Goal: Task Accomplishment & Management: Complete application form

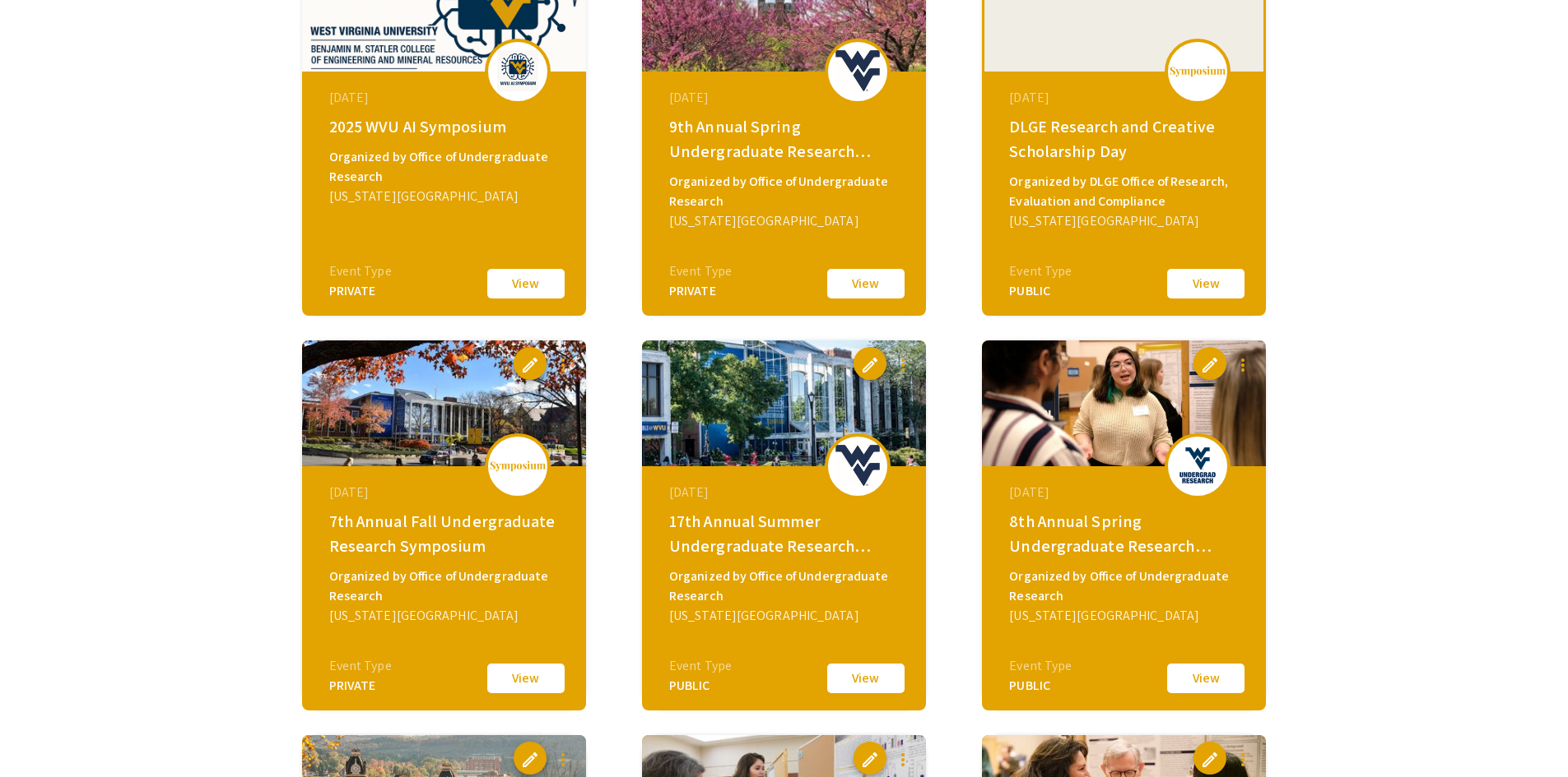
scroll to position [658, 0]
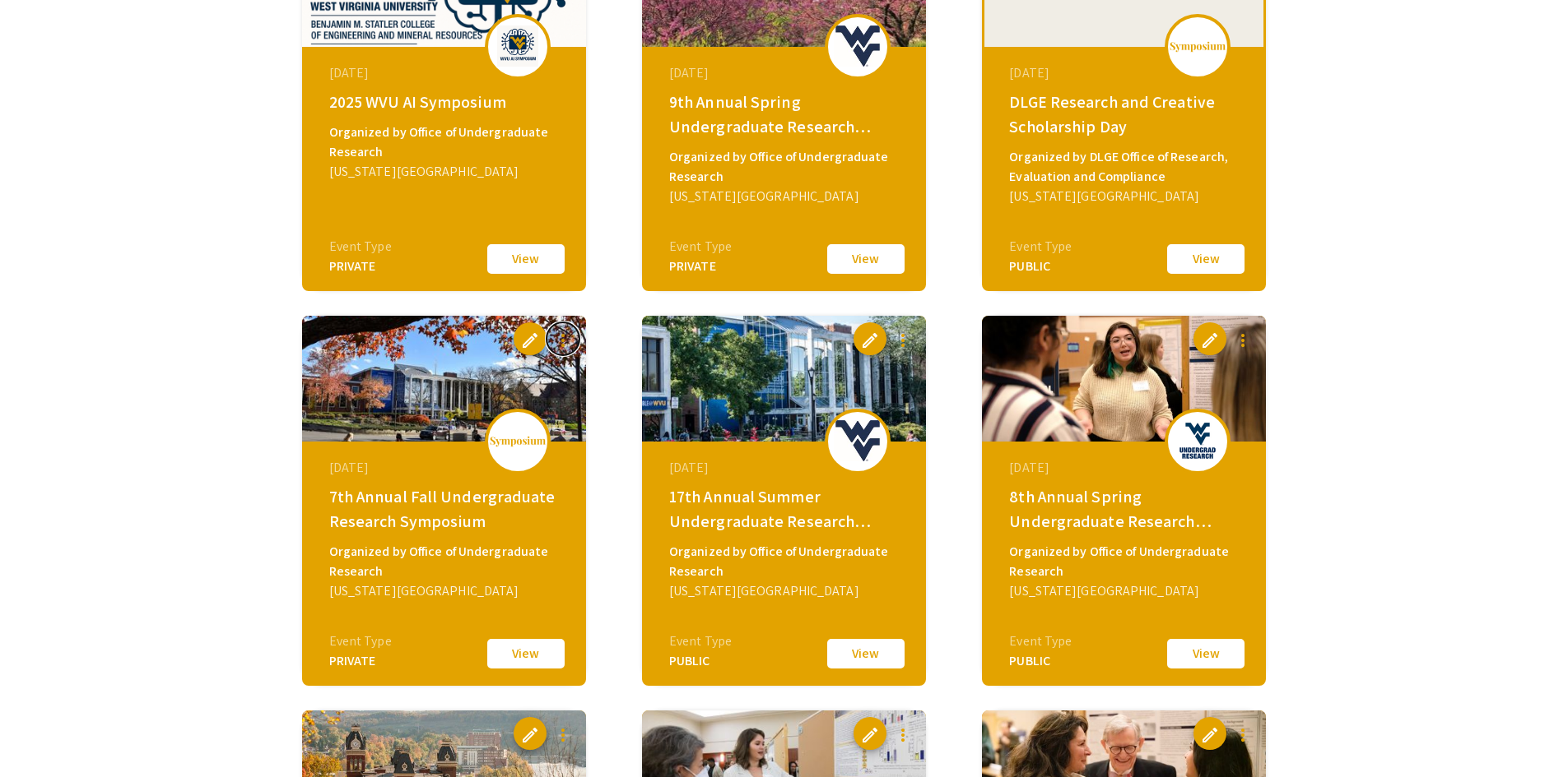
click at [569, 329] on button "more_vert" at bounding box center [563, 338] width 33 height 33
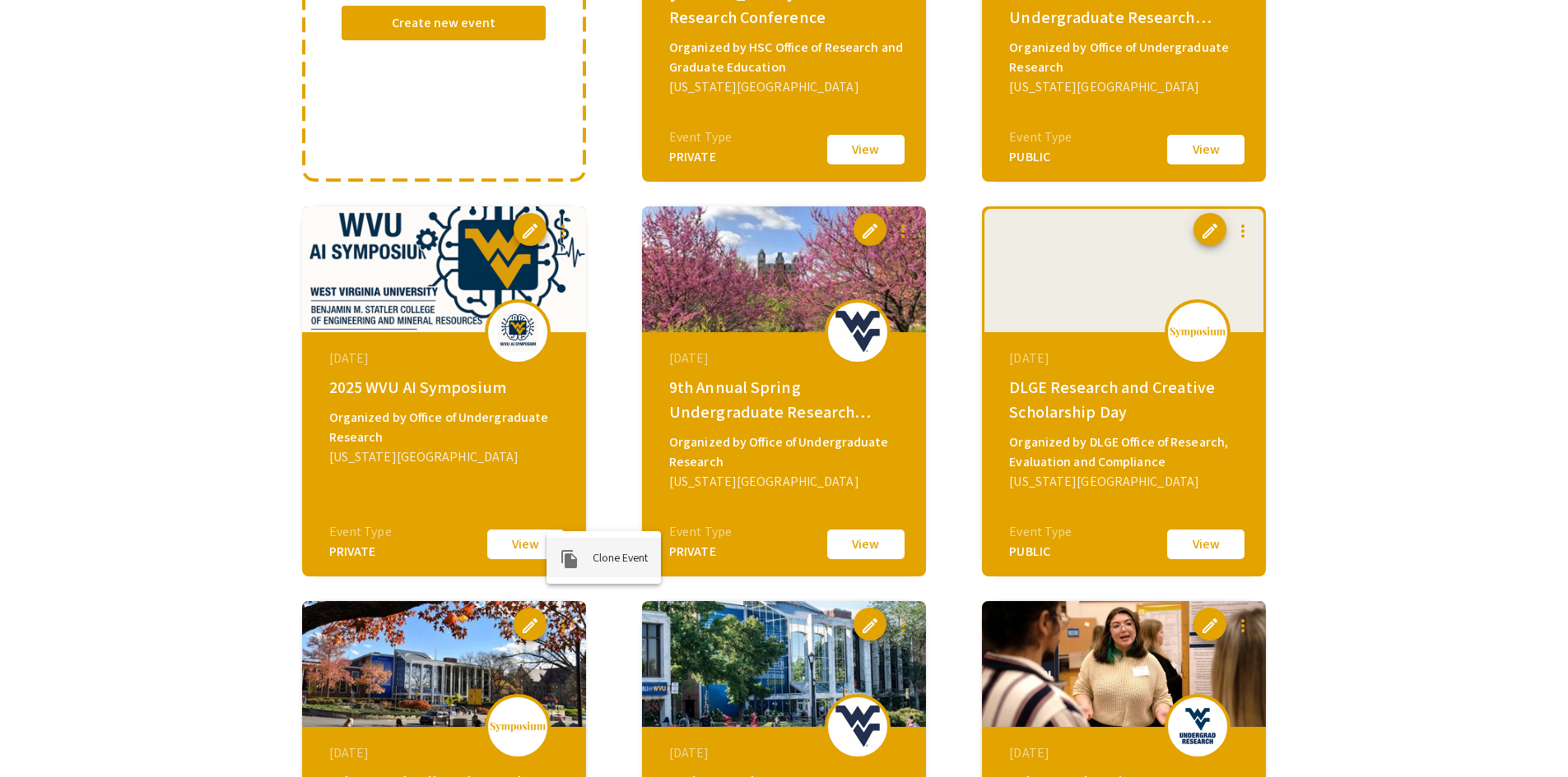
scroll to position [494, 0]
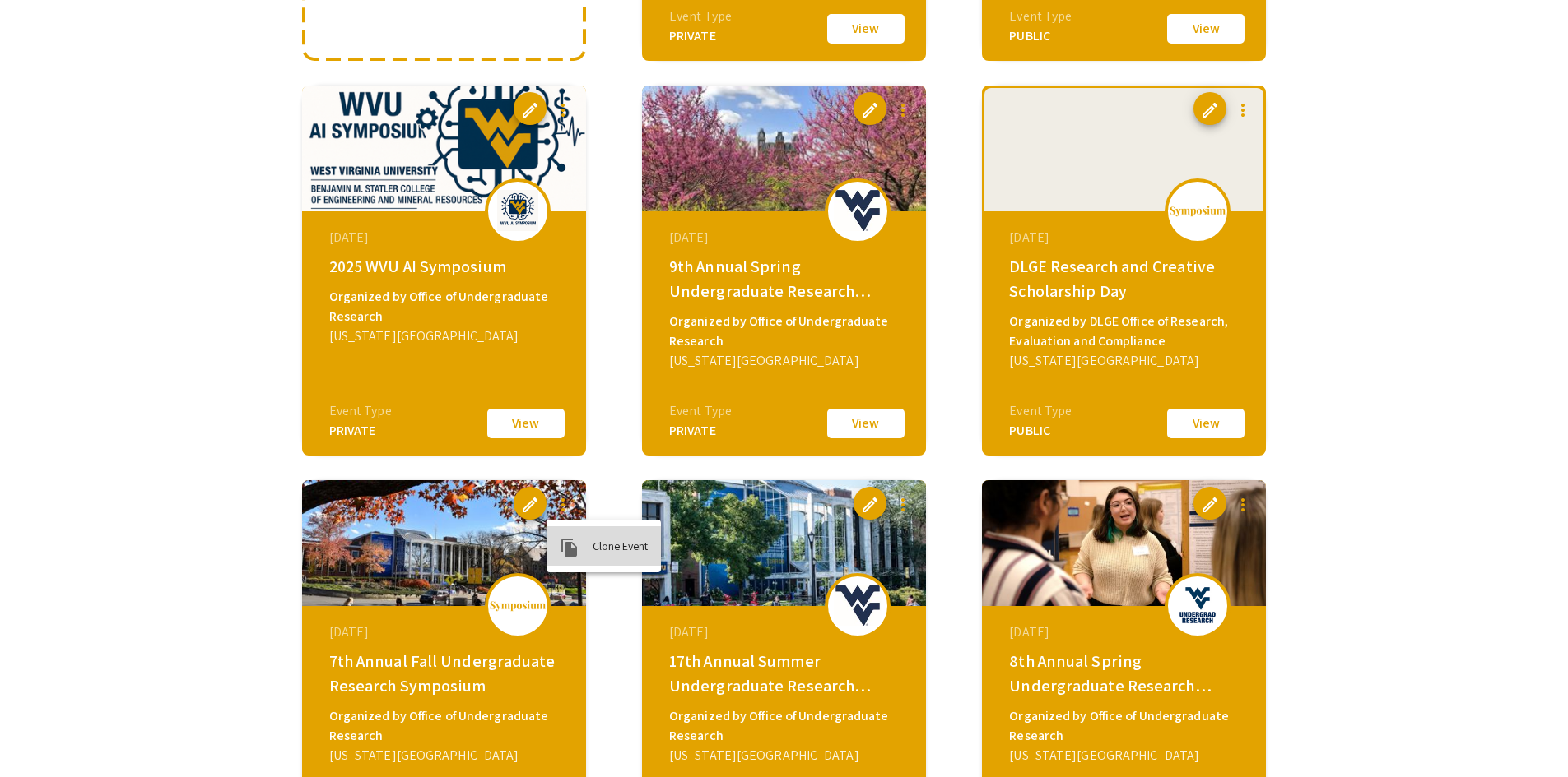
click at [603, 547] on span "Clone Event" at bounding box center [619, 547] width 55 height 15
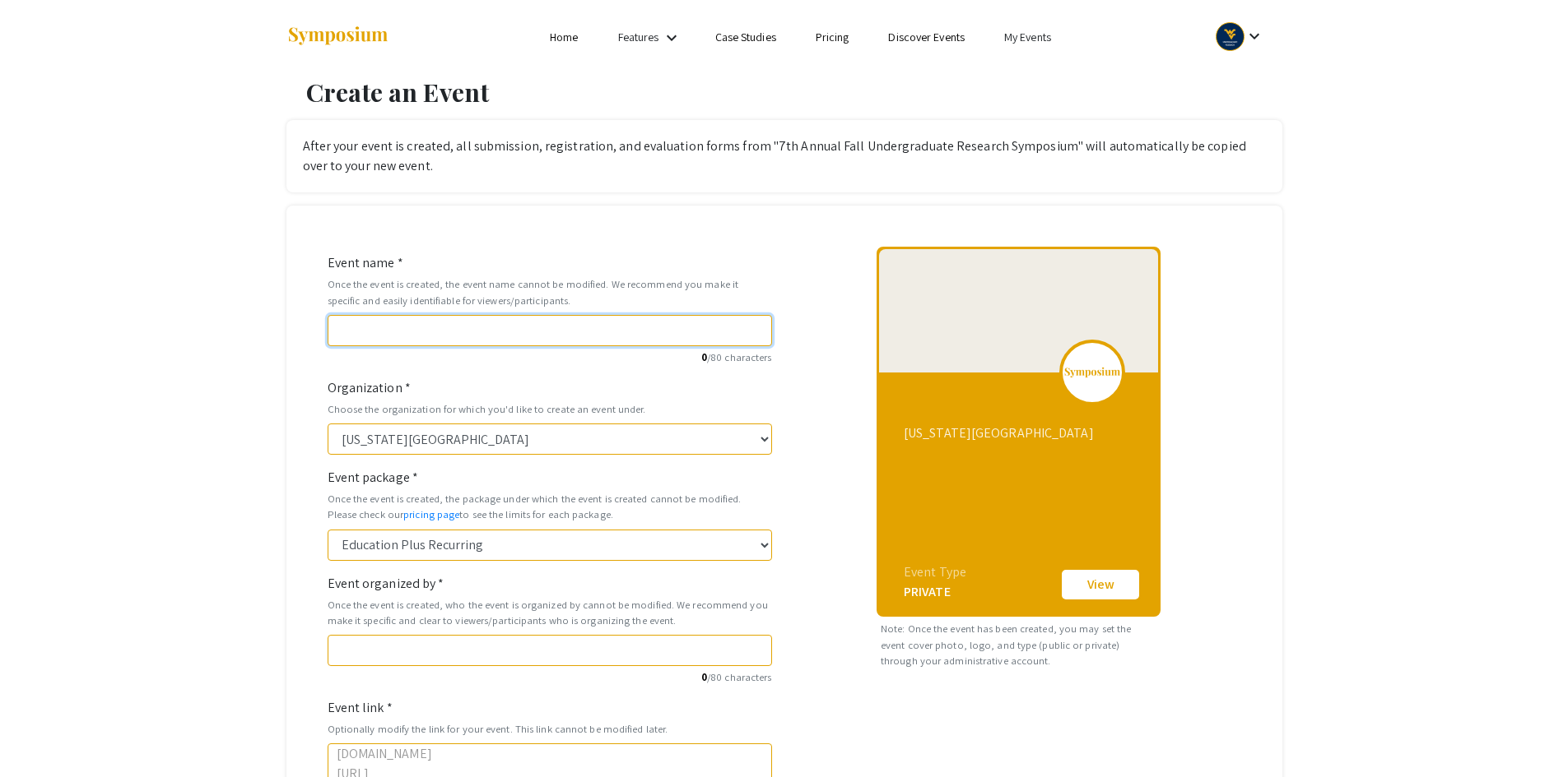
click at [650, 336] on input "Event name *" at bounding box center [550, 331] width 445 height 32
type input "8"
type input "8t"
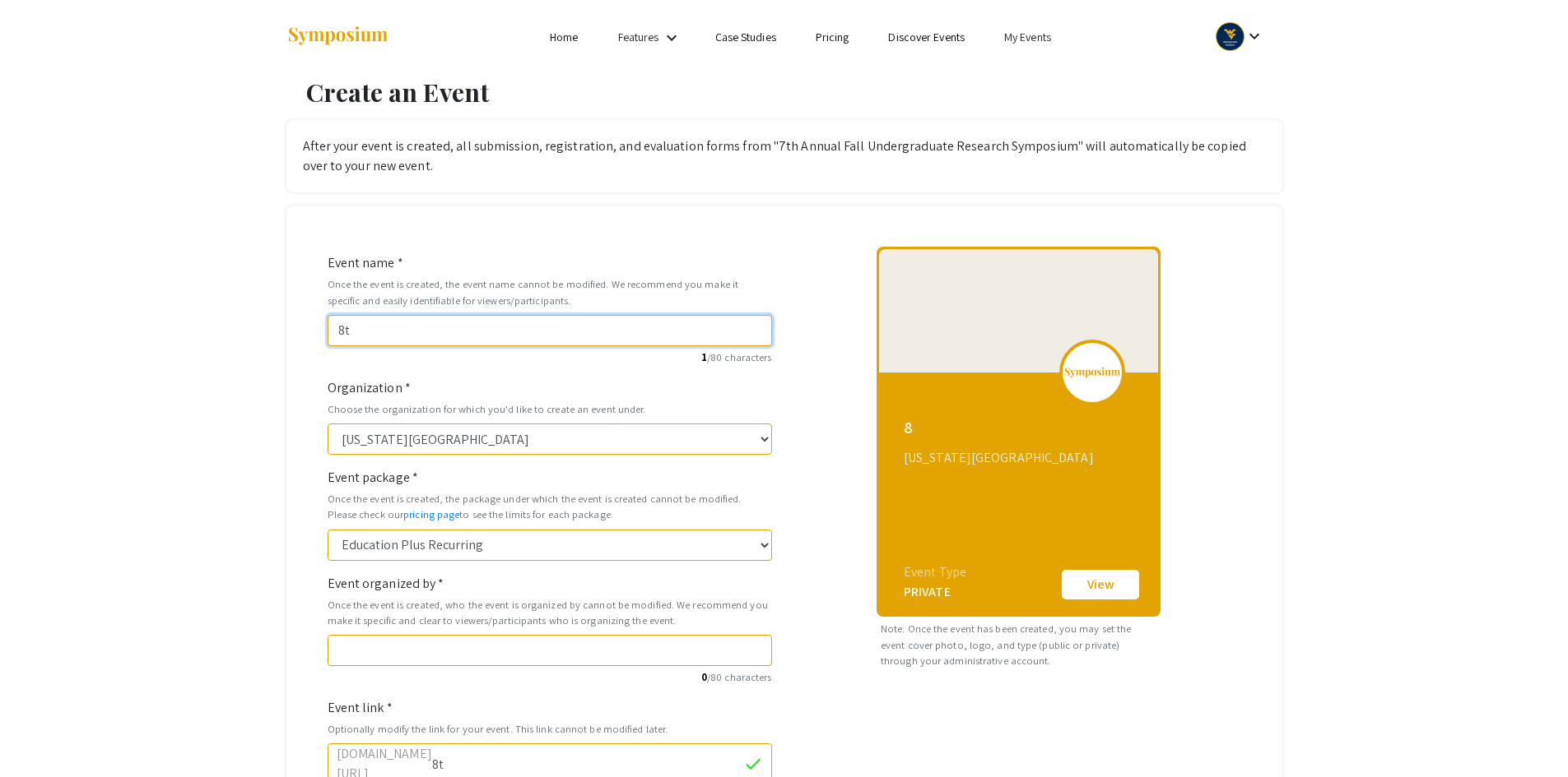
type input "8th"
type input "8th A"
type input "8th-a"
type input "8th An"
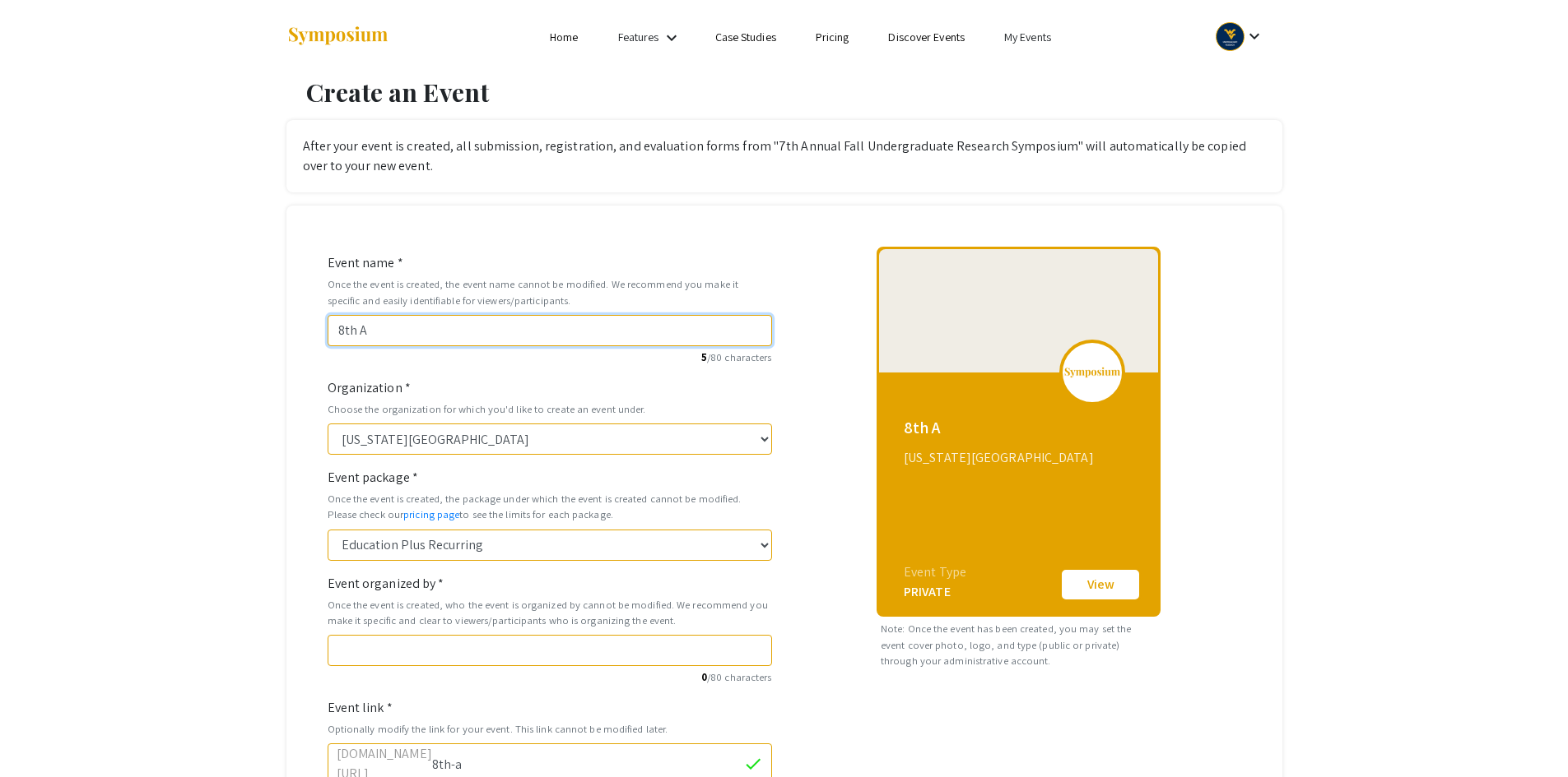
type input "8th-an"
type input "8th Ann"
type input "8th-ann"
type input "8th Annu"
type input "8th-annu"
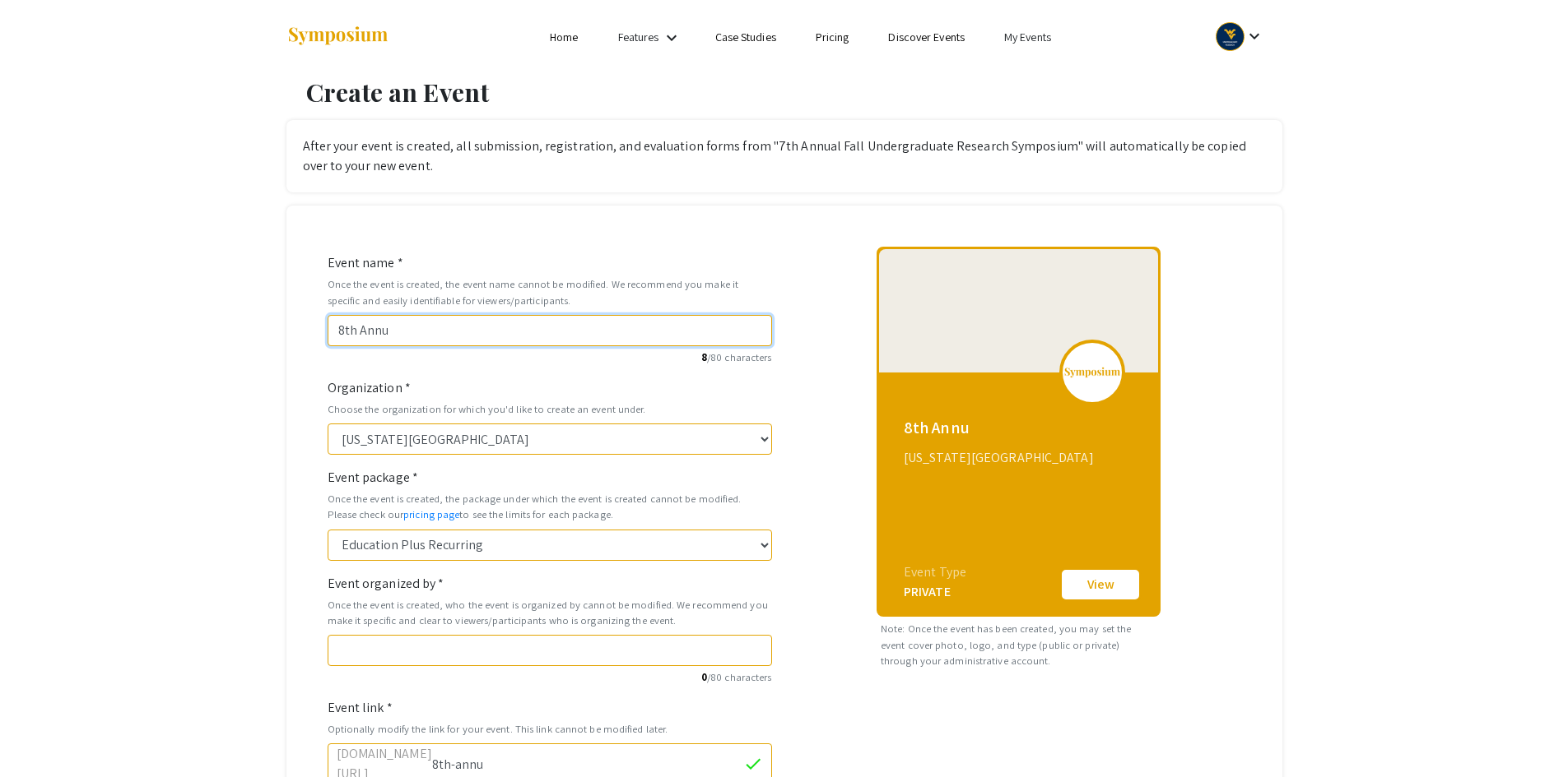
type input "8th Annua"
type input "8th-annua"
type input "8th Annual"
type input "8th-annual"
type input "8th Annual F"
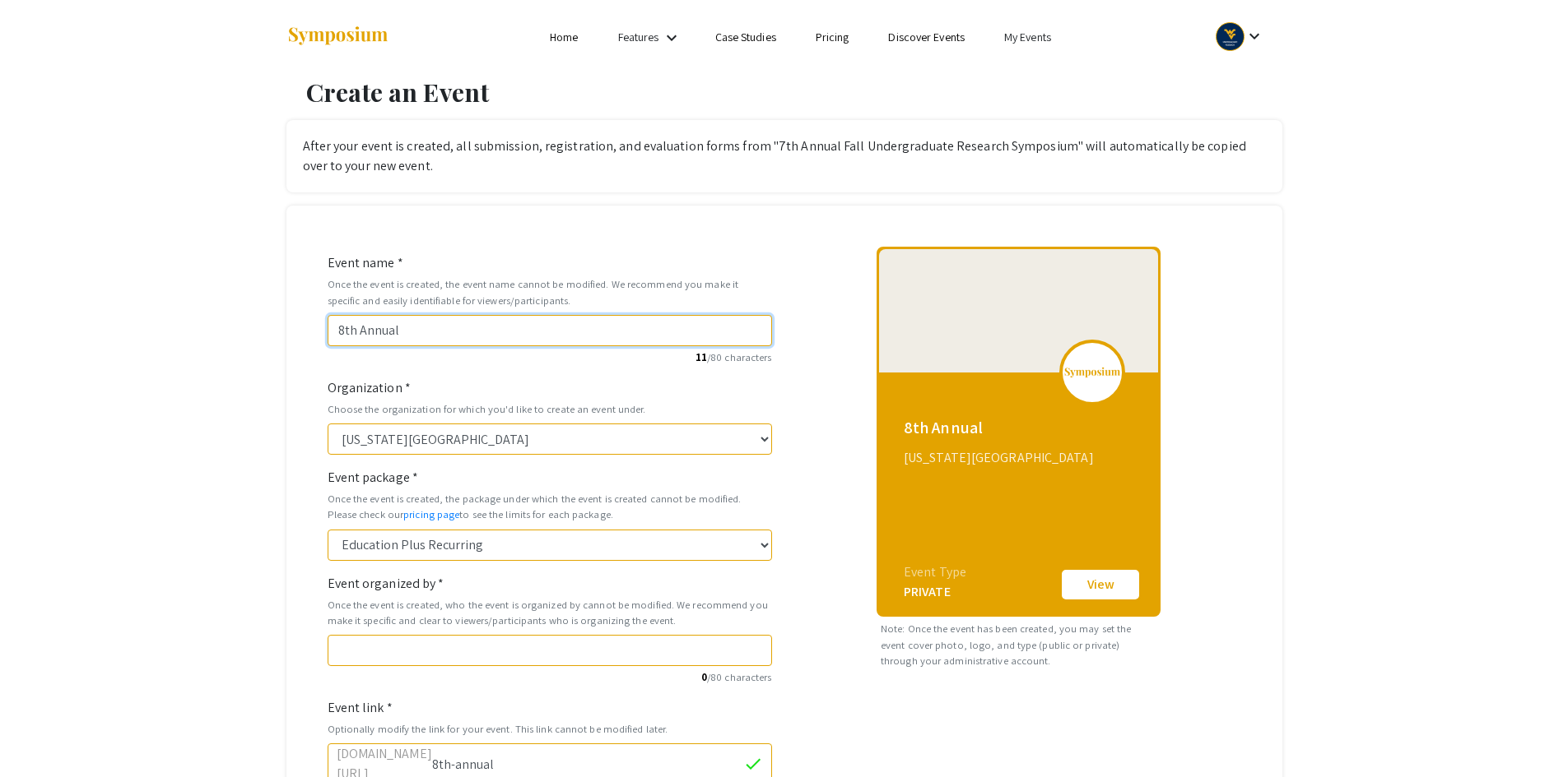
type input "8th-annual-f"
type input "8th Annual Fa"
type input "8th-annual-fa"
type input "8th Annual Fal"
type input "8th-annual-fal"
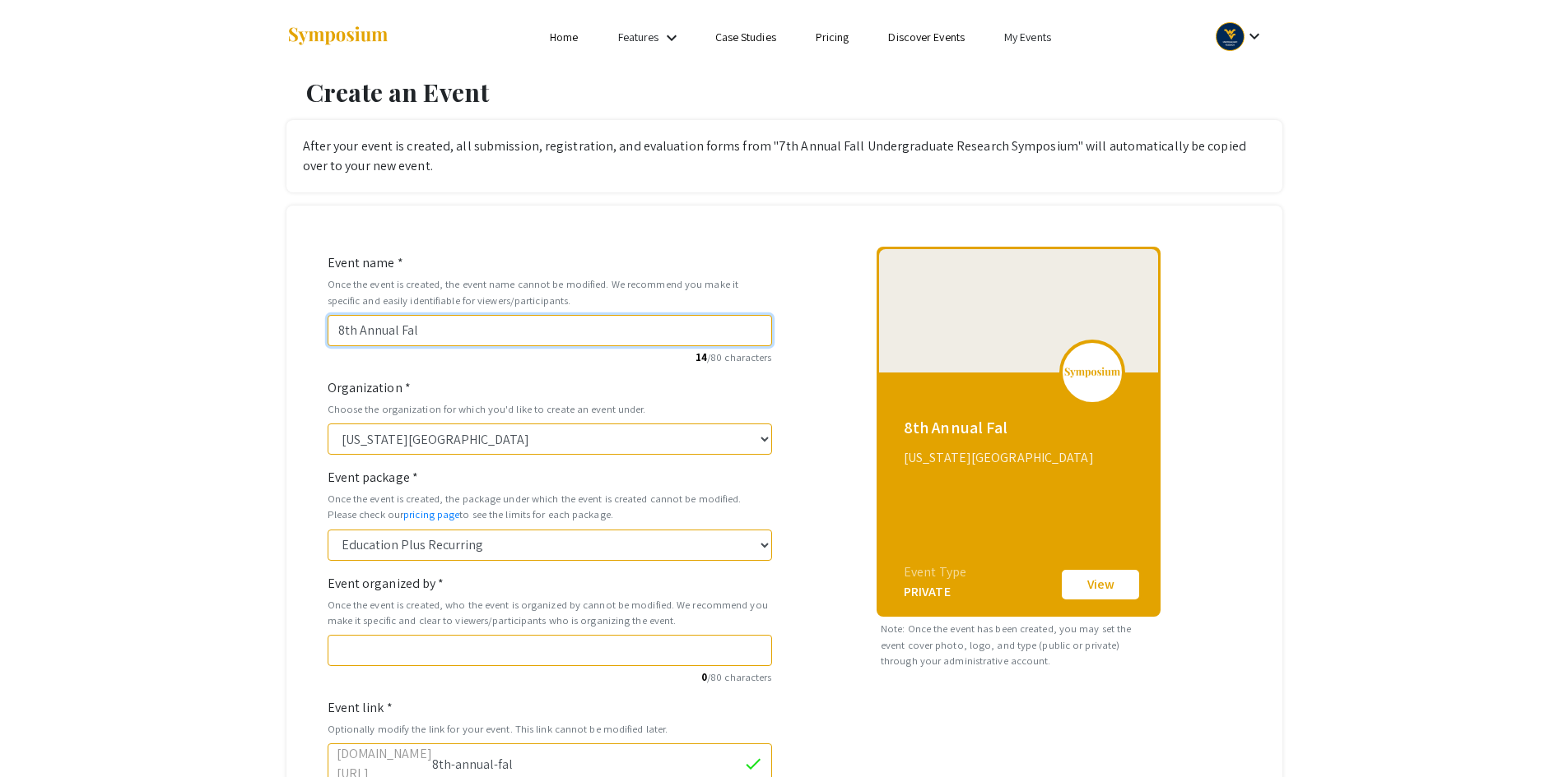
type input "8th Annual Fall"
type input "8th-annual-fall"
type input "8th Annual Fall U"
type input "8th-annual-fall-u"
type input "8th Annual Fall Un"
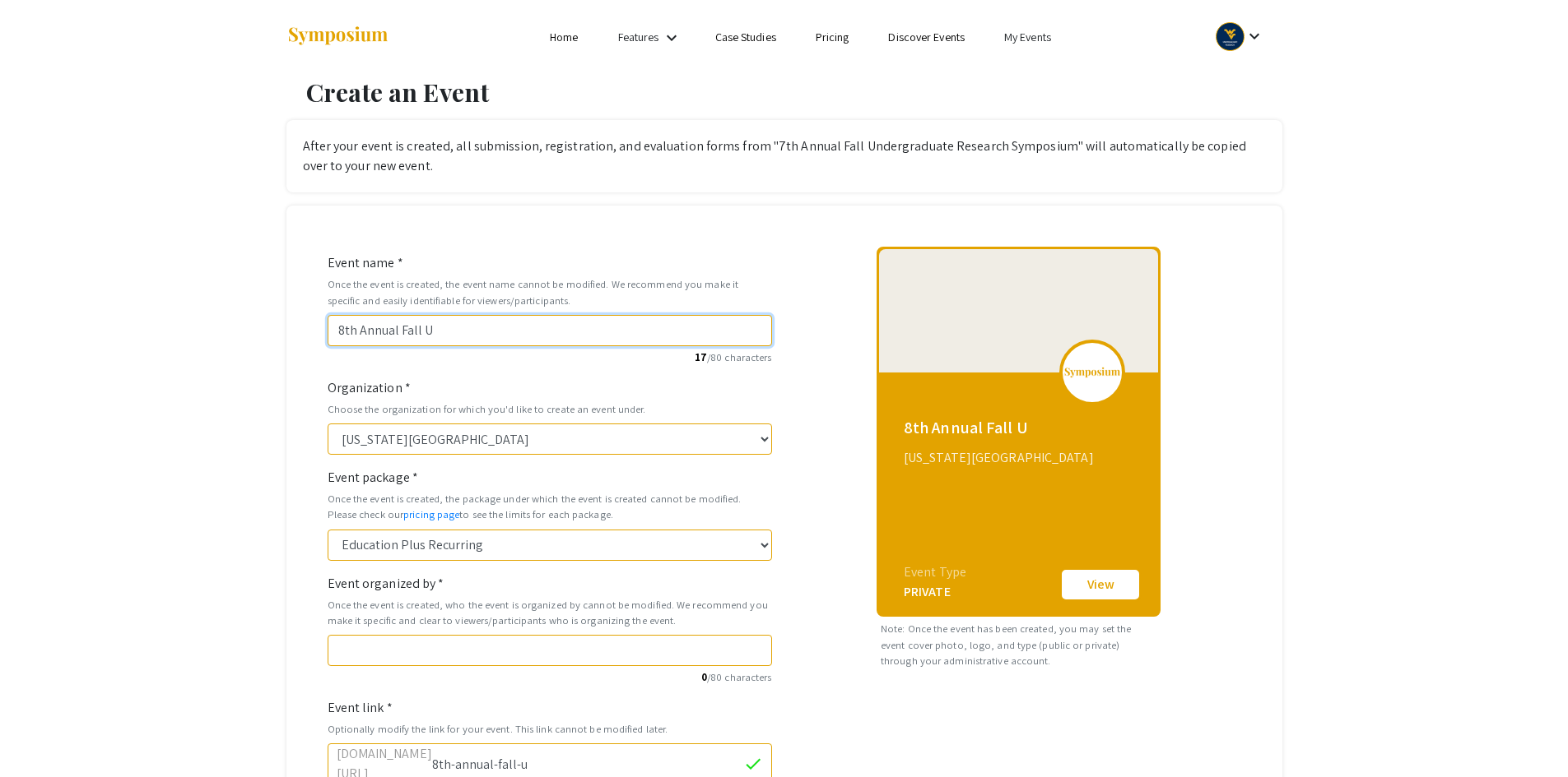
type input "8th-annual-fall-un"
type input "8th Annual Fall Und"
type input "8th-annual-fall-und"
type input "8th Annual Fall Unde"
type input "8th-annual-fall-unde"
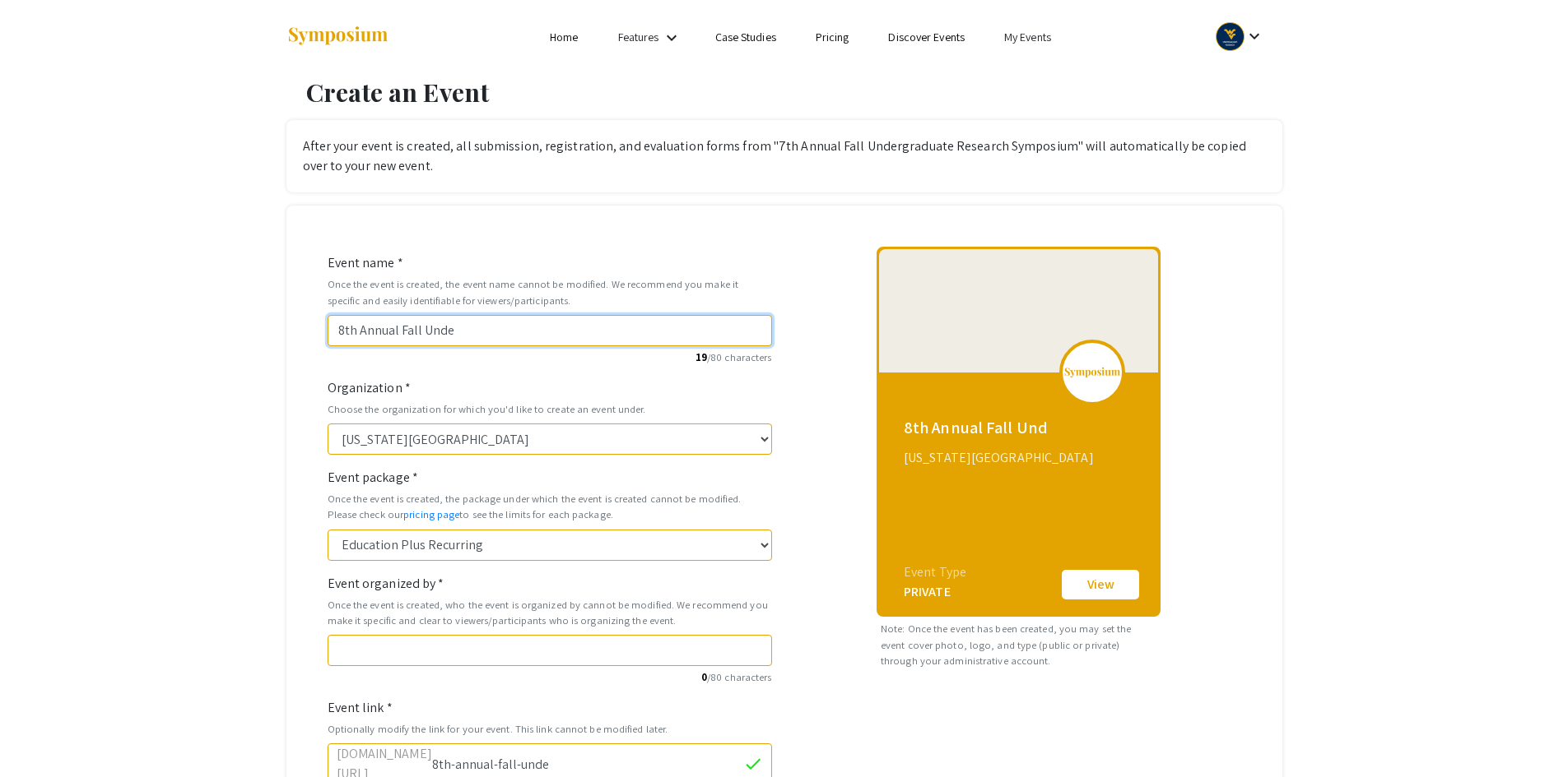
type input "8th Annual Fall Under"
type input "8th-annual-fall-under"
type input "8th Annual Fall Underg"
type input "8th-annual-fall-underg"
type input "8th Annual Fall Undergr"
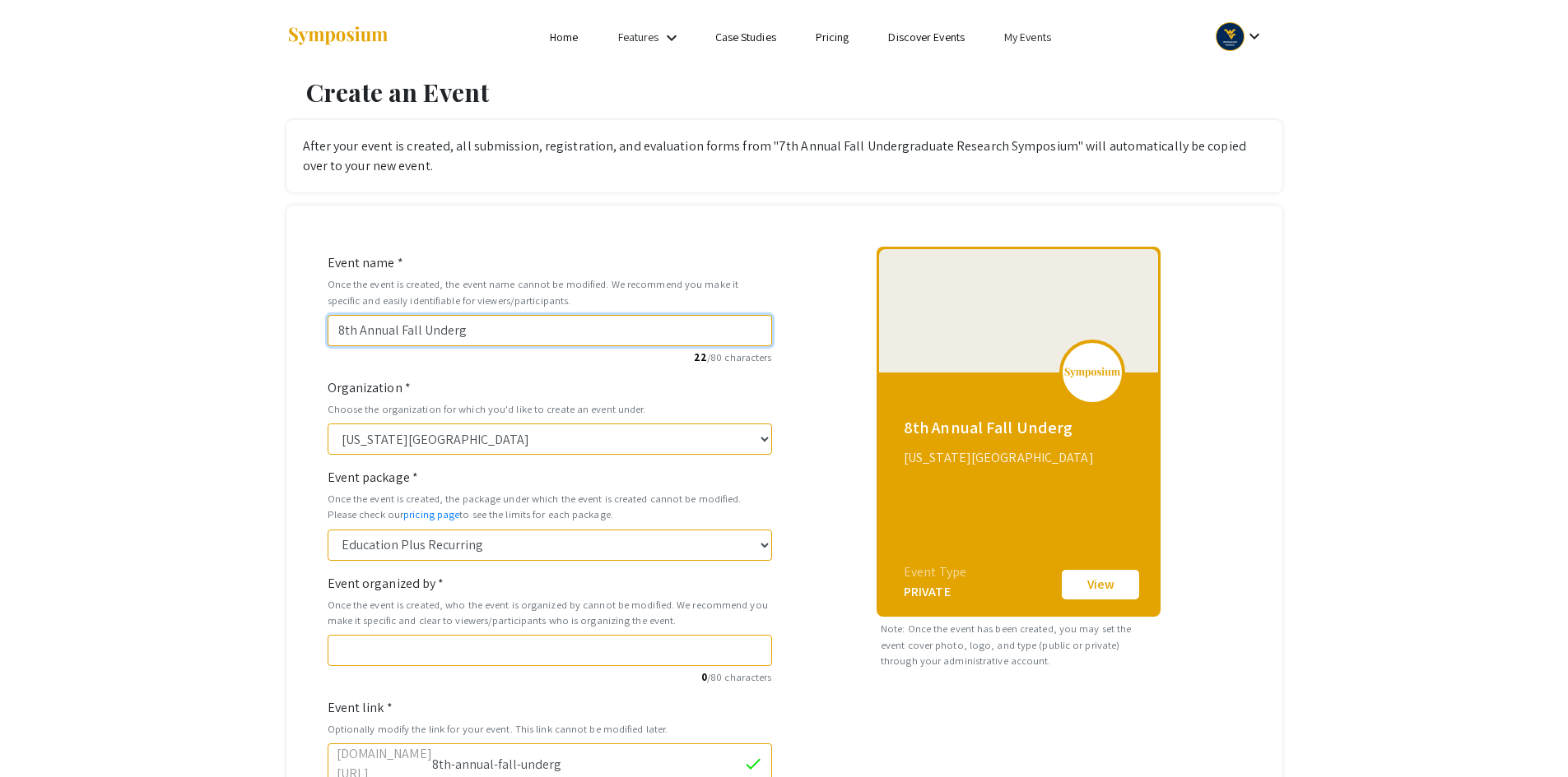
type input "8th-annual-fall-undergr"
type input "8th Annual Fall Undergra"
type input "8th-annual-fall-undergra"
type input "8th Annual Fall Undergrad"
type input "8th-annual-fall-undergrad"
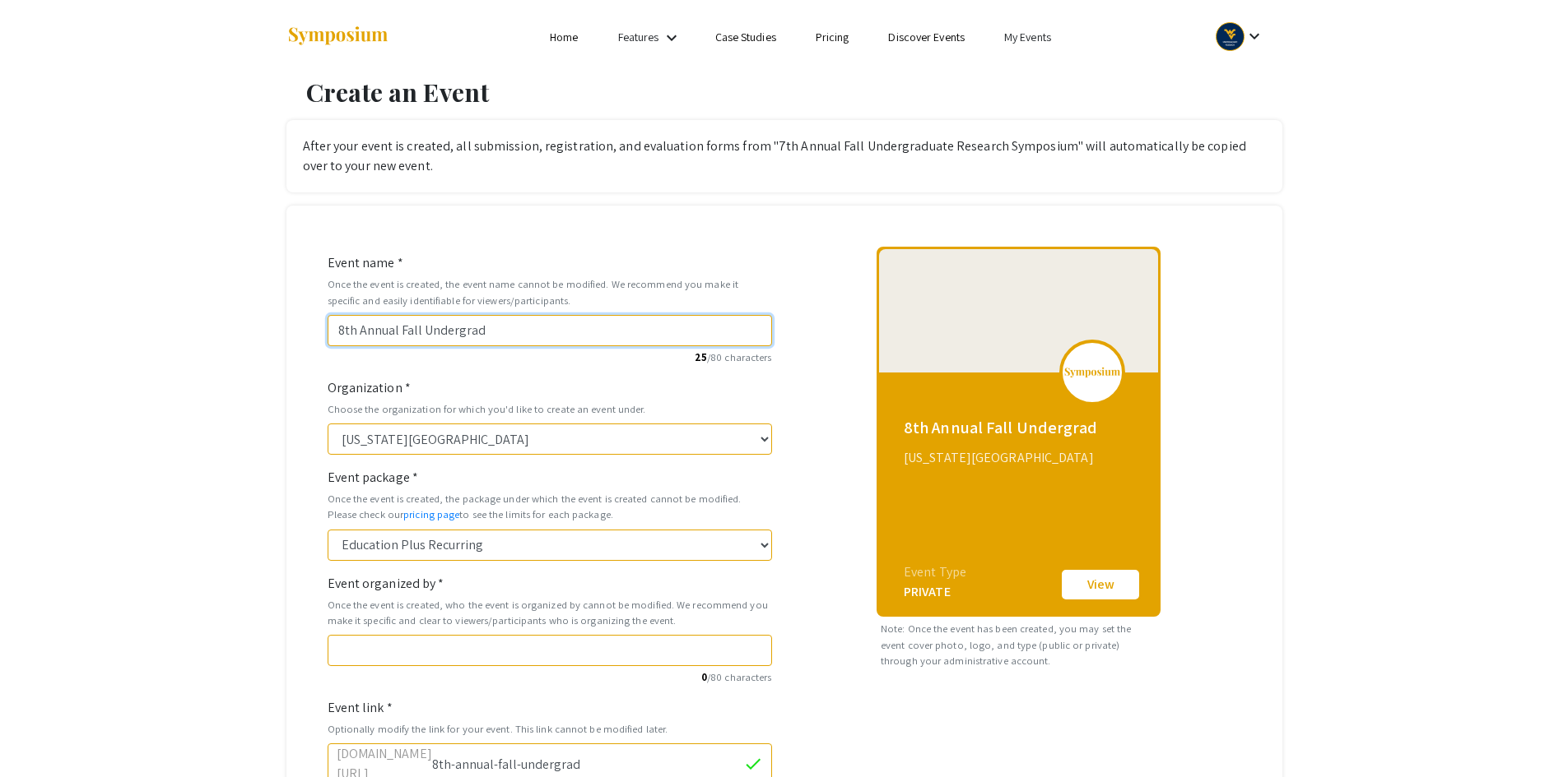
type input "8th Annual Fall Undergradu"
type input "8th-annual-fall-undergradu"
type input "8th Annual Fall Undergradua"
type input "8th-annual-fall-undergradua"
type input "8th Annual Fall Undergraduat"
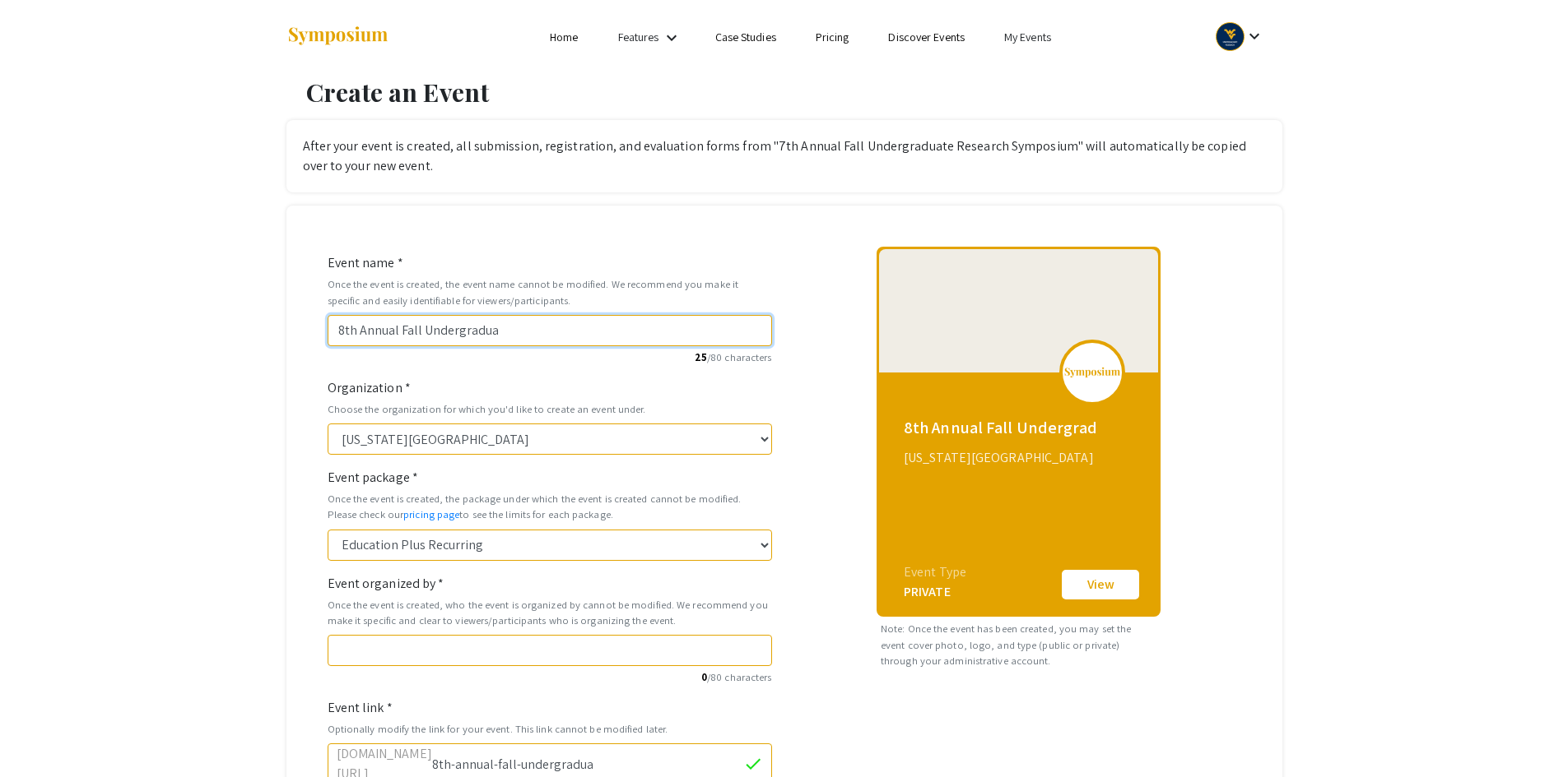
type input "8th-annual-fall-undergraduat"
type input "8th Annual Fall Undergraduate"
type input "8th-annual-fall-undergraduate"
type input "8th Annual Fall Undergraduate R"
type input "8th-annual-fall-undergraduate-r"
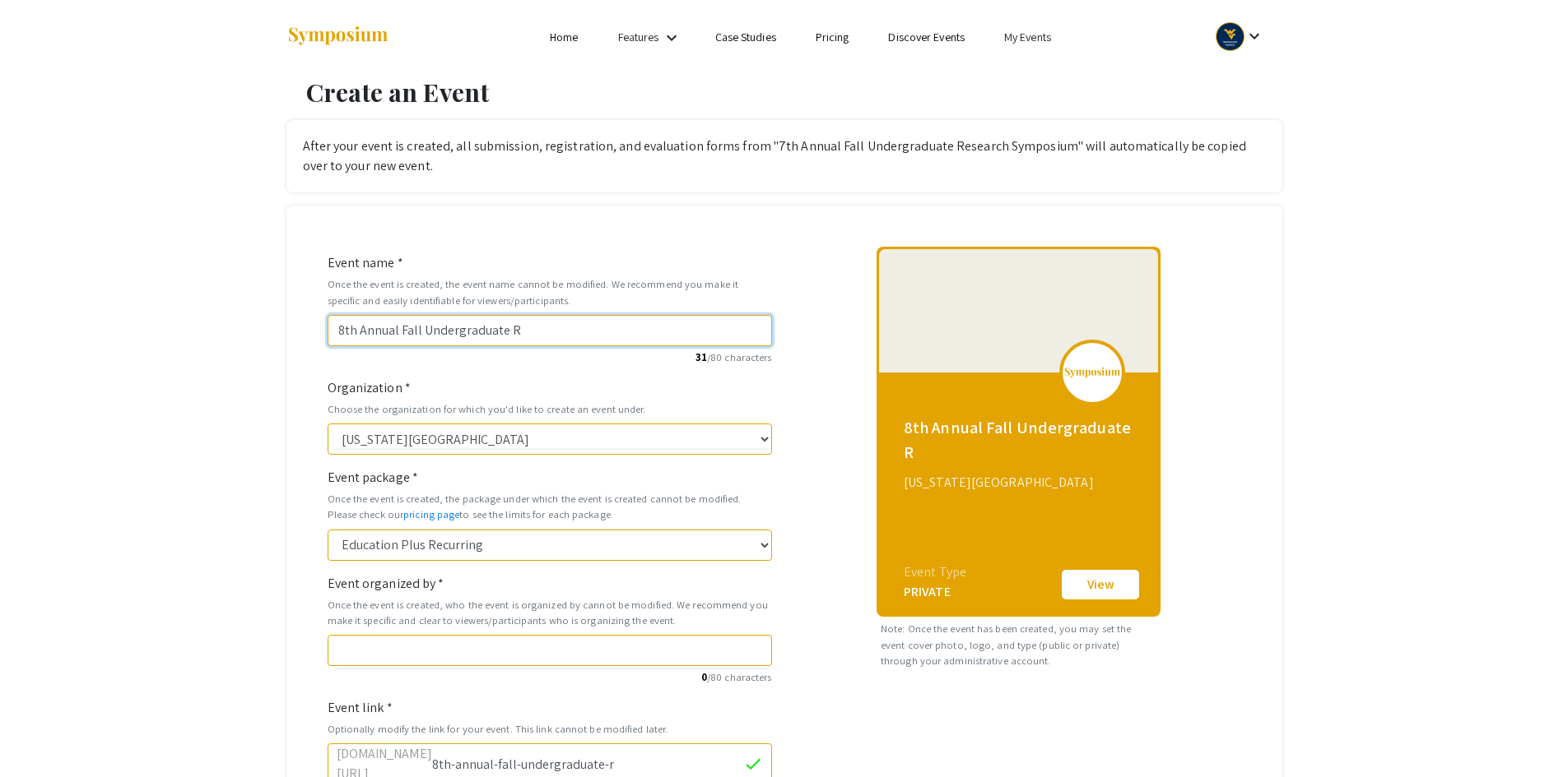
type input "8th Annual Fall Undergraduate Re"
type input "8th-annual-fall-undergraduate-re"
type input "8th Annual Fall Undergraduate Res"
type input "8th-annual-fall-undergraduate-res"
type input "8th Annual Fall Undergraduate Rese"
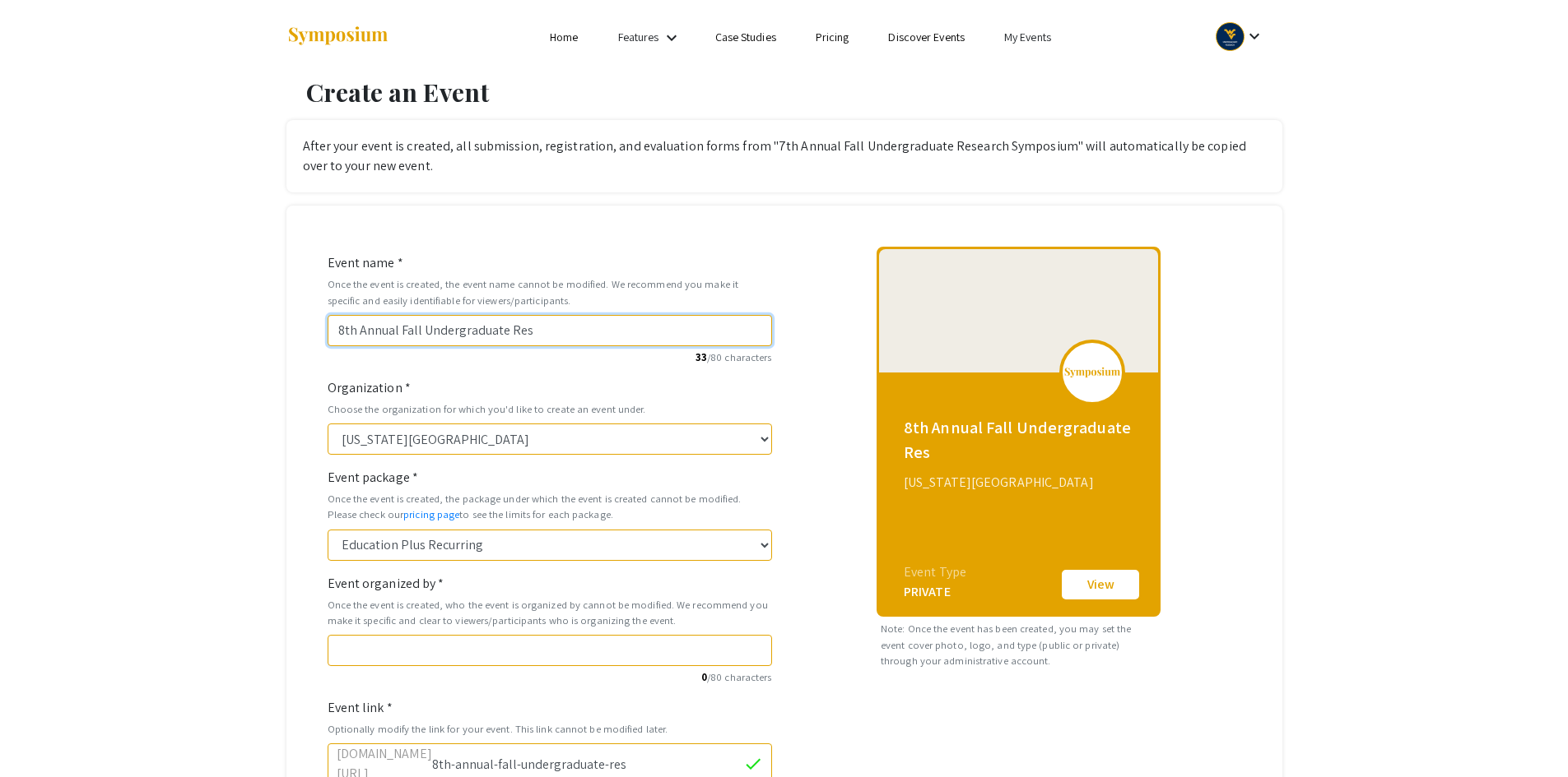
type input "8th-annual-fall-undergraduate-rese"
type input "8th Annual Fall Undergraduate Resea"
type input "8th-annual-fall-undergraduate-resea"
type input "8th Annual Fall Undergraduate Resear"
type input "8th-annual-fall-undergraduate-resear"
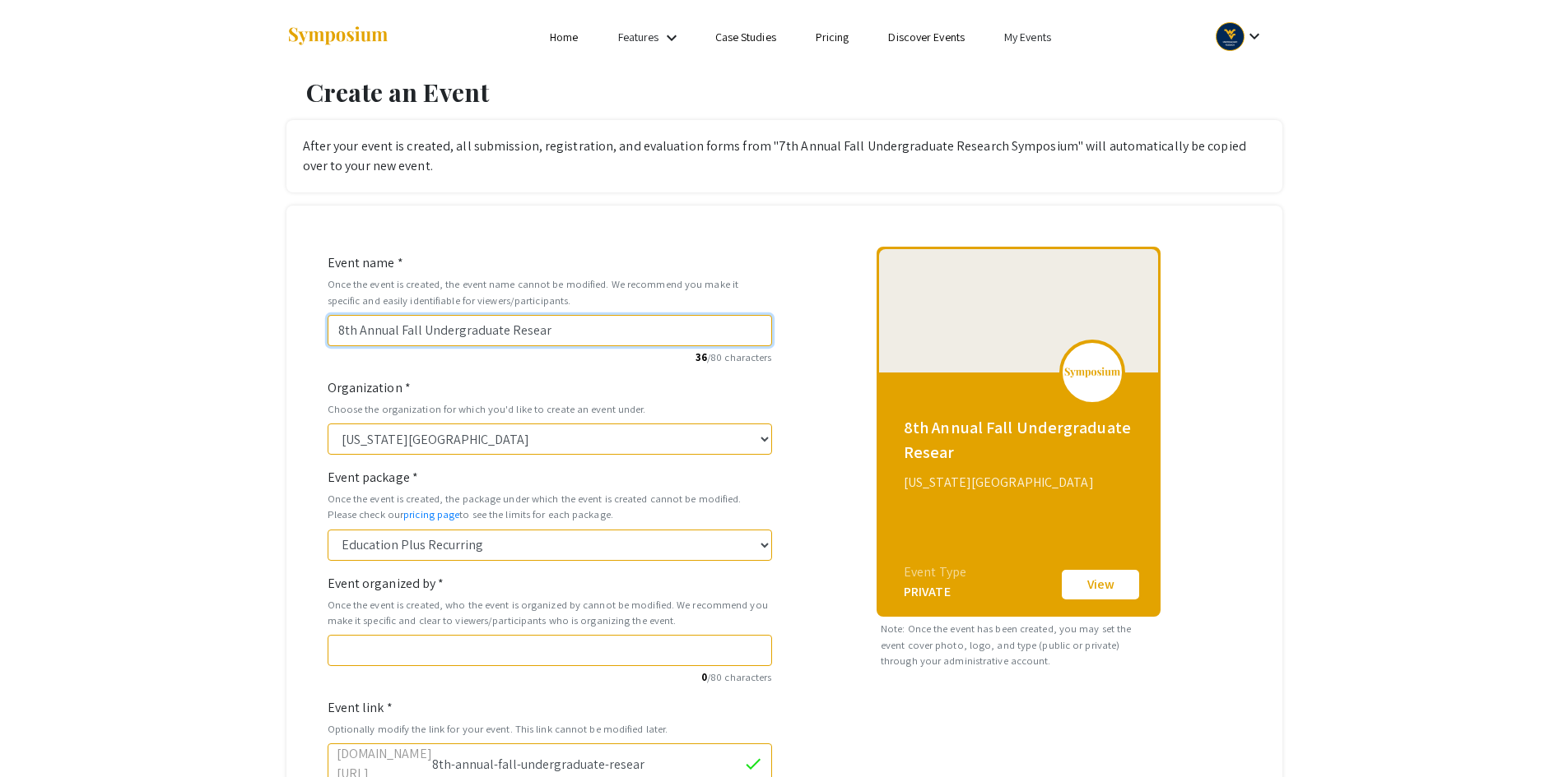
type input "8th Annual Fall Undergraduate Researc"
type input "8th-annual-fall-undergraduate-researc"
type input "8th Annual Fall Undergraduate Research"
type input "8th-annual-fall-undergraduate-research"
type input "8th Annual Fall Undergraduate Research S"
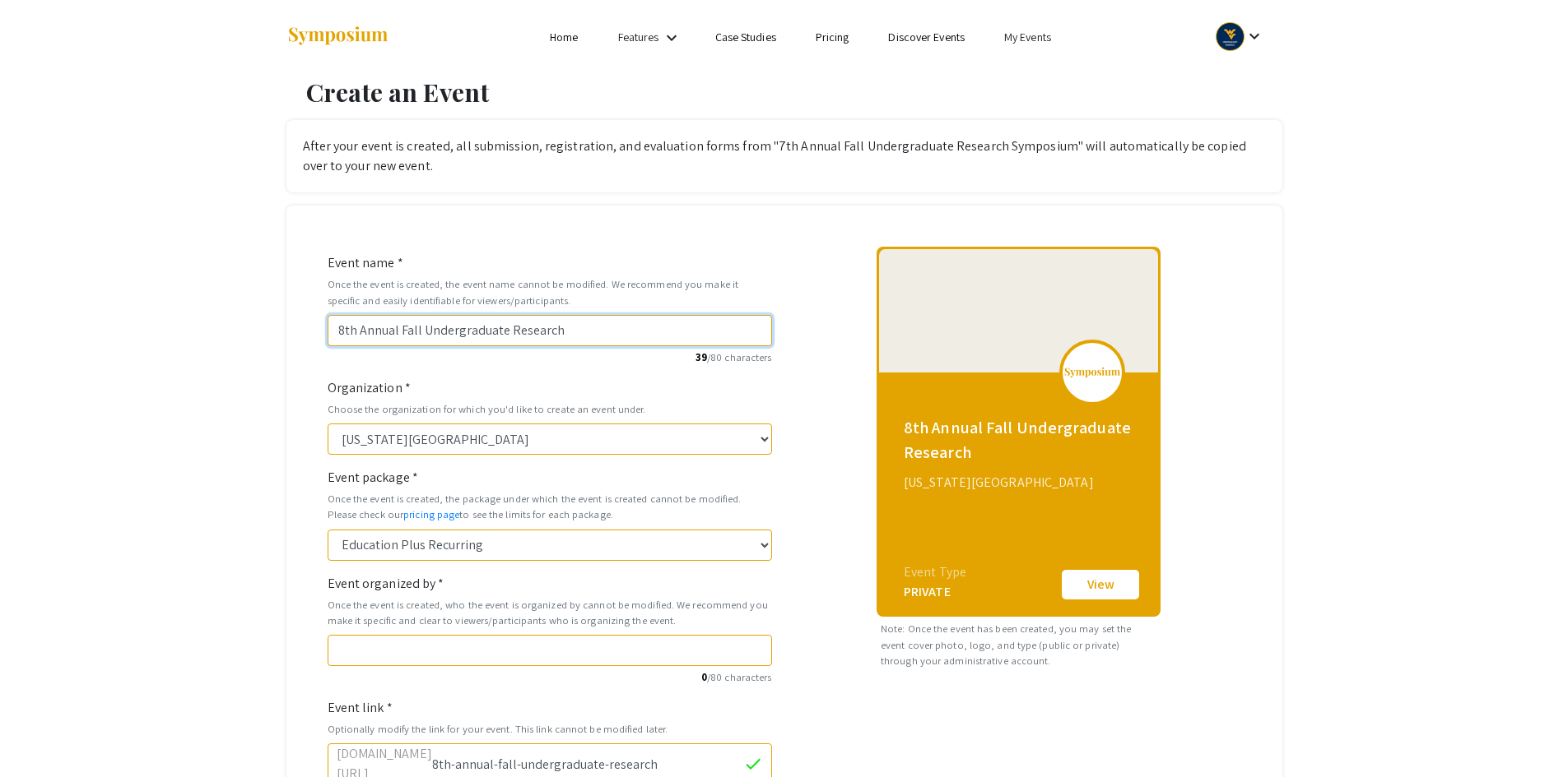
type input "8th-annual-fall-undergraduate-research-s"
type input "8th Annual Fall Undergraduate Research Sy"
type input "8th-annual-fall-undergraduate-research-sy"
type input "8th Annual Fall Undergraduate Research Sym"
type input "8th-annual-fall-undergraduate-research-sym"
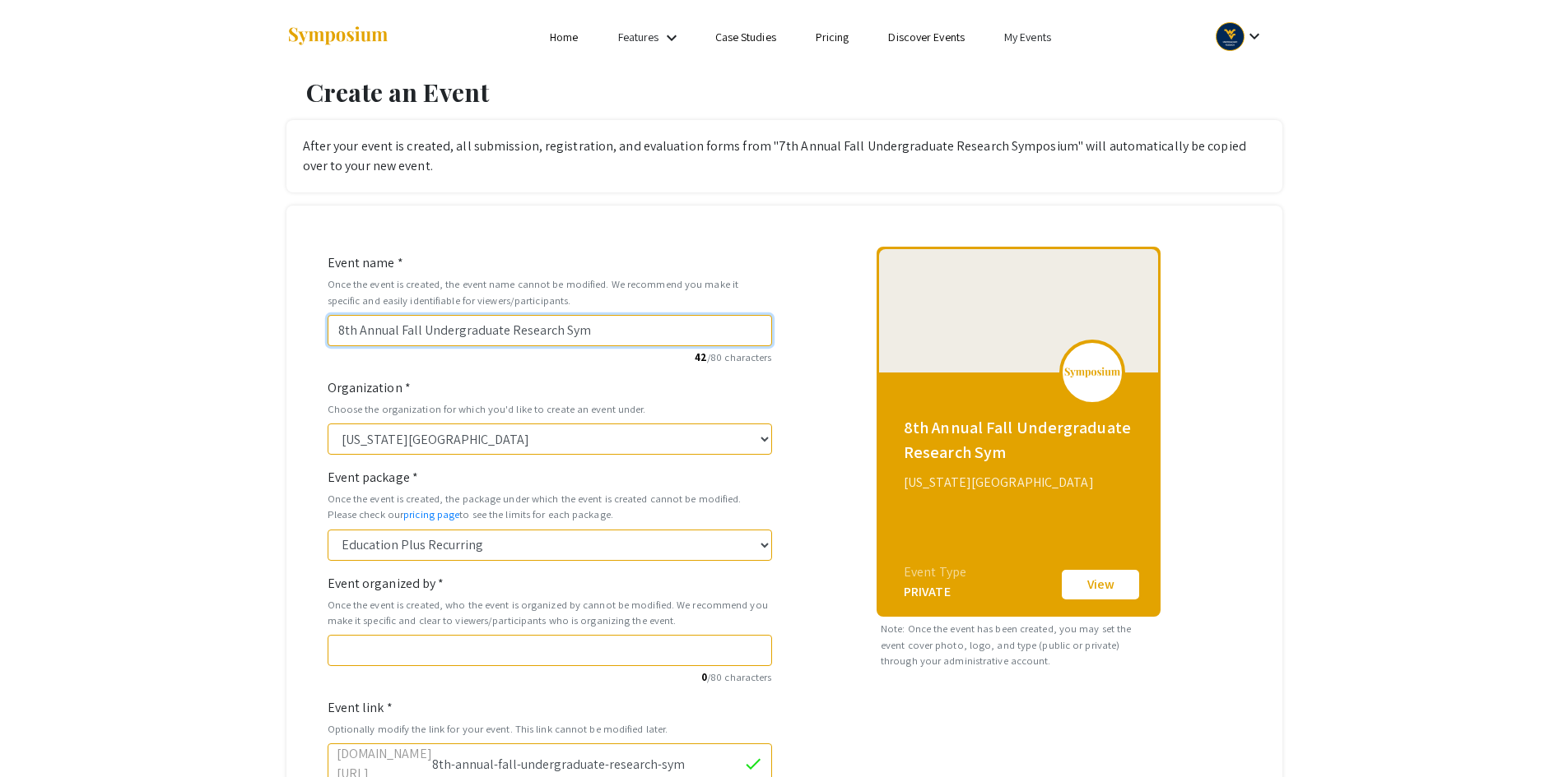
type input "8th Annual Fall Undergraduate Research Symp"
type input "8th-annual-fall-undergraduate-research-symp"
type input "8th Annual Fall Undergraduate Research Sympo"
type input "8th-annual-fall-undergraduate-research-sympo"
type input "8th Annual Fall Undergraduate Research Sympos"
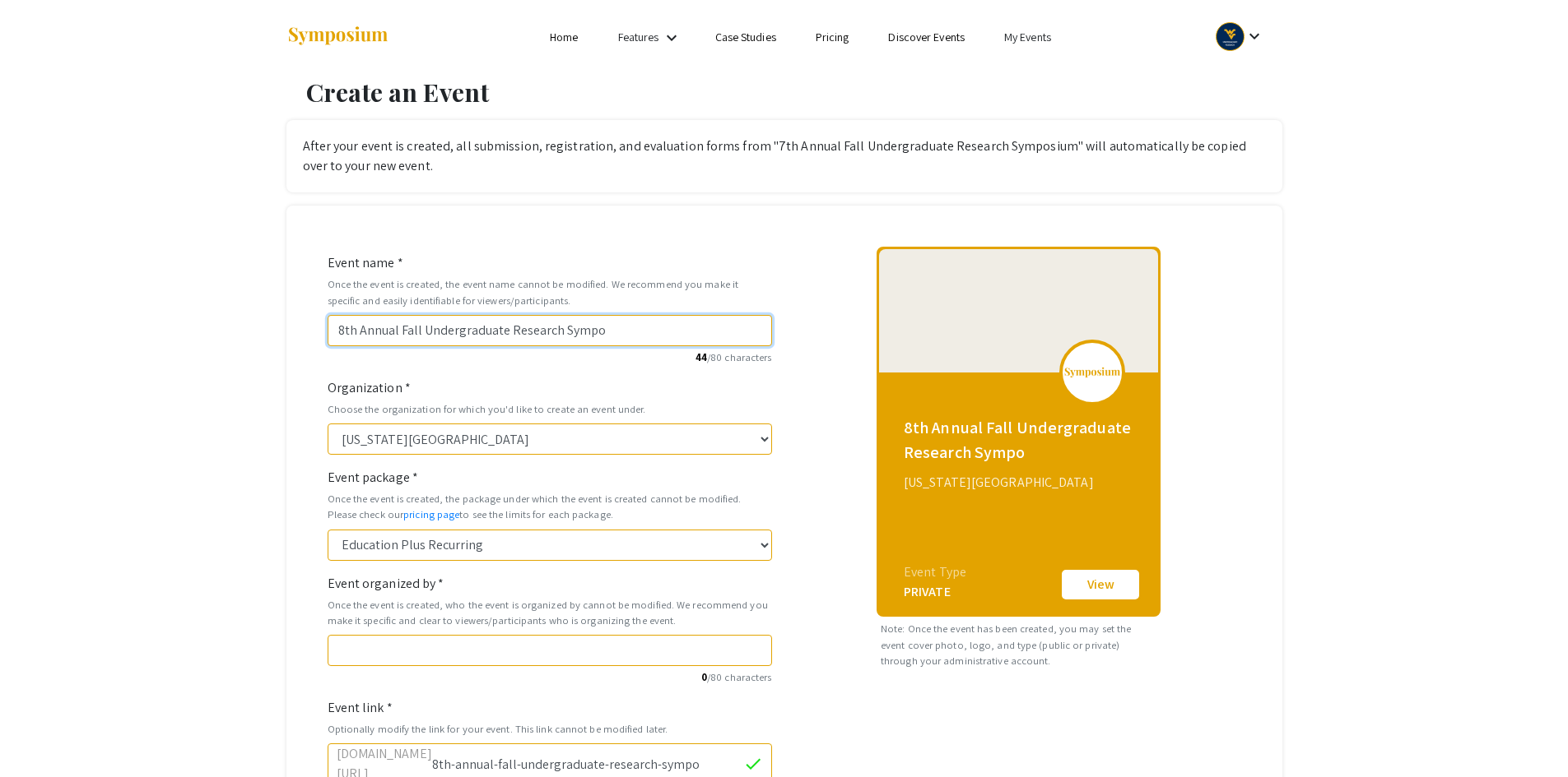
type input "8th-annual-fall-undergraduate-research-sympos"
type input "8th Annual Fall Undergraduate Research Symposi"
type input "8th-annual-fall-undergraduate-research-symposi"
type input "8th Annual Fall Undergraduate Research Symposiu"
type input "8th-annual-fall-undergraduate-research-symposiu"
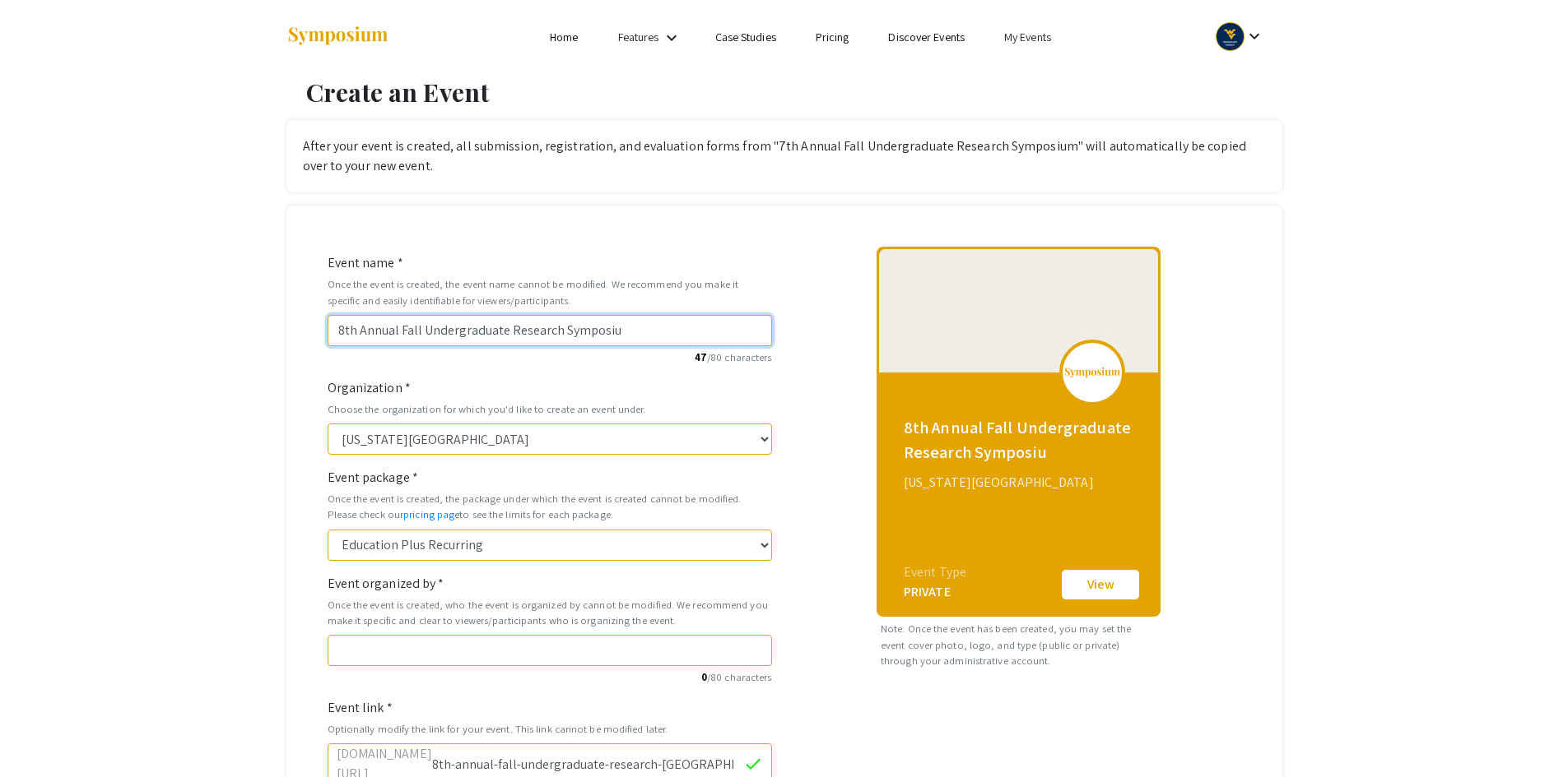
type input "8th Annual Fall Undergraduate Research Symposium"
type input "8th-annual-fall-undergraduate-research-symposium"
type input "8th Annual Fall Undergraduate Research Symposium"
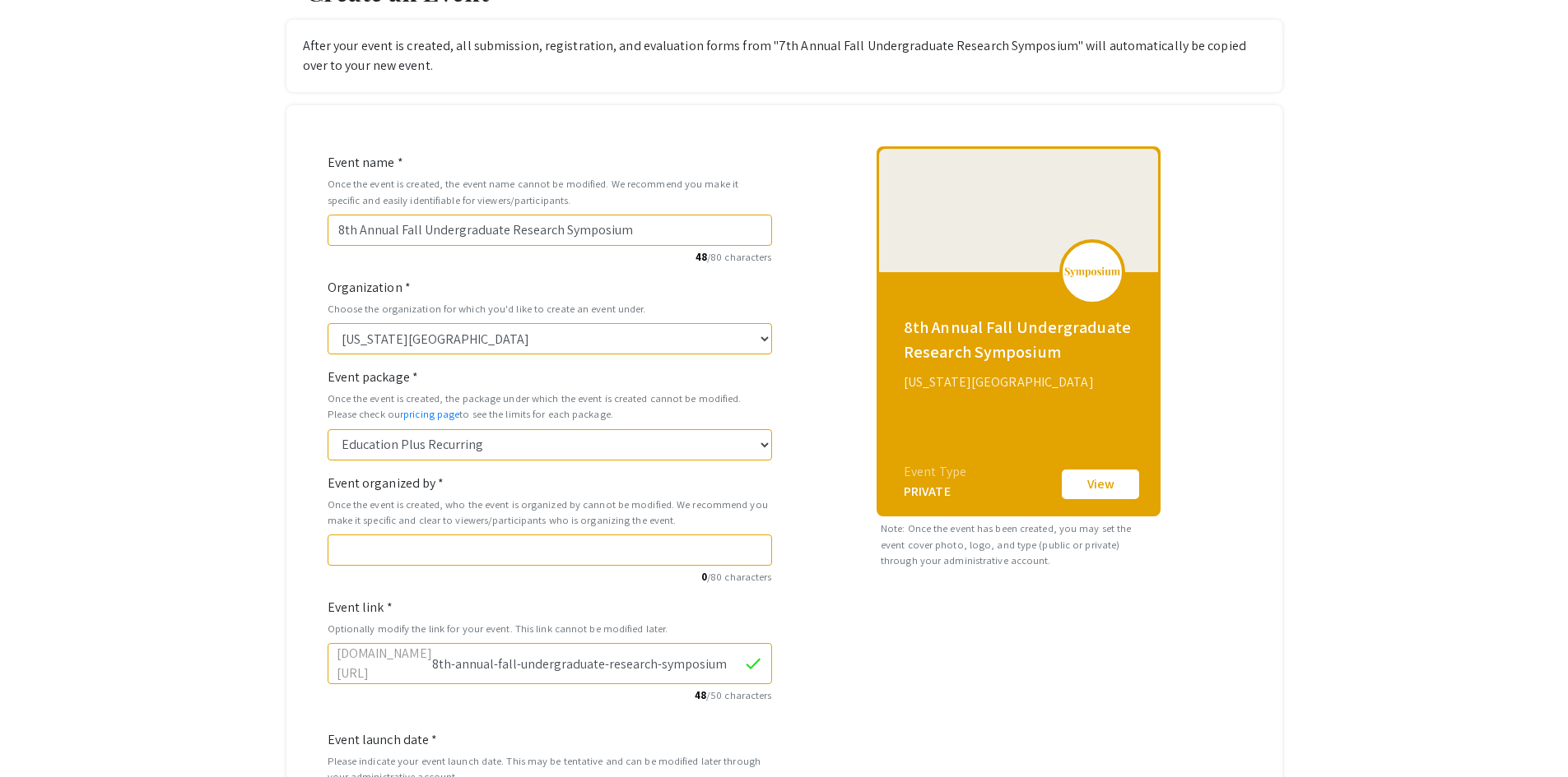
scroll to position [165, 0]
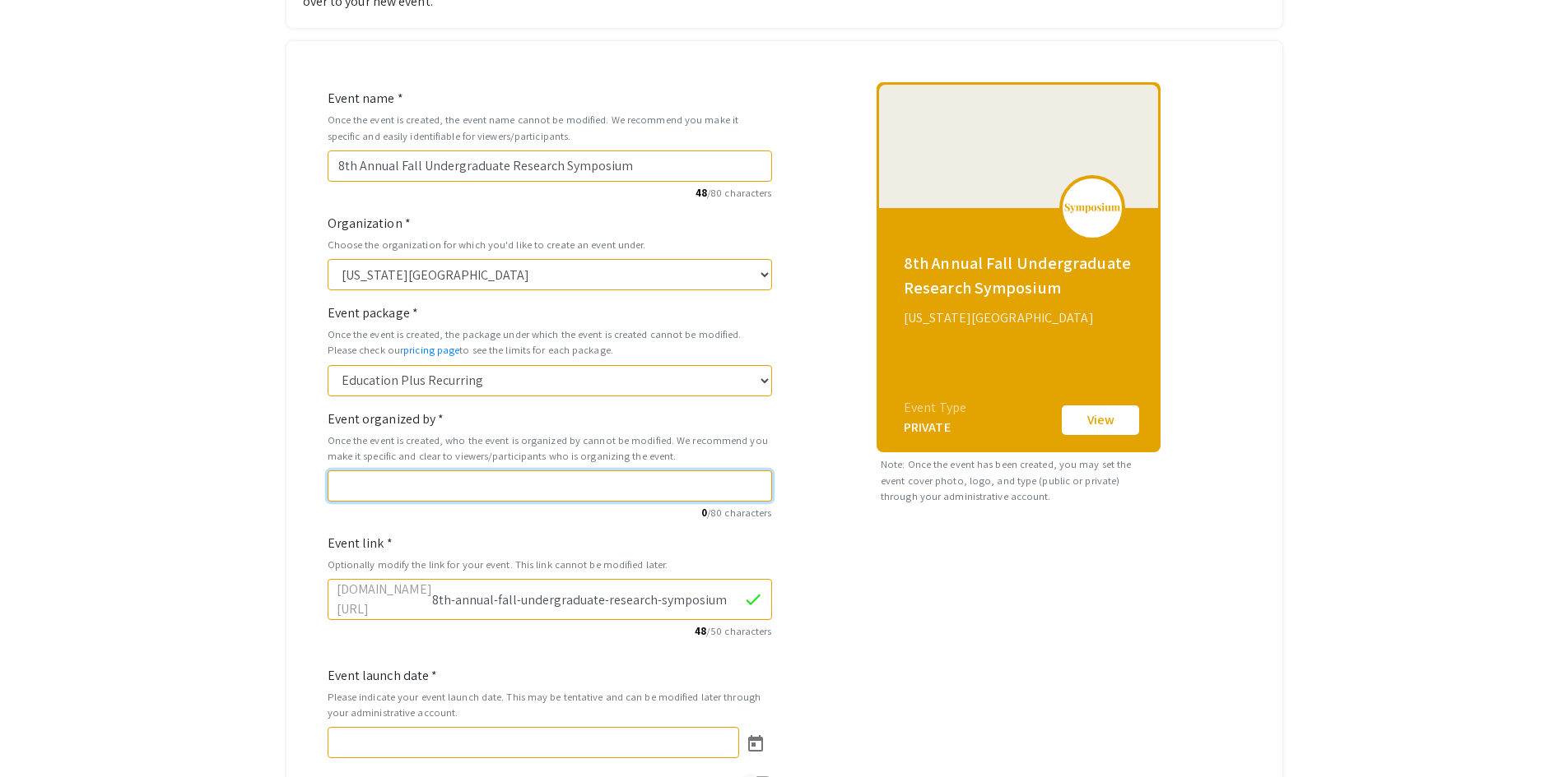
click at [519, 479] on input "Event organized by *" at bounding box center [550, 486] width 445 height 32
type input "Office of Undergraduate Research"
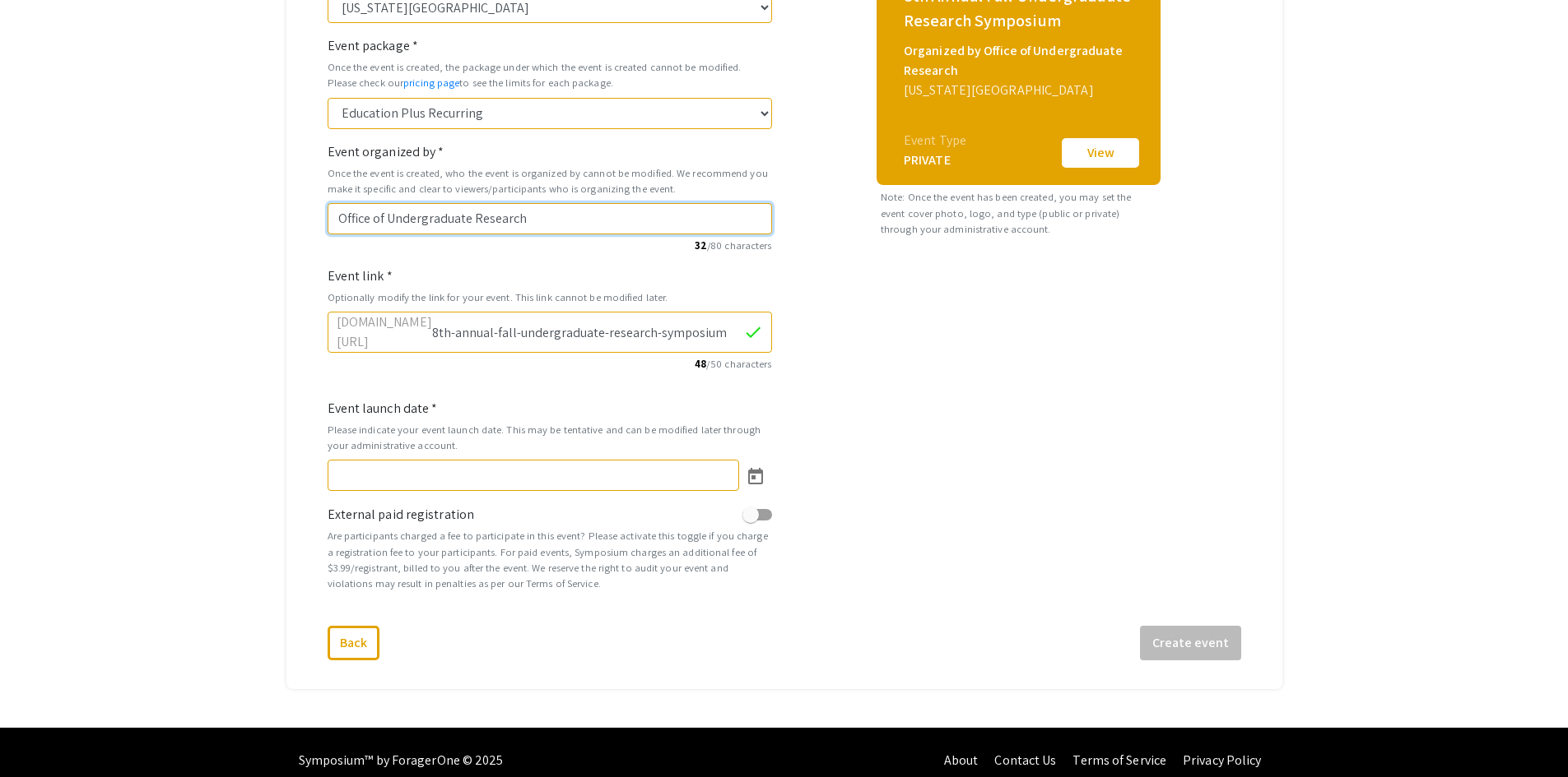
scroll to position [441, 0]
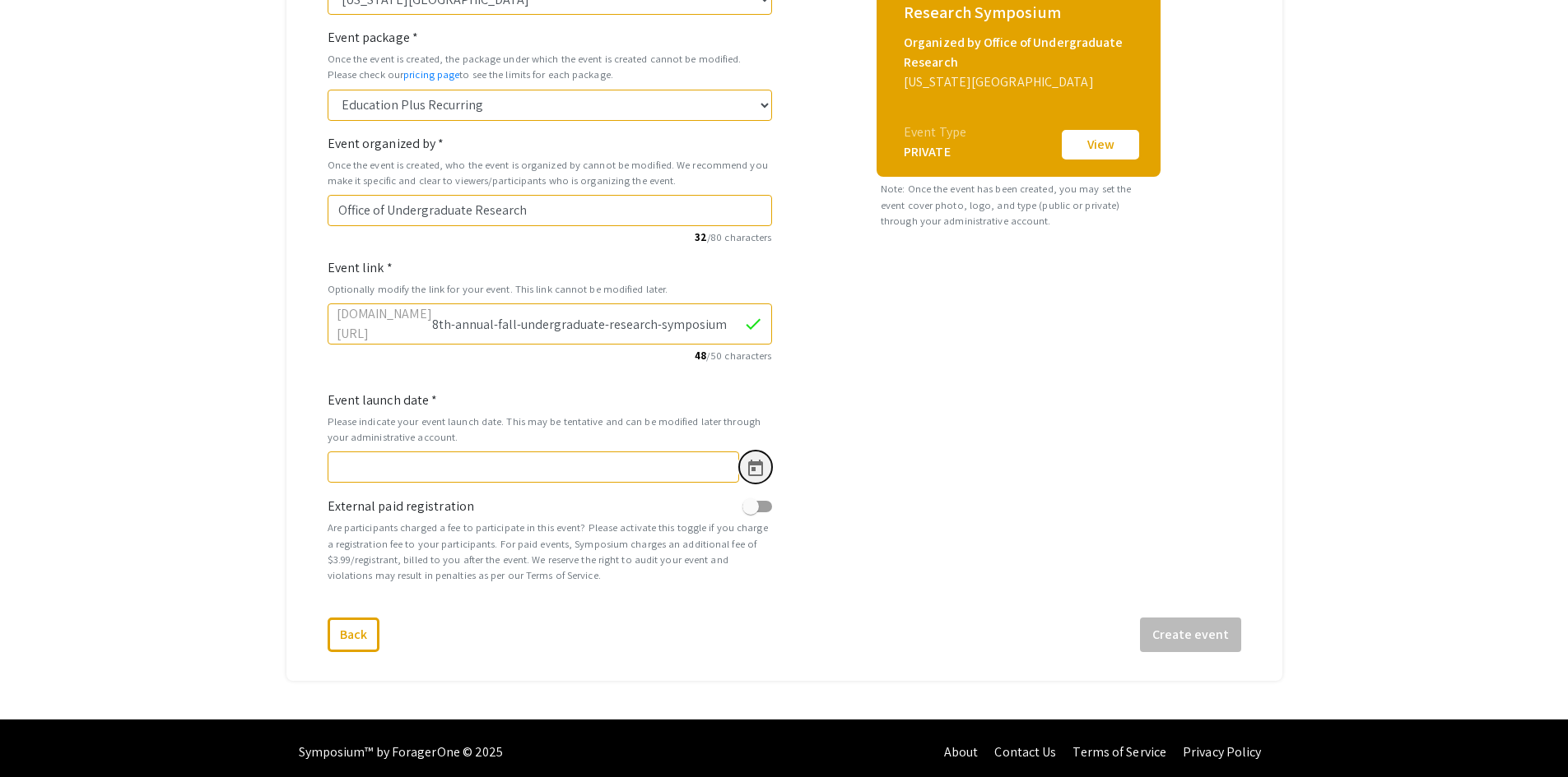
click at [755, 464] on icon "Open calendar" at bounding box center [755, 468] width 20 height 20
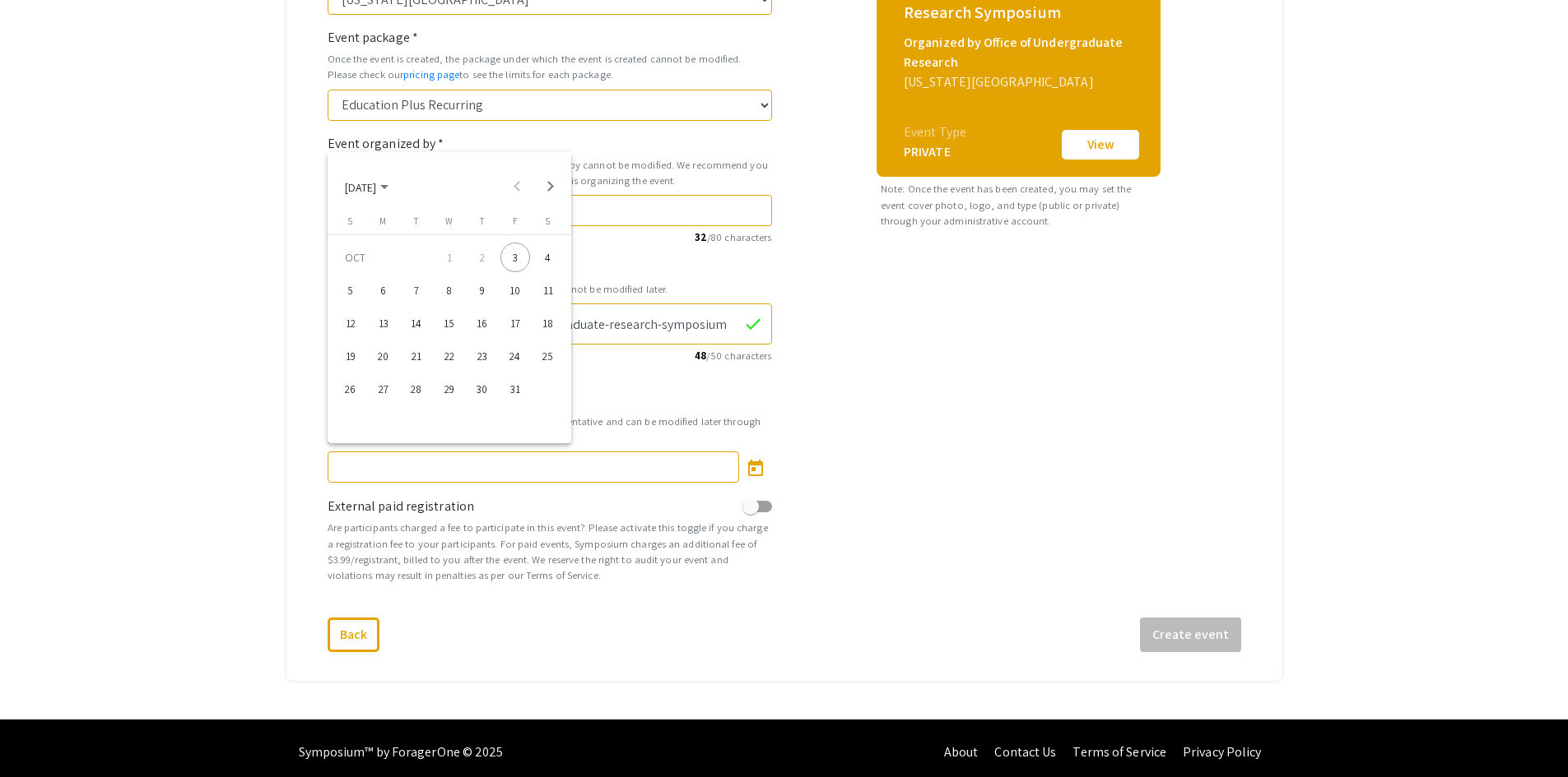
click at [448, 293] on div "8" at bounding box center [449, 290] width 30 height 30
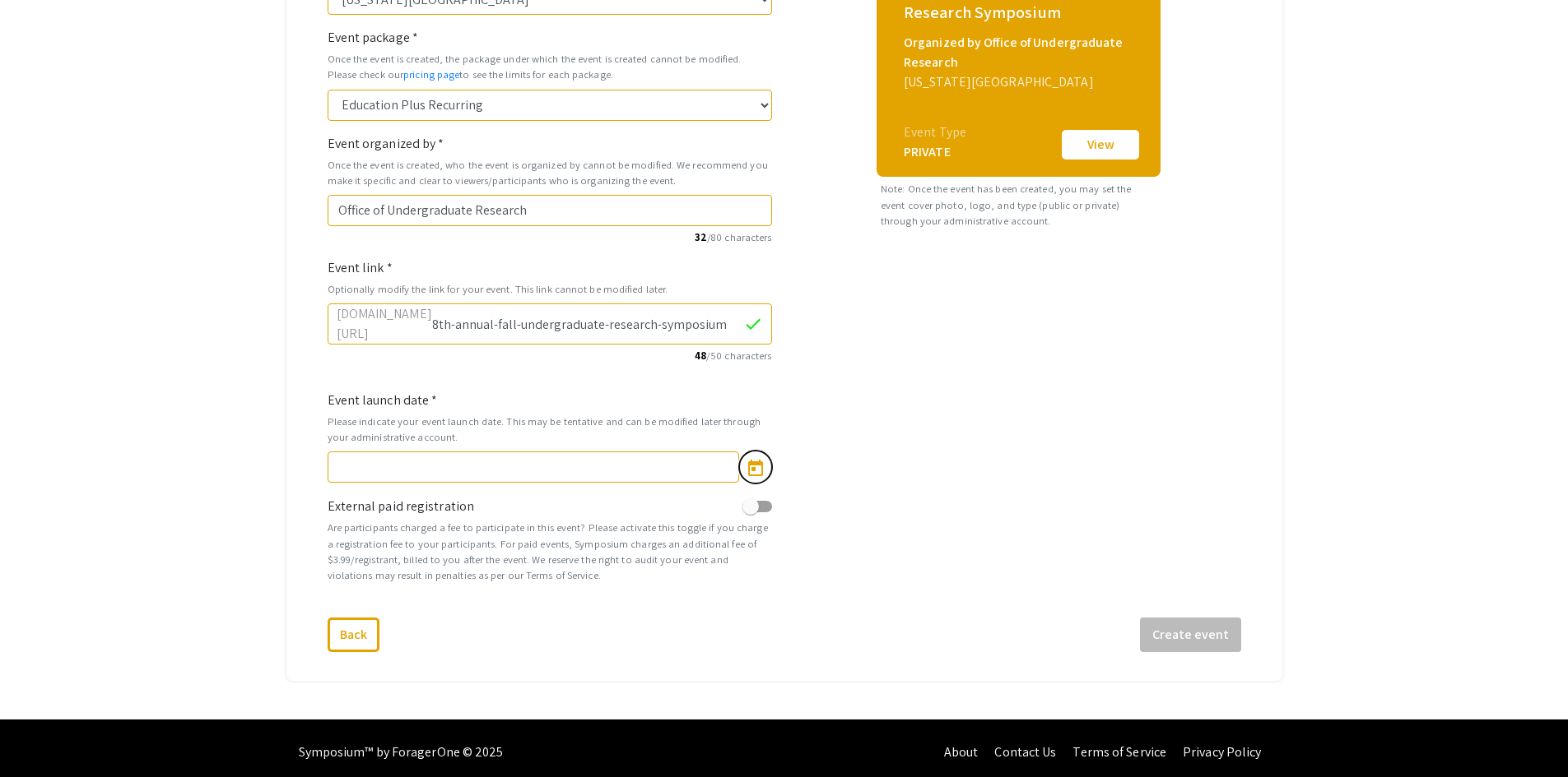
type input "10/8/2025"
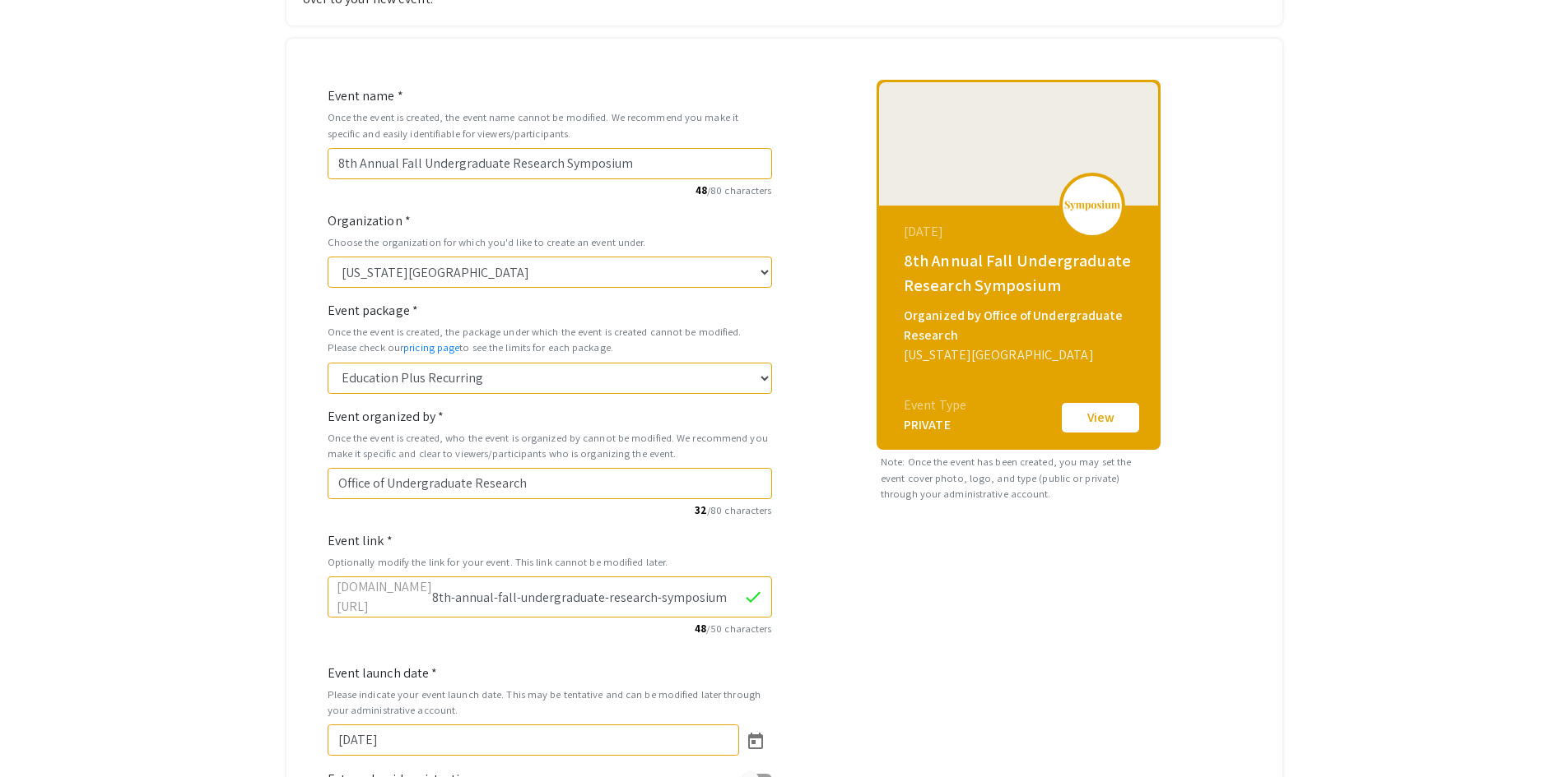
scroll to position [358, 0]
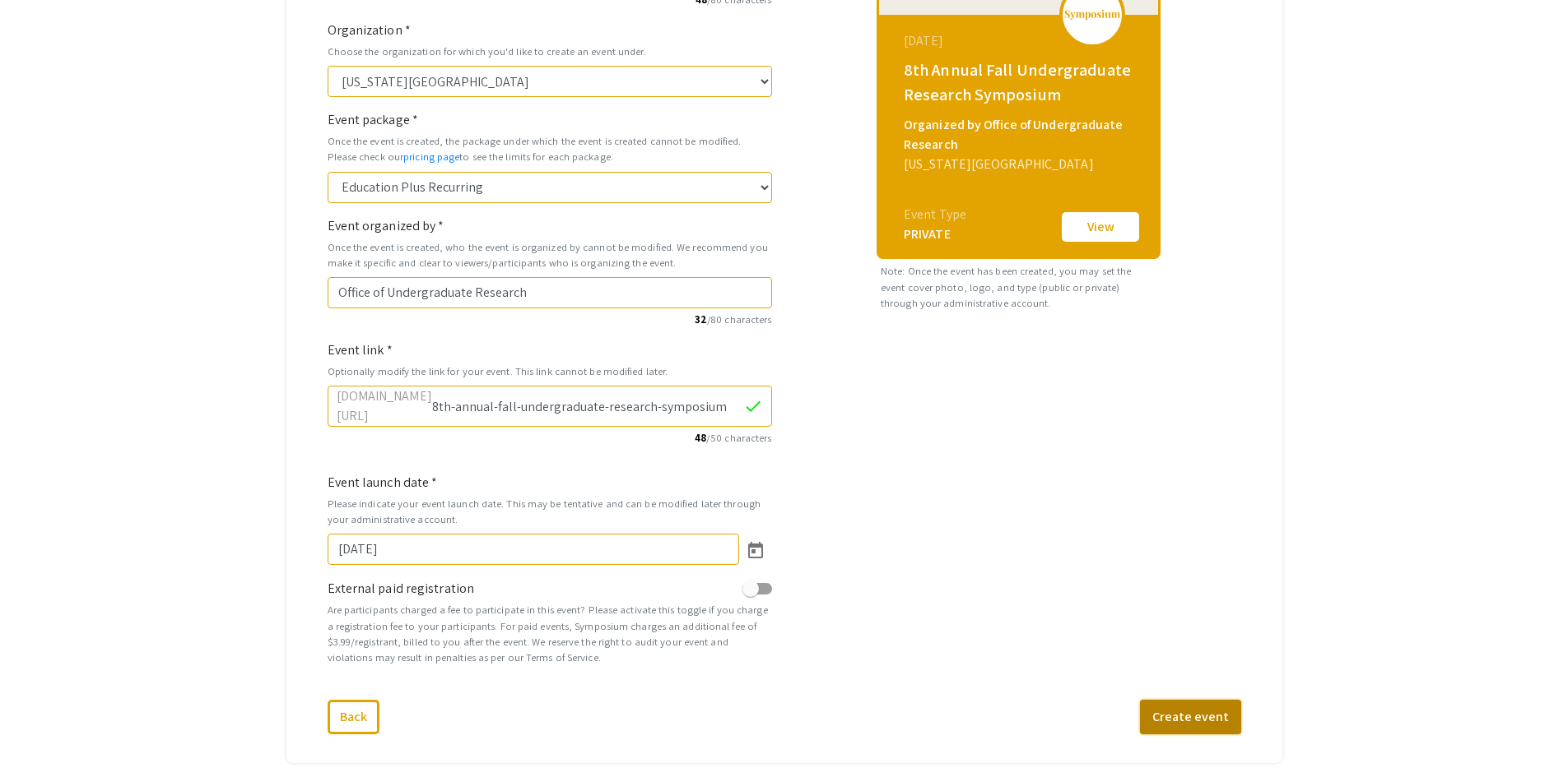
click at [1202, 718] on button "Create event" at bounding box center [1190, 717] width 101 height 34
select select "466"
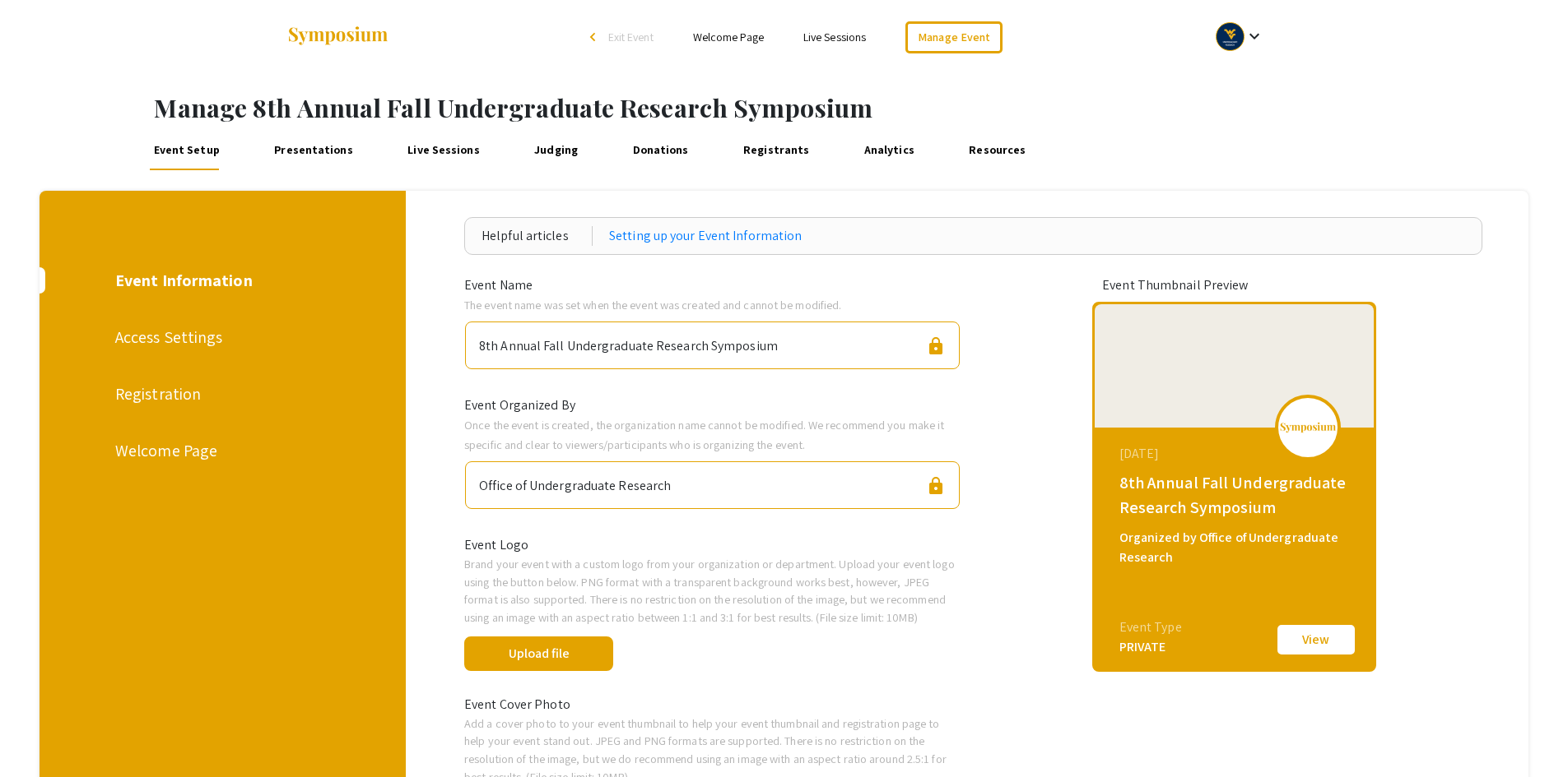
click at [315, 150] on link "Presentations" at bounding box center [313, 151] width 86 height 39
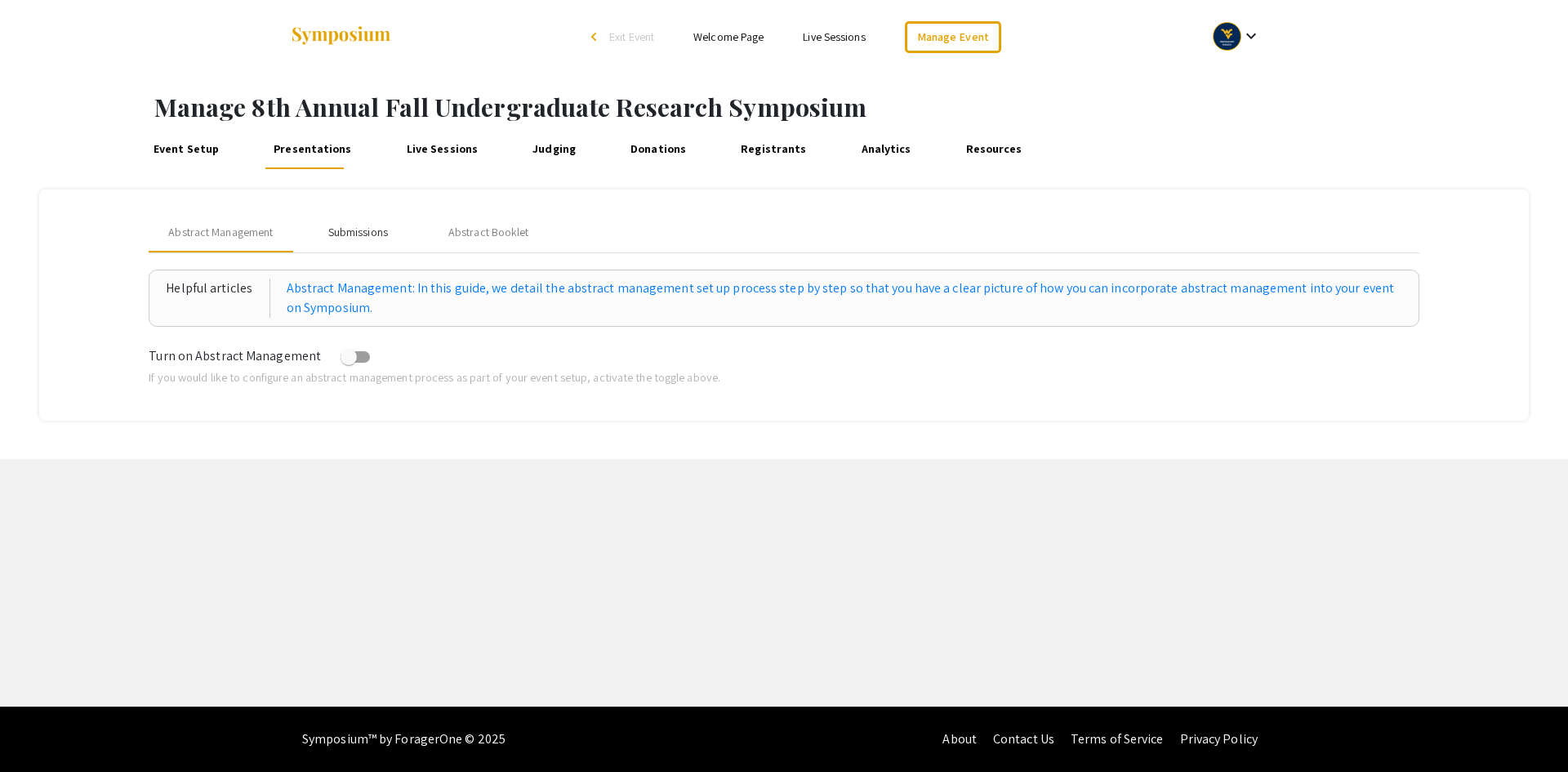
click at [377, 233] on div "Submissions" at bounding box center [358, 233] width 60 height 18
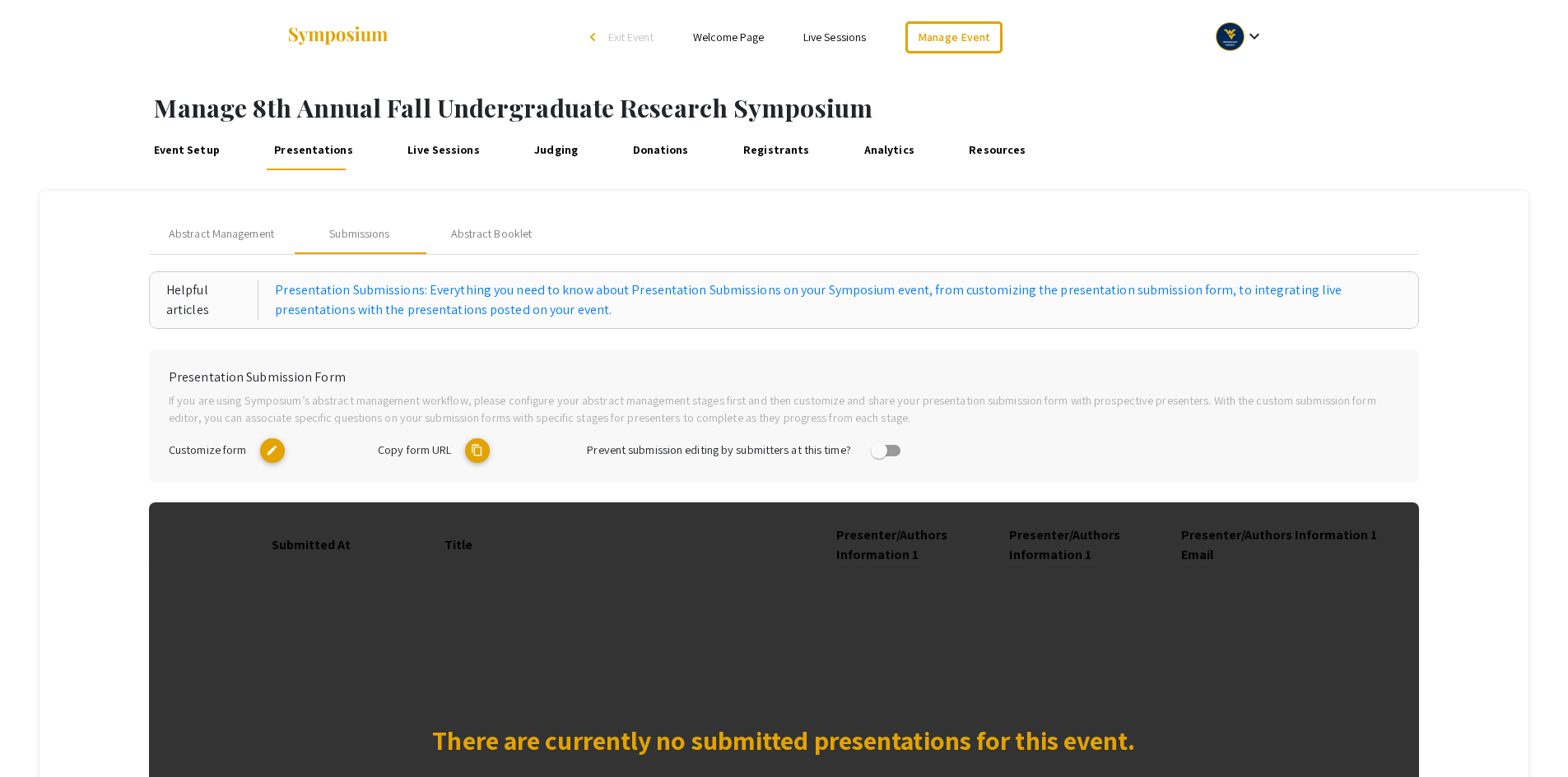
click at [478, 454] on mat-icon "content_copy" at bounding box center [477, 451] width 25 height 25
click at [278, 454] on mat-icon "edit" at bounding box center [272, 451] width 25 height 25
click at [484, 450] on mat-icon "content_copy" at bounding box center [477, 451] width 25 height 25
click at [269, 457] on mat-icon "edit" at bounding box center [272, 451] width 25 height 25
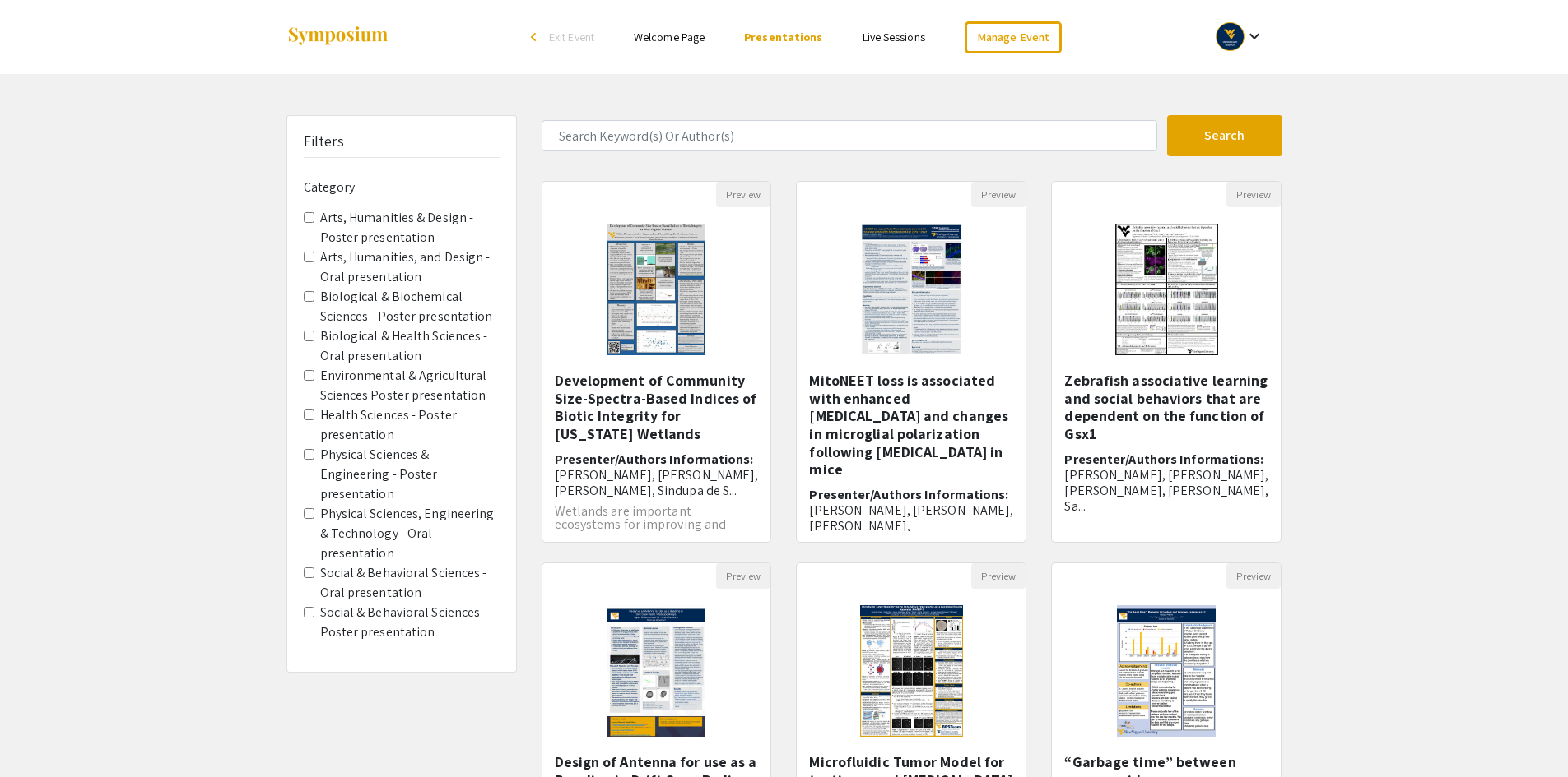
click at [670, 44] on link "Welcome Page" at bounding box center [669, 37] width 71 height 15
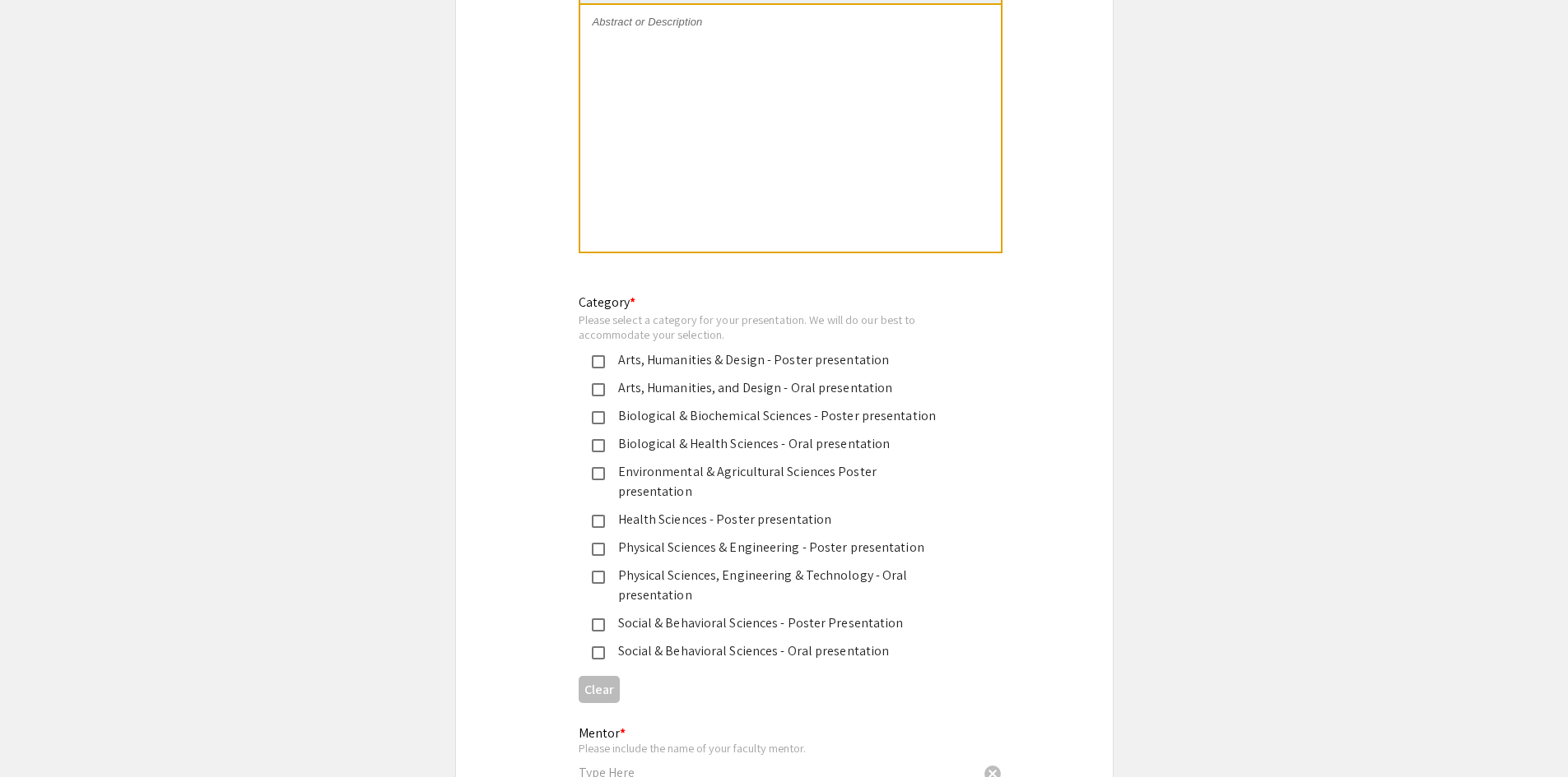
scroll to position [1810, 0]
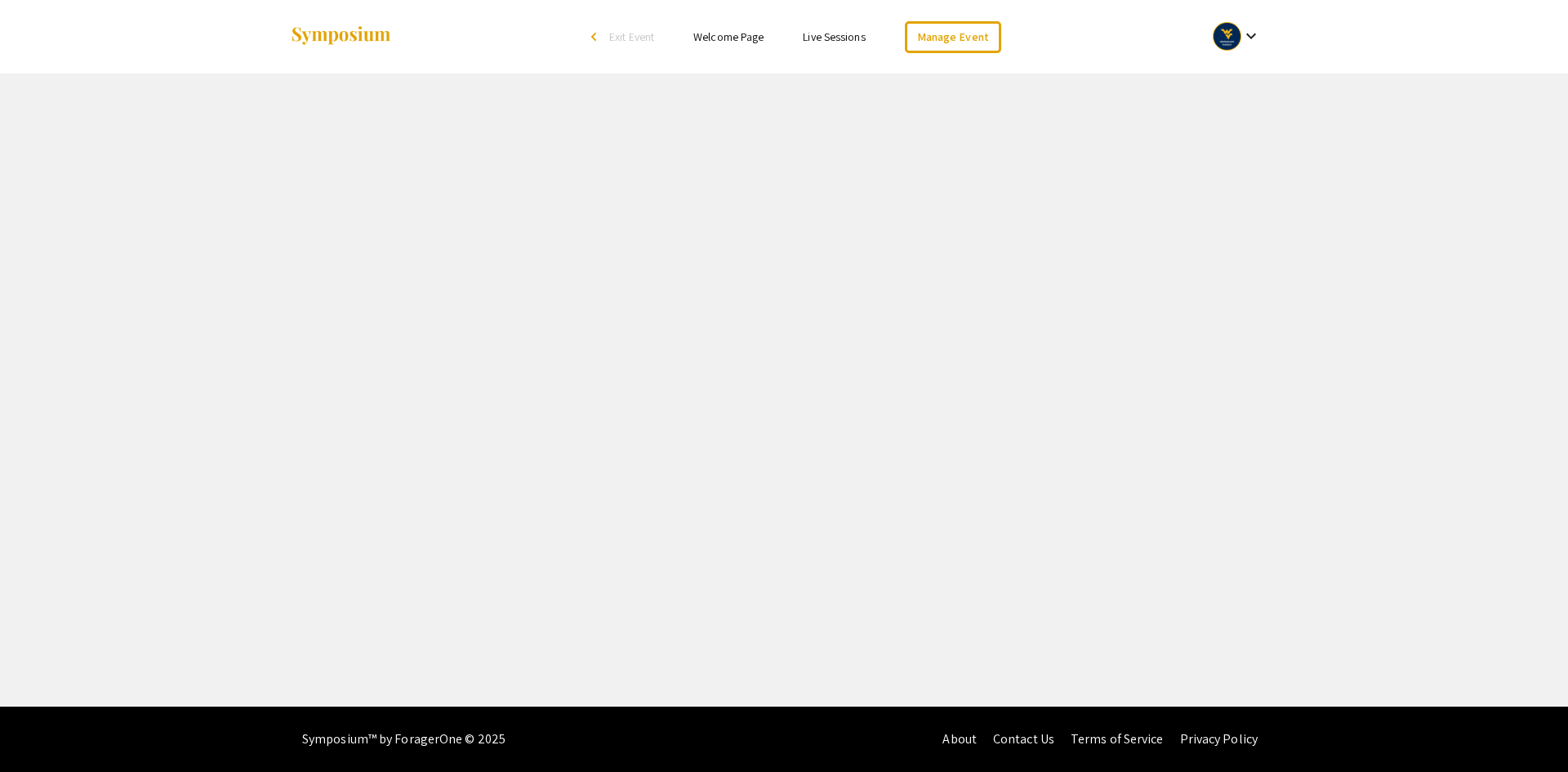
select select "8"
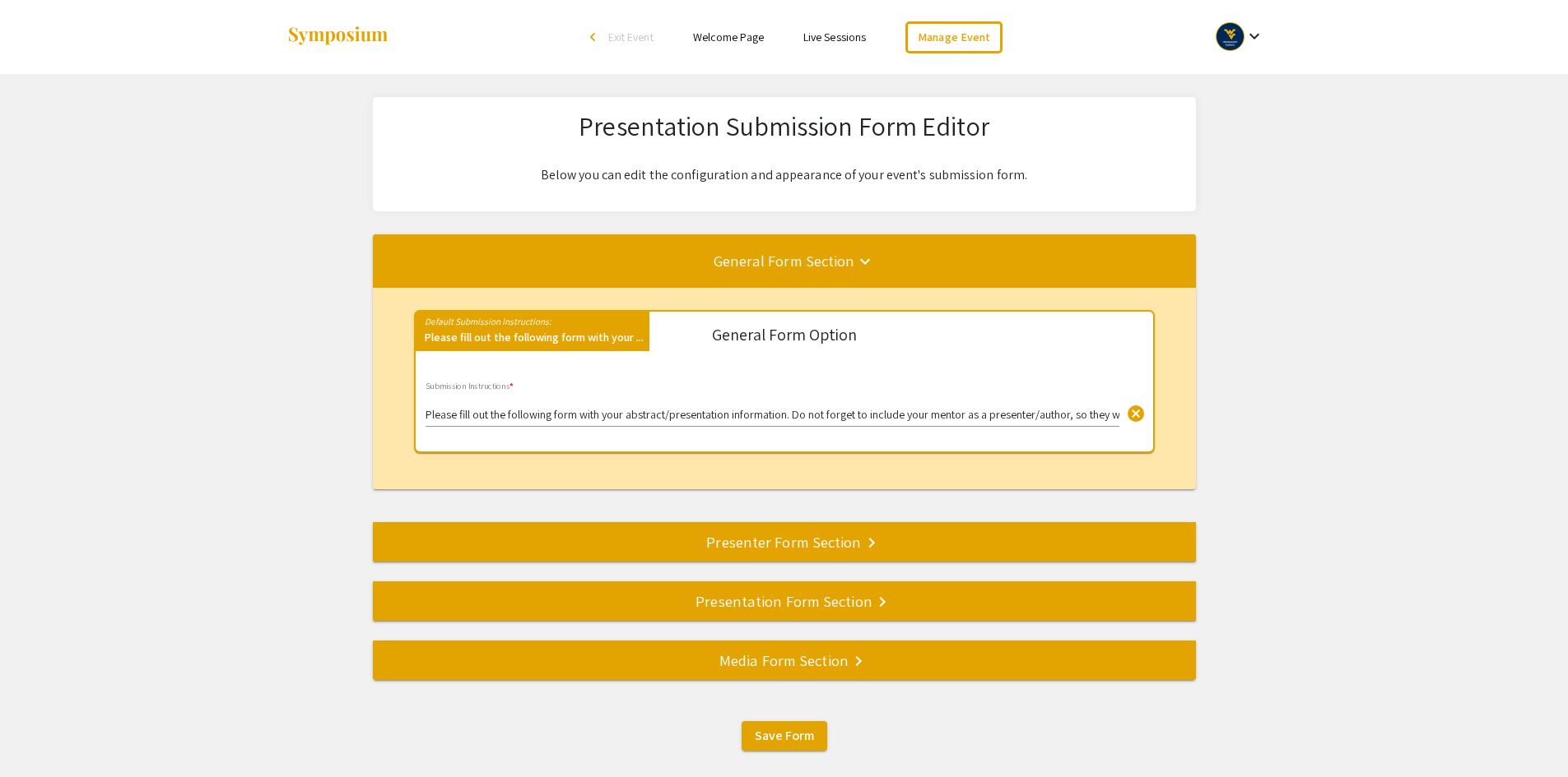
click at [736, 599] on div "Presentation Form Section keyboard_arrow_right" at bounding box center [784, 601] width 823 height 23
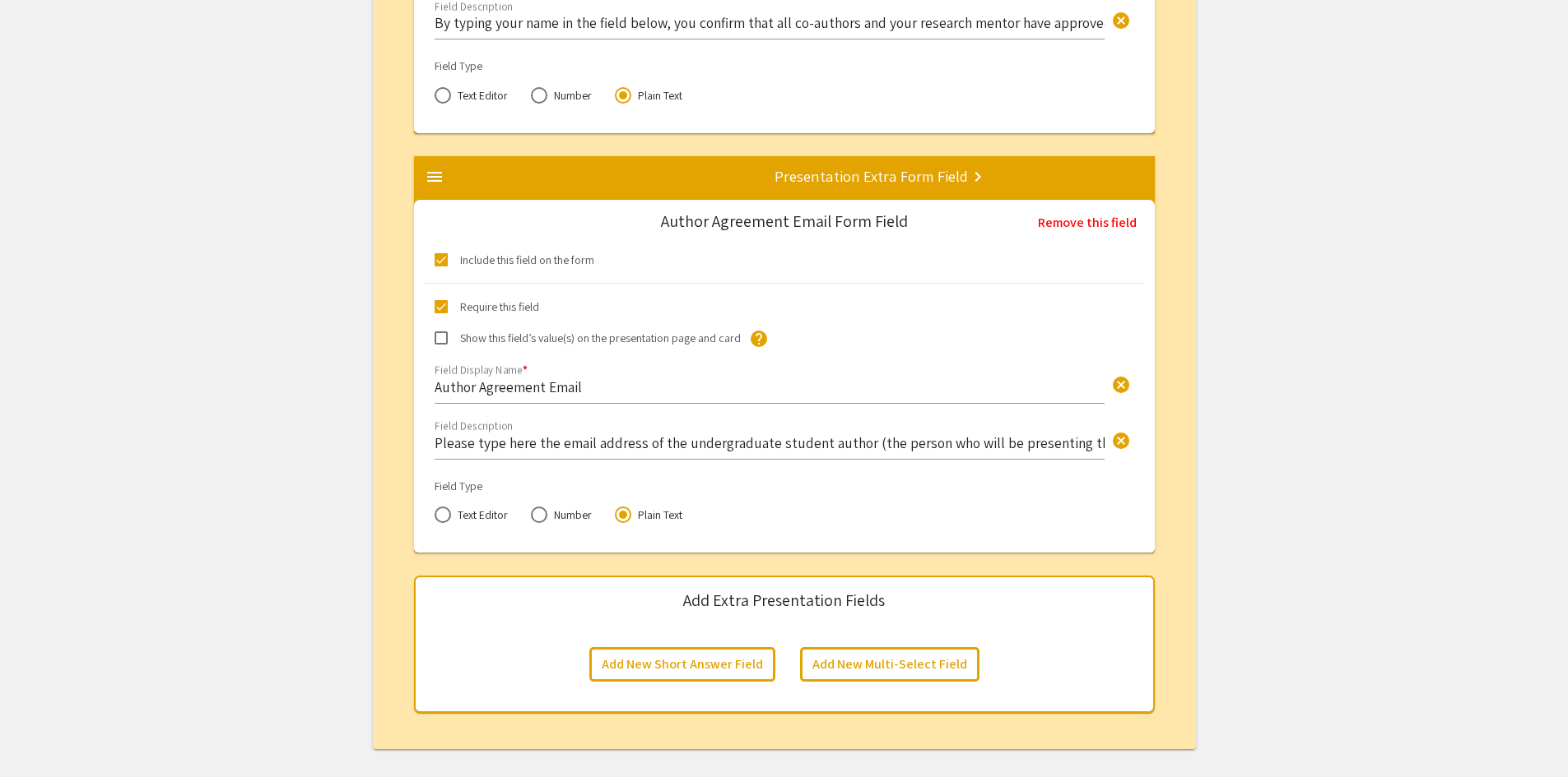
scroll to position [5220, 0]
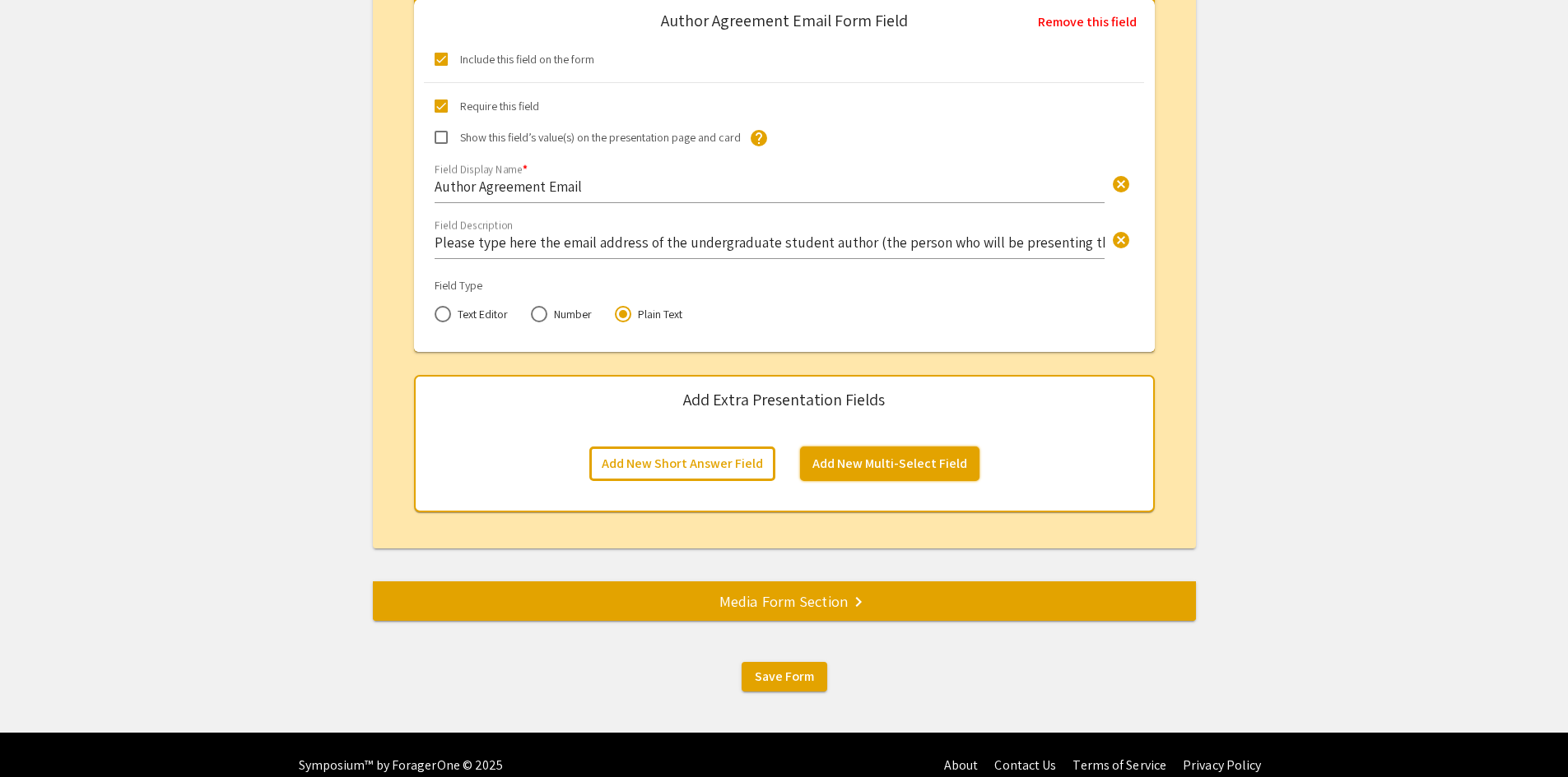
click at [909, 466] on button "Add New Multi-Select Field" at bounding box center [889, 464] width 179 height 34
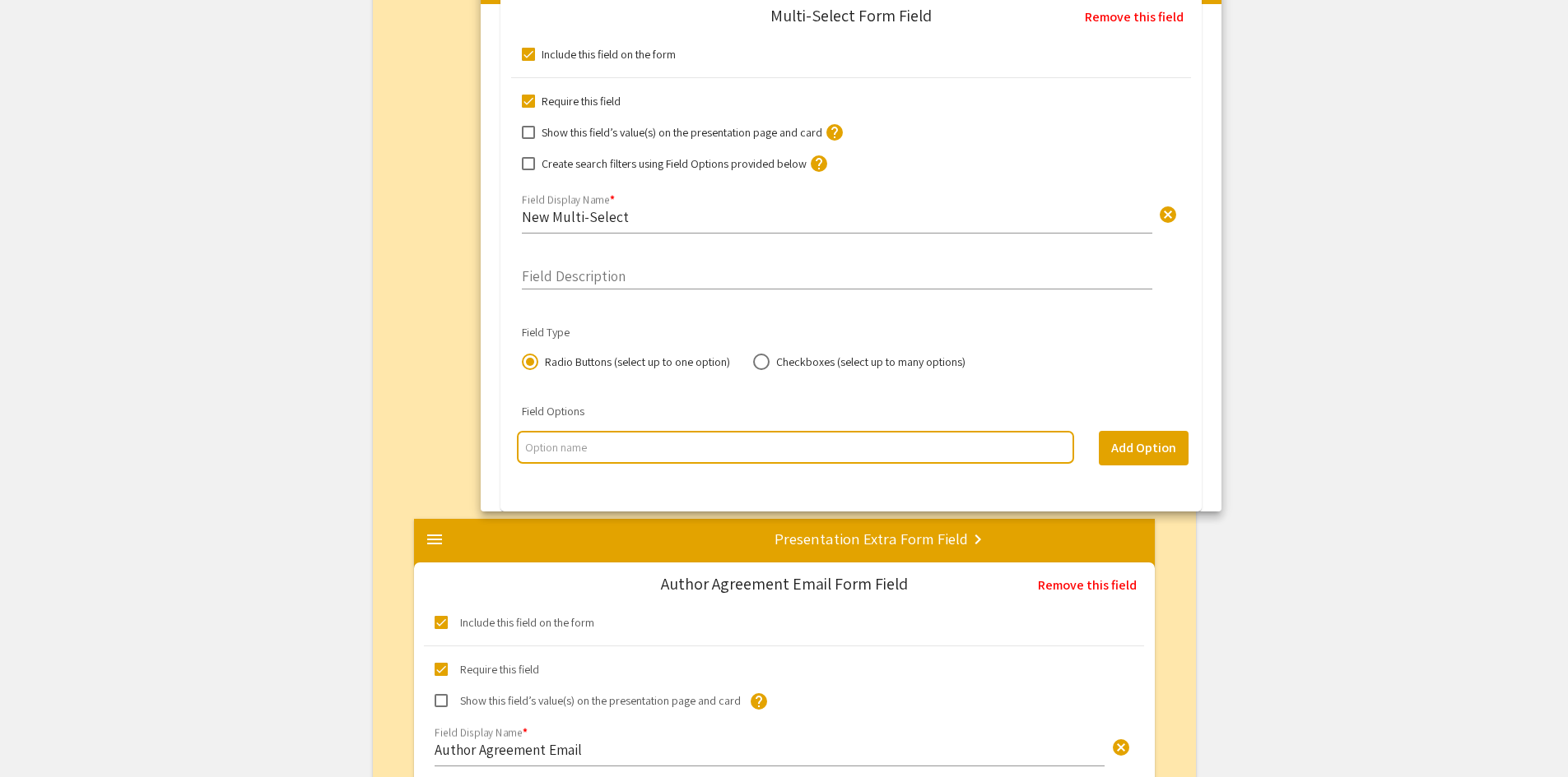
scroll to position [5218, 0]
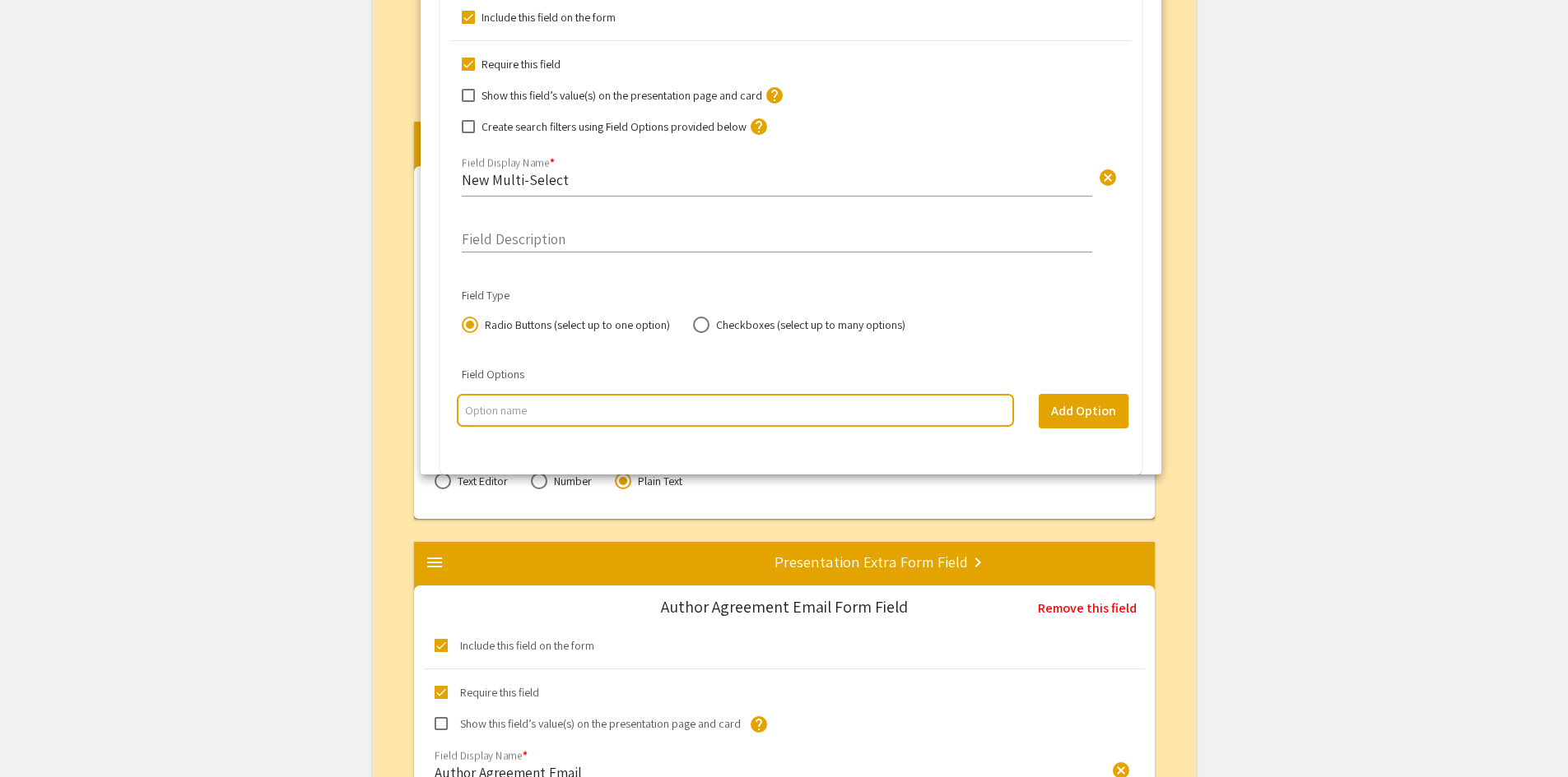
drag, startPoint x: 435, startPoint y: 350, endPoint x: 442, endPoint y: -66, distance: 416.1
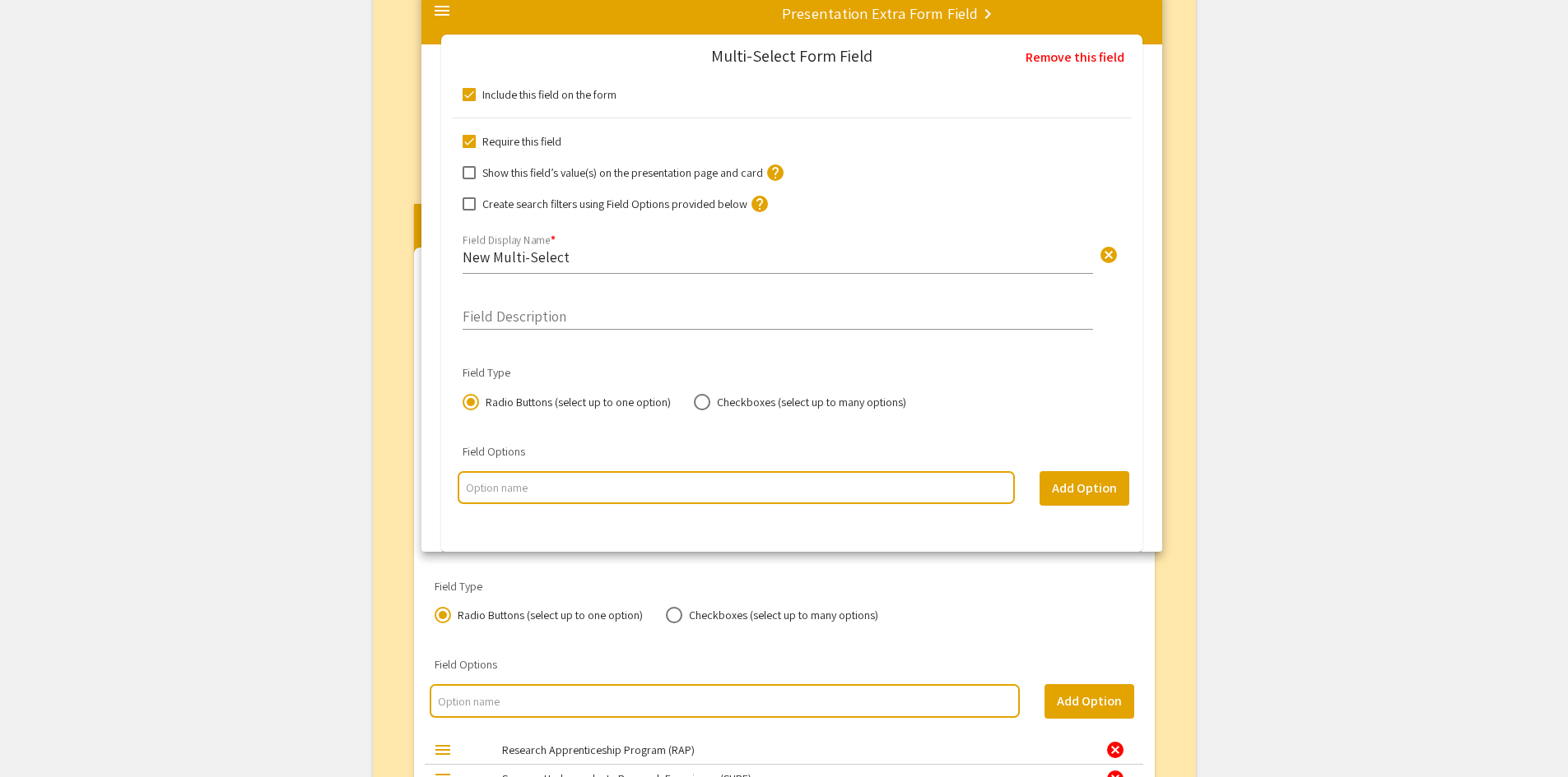
scroll to position [4353, 0]
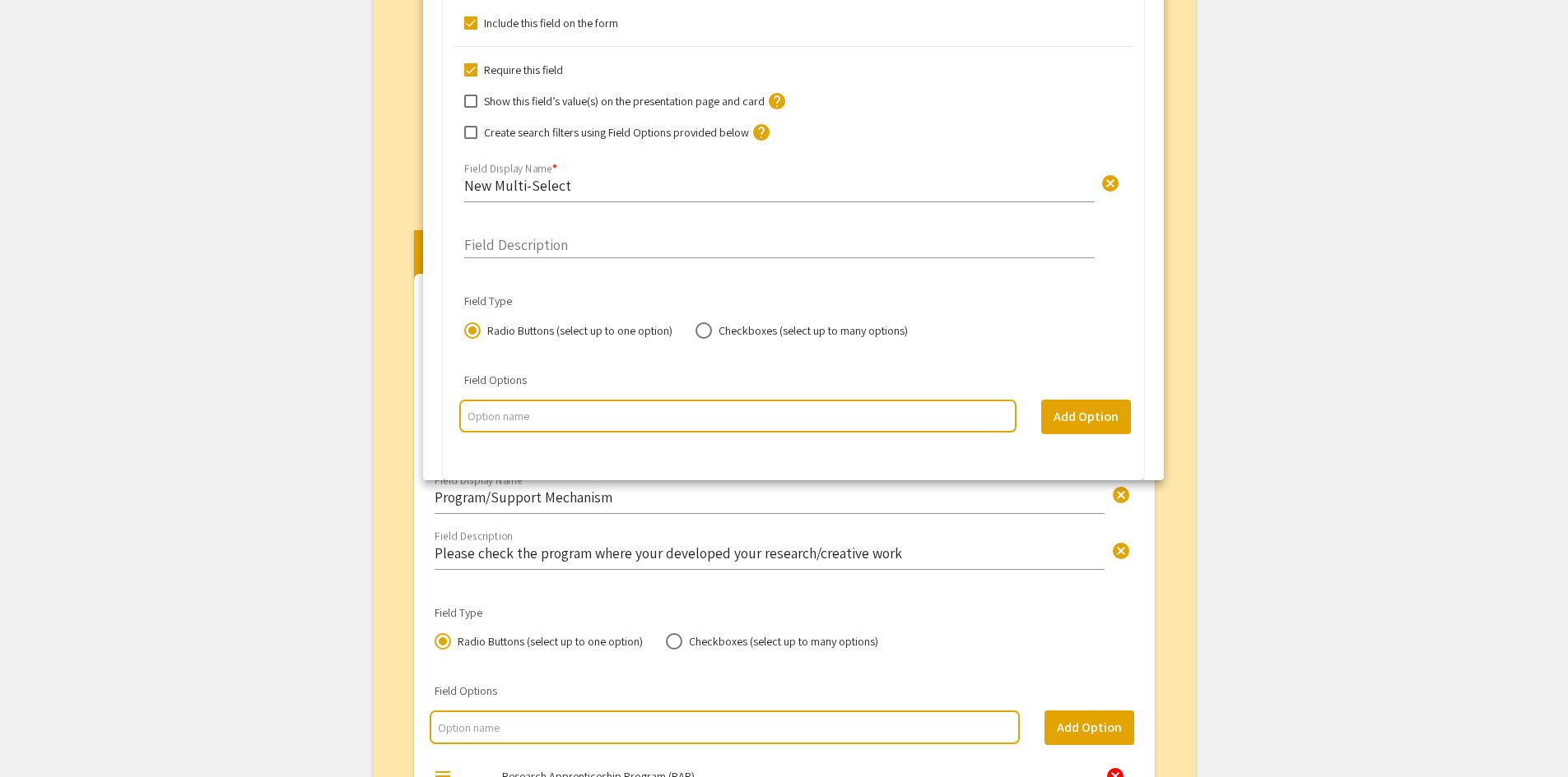
drag, startPoint x: 434, startPoint y: 381, endPoint x: 444, endPoint y: -68, distance: 449.1
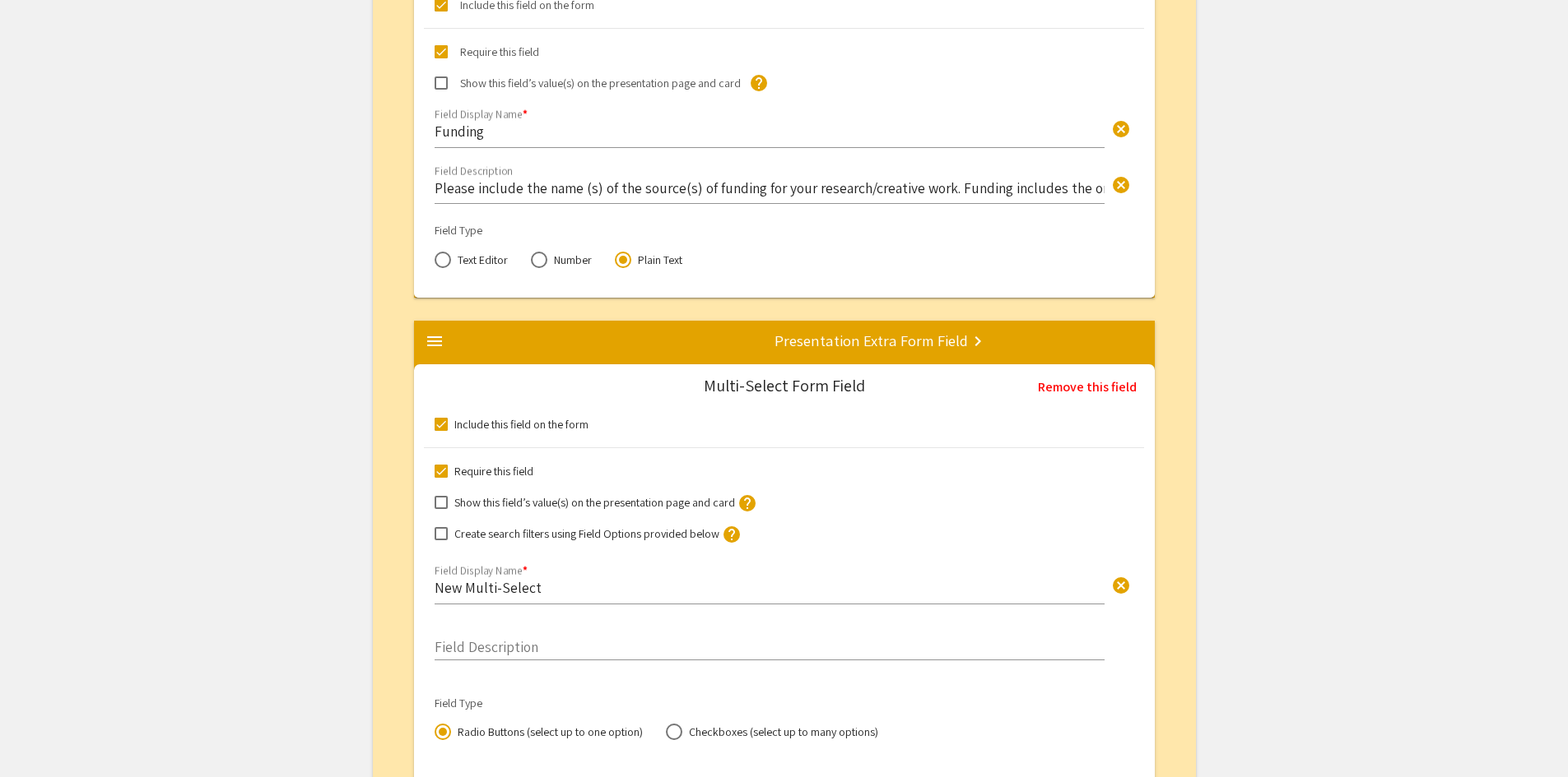
scroll to position [3530, 0]
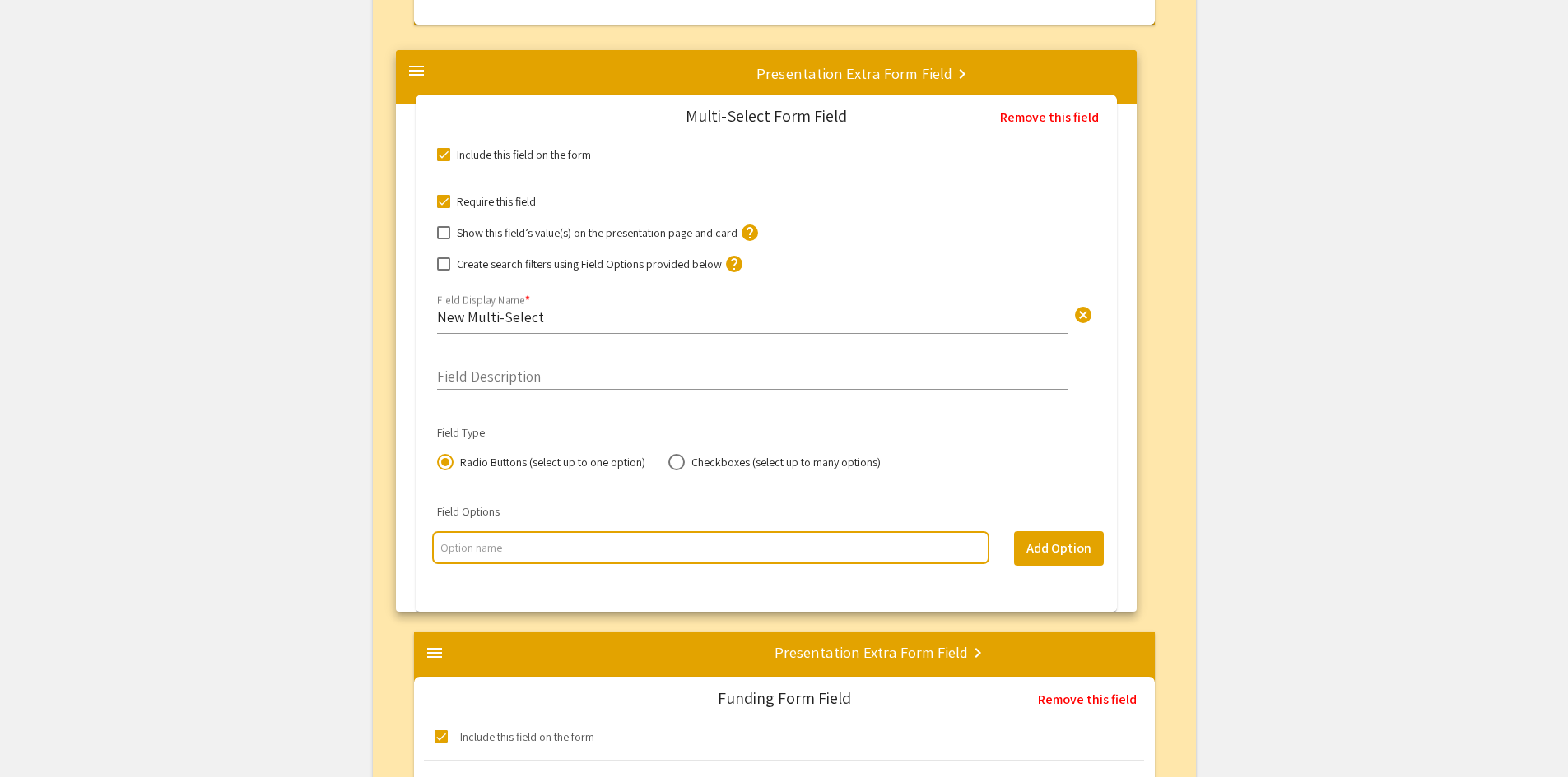
drag, startPoint x: 438, startPoint y: 490, endPoint x: 419, endPoint y: 72, distance: 418.4
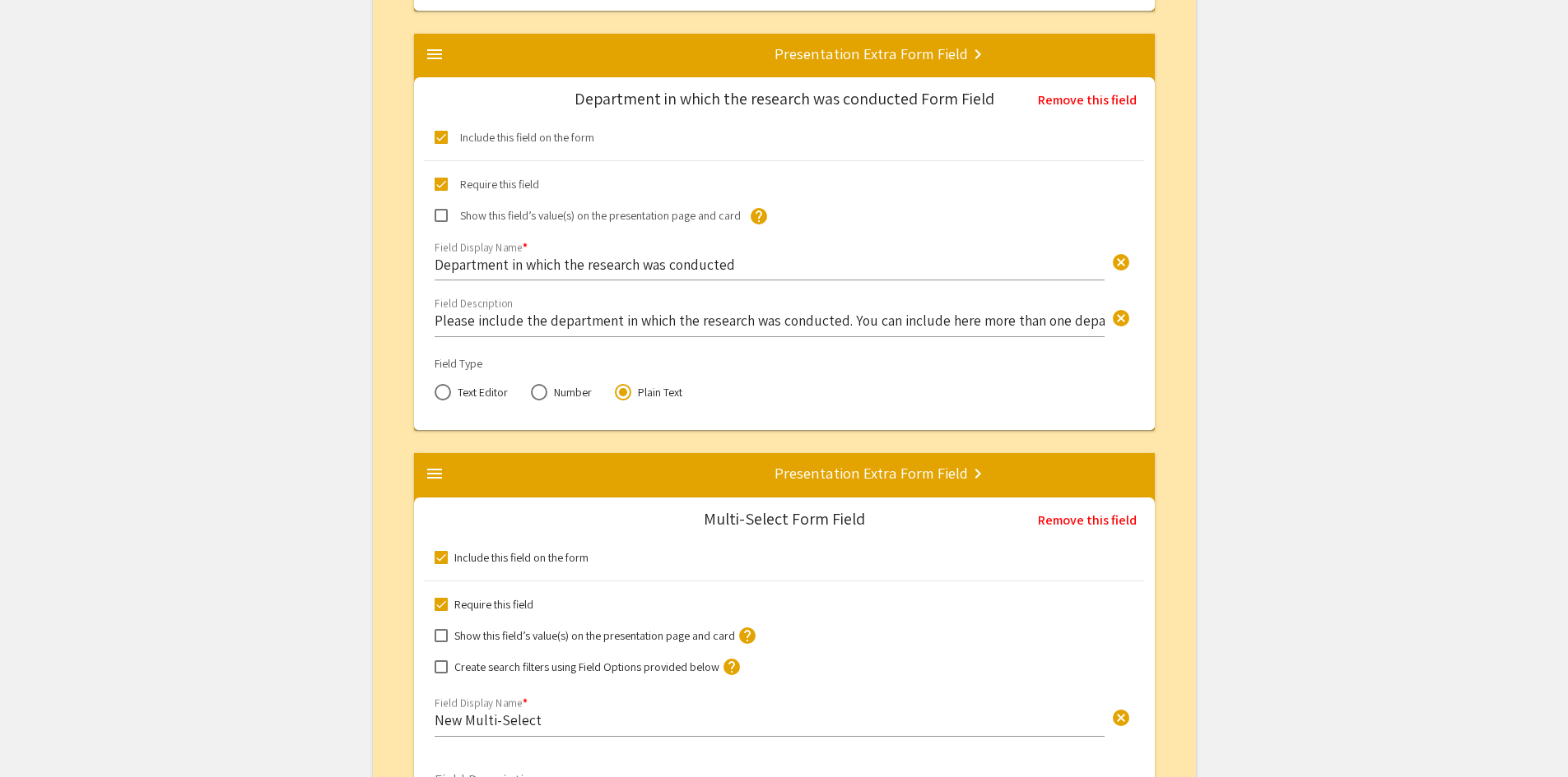
scroll to position [3036, 0]
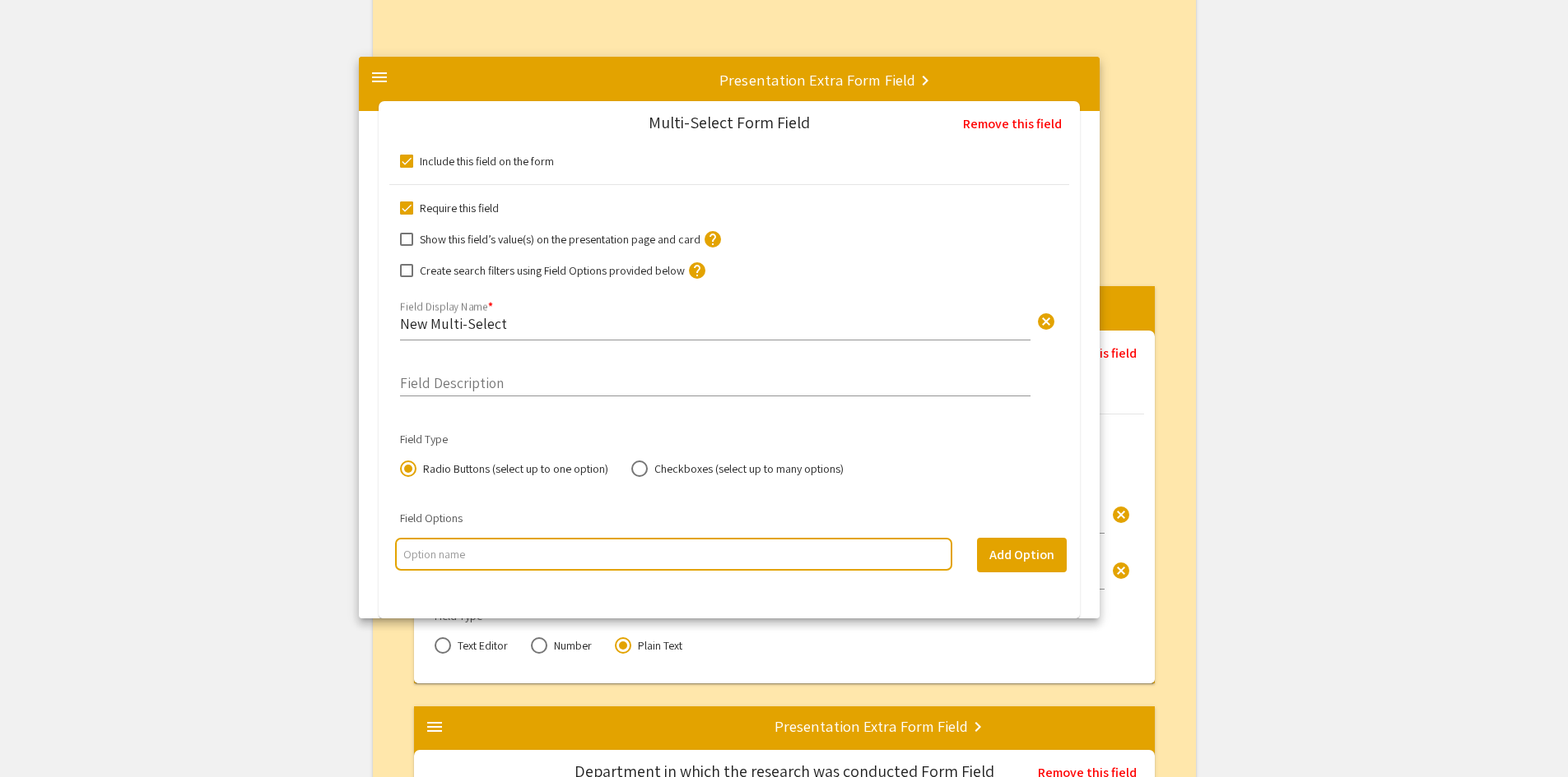
drag, startPoint x: 437, startPoint y: 564, endPoint x: 381, endPoint y: 80, distance: 487.2
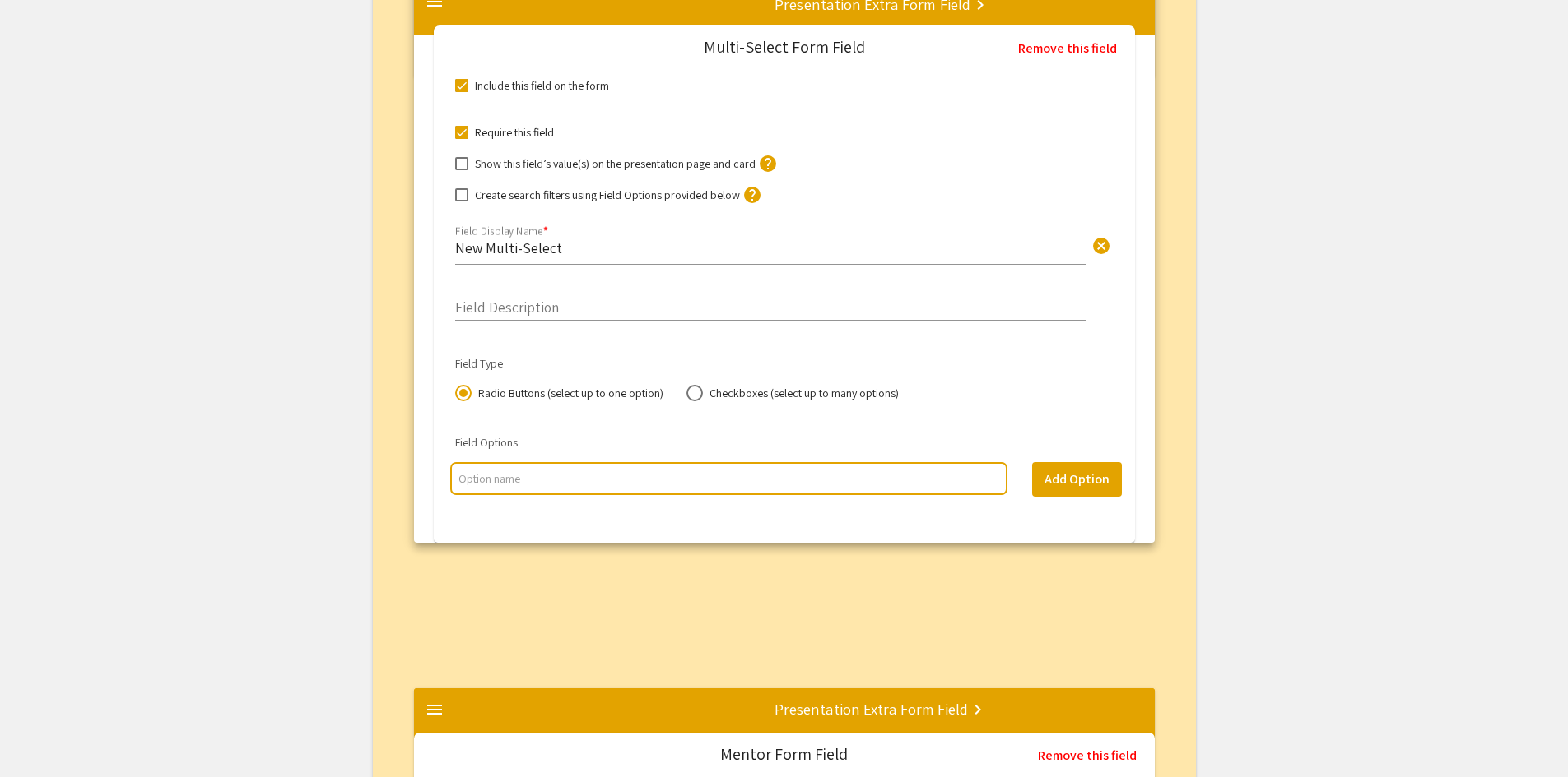
scroll to position [2167, 0]
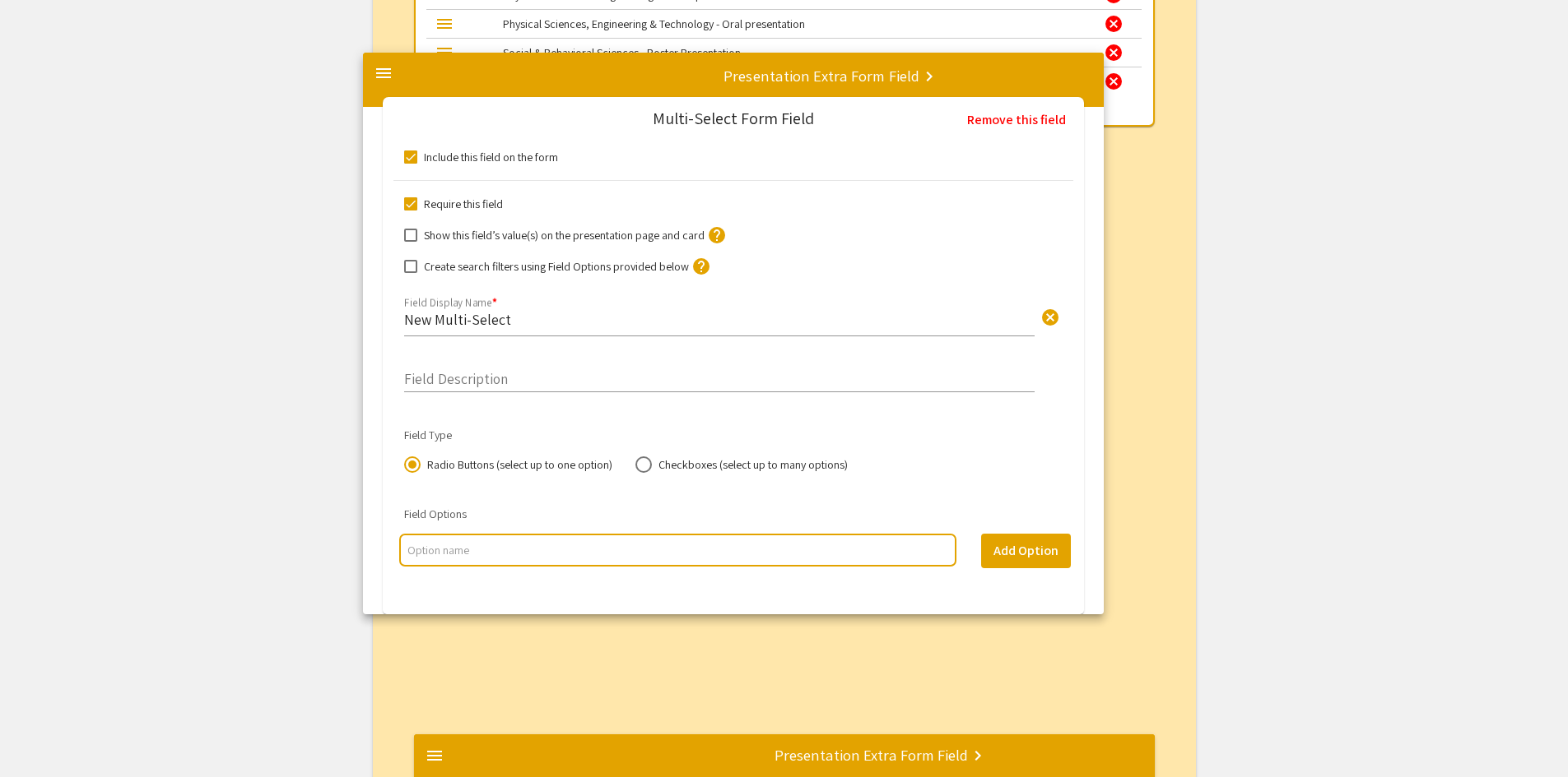
drag, startPoint x: 439, startPoint y: 547, endPoint x: 392, endPoint y: 80, distance: 469.4
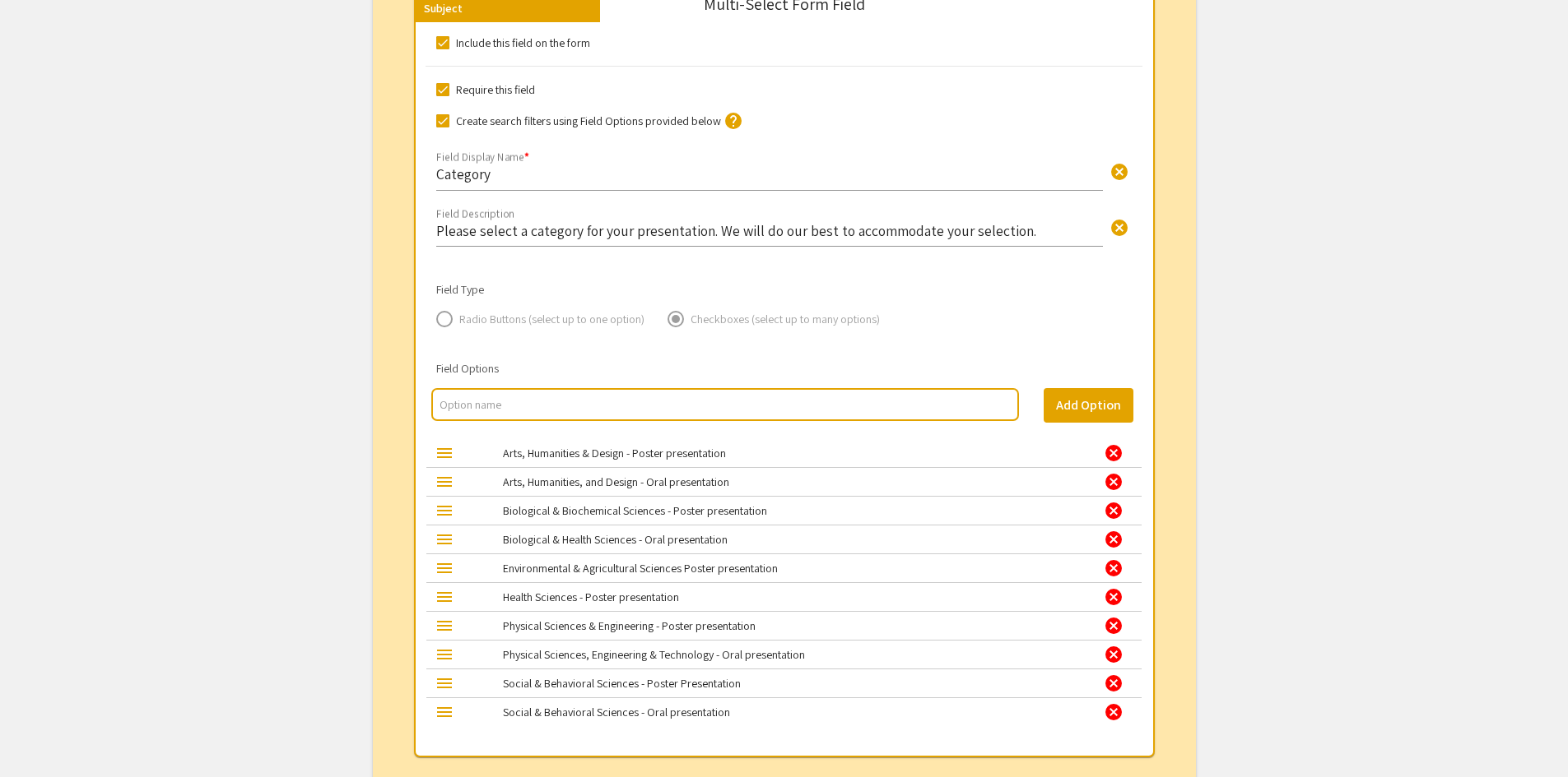
scroll to position [1509, 0]
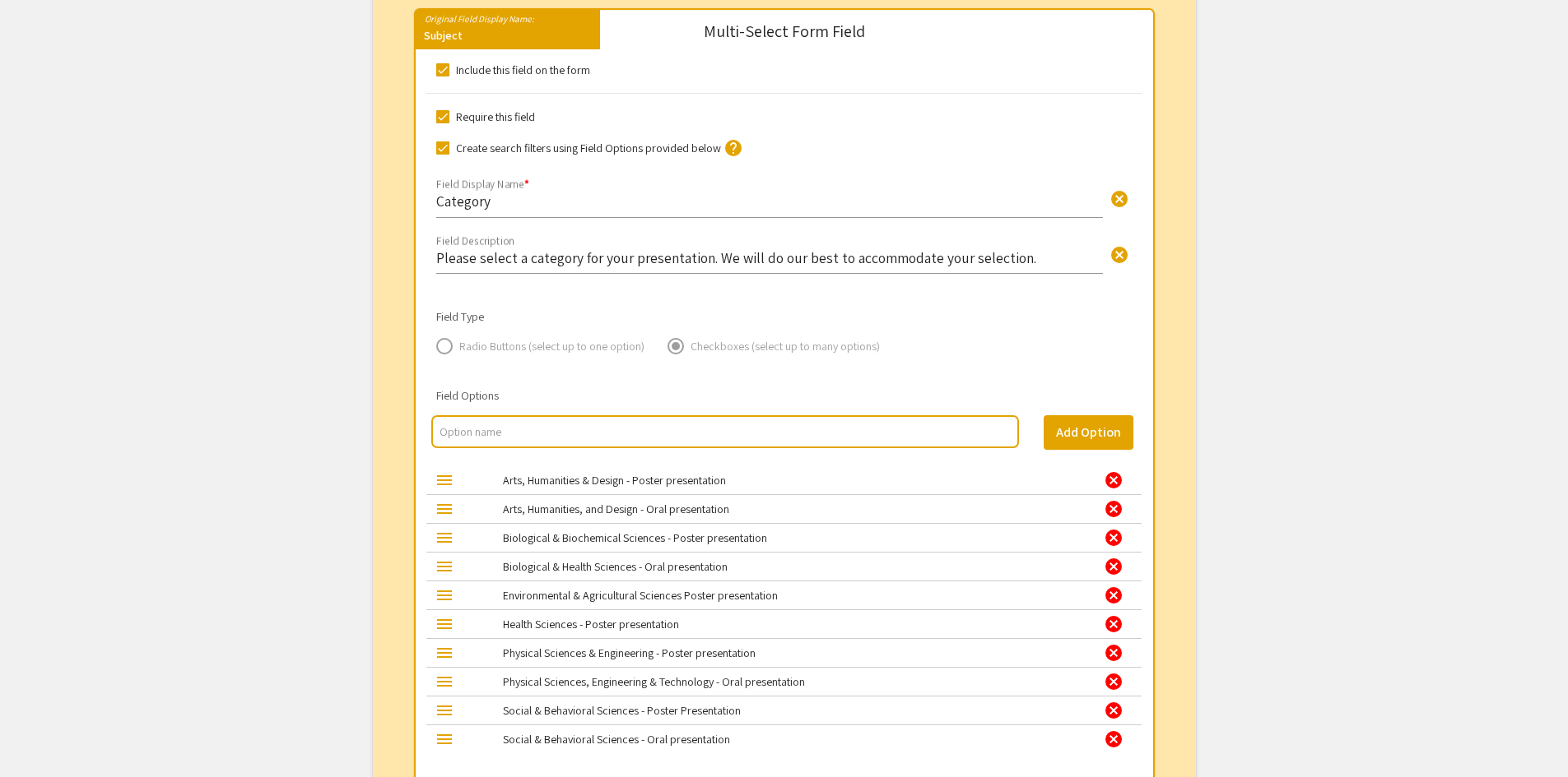
click at [507, 208] on input "Category" at bounding box center [769, 201] width 667 height 19
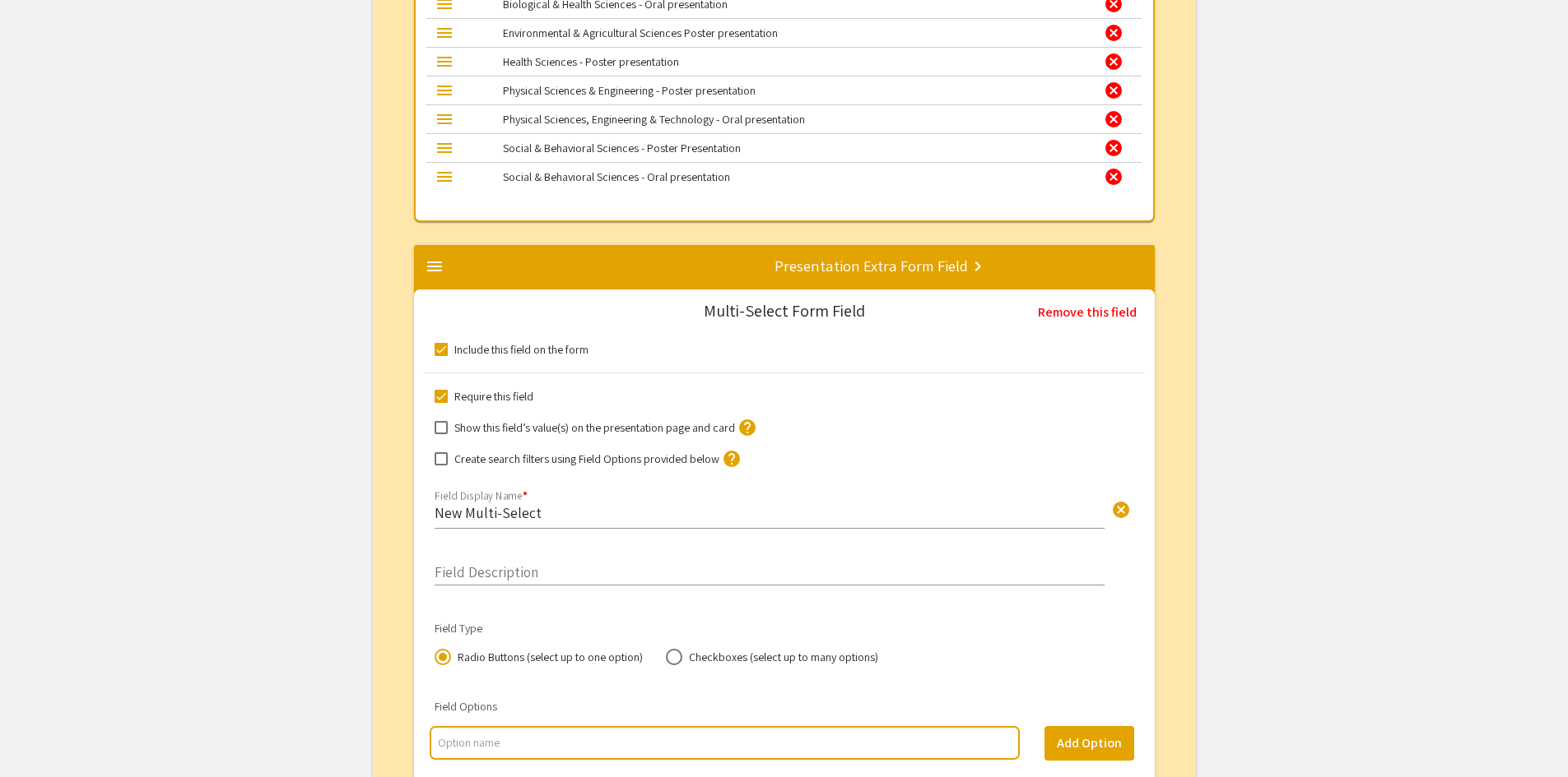
scroll to position [2167, 0]
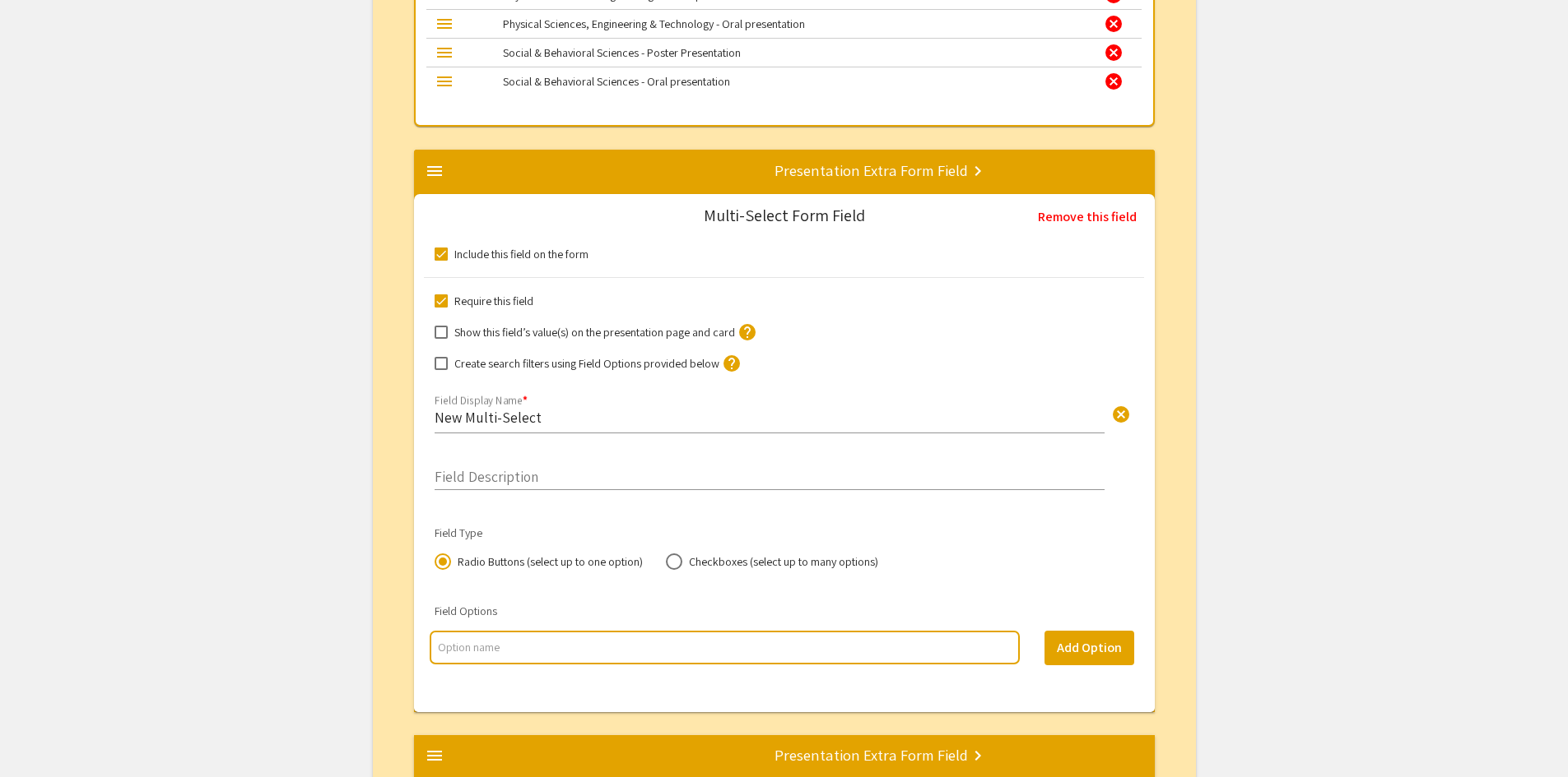
type input "Category - Oral Presentation"
click at [537, 416] on input "New Multi-Select" at bounding box center [769, 417] width 670 height 19
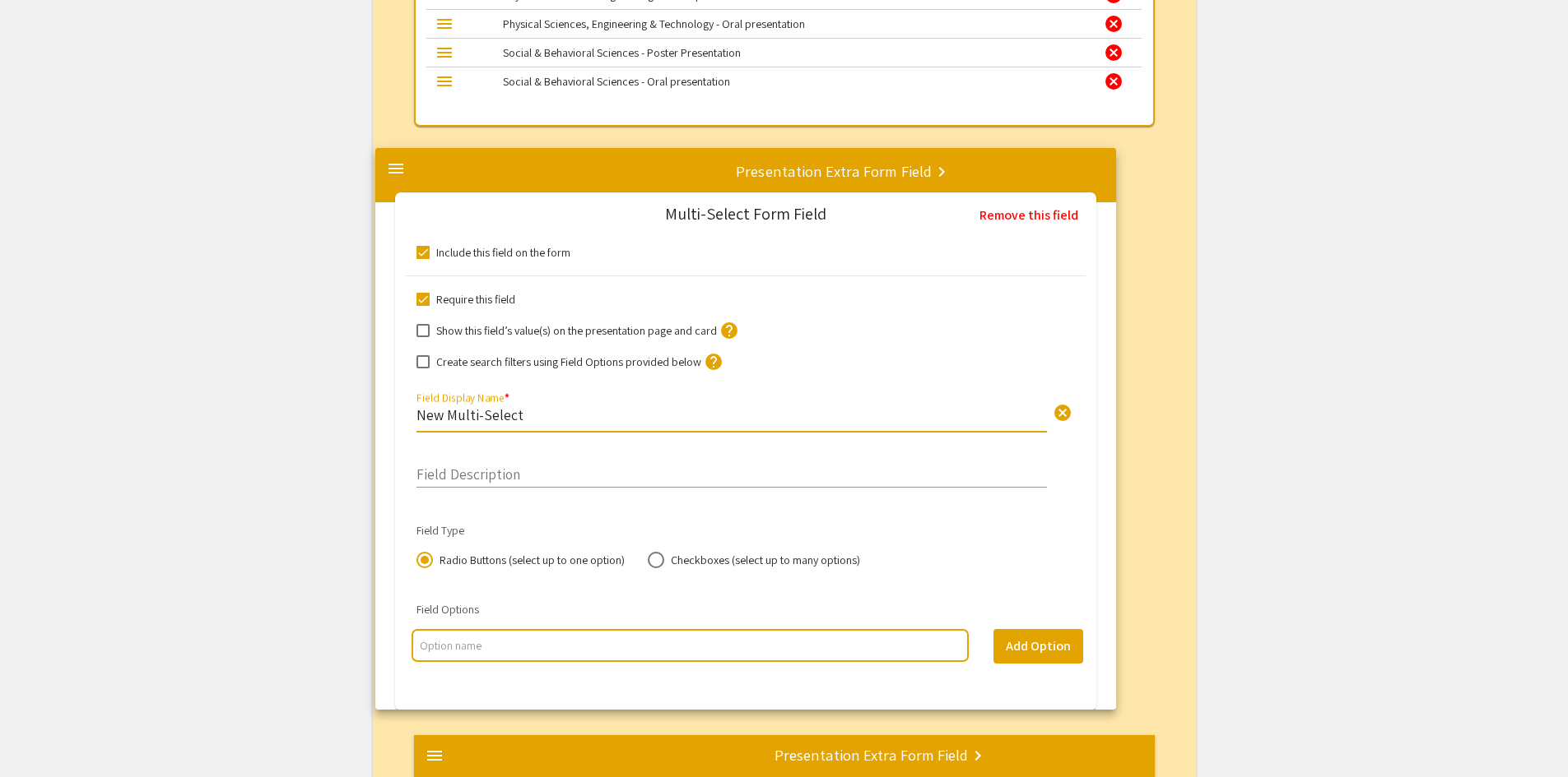
drag, startPoint x: 537, startPoint y: 416, endPoint x: 498, endPoint y: 415, distance: 39.0
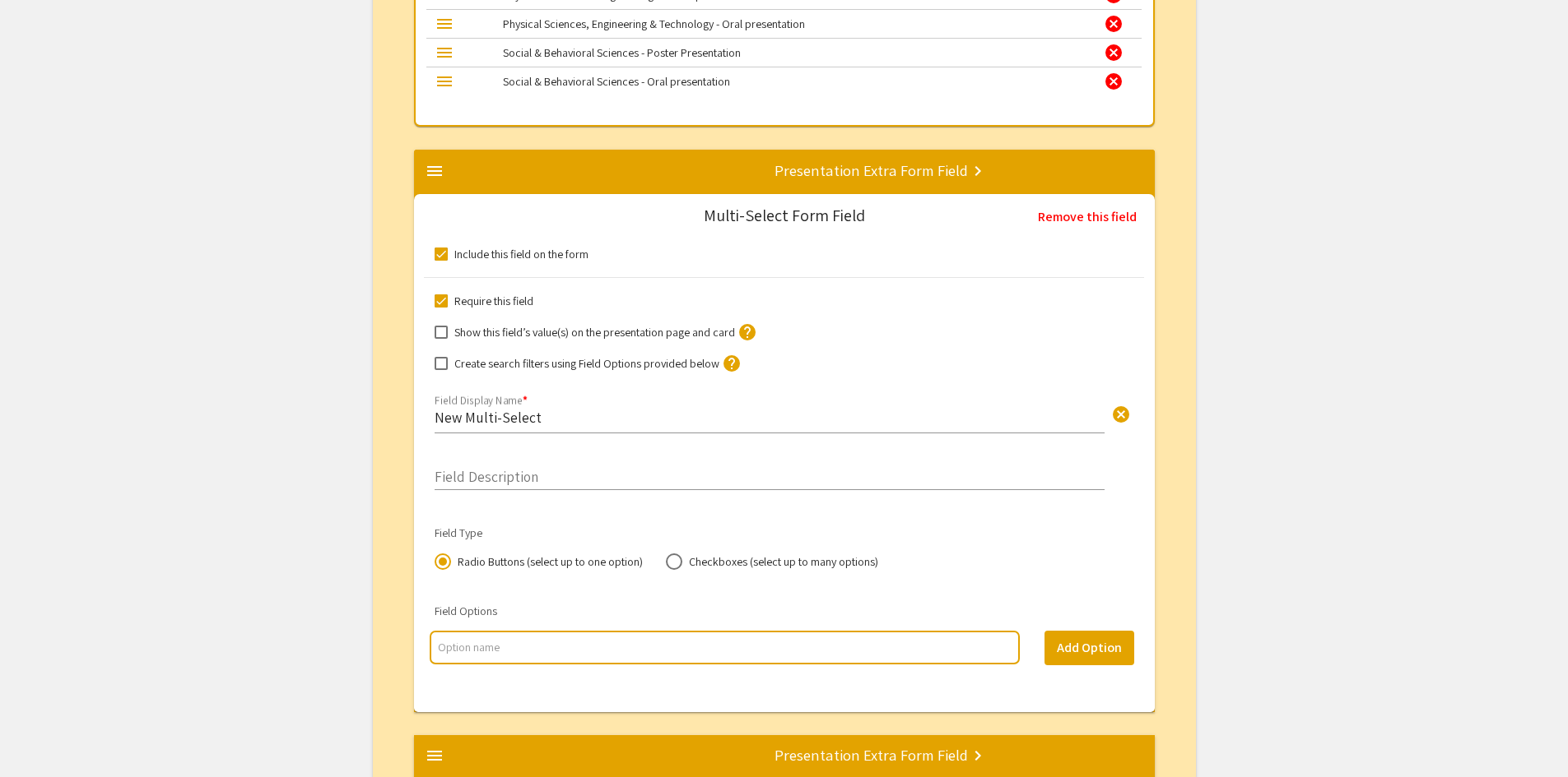
click at [549, 418] on input "New Multi-Select" at bounding box center [769, 417] width 670 height 19
type input "N"
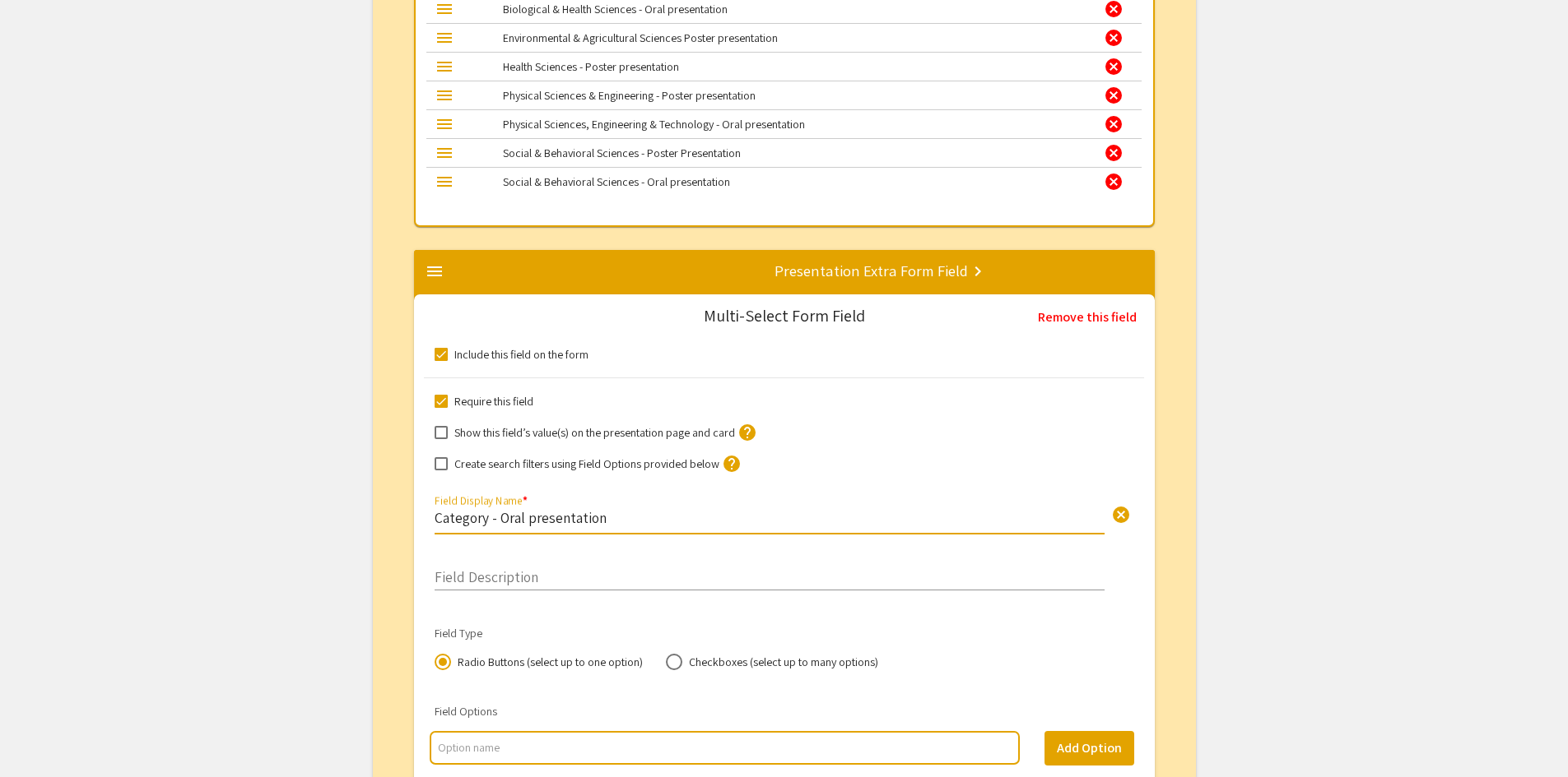
scroll to position [2086, 0]
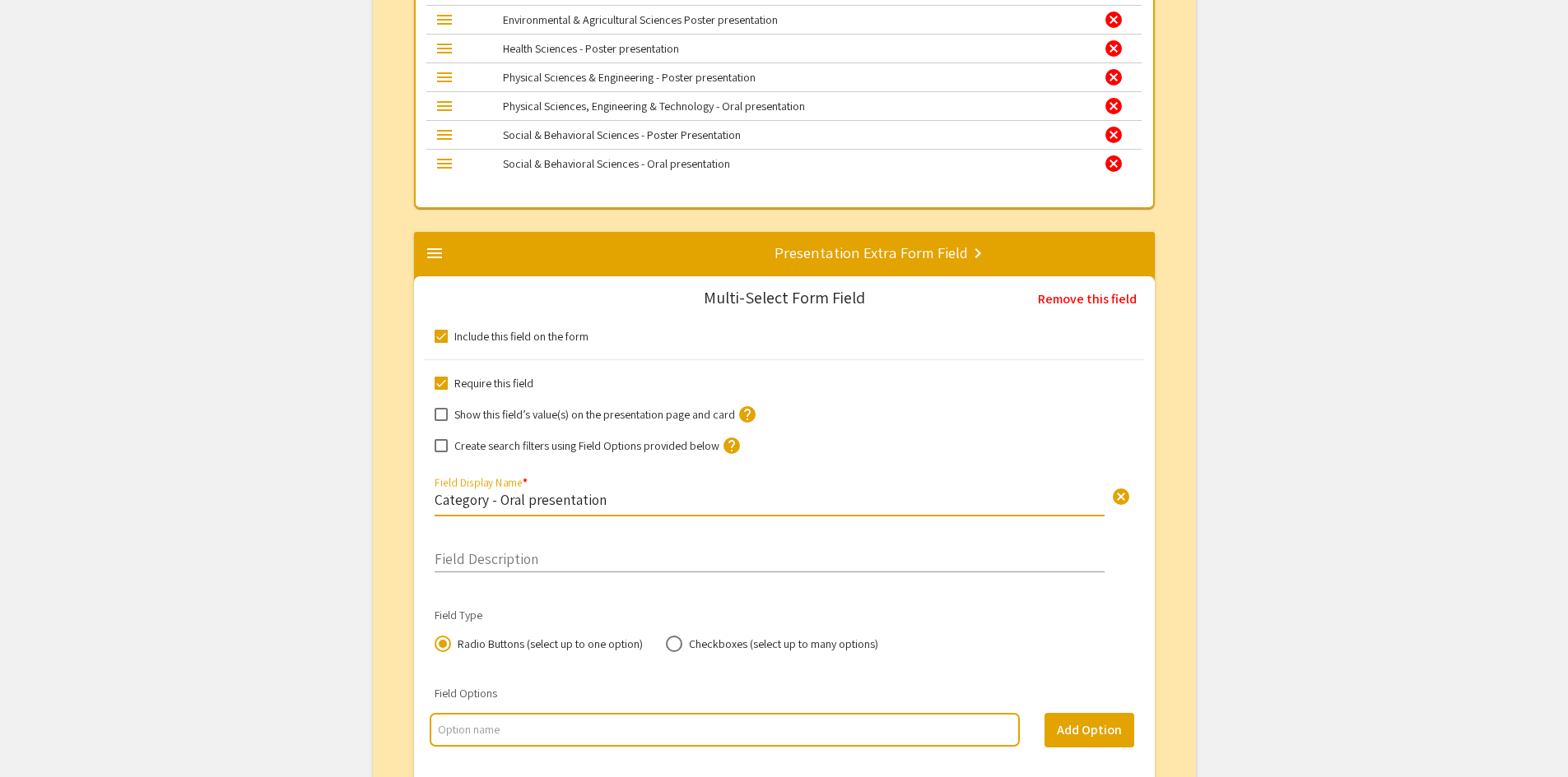
click at [523, 506] on input "Category - Oral presentation" at bounding box center [769, 499] width 670 height 19
type input "Category - Poster presentation"
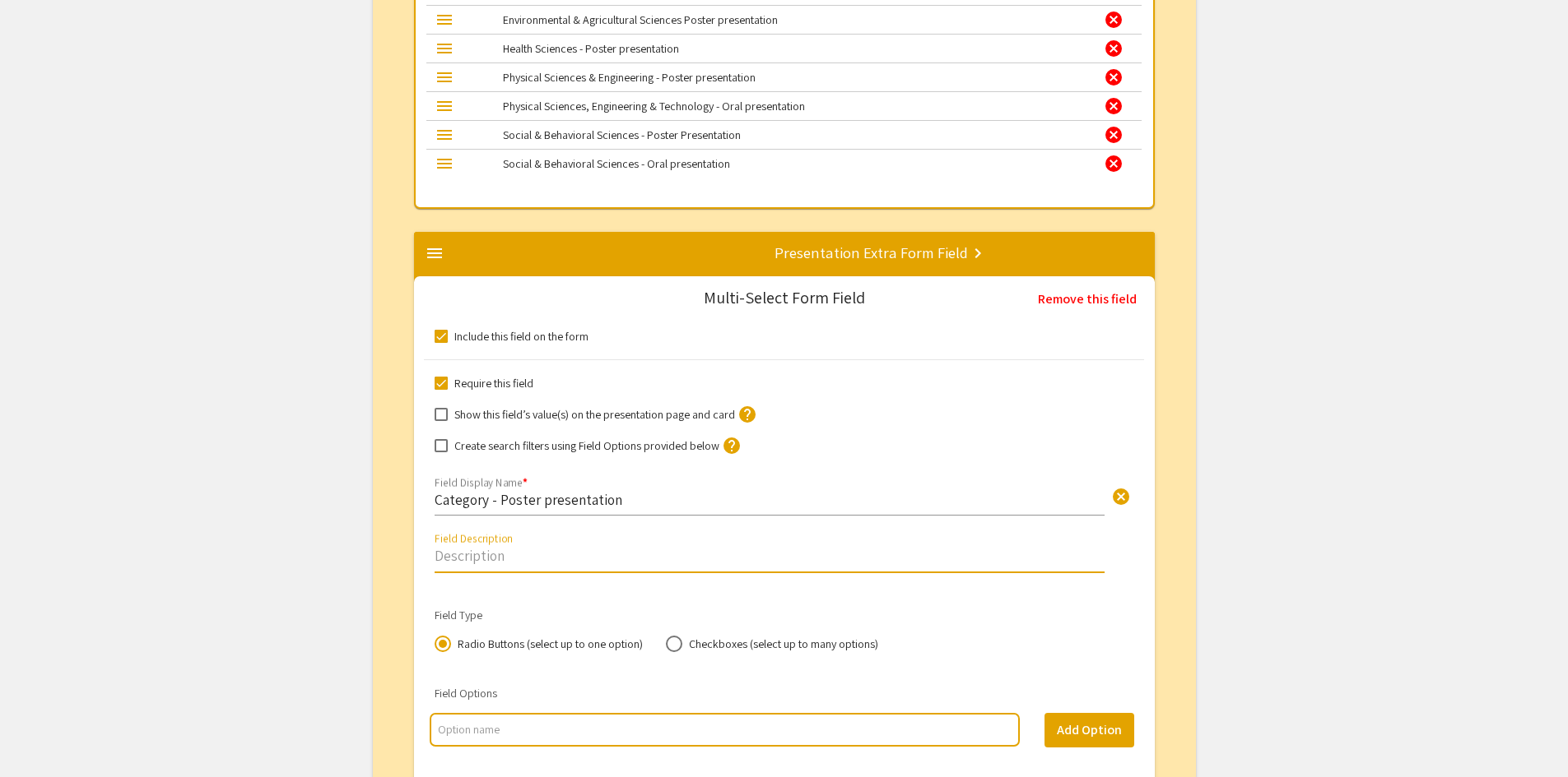
click at [455, 562] on input "Field Description" at bounding box center [769, 556] width 670 height 19
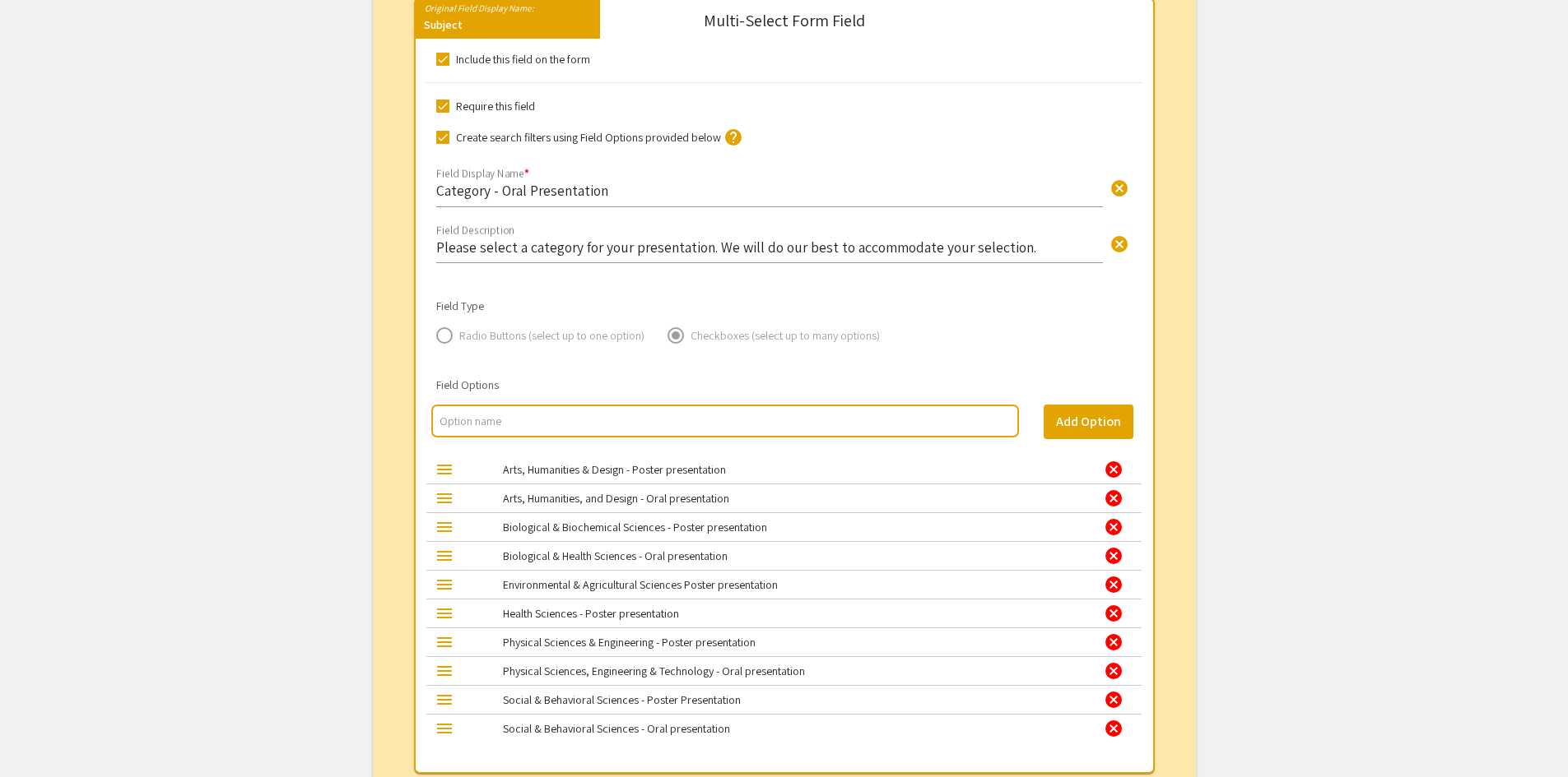
scroll to position [1509, 0]
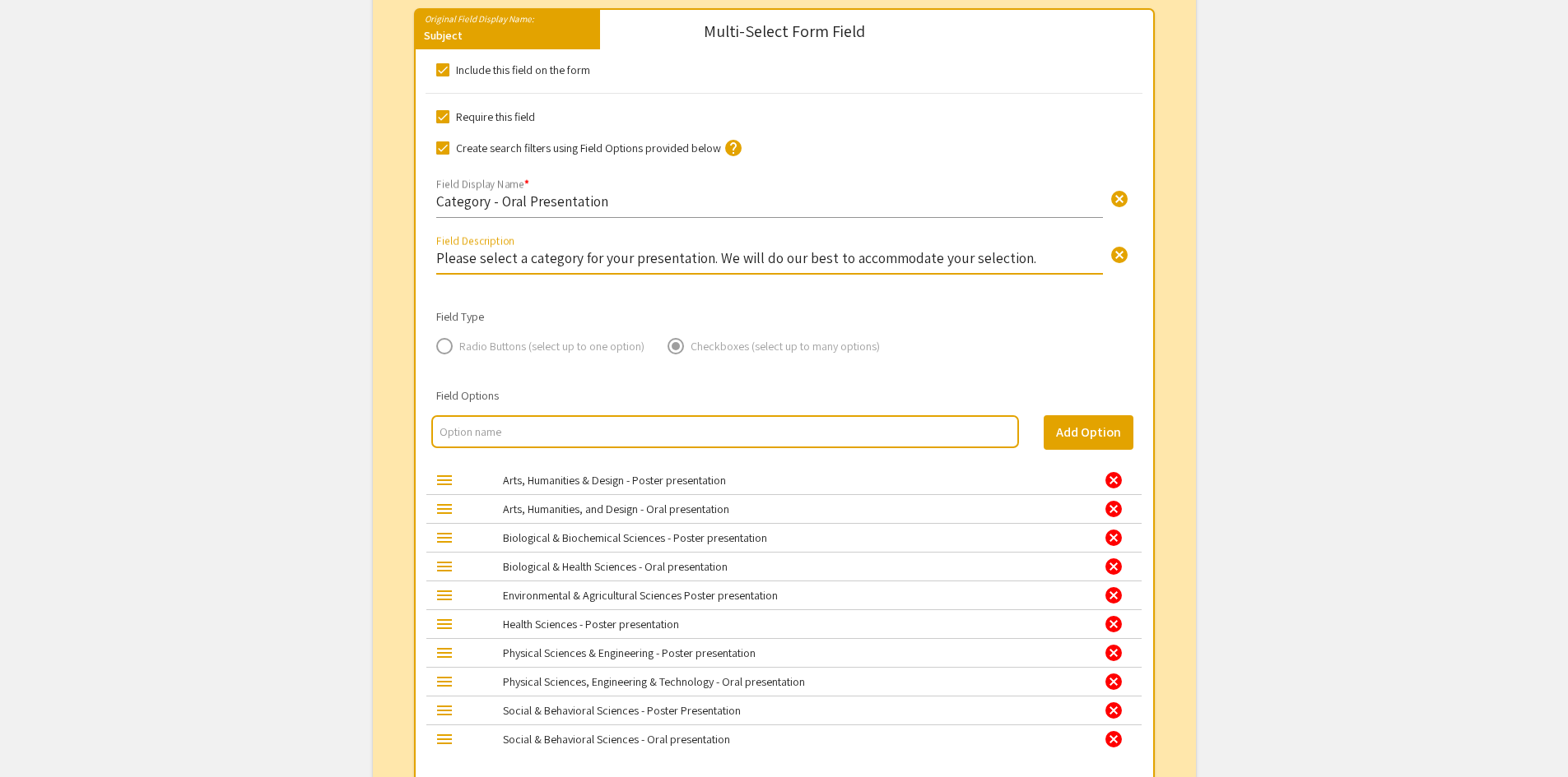
drag, startPoint x: 1022, startPoint y: 259, endPoint x: 441, endPoint y: 277, distance: 581.3
click at [439, 277] on div "Please select a category for your presentation. We will do our best to accommod…" at bounding box center [769, 261] width 667 height 61
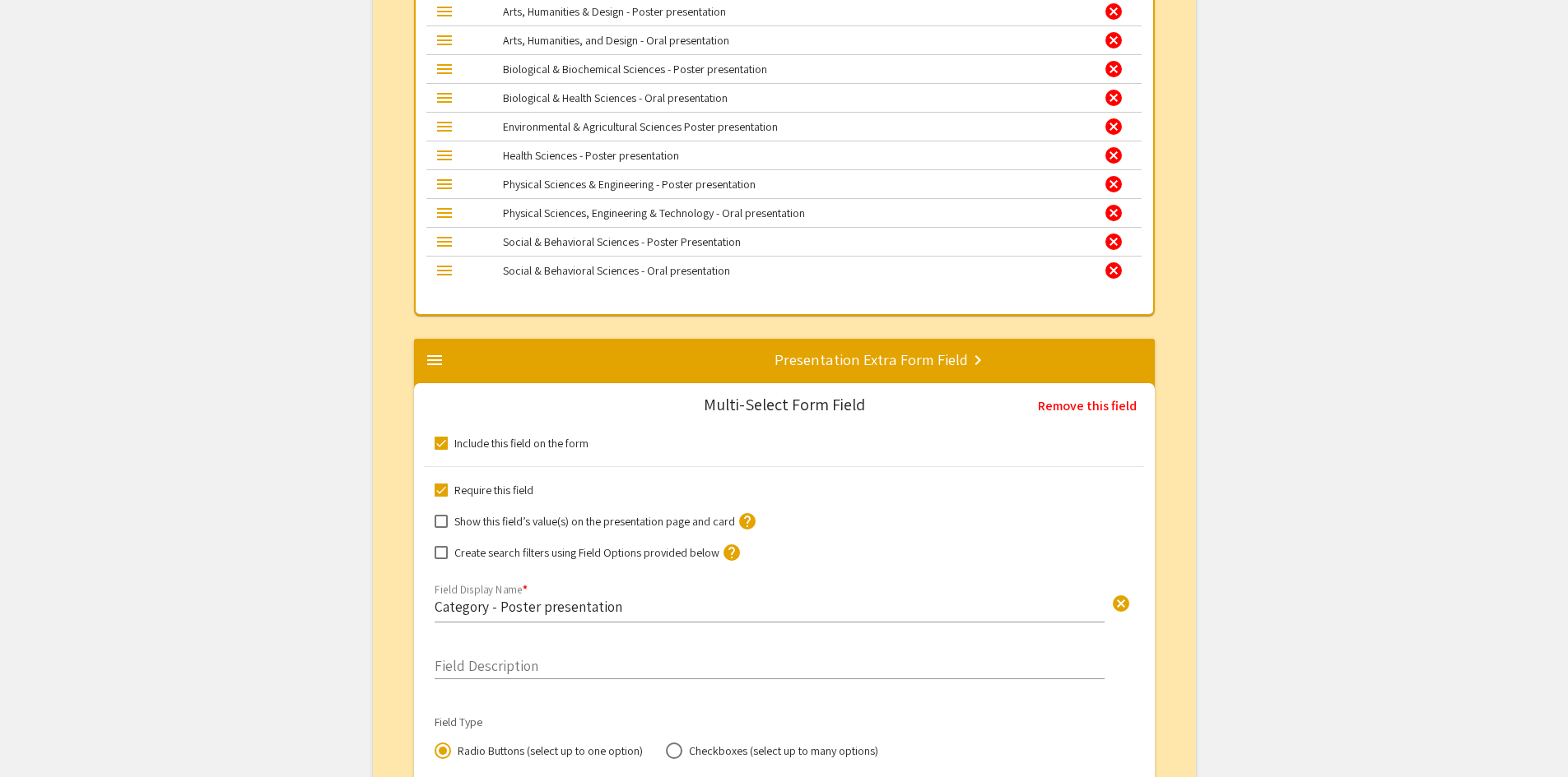
scroll to position [2003, 0]
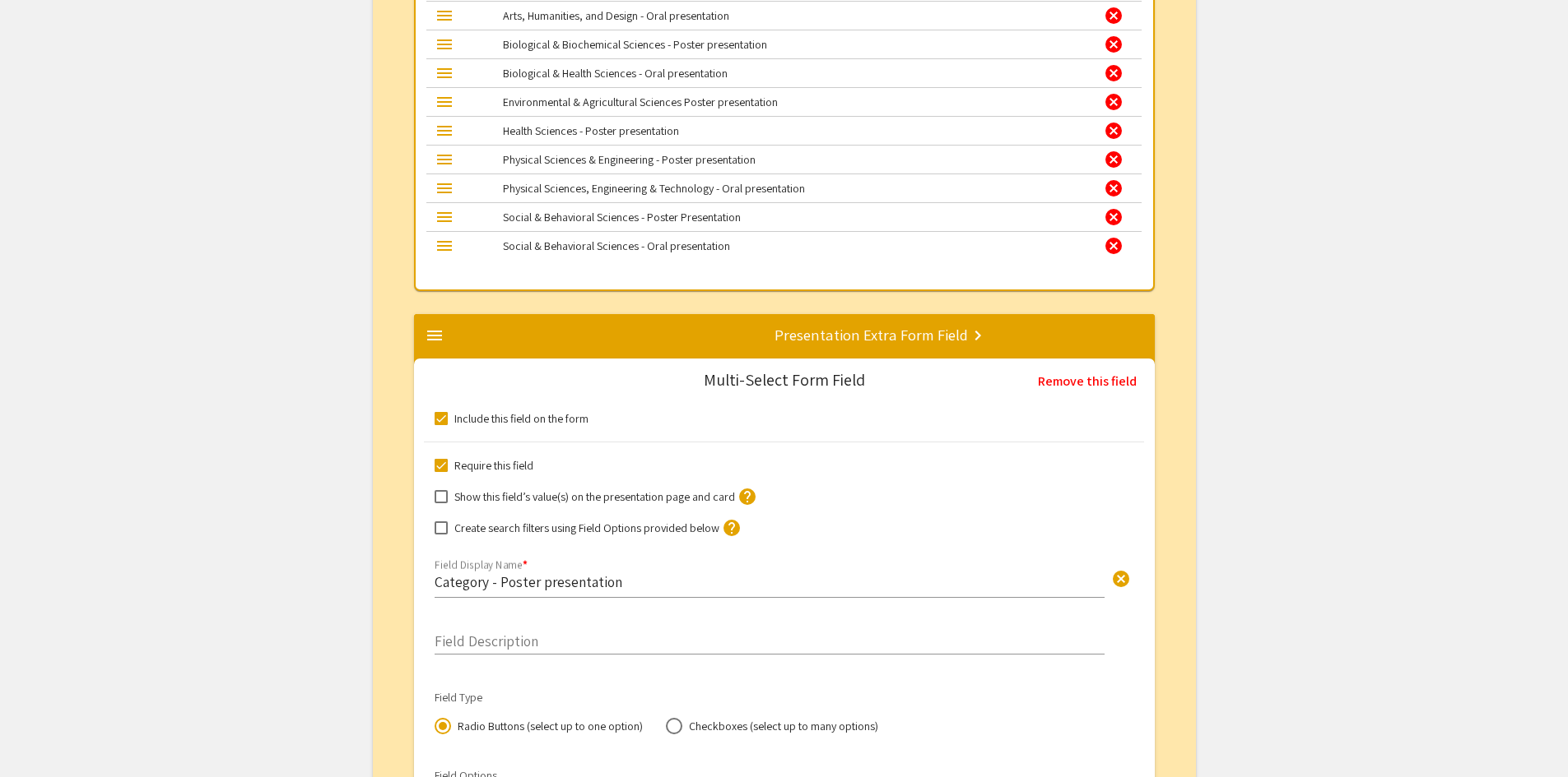
click at [469, 639] on input "Field Description" at bounding box center [769, 638] width 670 height 19
paste input "Please select a category for your presentation. We will do our best to accommod…"
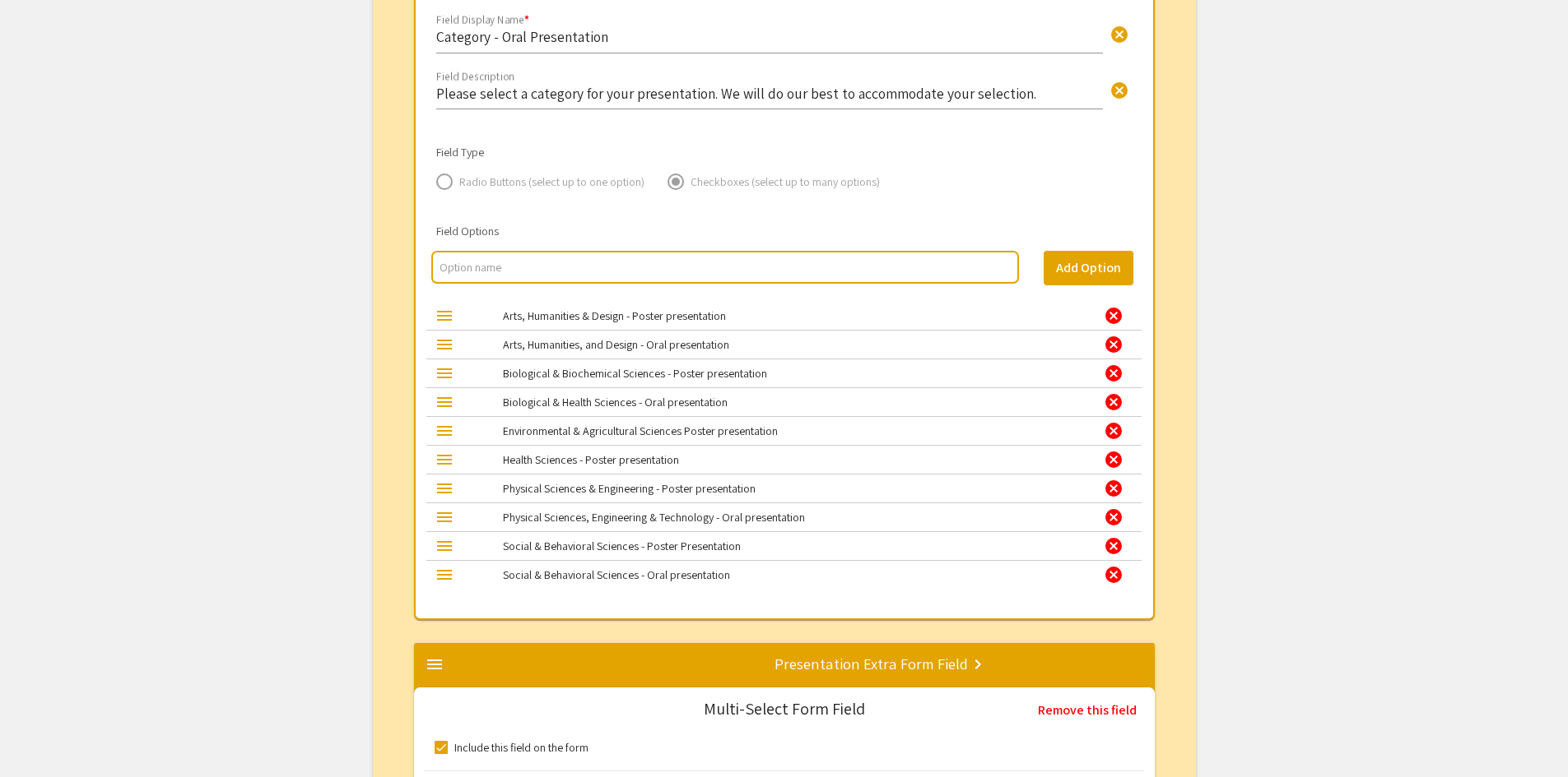
scroll to position [1509, 0]
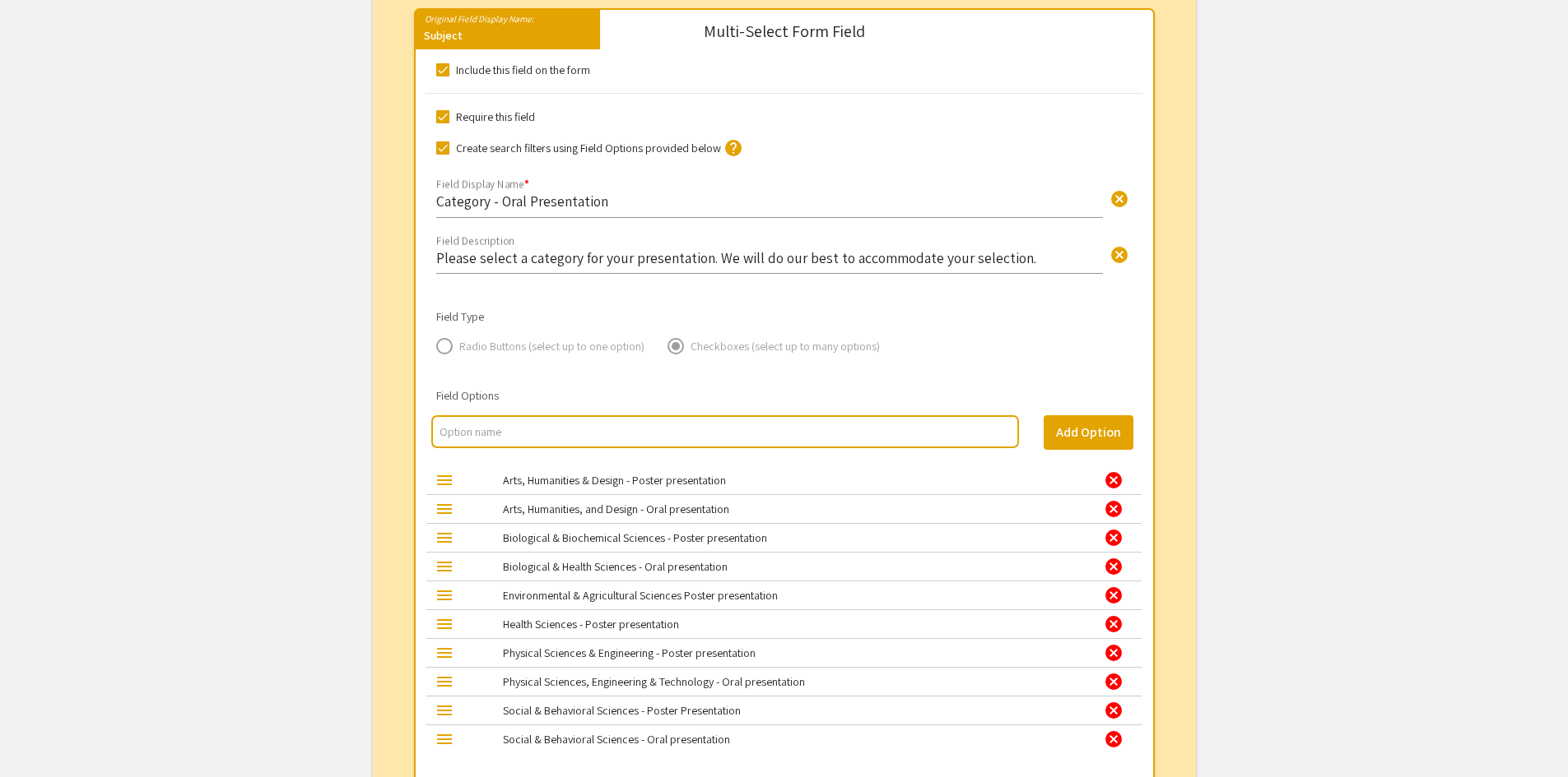
type input "Please select a category for your presentation. We will do our best to accommod…"
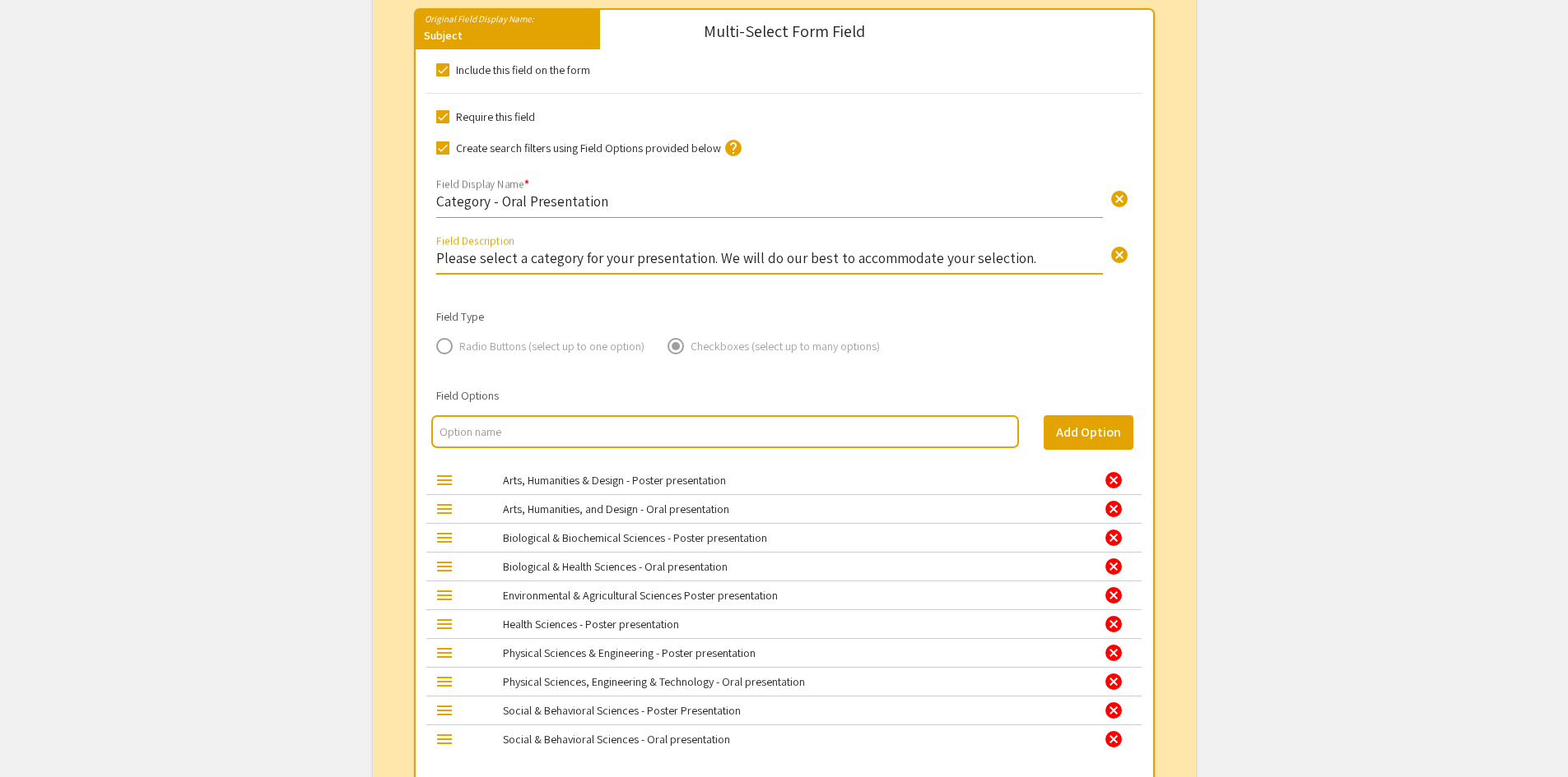
drag, startPoint x: 1021, startPoint y: 259, endPoint x: 437, endPoint y: 257, distance: 584.0
click at [437, 257] on input "Please select a category for your presentation. We will do our best to accommod…" at bounding box center [769, 257] width 667 height 19
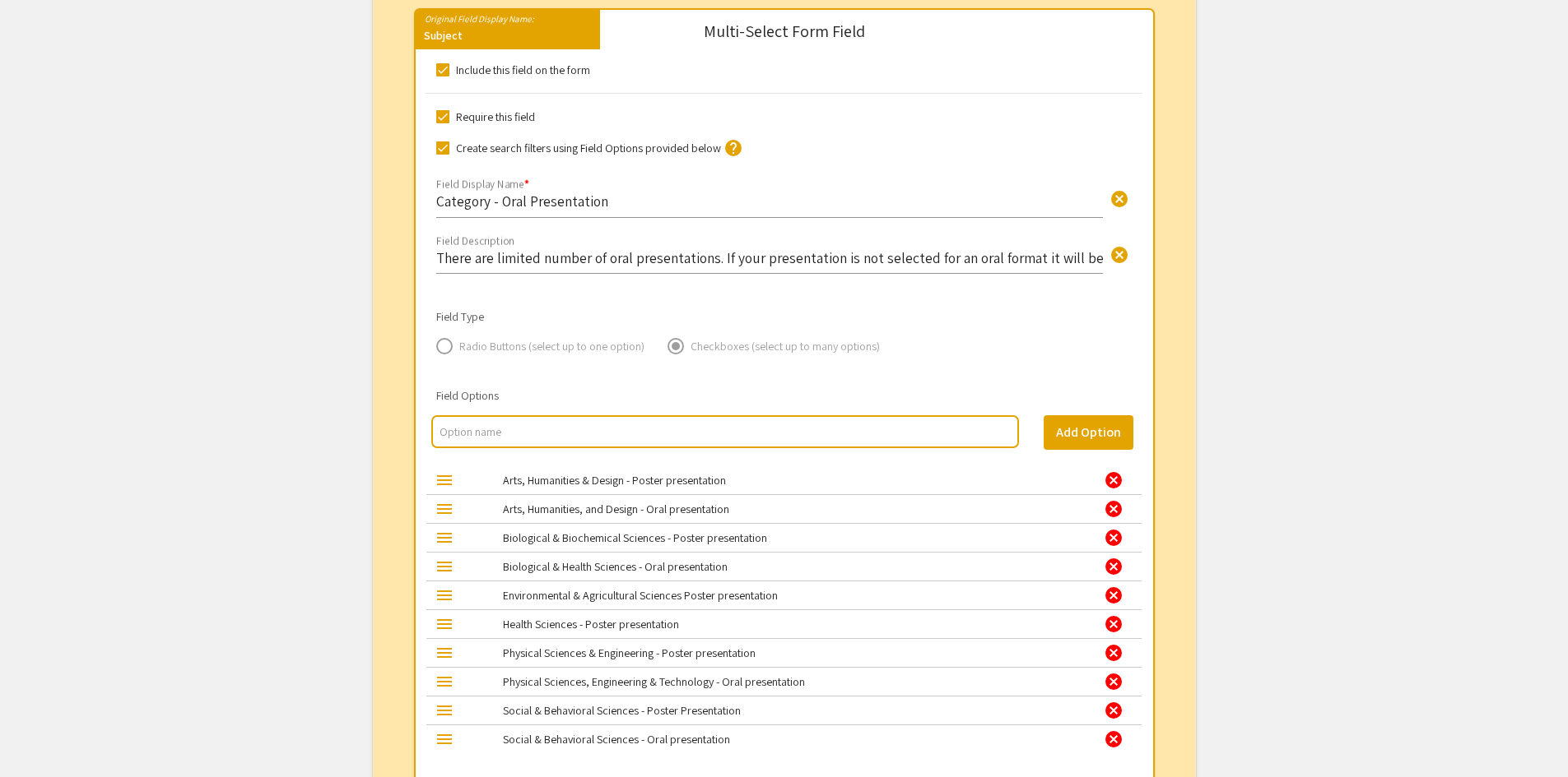
click at [649, 269] on div "There are limited number of oral presentations. If your presentation is not sel…" at bounding box center [769, 252] width 667 height 44
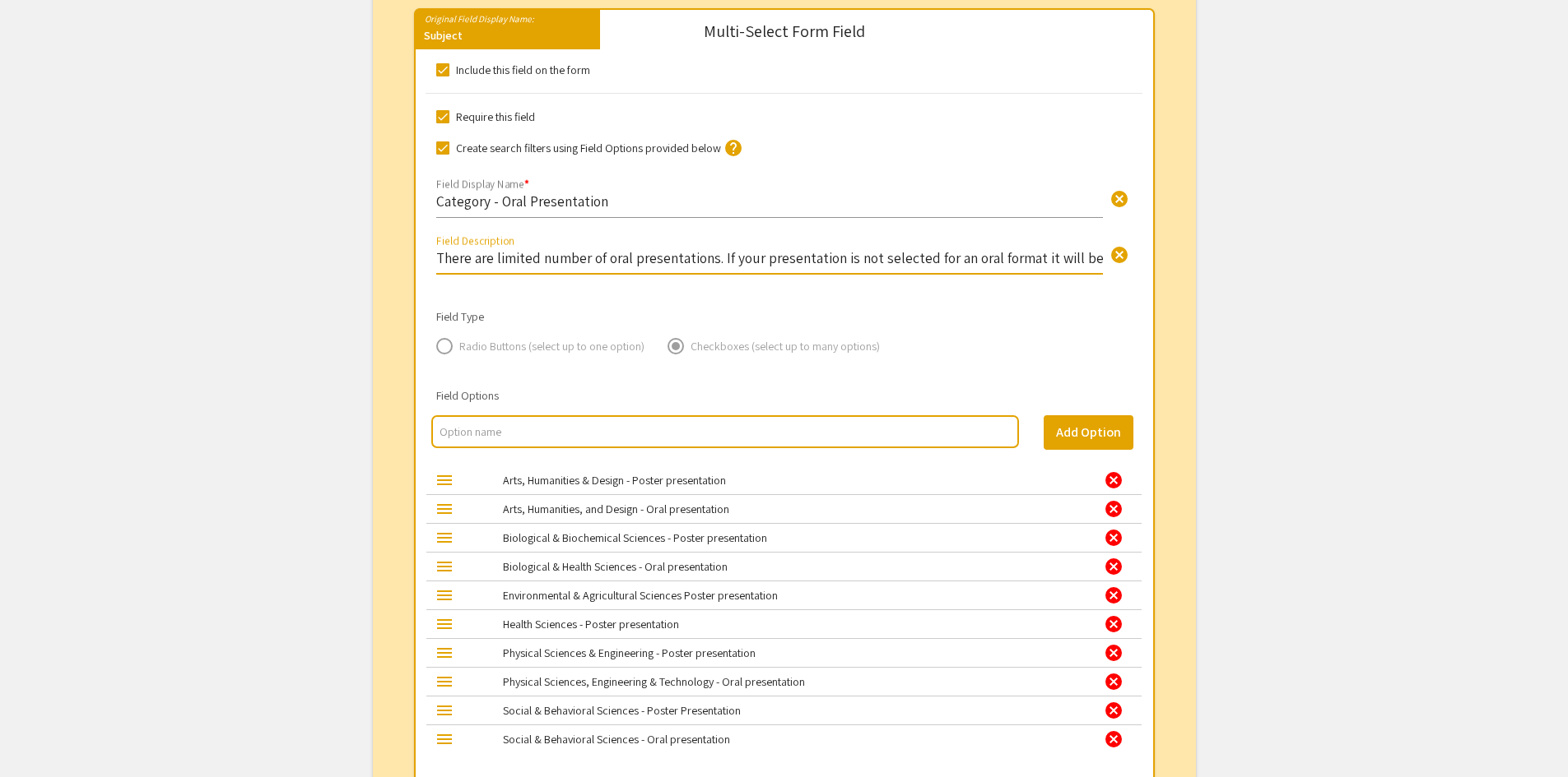
paste input "a limited number of oral presentation slots available. If your submission is no…"
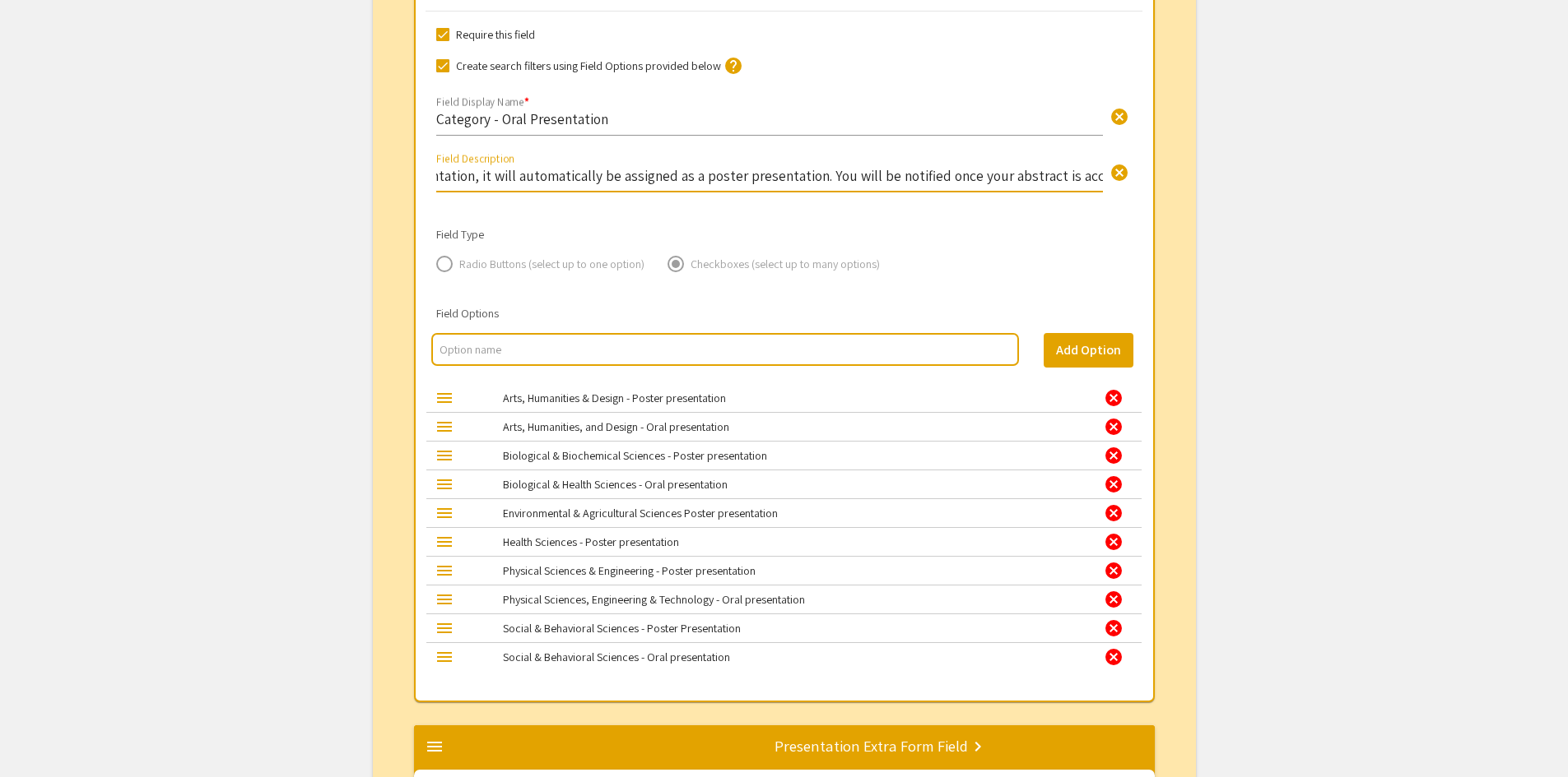
type input "There are a limited number of oral presentation slots available. If your submis…"
click at [737, 400] on div "Arts, Humanities & Design - Poster presentation" at bounding box center [783, 399] width 586 height 17
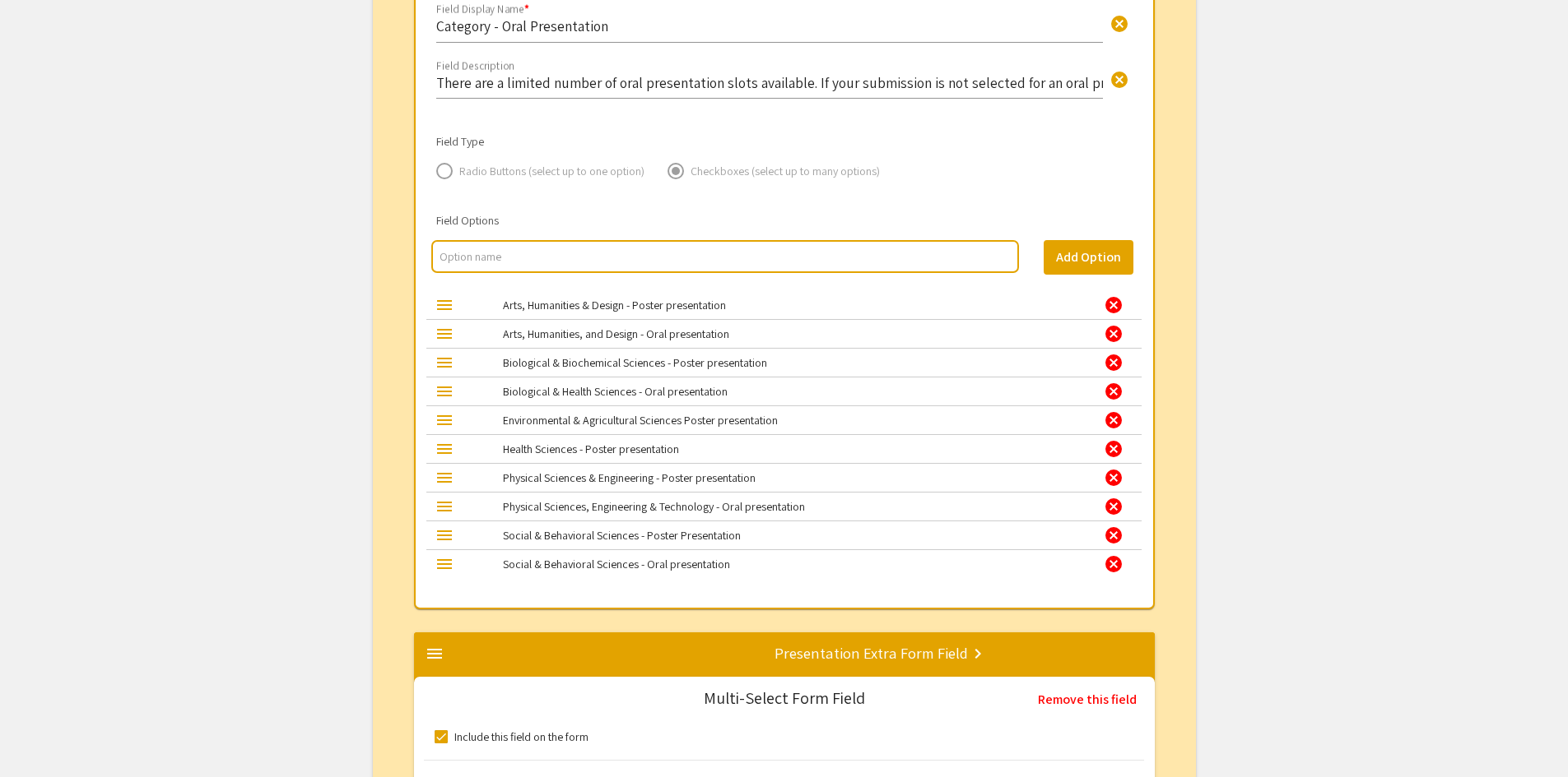
scroll to position [1674, 0]
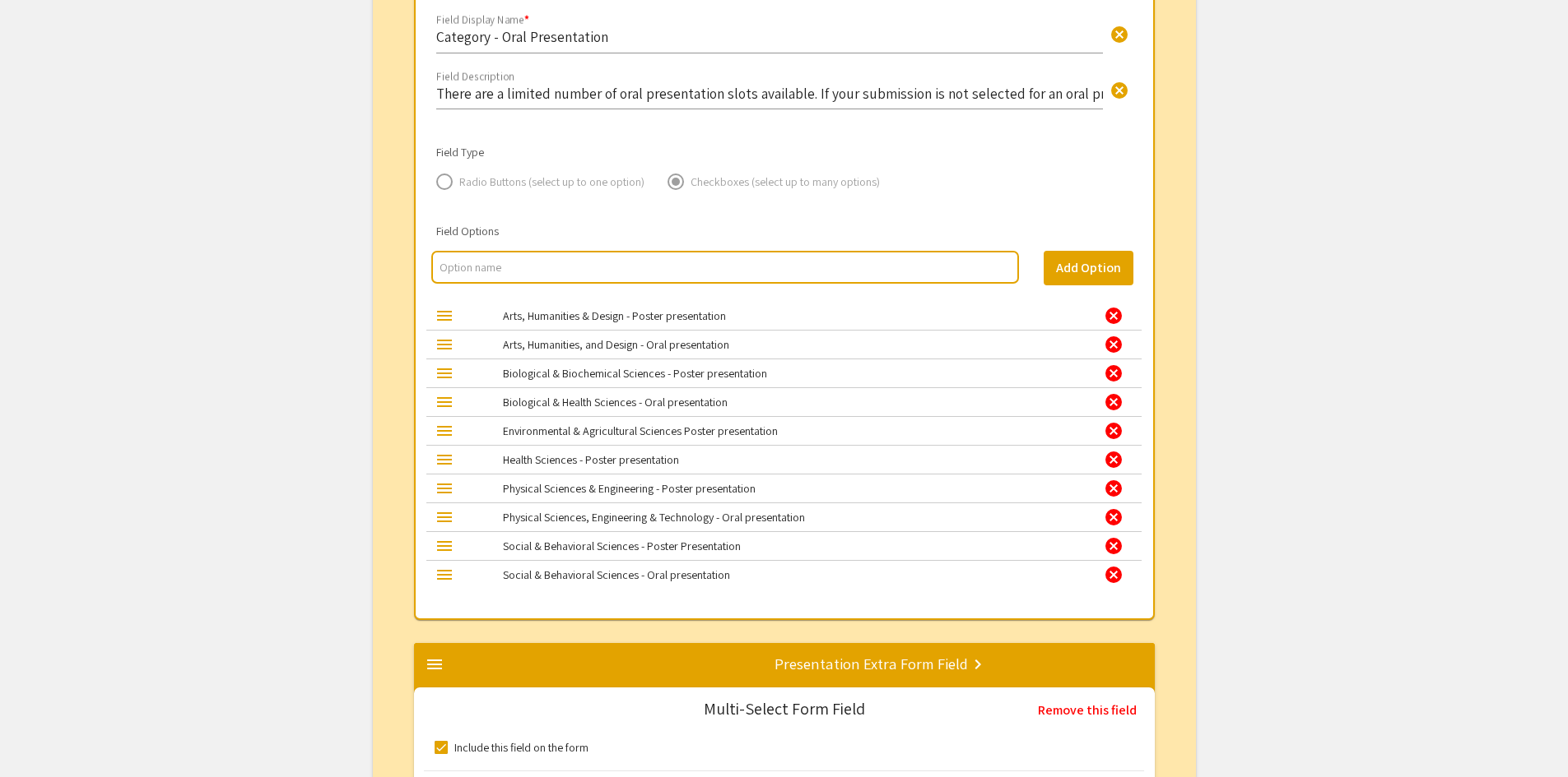
click at [443, 188] on span at bounding box center [445, 182] width 17 height 17
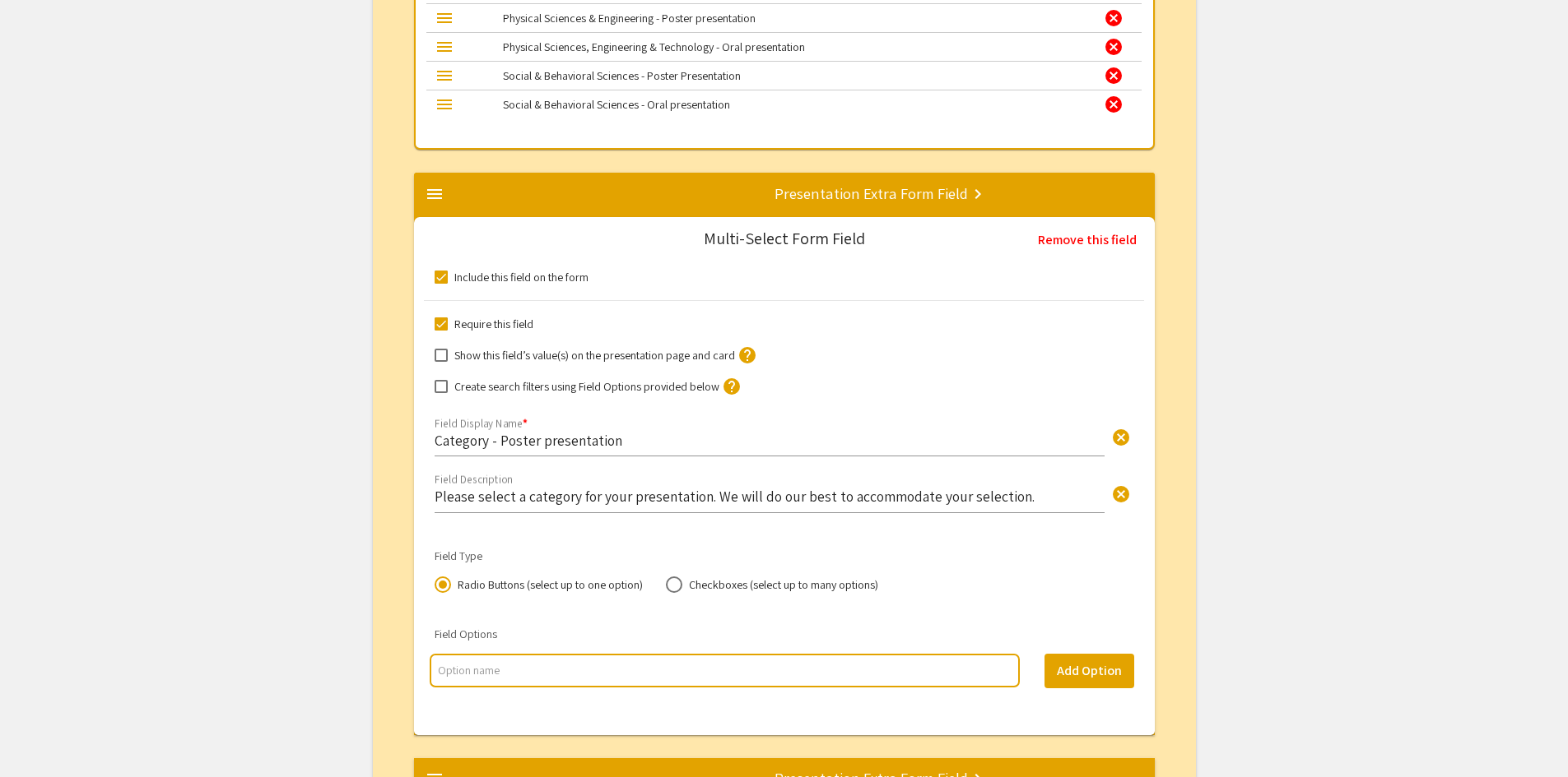
scroll to position [2167, 0]
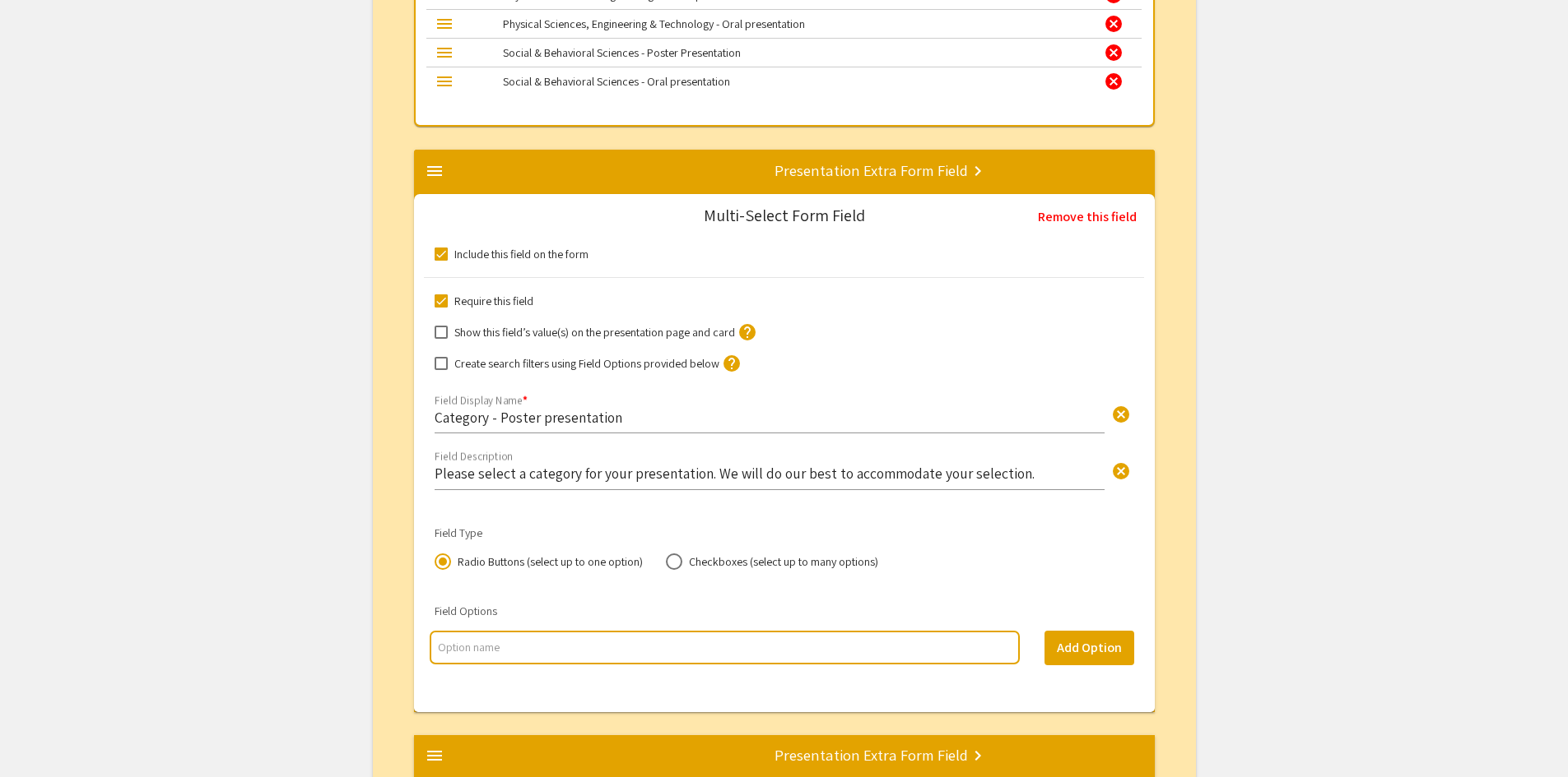
click at [586, 648] on input "multi select option input" at bounding box center [724, 648] width 573 height 17
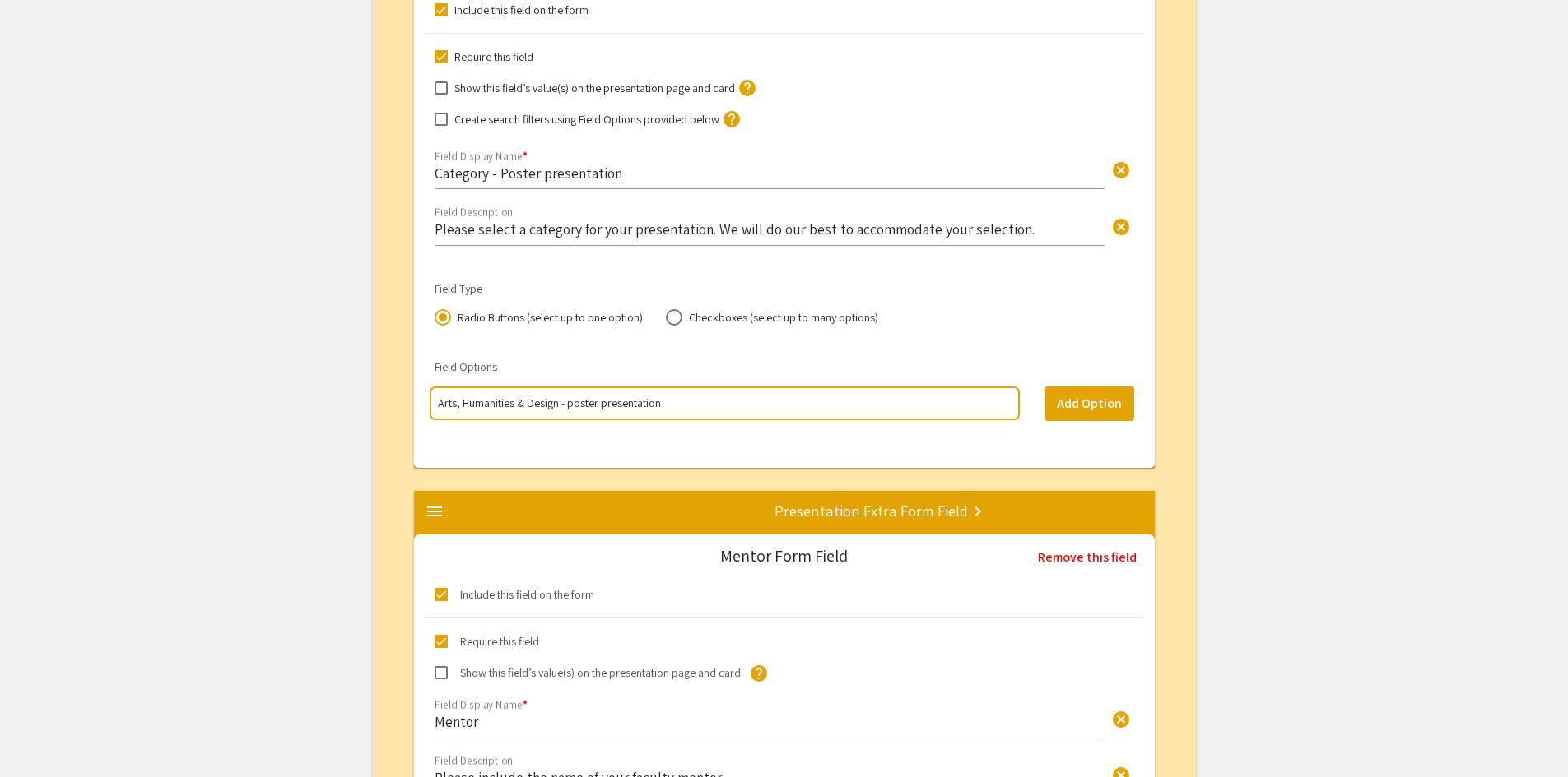
scroll to position [2415, 0]
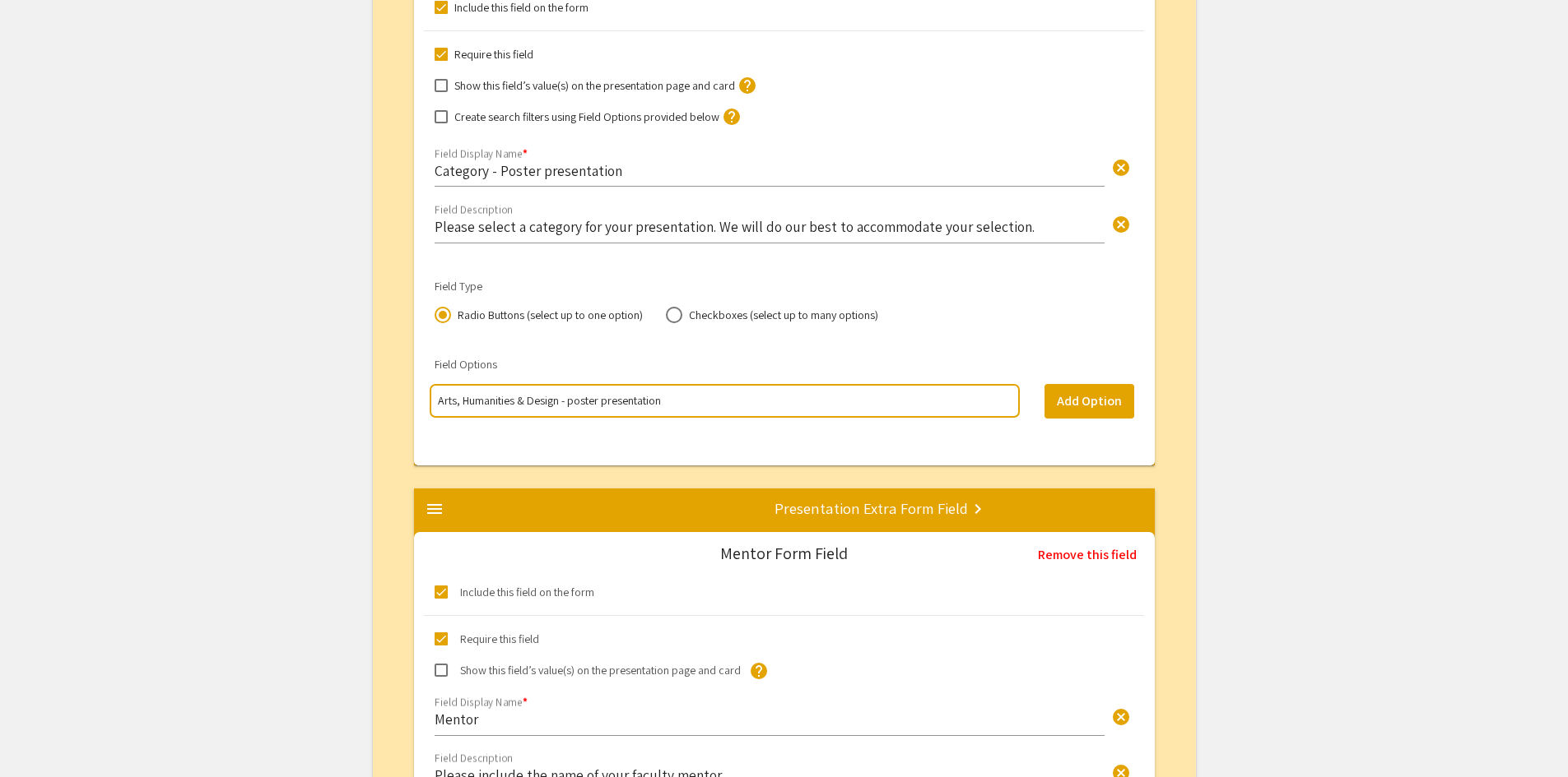
click at [608, 404] on input "Arts, Humanities & Design - poster presentation" at bounding box center [724, 401] width 573 height 17
click at [575, 403] on input "Arts, Humanities & Design - poster presentation" at bounding box center [724, 401] width 573 height 17
type input "Arts, Humanities & Design - Poster presentation"
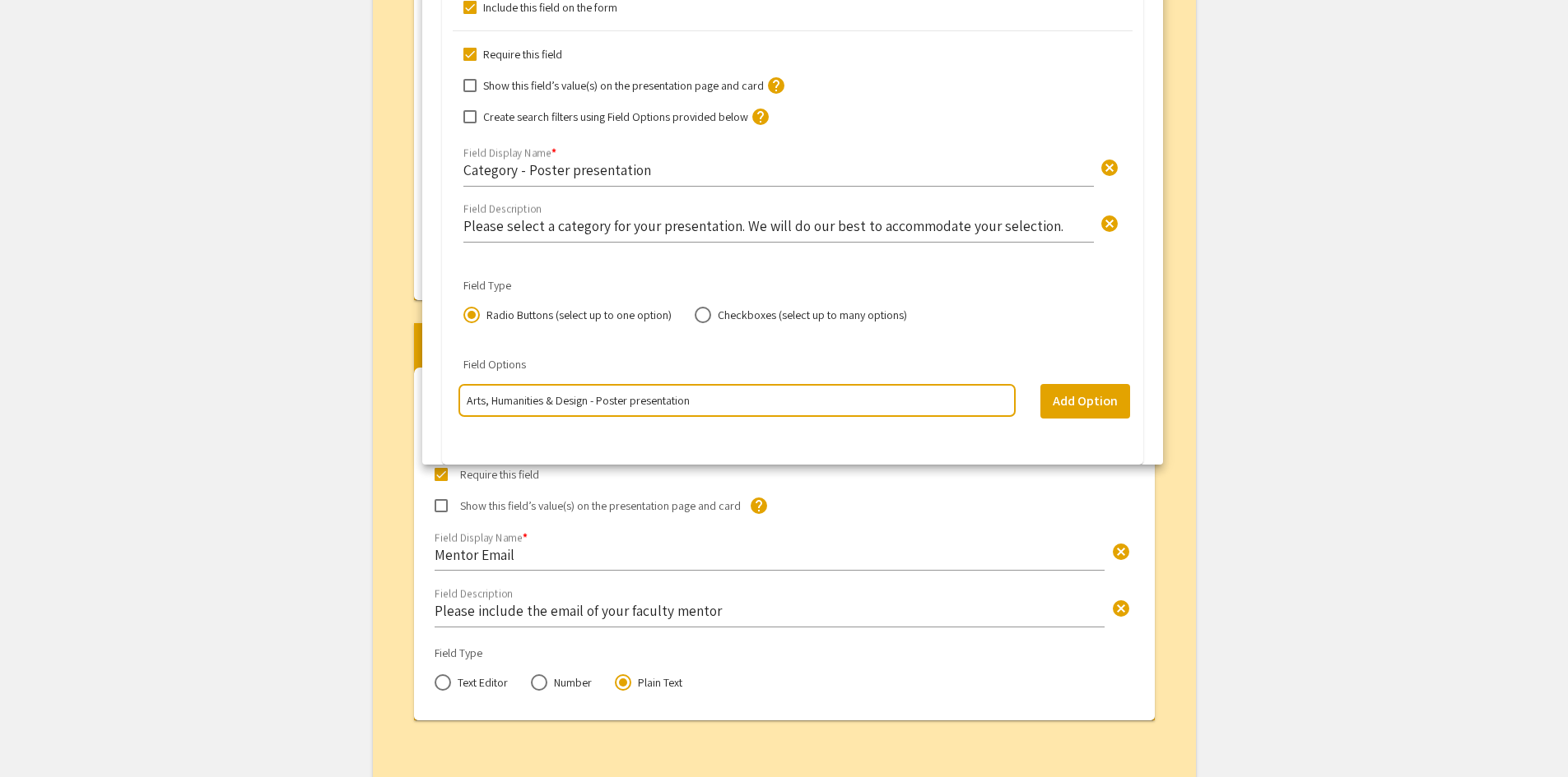
scroll to position [2999, 0]
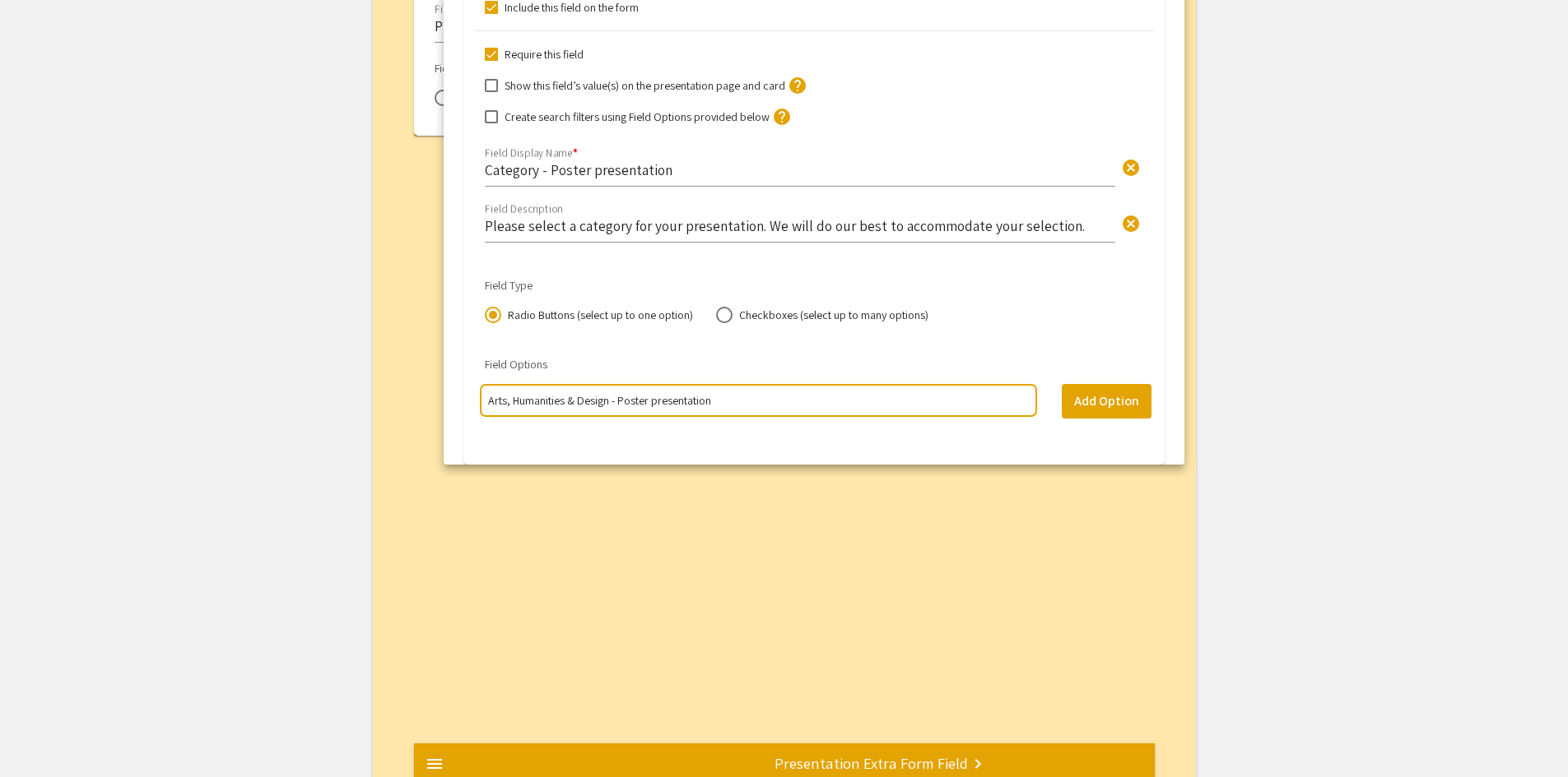
drag, startPoint x: 601, startPoint y: 402, endPoint x: 631, endPoint y: 402, distance: 30.0
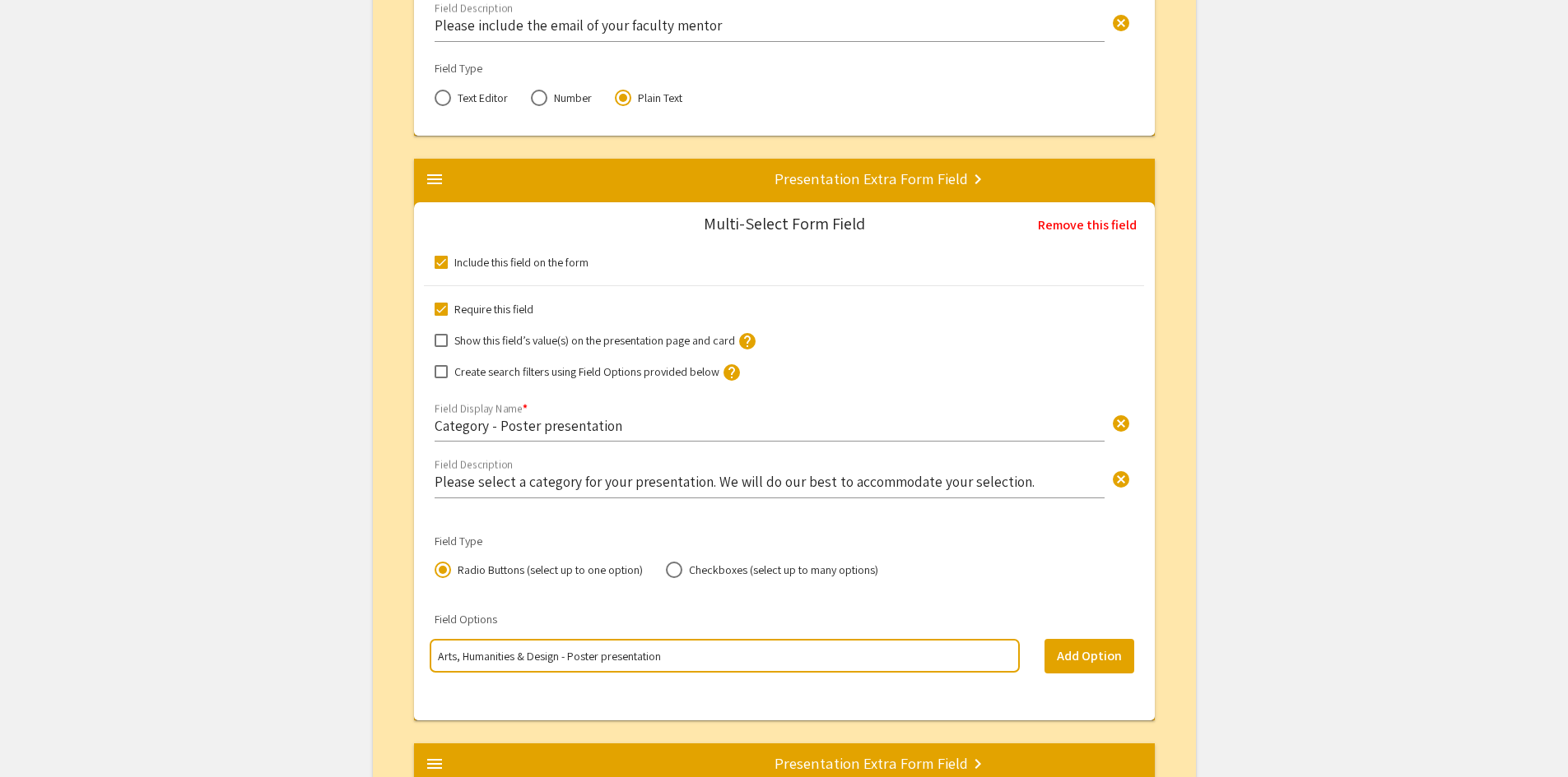
click at [664, 661] on input "Arts, Humanities & Design - Poster presentation" at bounding box center [724, 656] width 573 height 17
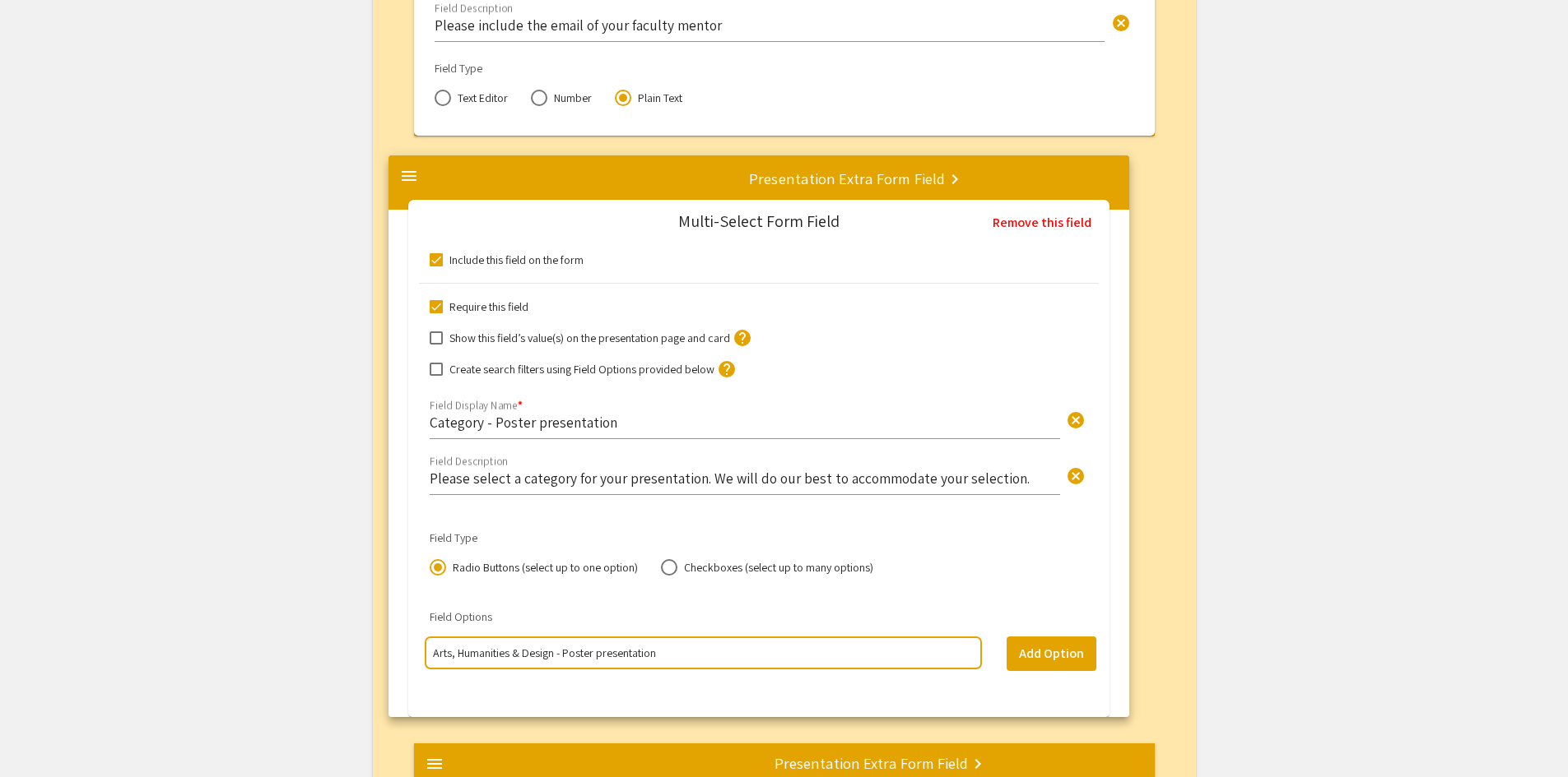
drag, startPoint x: 664, startPoint y: 661, endPoint x: 638, endPoint y: 657, distance: 26.3
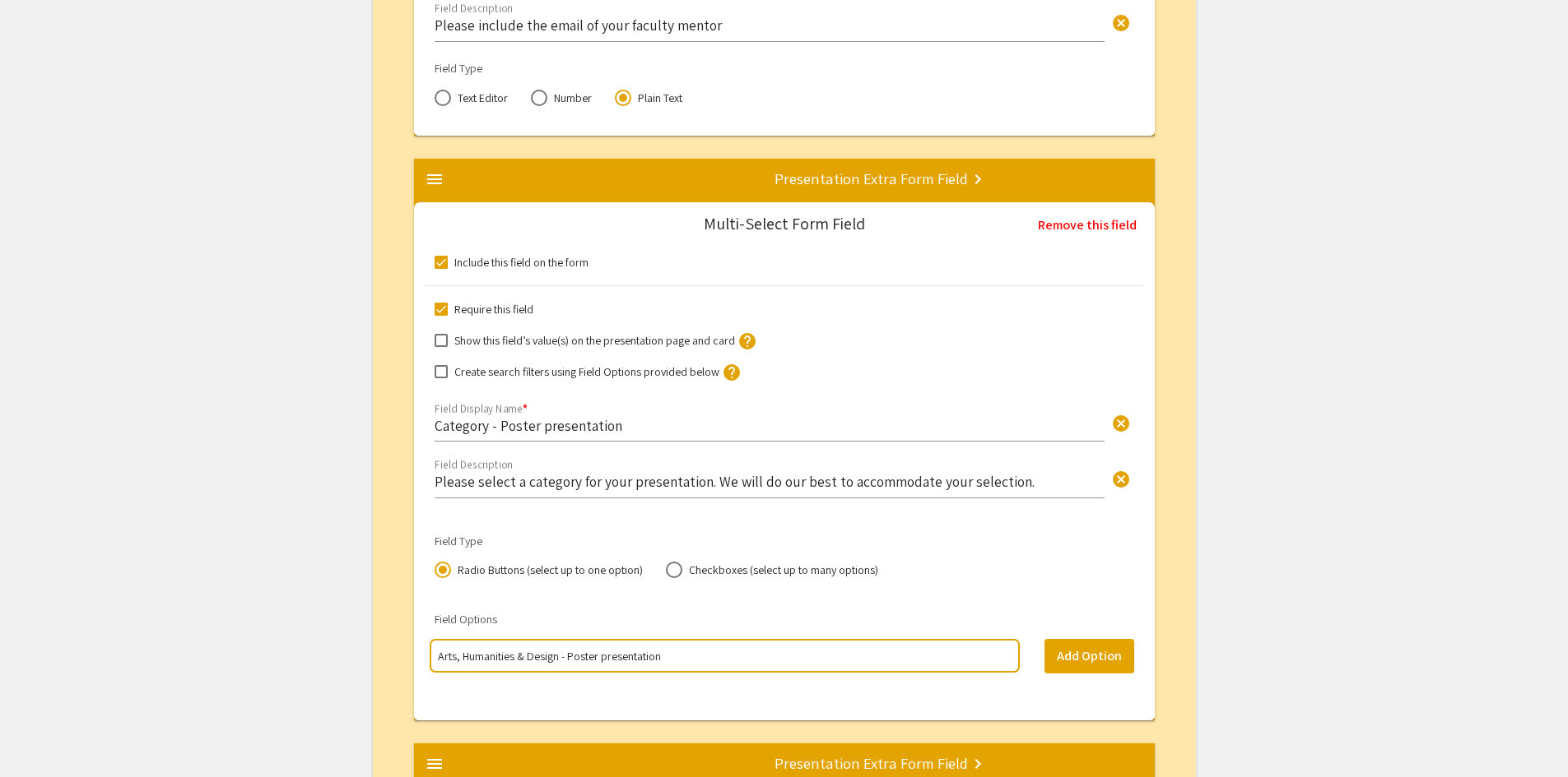
click at [658, 660] on input "Arts, Humanities & Design - Poster presentation" at bounding box center [724, 656] width 573 height 17
click at [662, 662] on input "Arts, Humanities & Design - Poster presentation" at bounding box center [724, 656] width 573 height 17
type input "Arts, Humanities & Design - Poster"
click at [1096, 656] on button "Add Option" at bounding box center [1089, 656] width 89 height 34
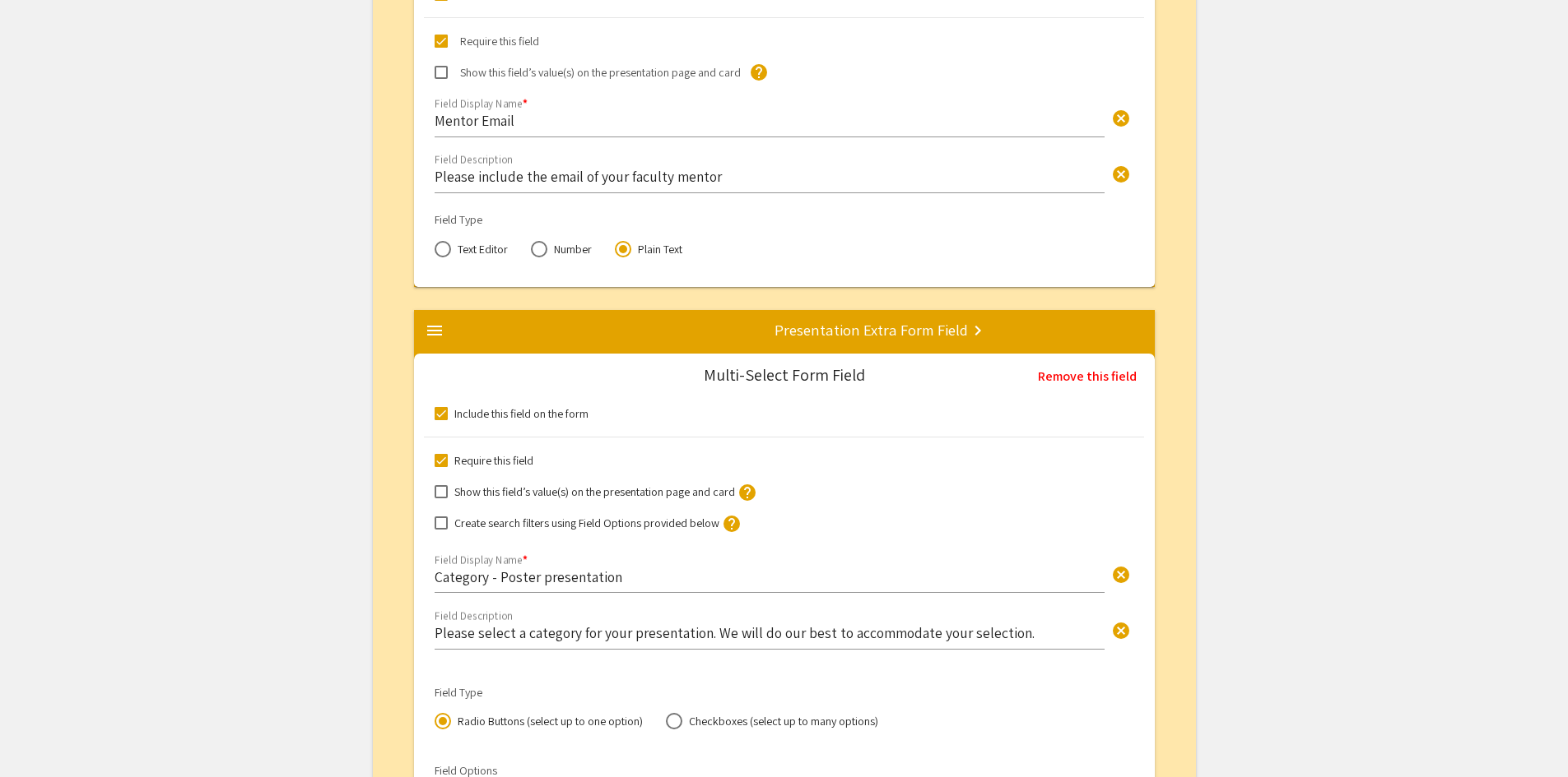
scroll to position [2835, 0]
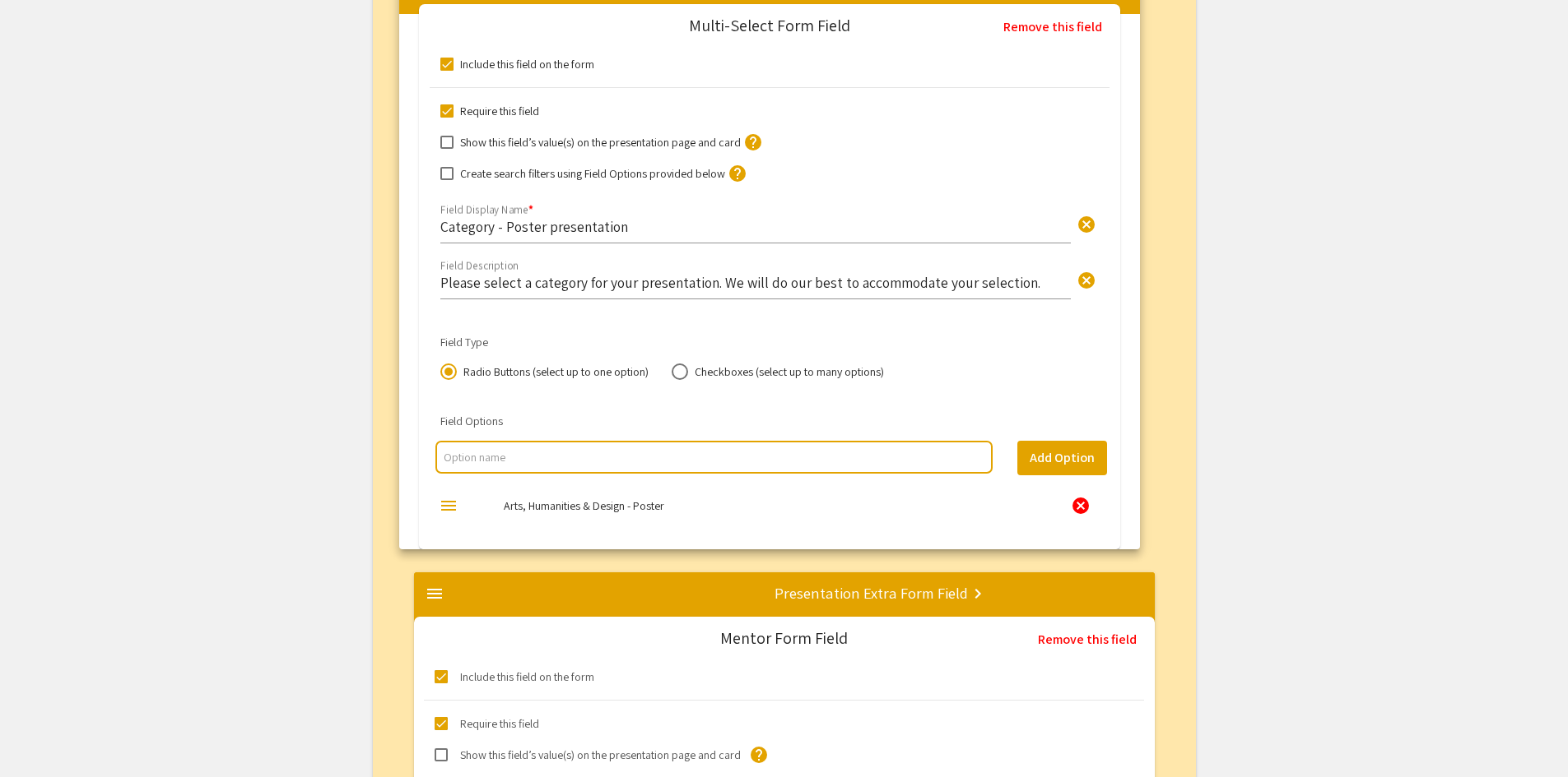
drag, startPoint x: 433, startPoint y: 347, endPoint x: 419, endPoint y: -12, distance: 359.3
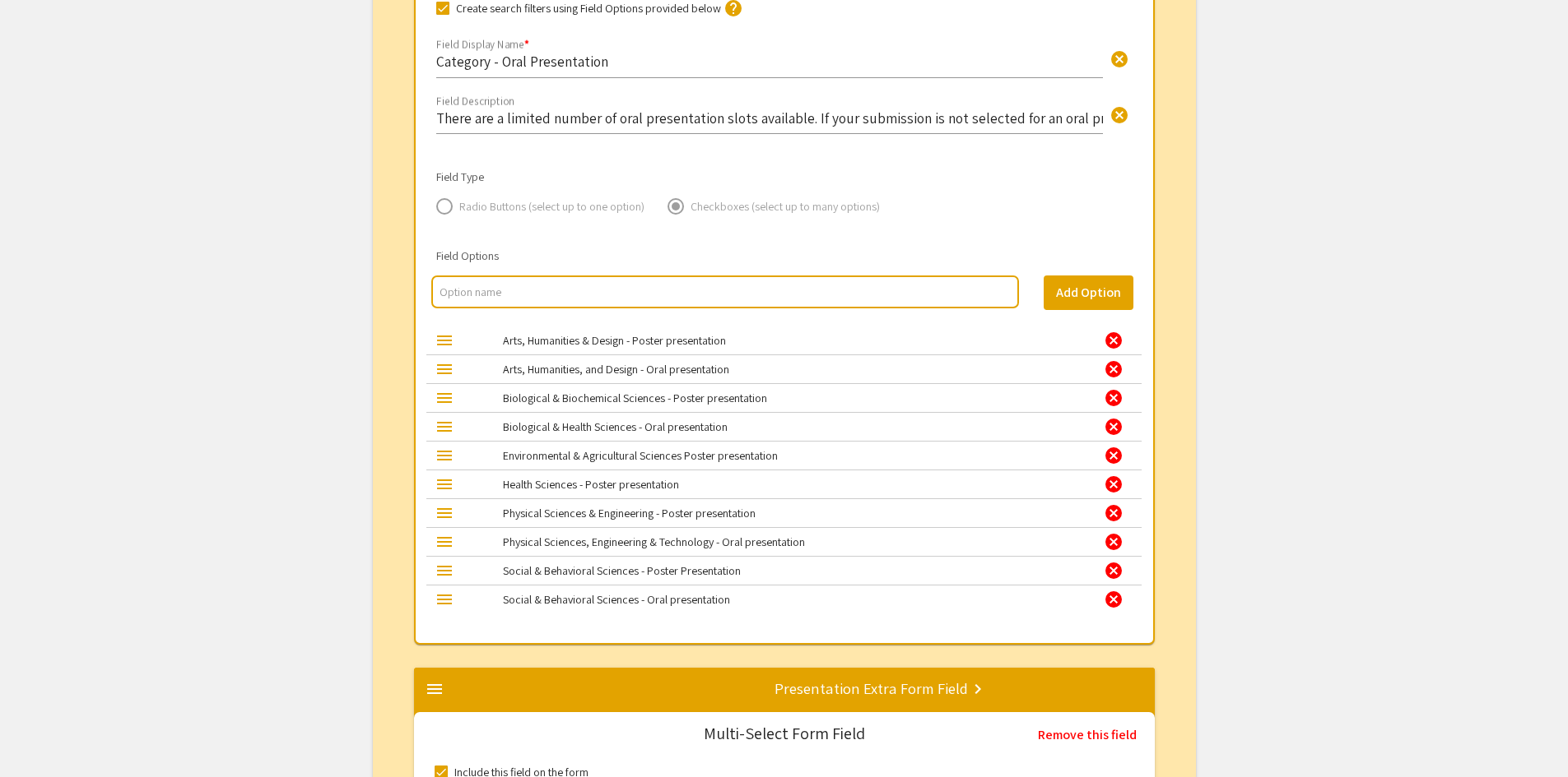
scroll to position [1607, 0]
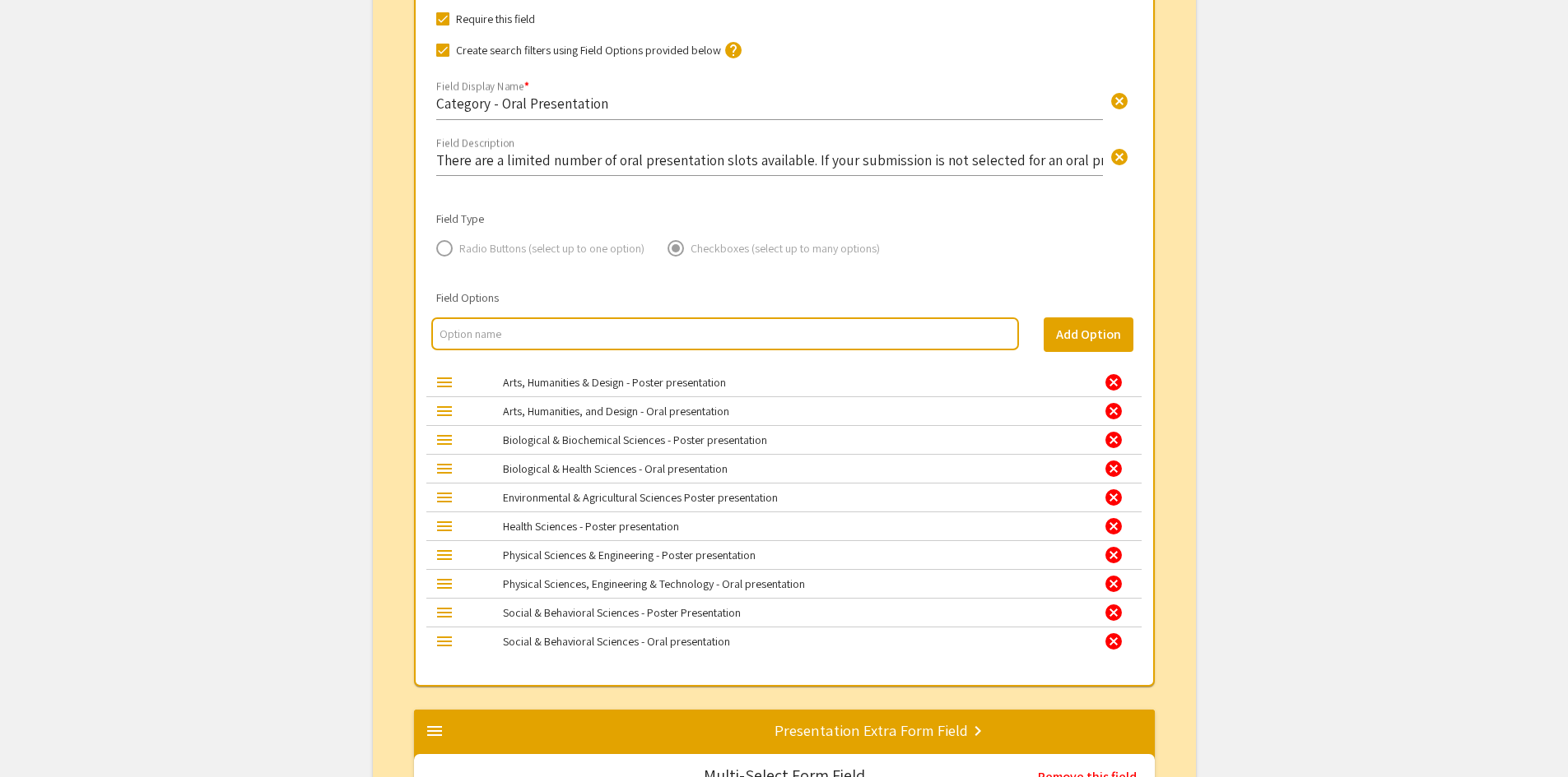
click at [1114, 383] on div "cancel" at bounding box center [1113, 382] width 20 height 20
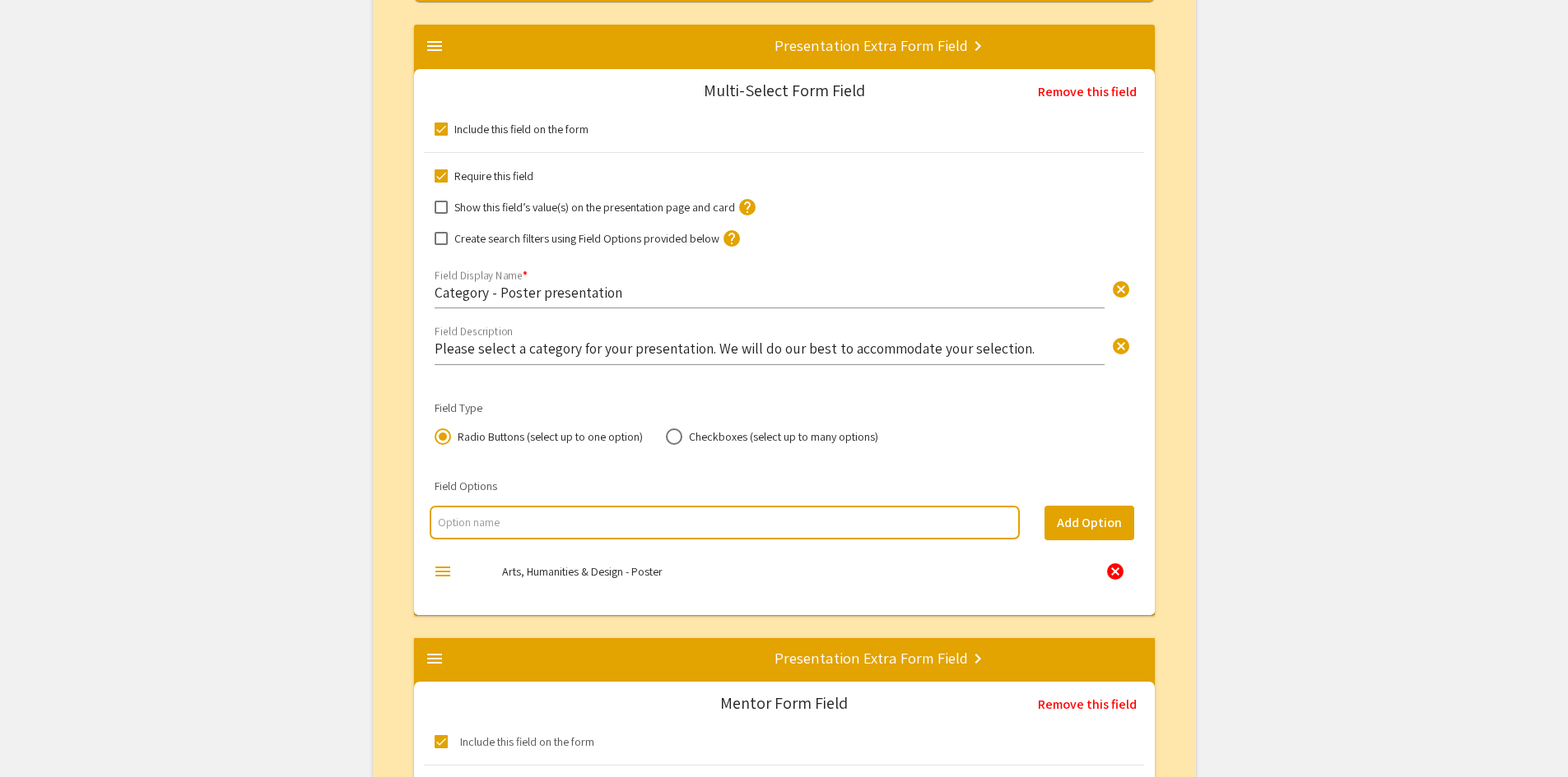
scroll to position [2265, 0]
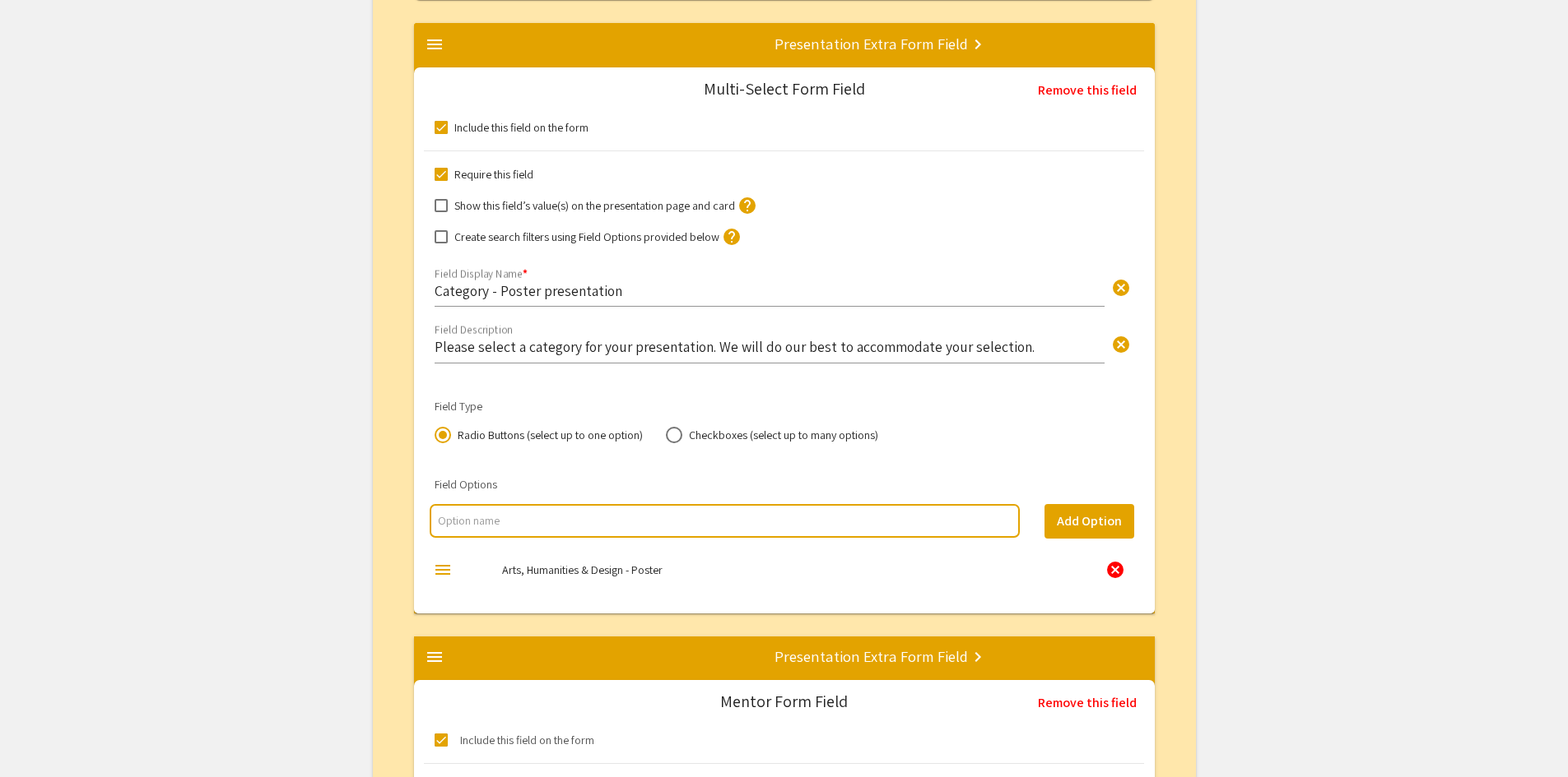
click at [815, 525] on input "multi select option input" at bounding box center [724, 520] width 573 height 17
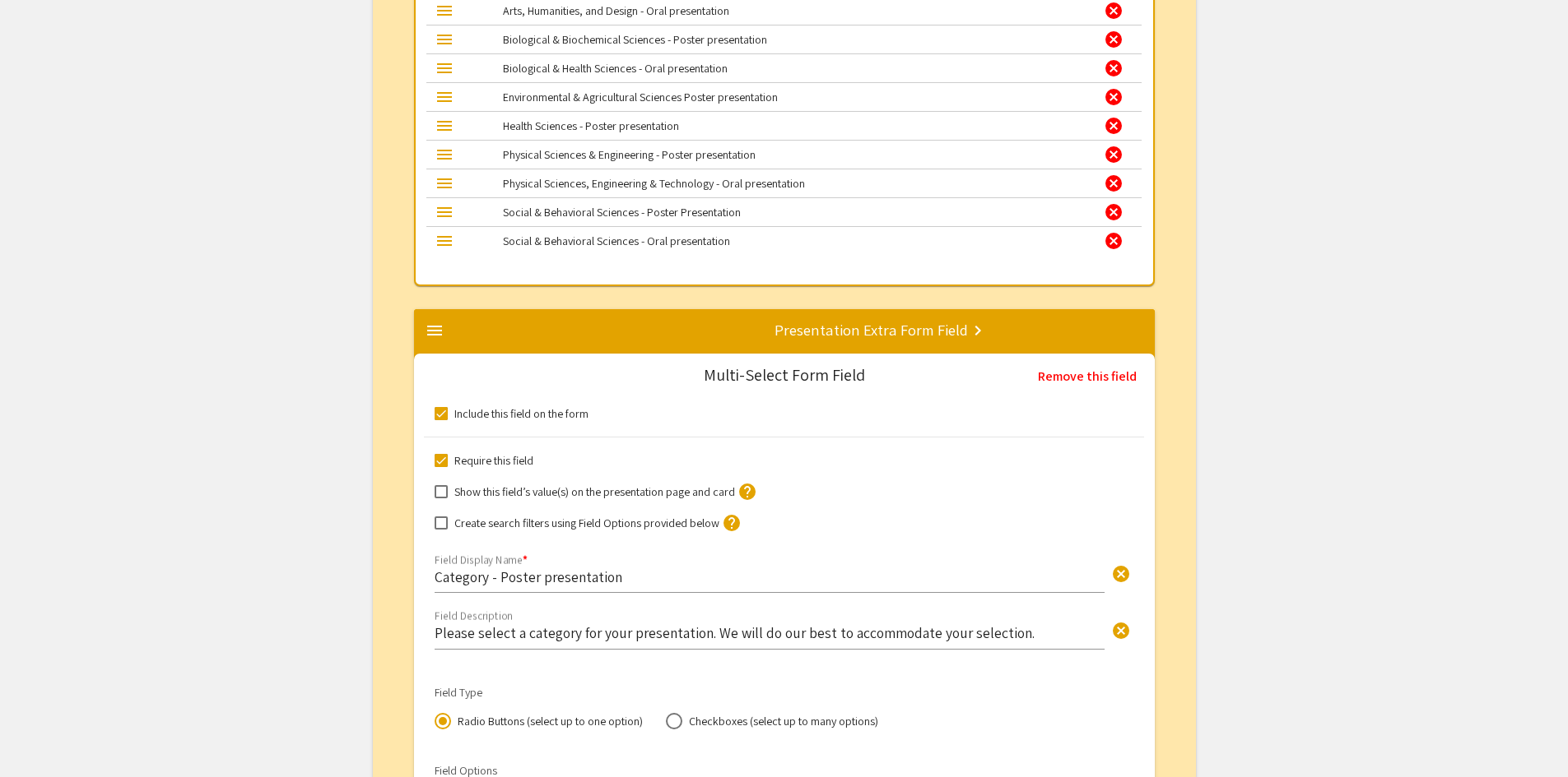
scroll to position [2348, 0]
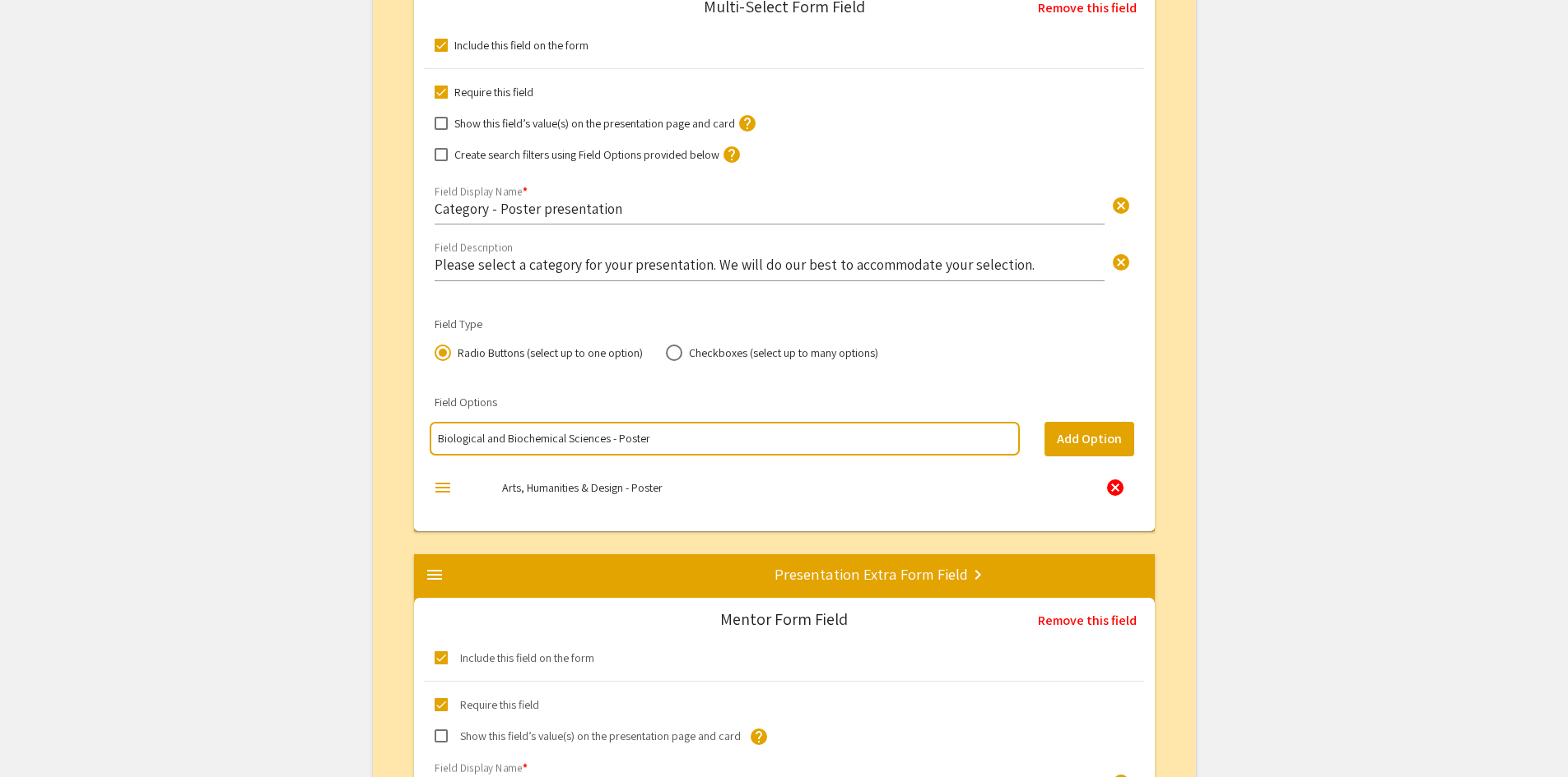
click at [509, 440] on input "Biological and Biochemical Sciences - Poster" at bounding box center [724, 439] width 573 height 17
type input "Biological & Biochemical Sciences - Poster"
click at [1074, 441] on button "Add Option" at bounding box center [1089, 439] width 89 height 34
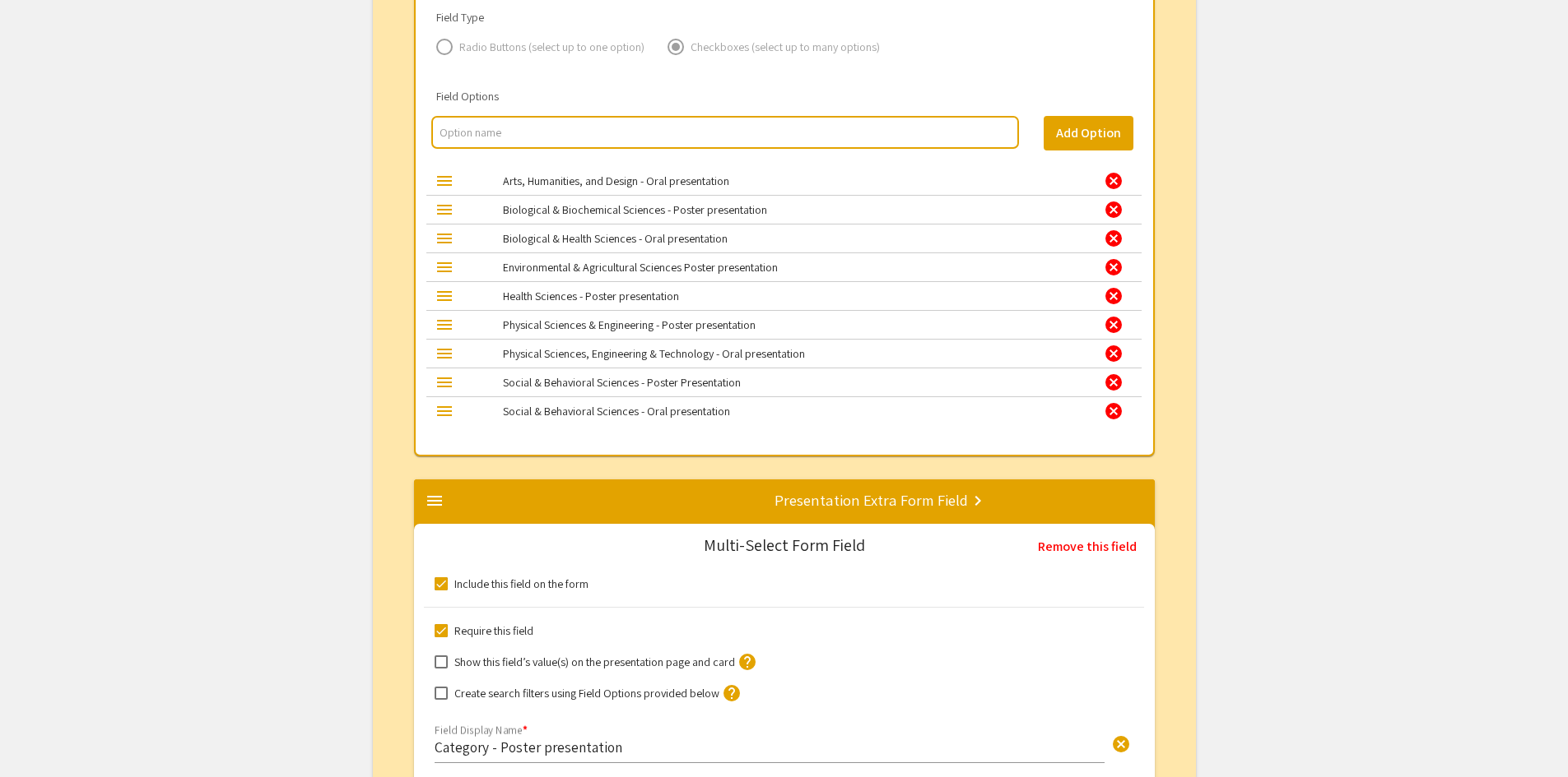
scroll to position [1690, 0]
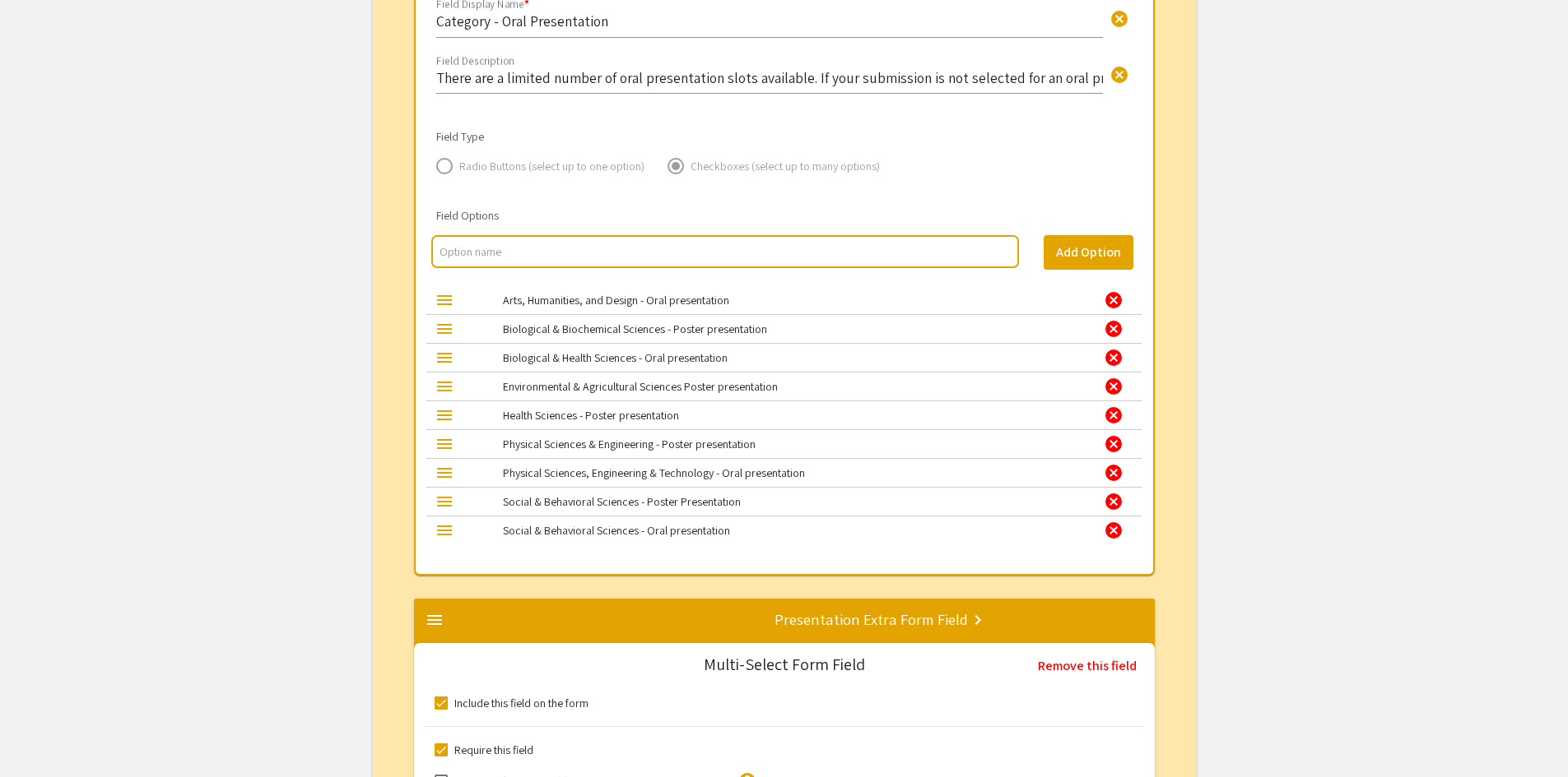
click at [1116, 329] on div "cancel" at bounding box center [1113, 328] width 20 height 20
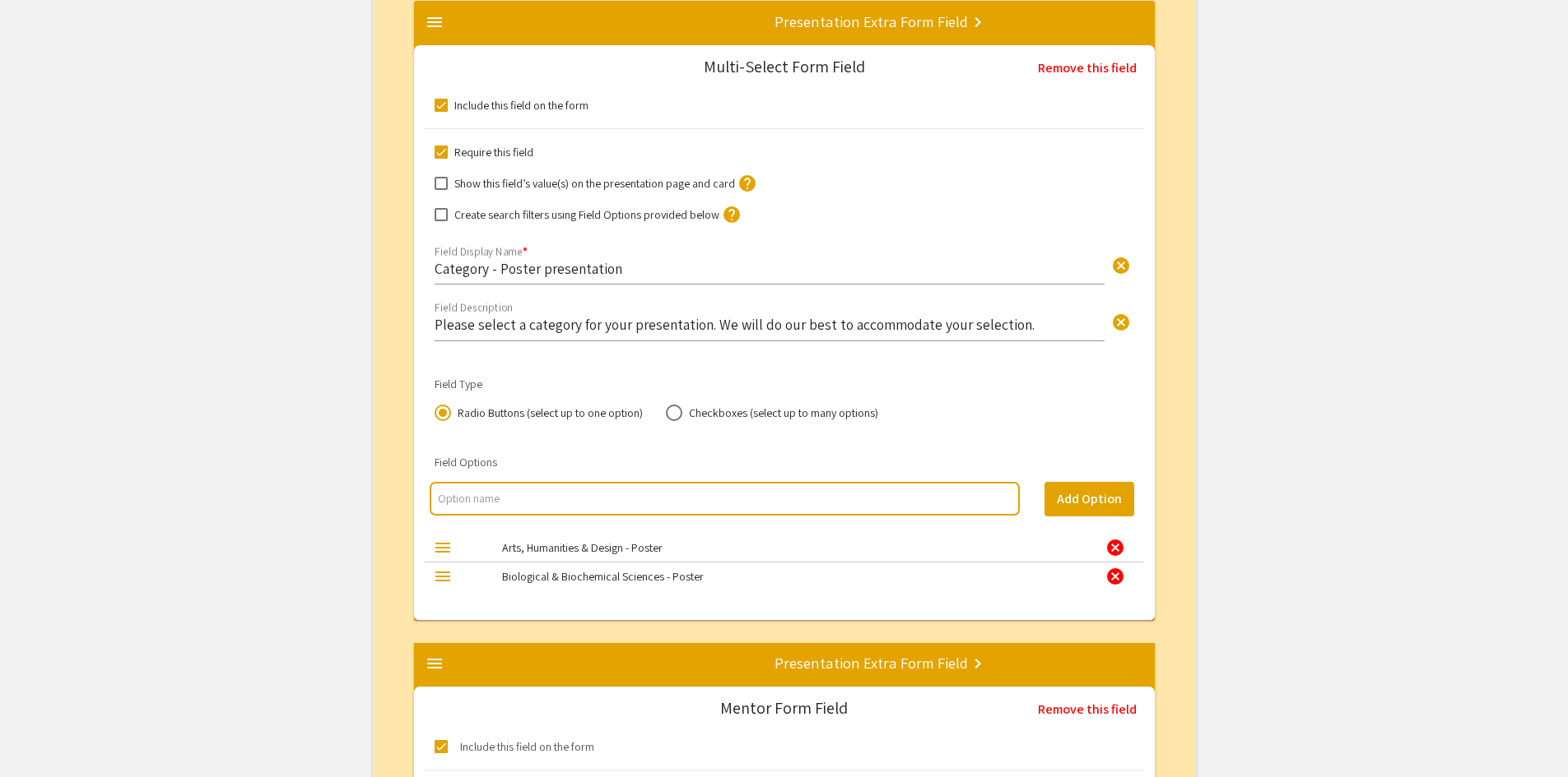
scroll to position [2265, 0]
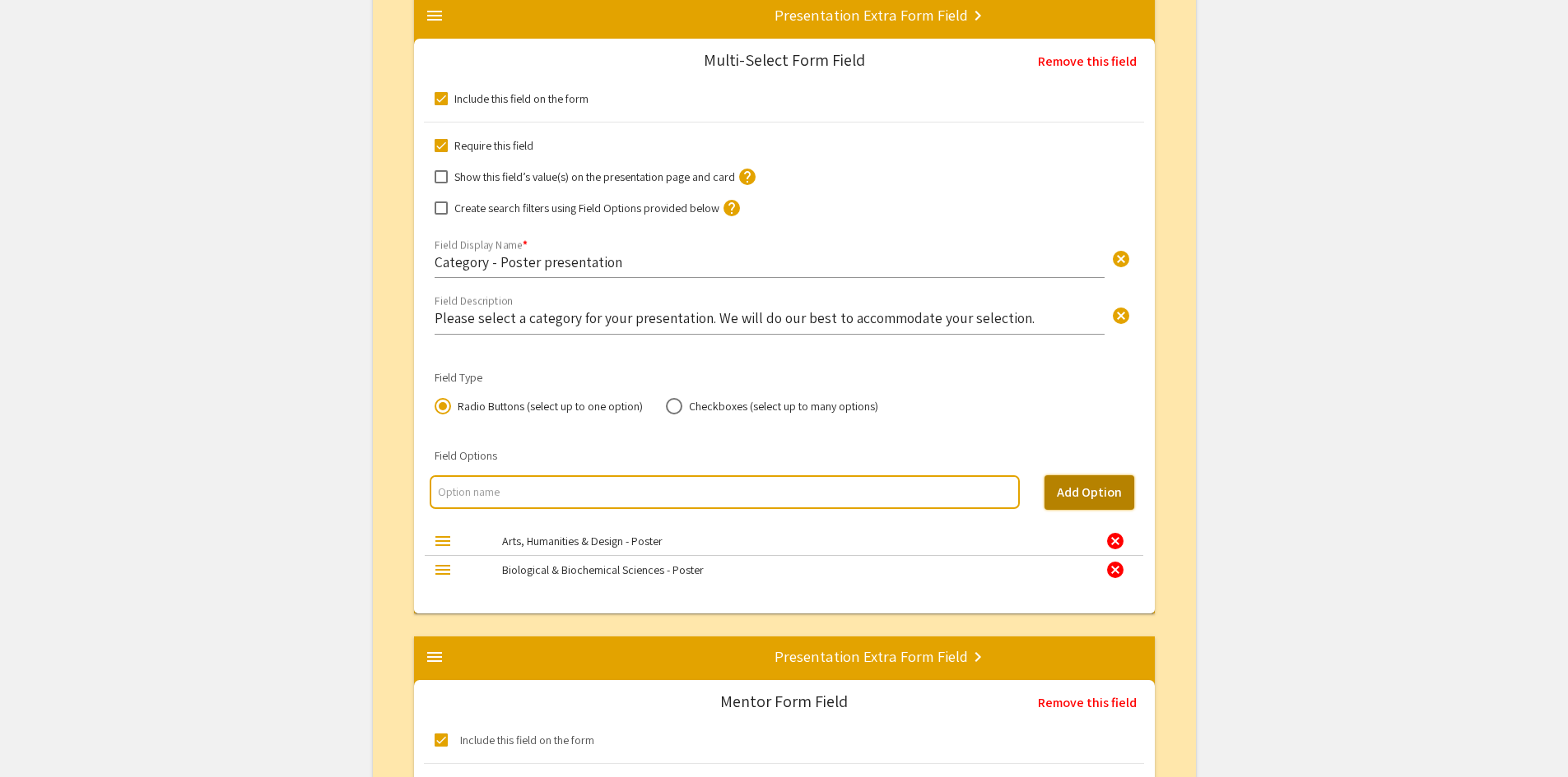
click at [1084, 504] on button "Add Option" at bounding box center [1089, 493] width 89 height 34
click at [1004, 497] on input "multi select option input" at bounding box center [724, 492] width 573 height 17
type input "Environmental & Agricultural Sciences - Poster"
click at [1088, 497] on button "Add Option" at bounding box center [1089, 493] width 89 height 34
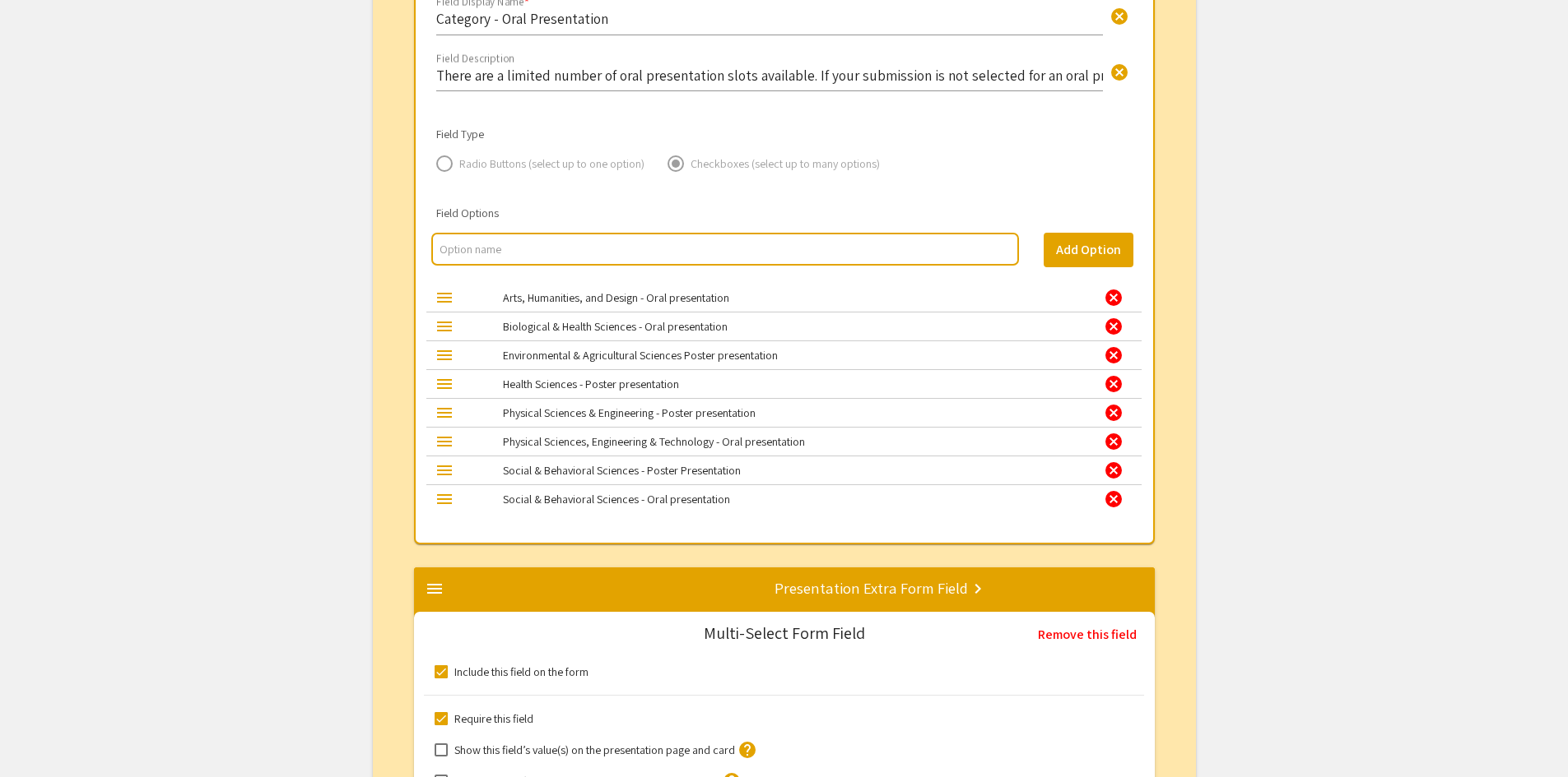
scroll to position [1690, 0]
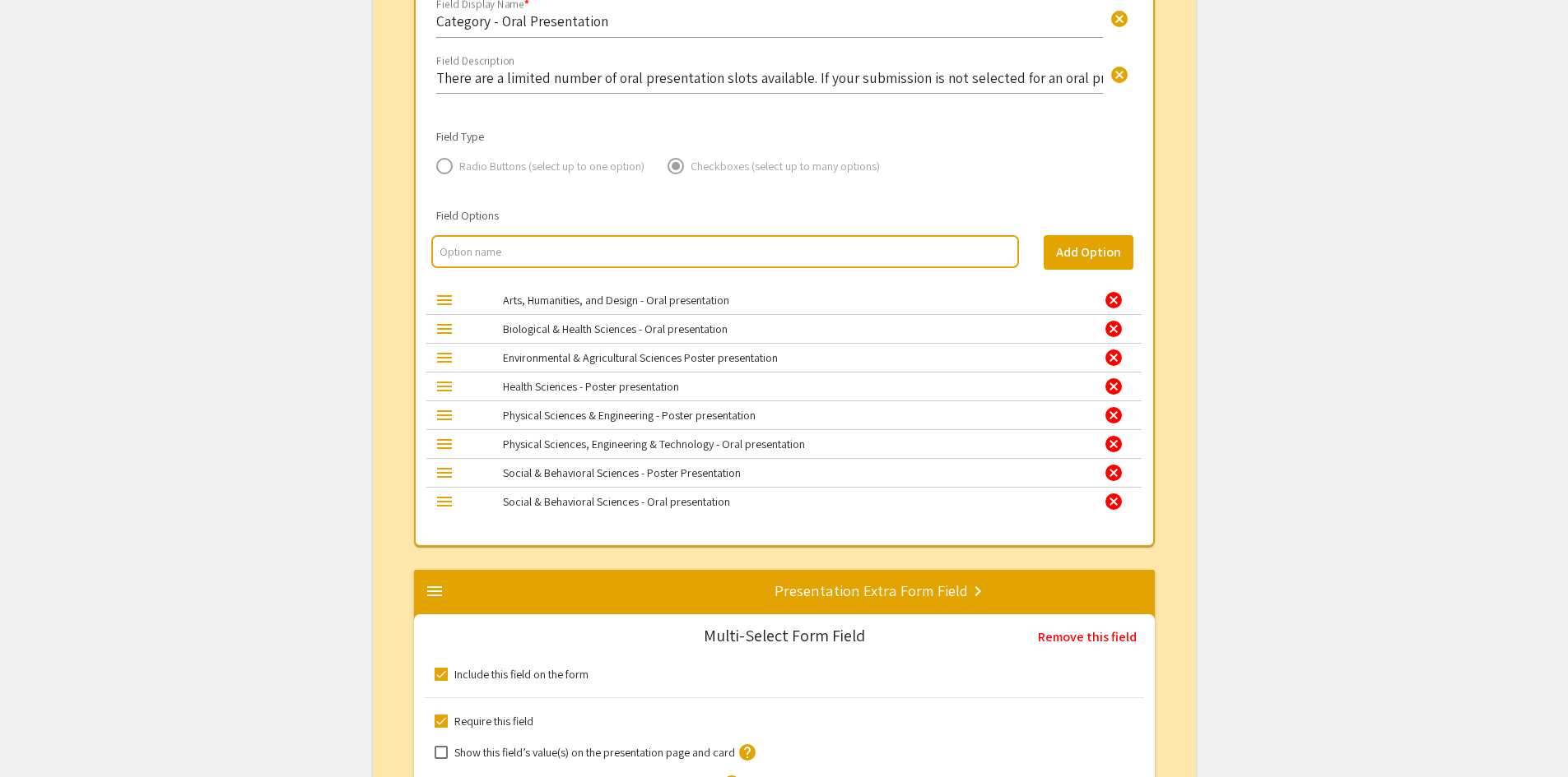
click at [1113, 362] on div "cancel" at bounding box center [1113, 357] width 20 height 20
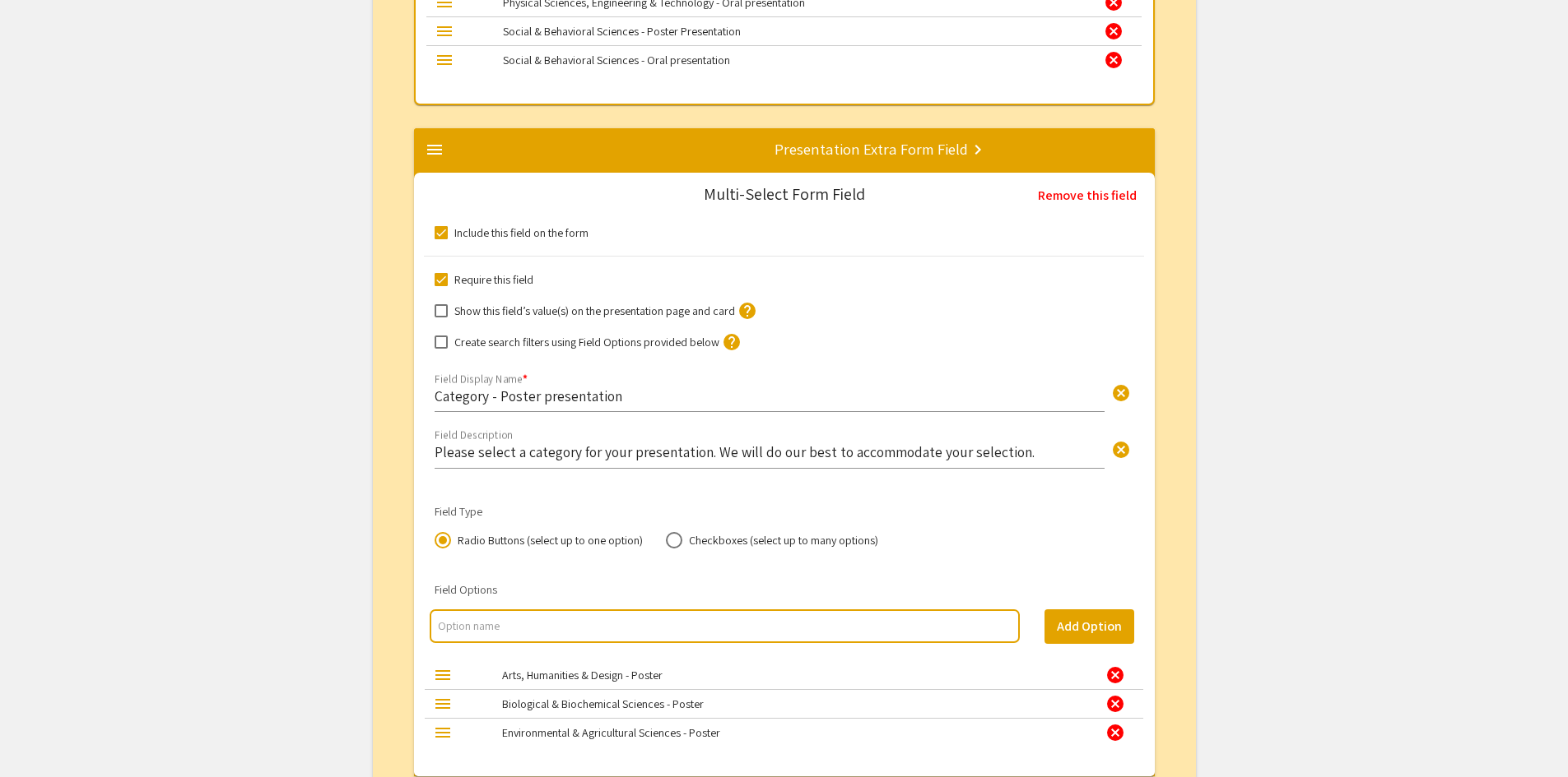
scroll to position [2183, 0]
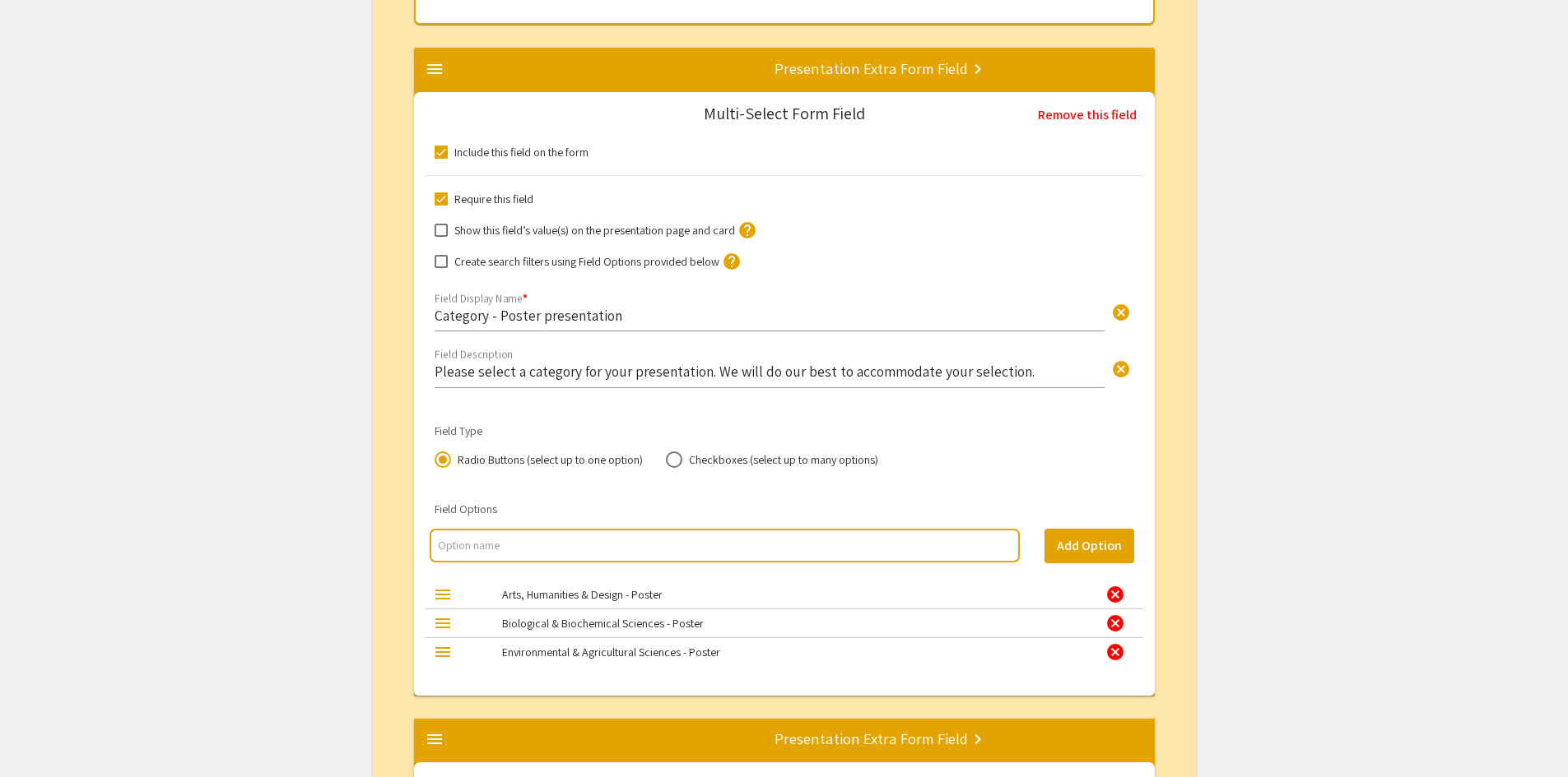
click at [876, 547] on input "multi select option input" at bounding box center [724, 546] width 573 height 17
type input "Health Sciences"
click at [1071, 553] on button "Add Option" at bounding box center [1089, 546] width 89 height 34
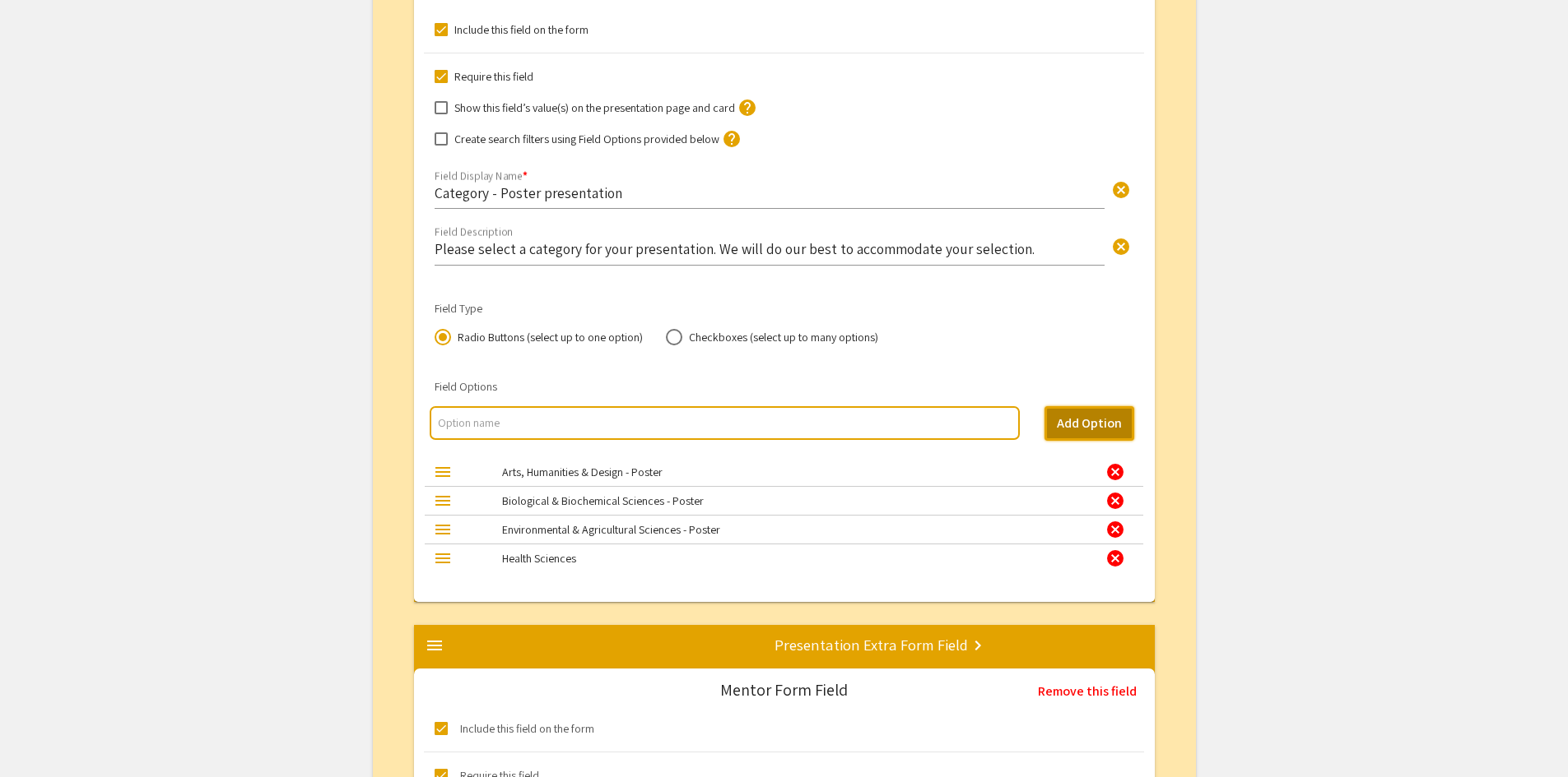
scroll to position [2348, 0]
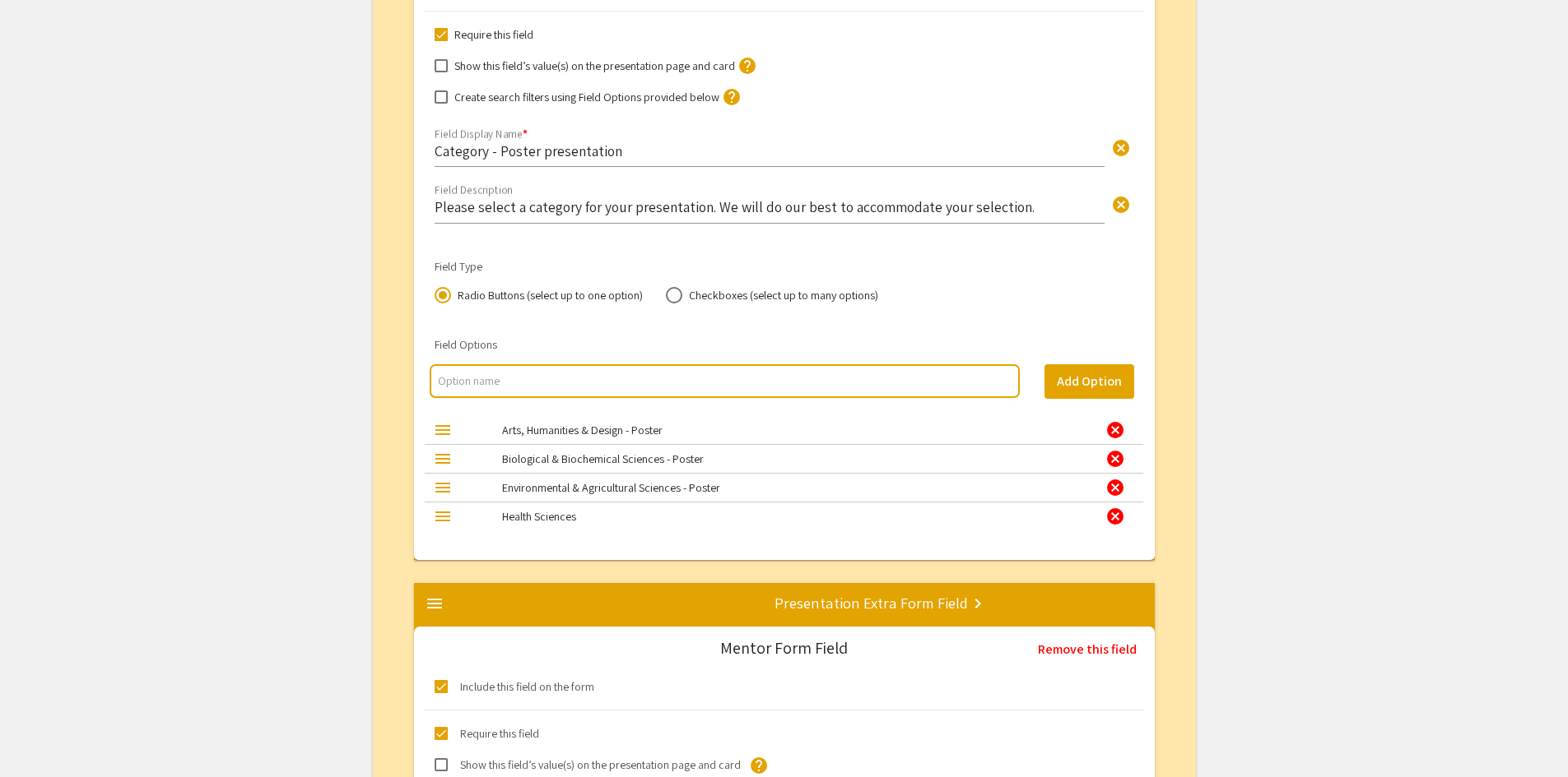
click at [1121, 523] on div "cancel" at bounding box center [1115, 516] width 20 height 20
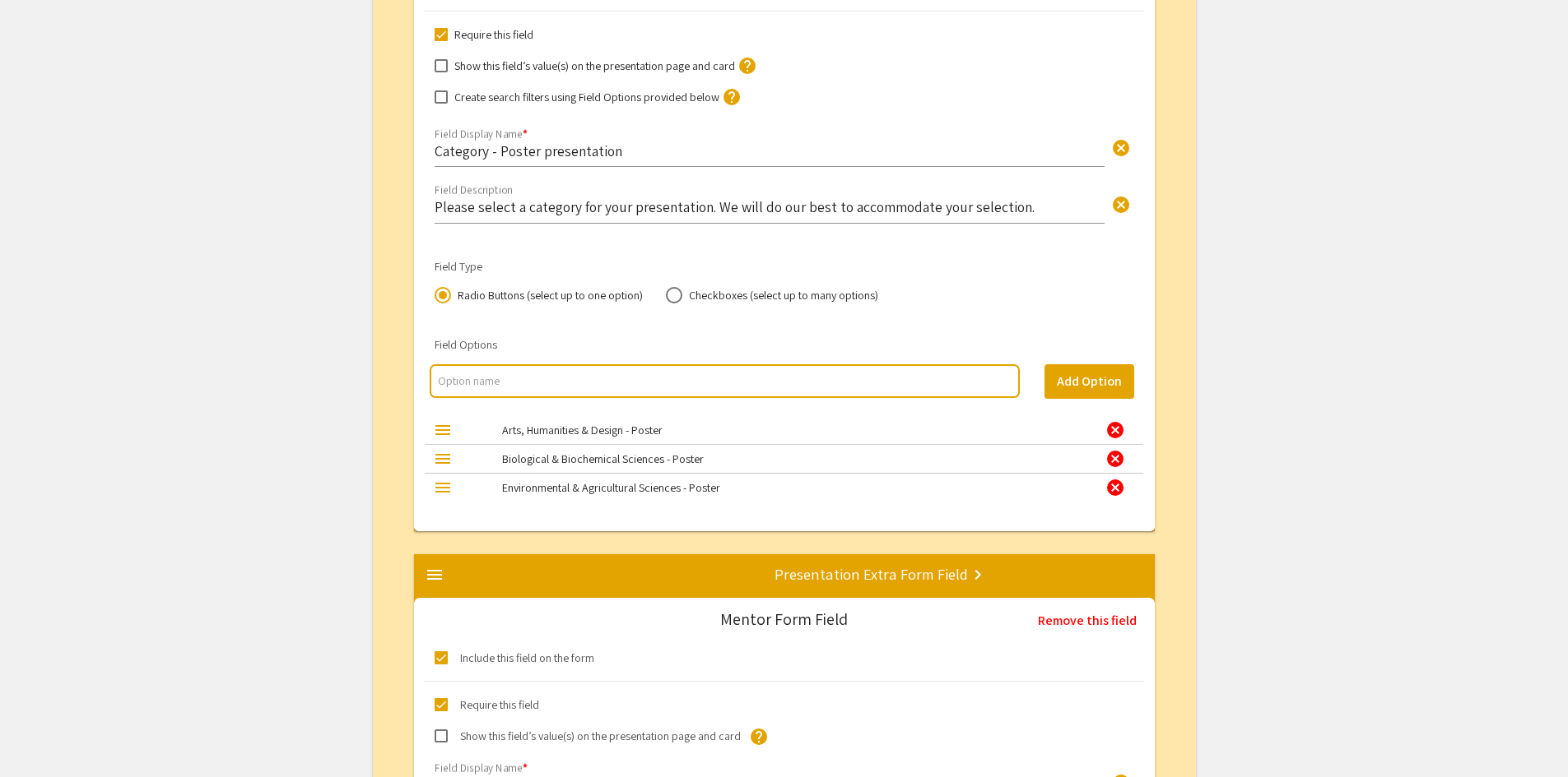
click at [534, 383] on input "multi select option input" at bounding box center [724, 381] width 573 height 17
type input "Health Sciences - Poster"
click at [1121, 381] on button "Add Option" at bounding box center [1089, 381] width 89 height 34
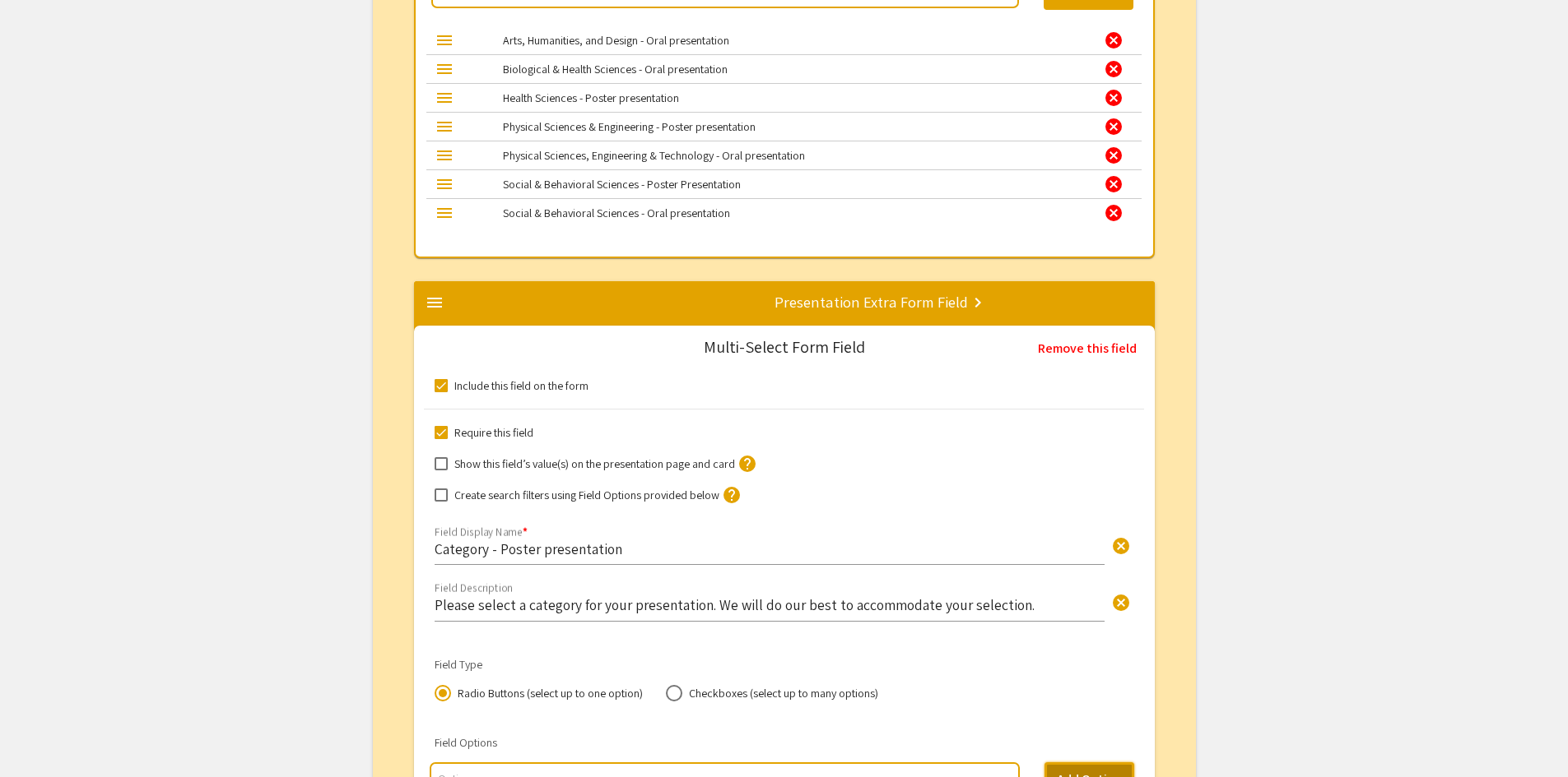
scroll to position [1936, 0]
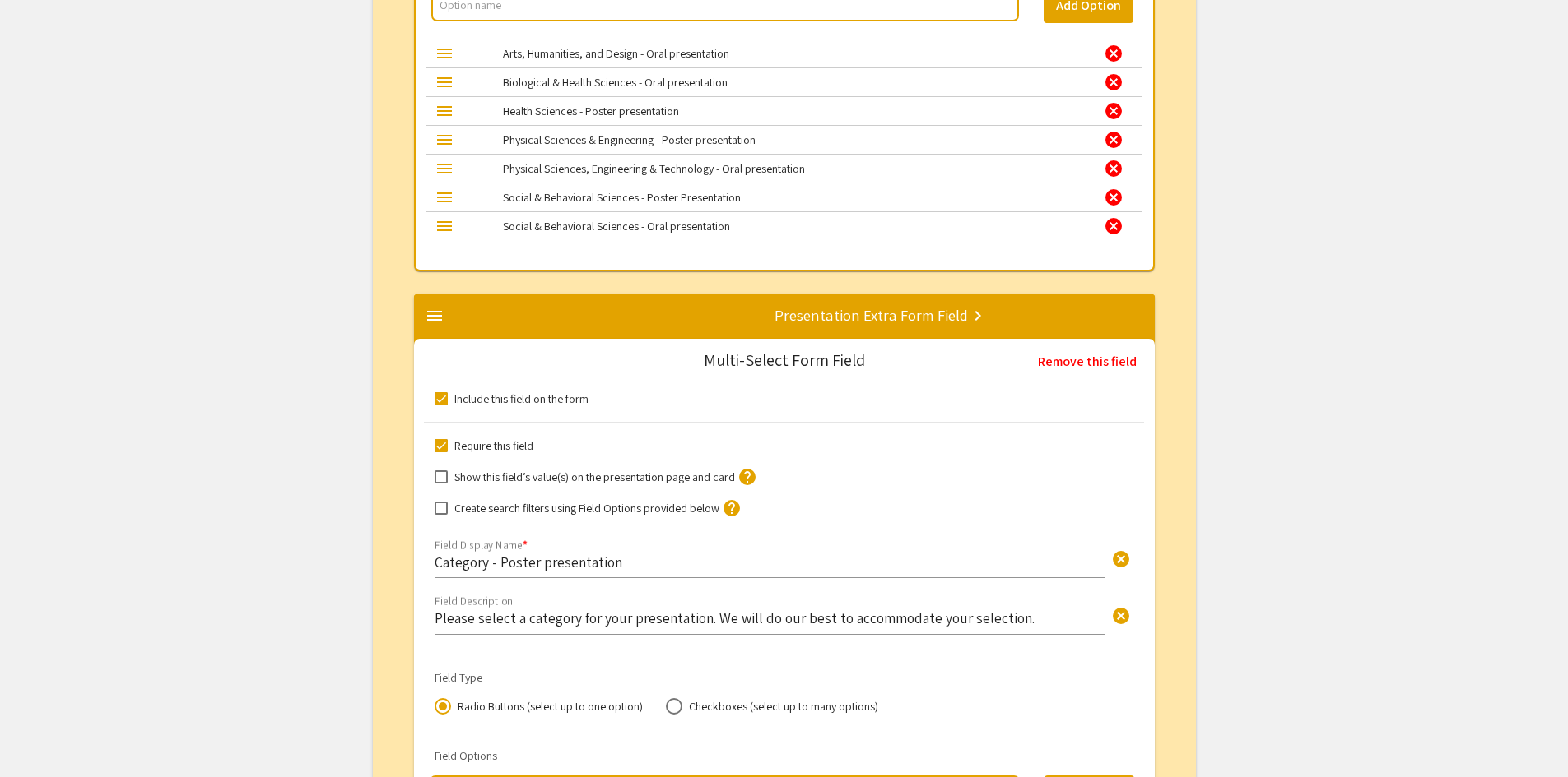
click at [1115, 108] on div "cancel" at bounding box center [1113, 111] width 20 height 20
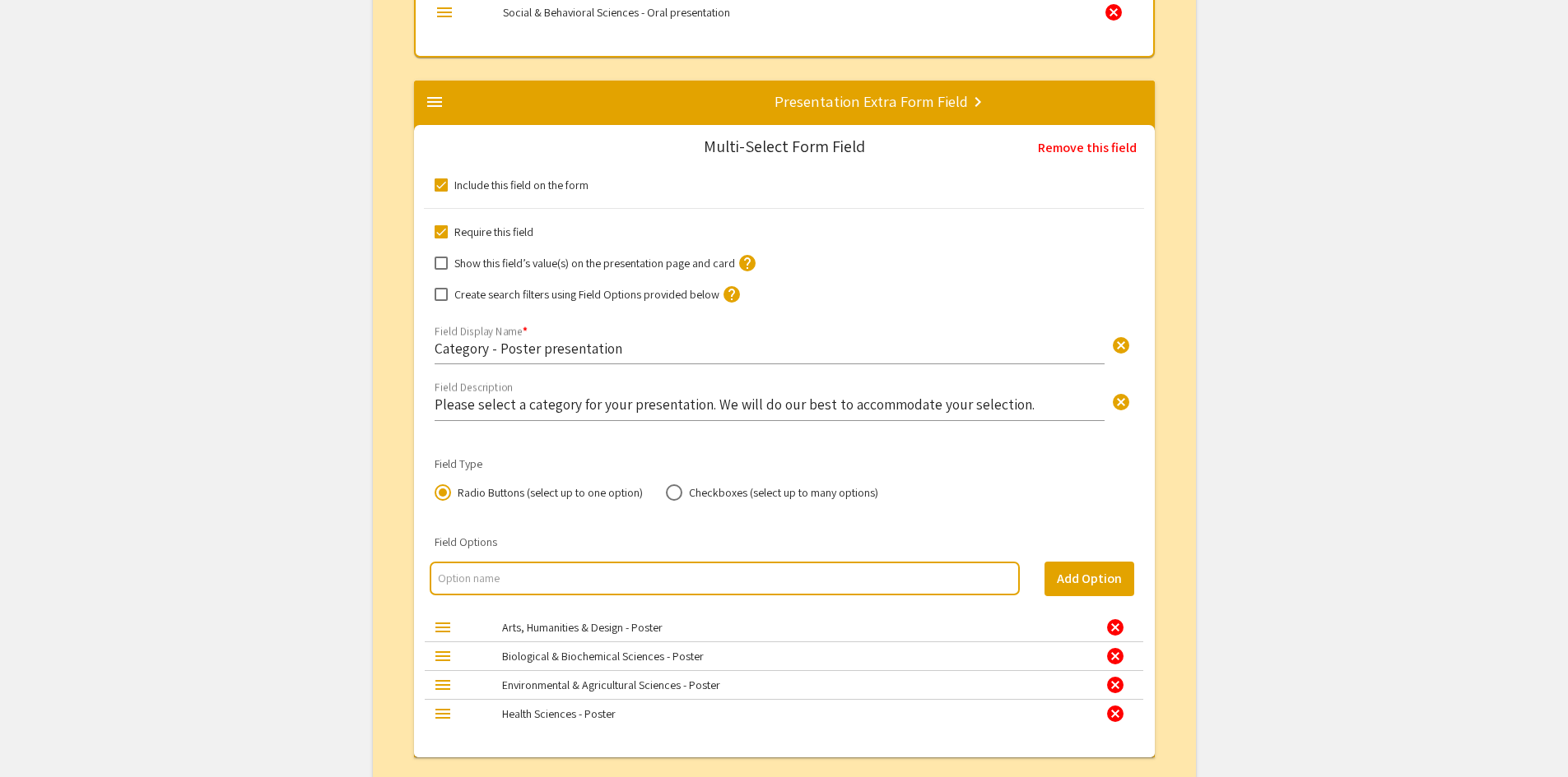
scroll to position [2348, 0]
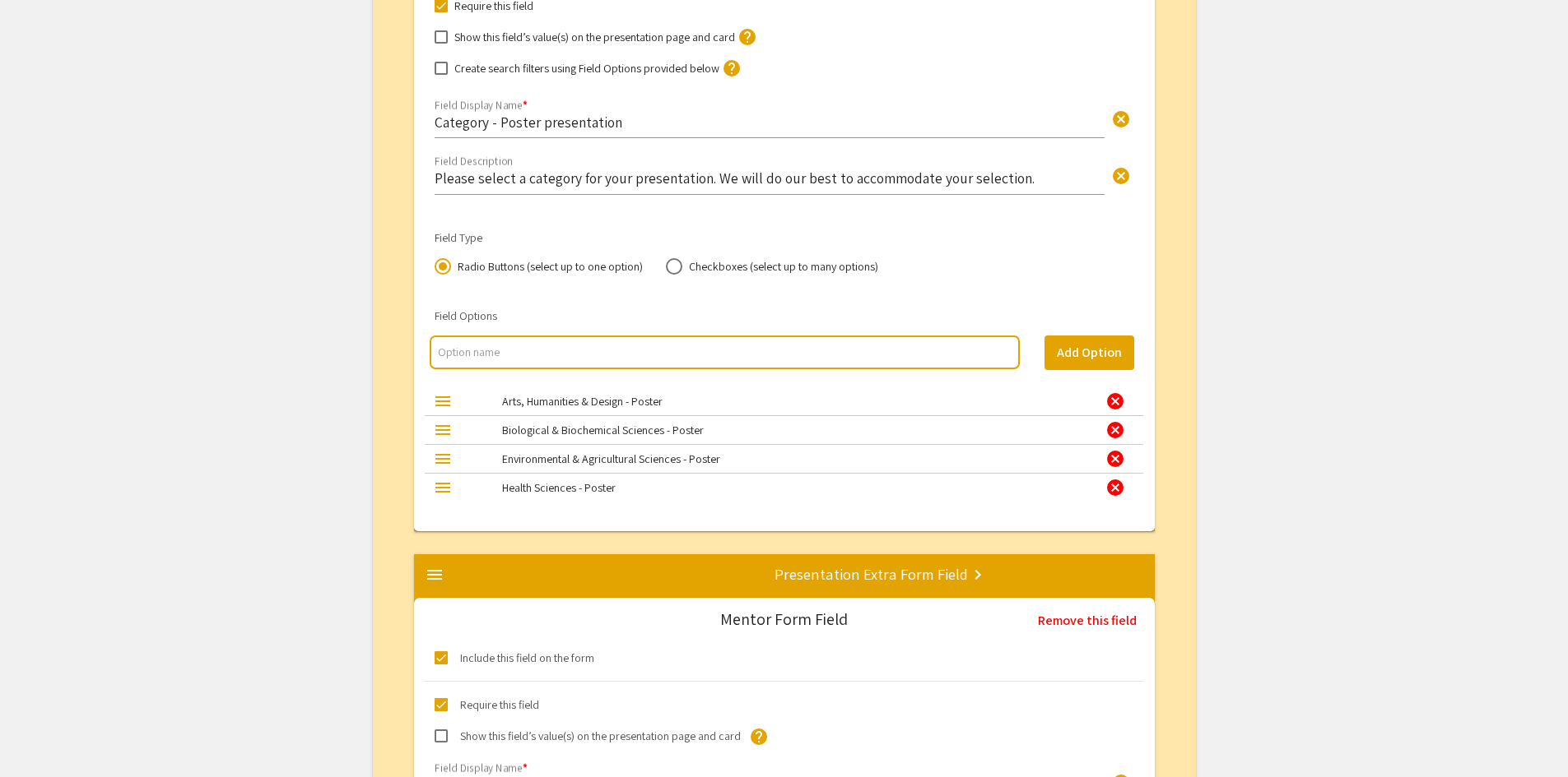
click at [879, 349] on input "multi select option input" at bounding box center [724, 352] width 573 height 17
type input "Physical Sciences & Engineering - Poster"
click at [1114, 358] on button "Add Option" at bounding box center [1089, 352] width 89 height 34
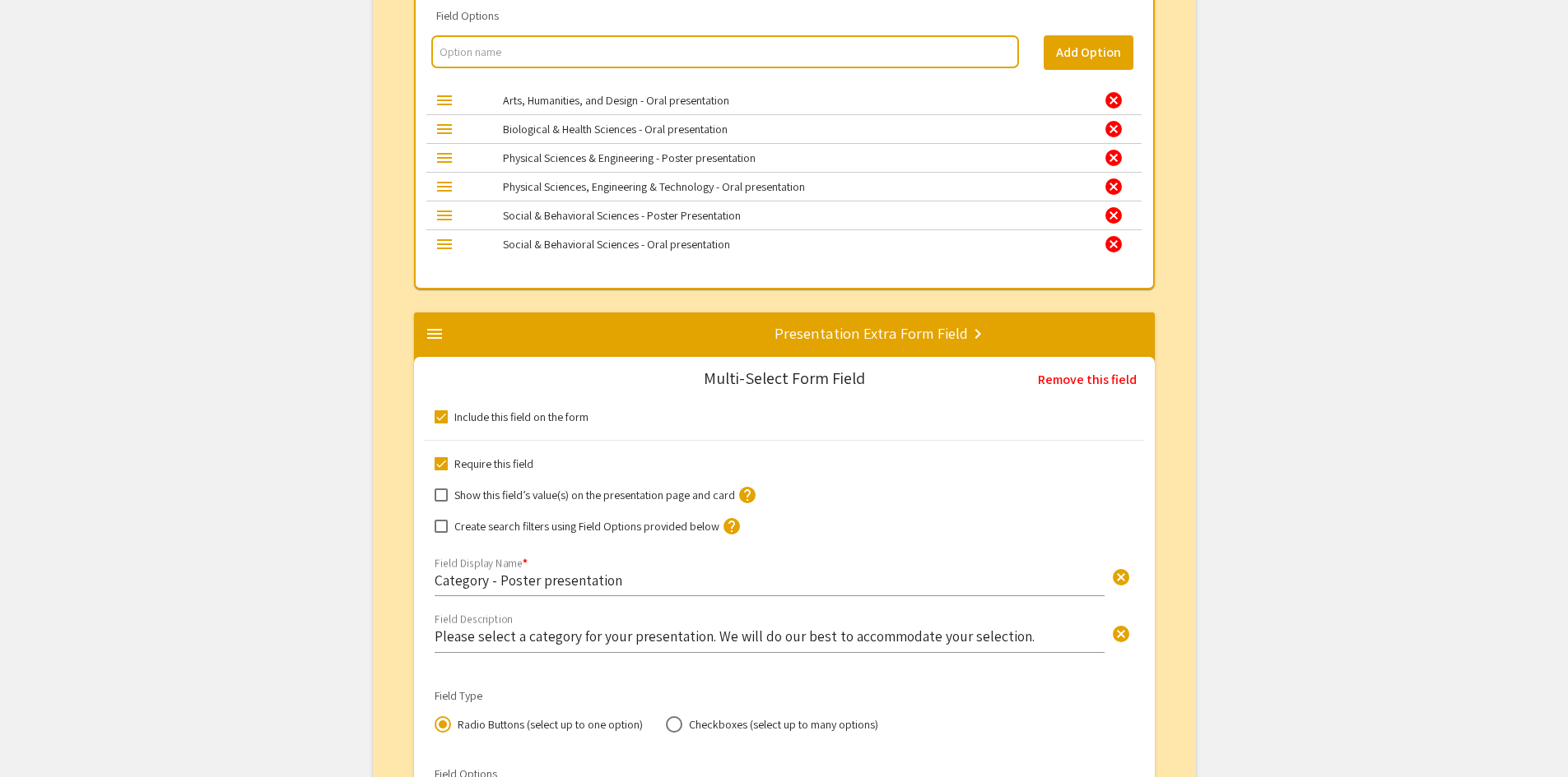
scroll to position [1854, 0]
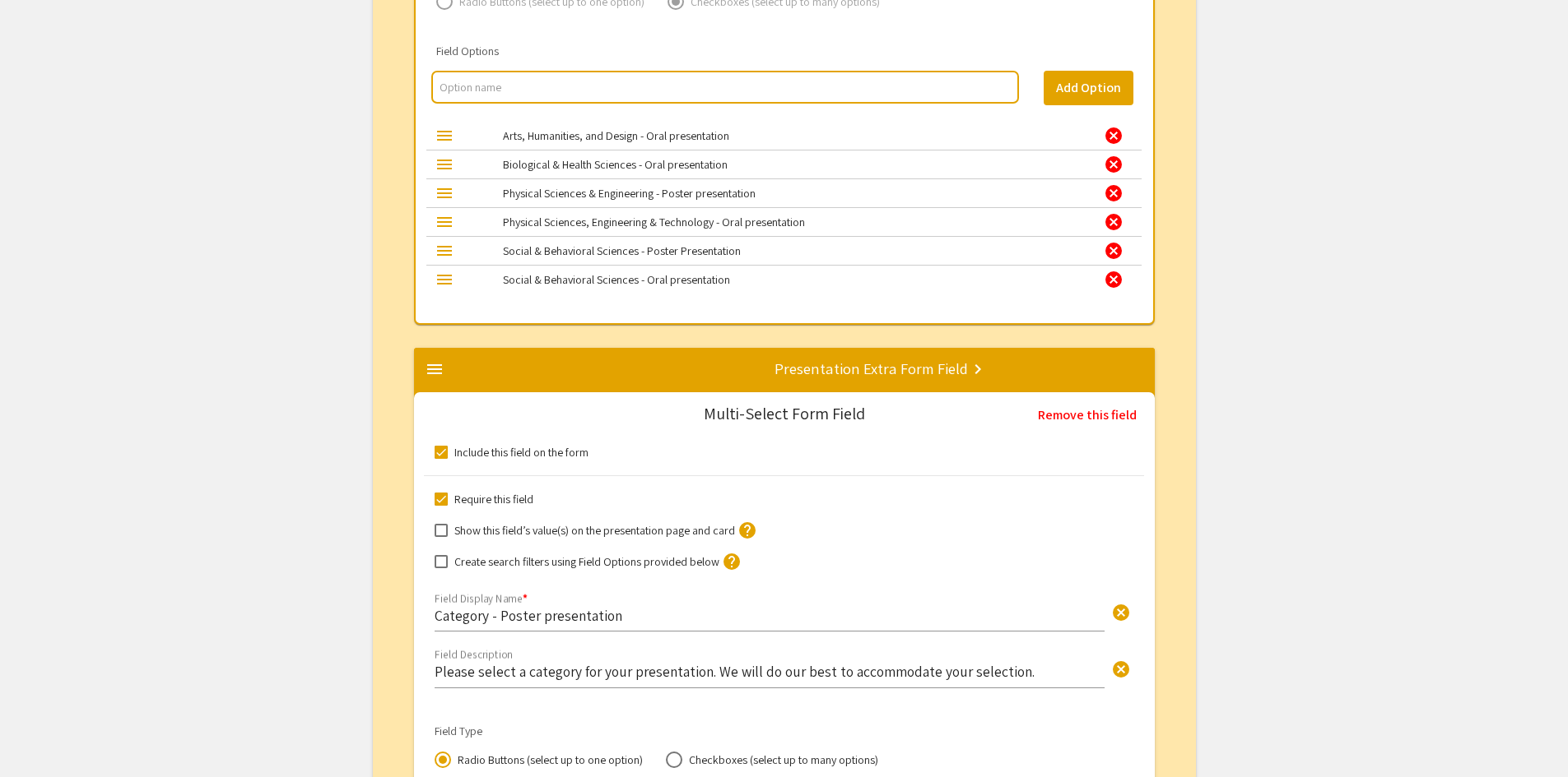
click at [1114, 192] on div "cancel" at bounding box center [1113, 192] width 20 height 20
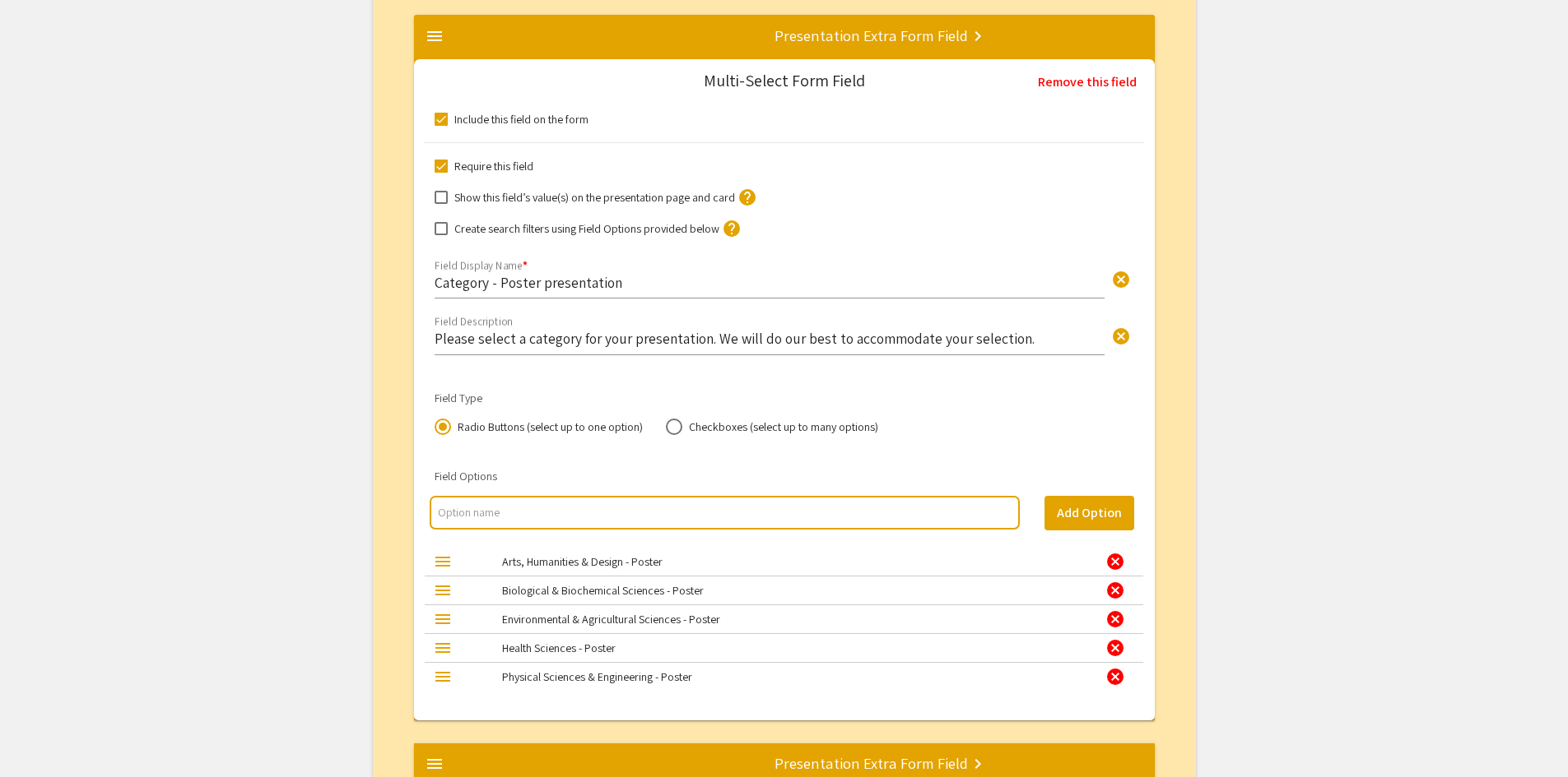
scroll to position [2183, 0]
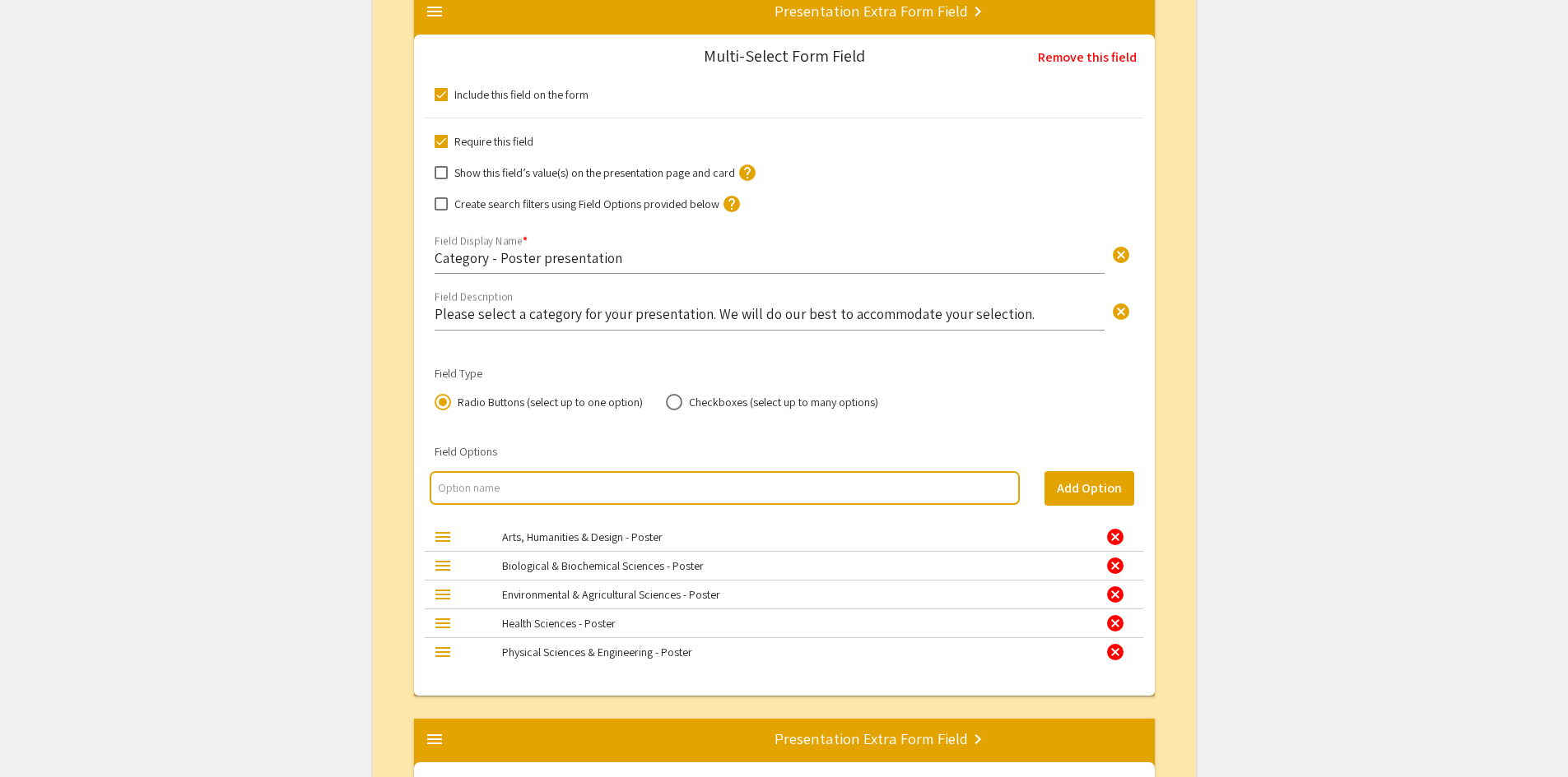
click at [828, 490] on input "multi select option input" at bounding box center [724, 488] width 573 height 17
type input "Social & Behavioral Sciences - Poster"
click at [1086, 493] on button "Add Option" at bounding box center [1089, 488] width 89 height 34
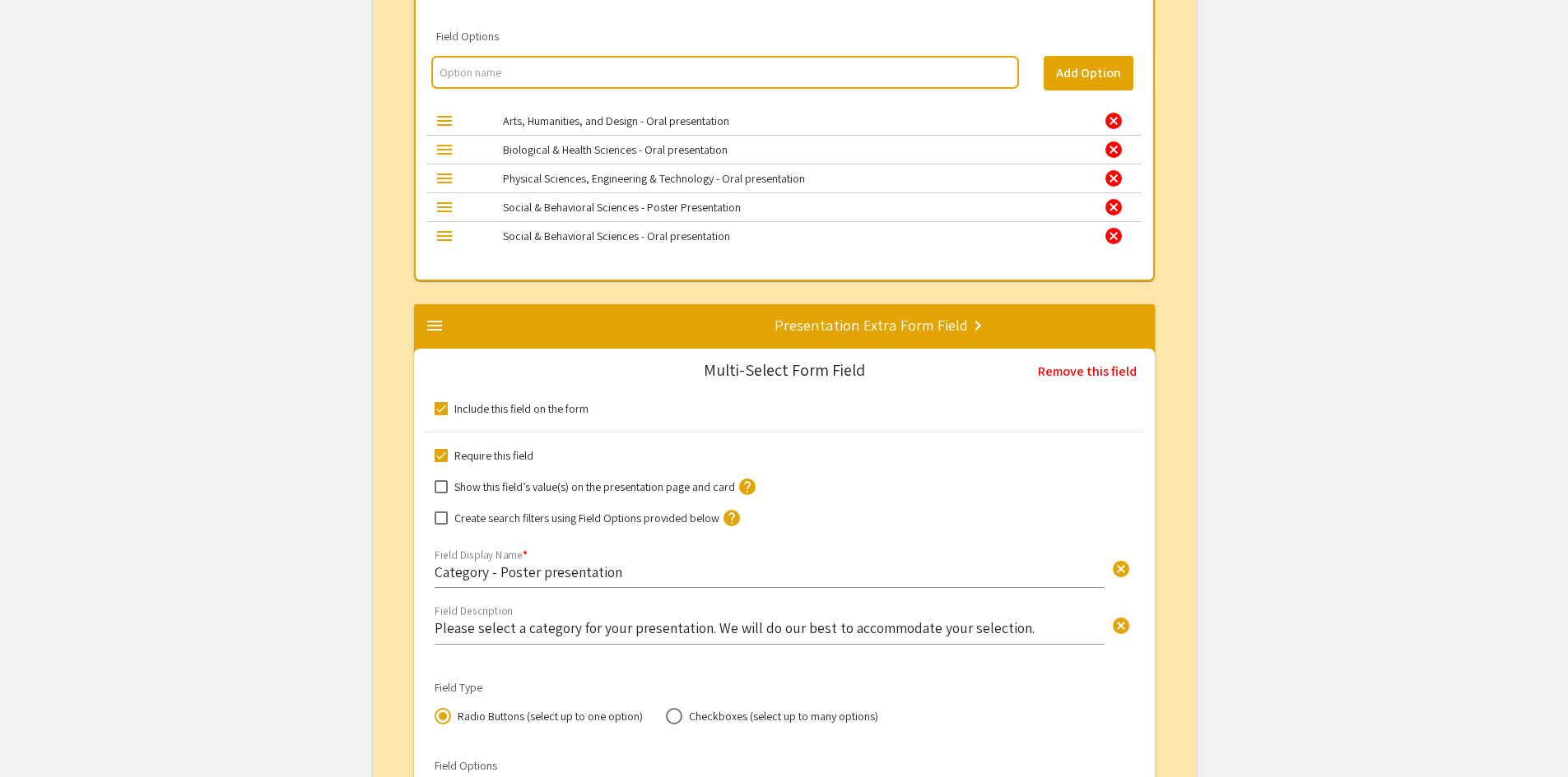
scroll to position [1771, 0]
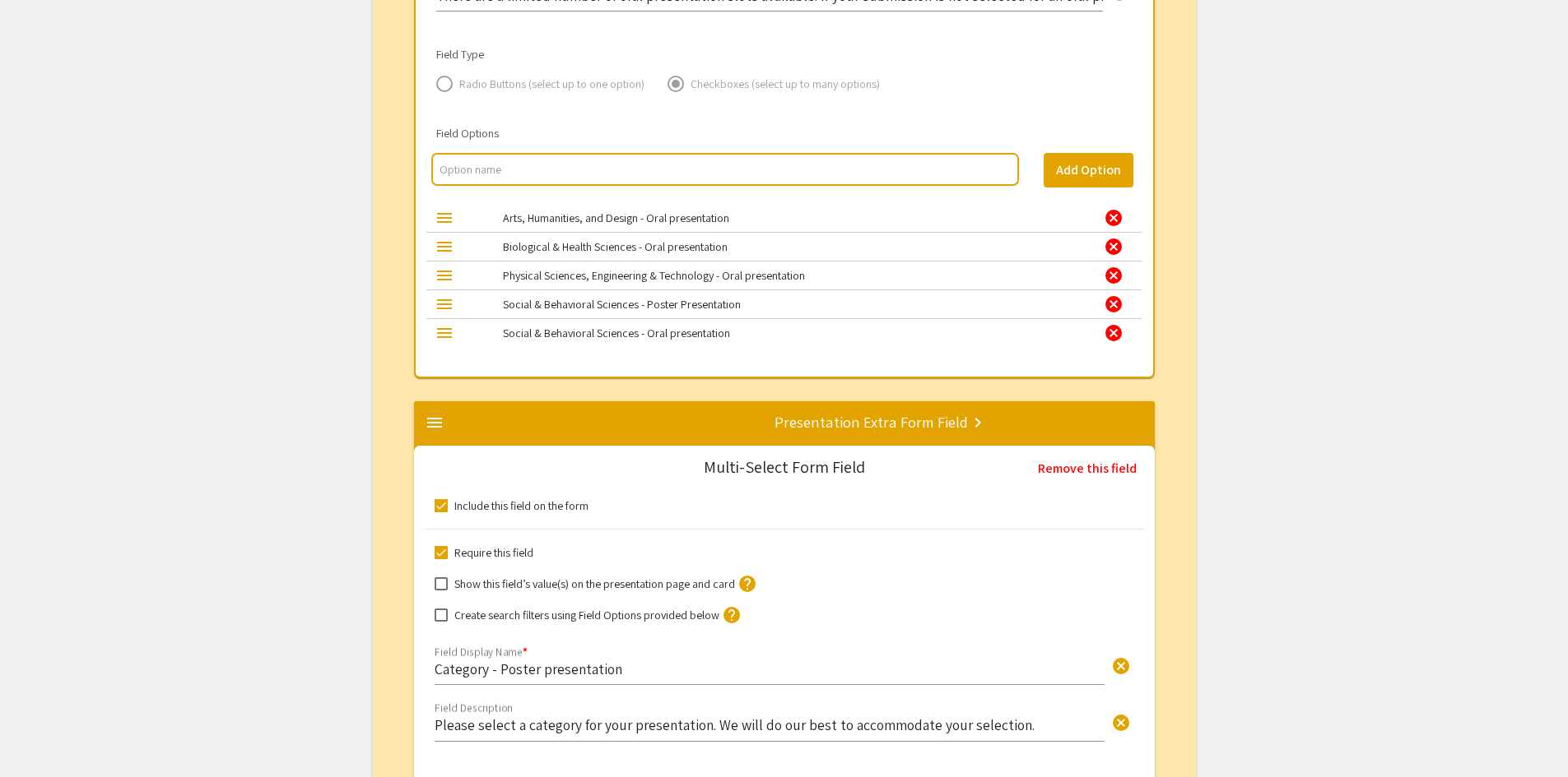
click at [1111, 304] on div "cancel" at bounding box center [1113, 304] width 20 height 20
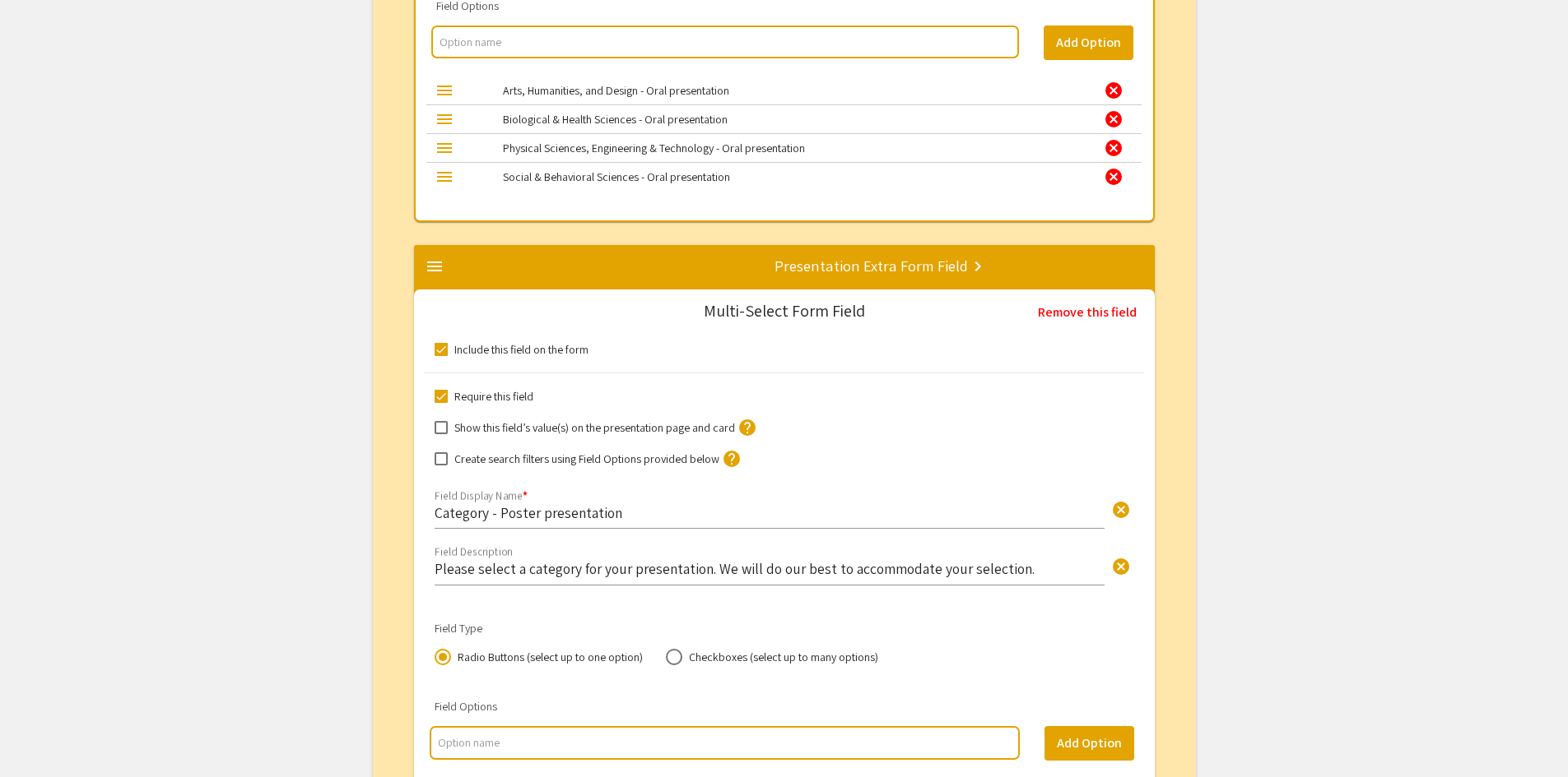
scroll to position [1936, 0]
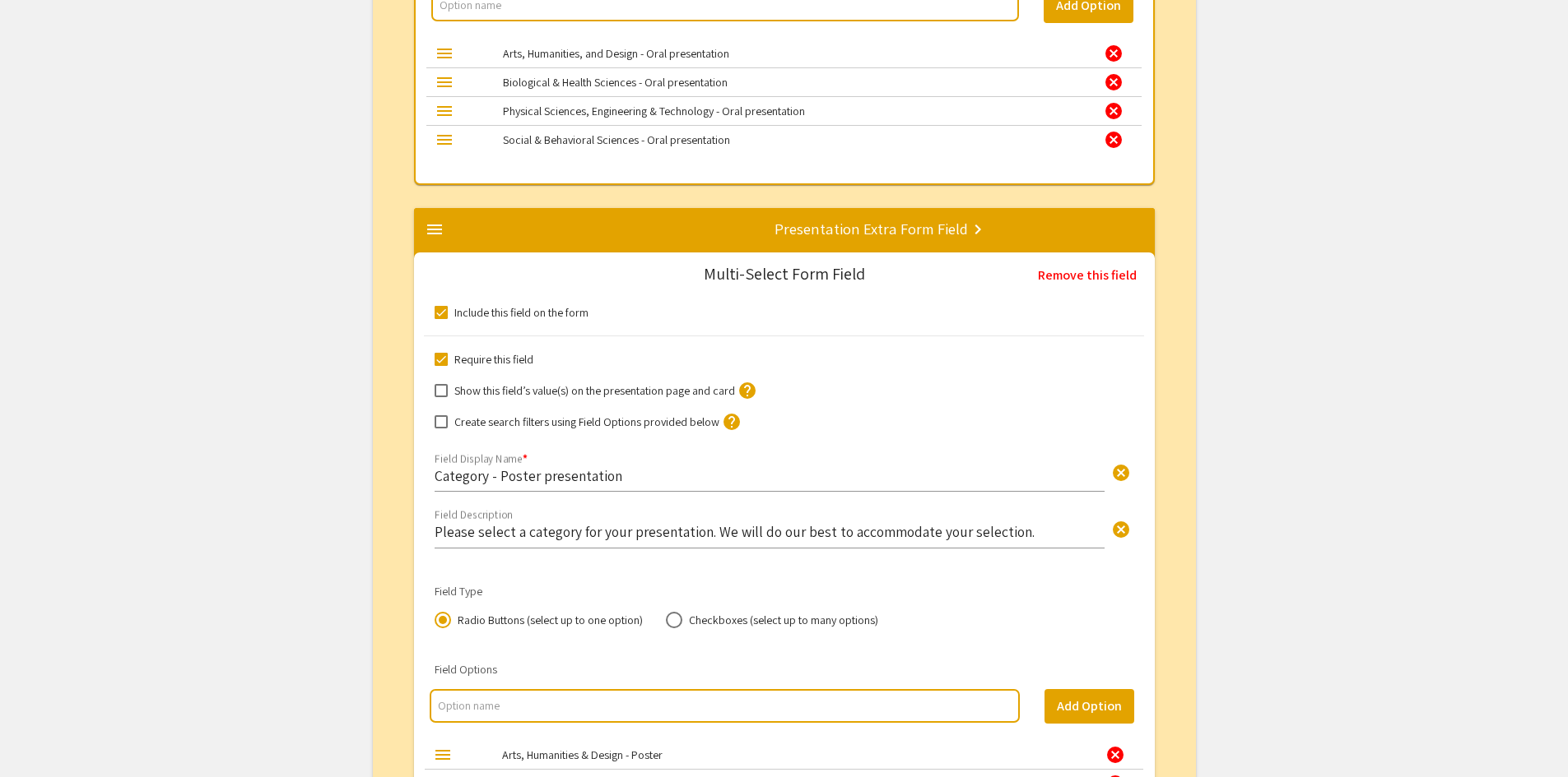
click at [619, 538] on input "Please select a category for your presentation. We will do our best to accommod…" at bounding box center [769, 532] width 670 height 19
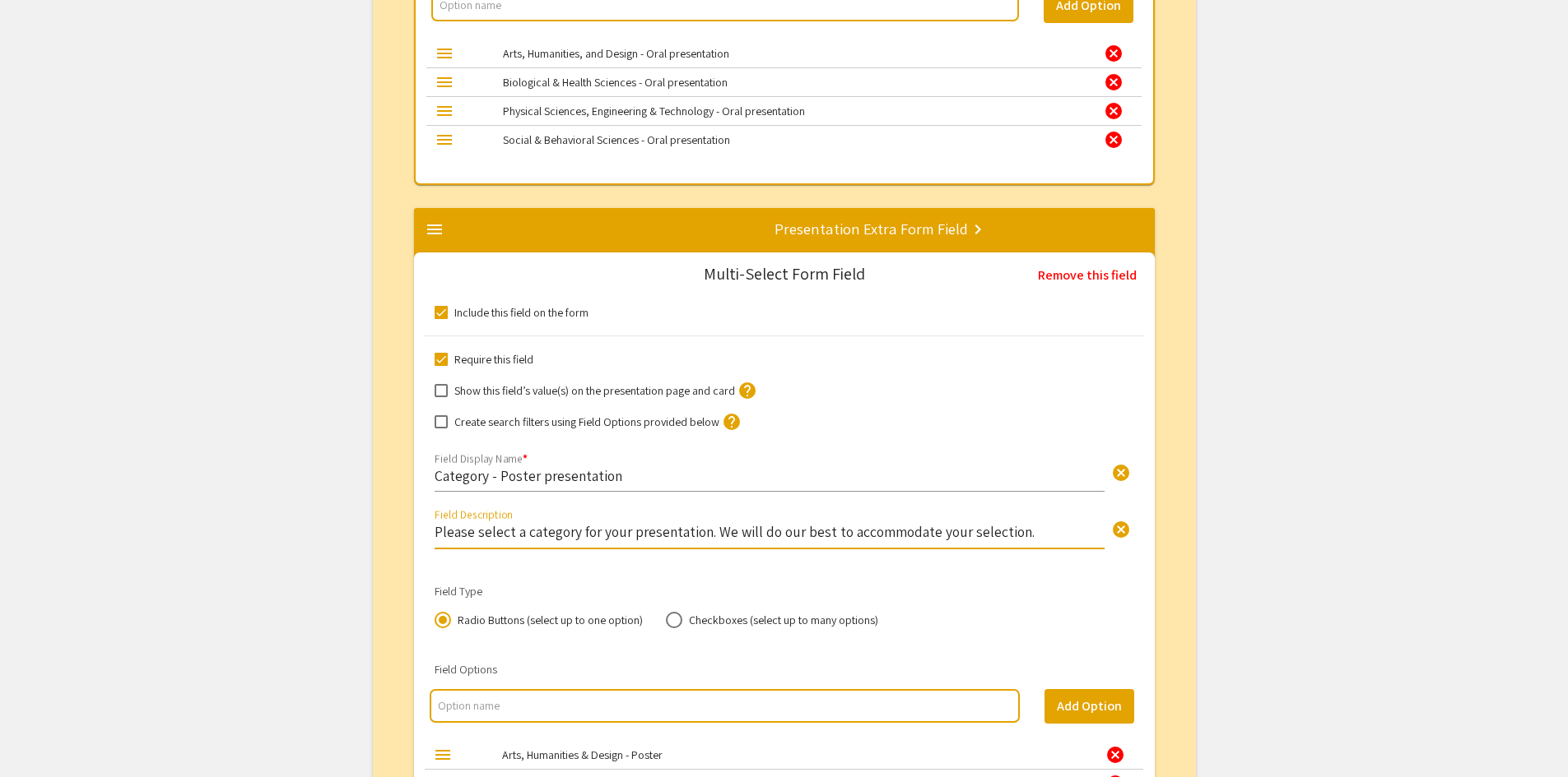
click at [630, 535] on input "Please select a category for your presentation. We will do our best to accommod…" at bounding box center [769, 532] width 670 height 19
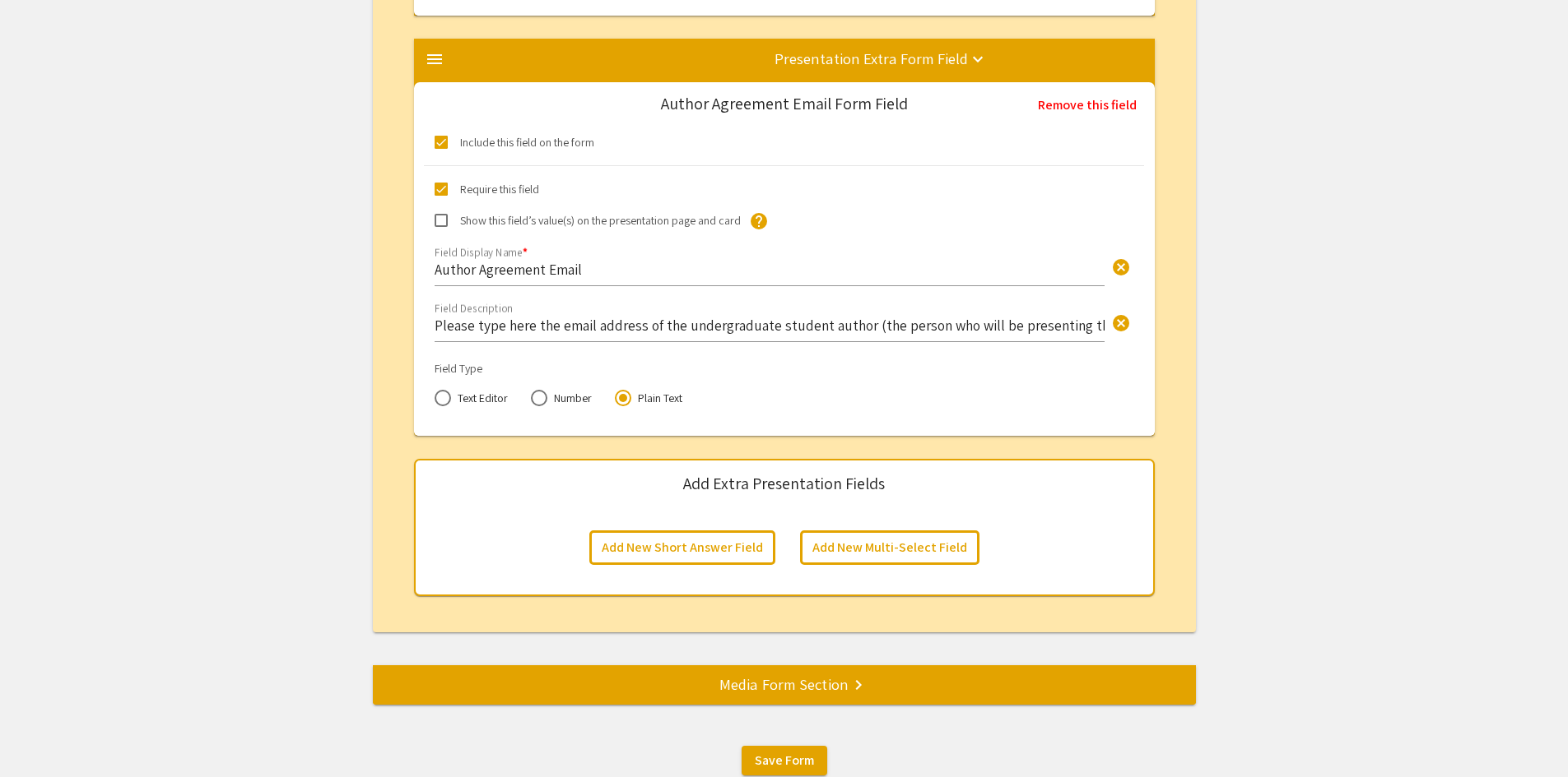
scroll to position [5826, 0]
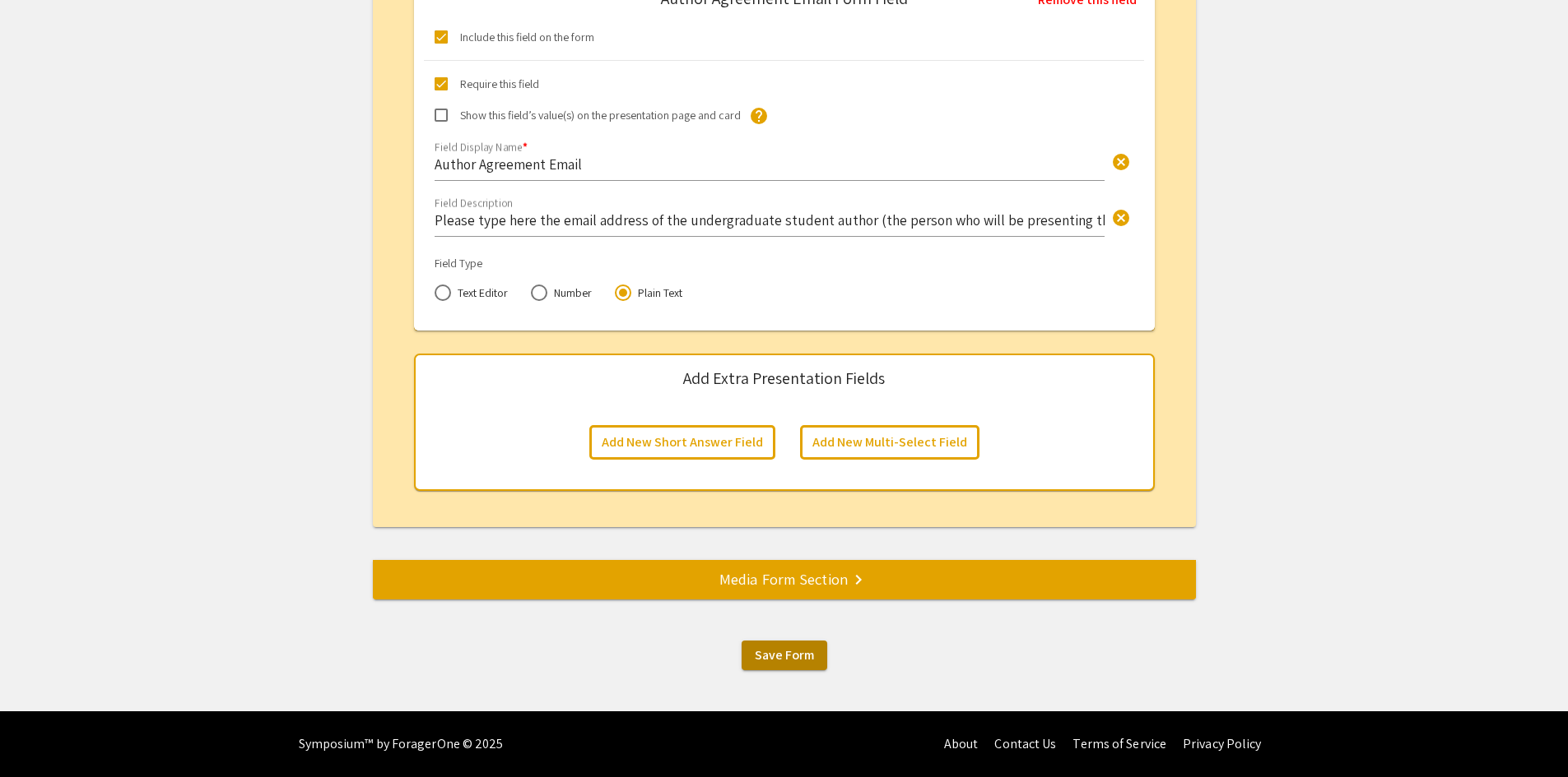
type input "Please select a category for your poster presentation. We will do our best to a…"
click at [799, 662] on span "Save Form" at bounding box center [785, 655] width 60 height 18
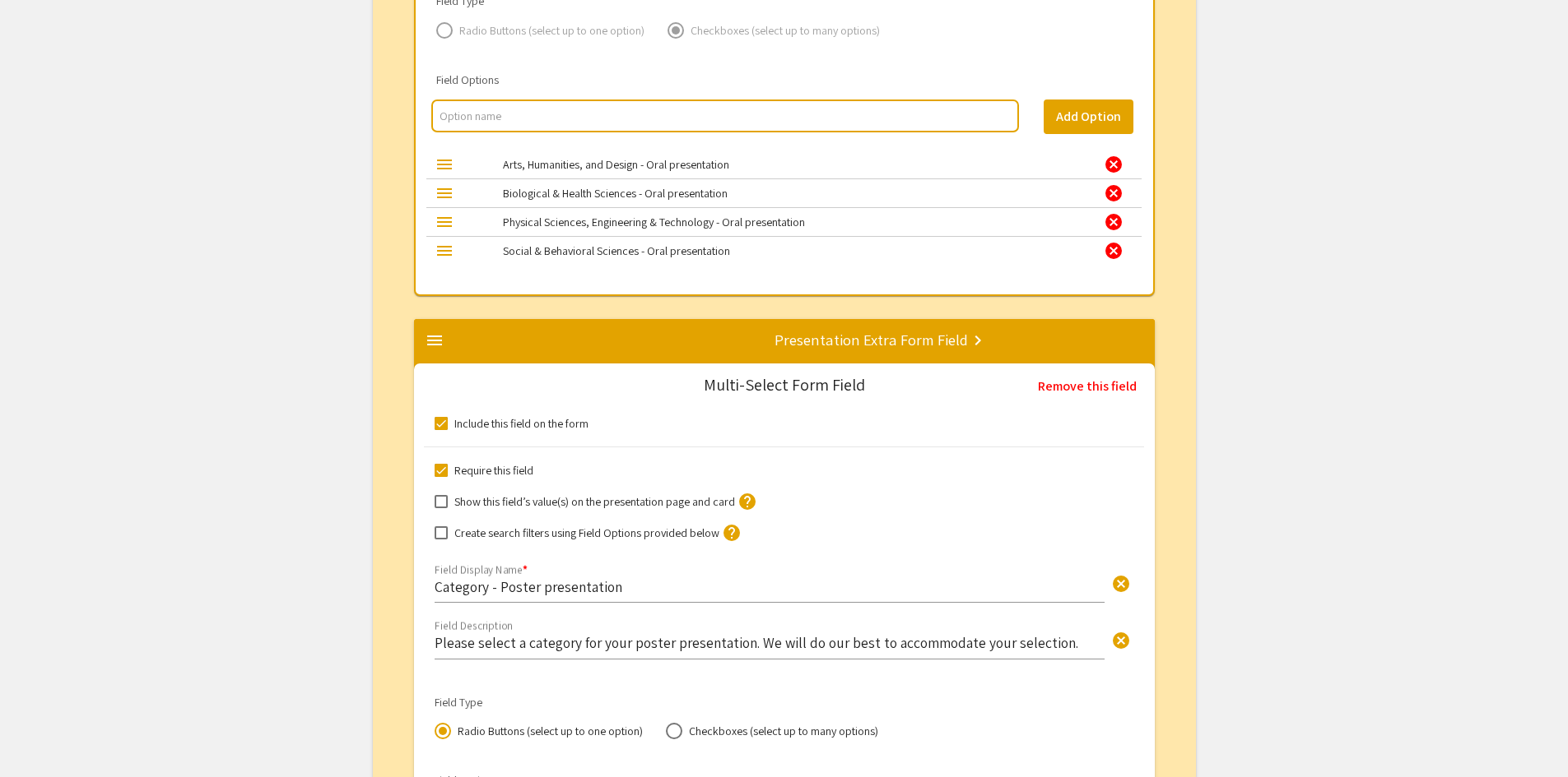
scroll to position [1795, 0]
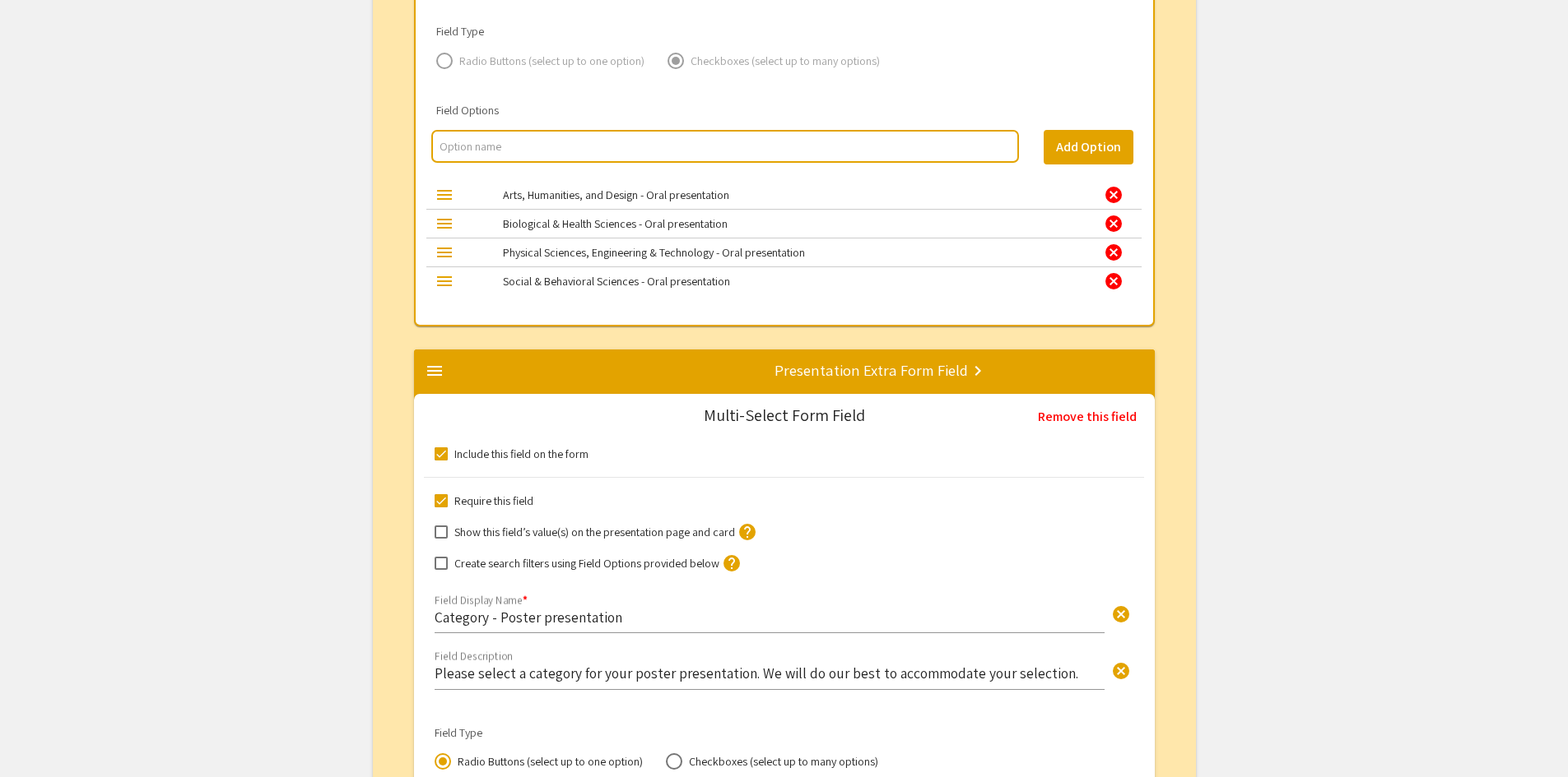
click at [736, 283] on div "Social & Behavioral Sciences - Oral presentation" at bounding box center [783, 282] width 586 height 17
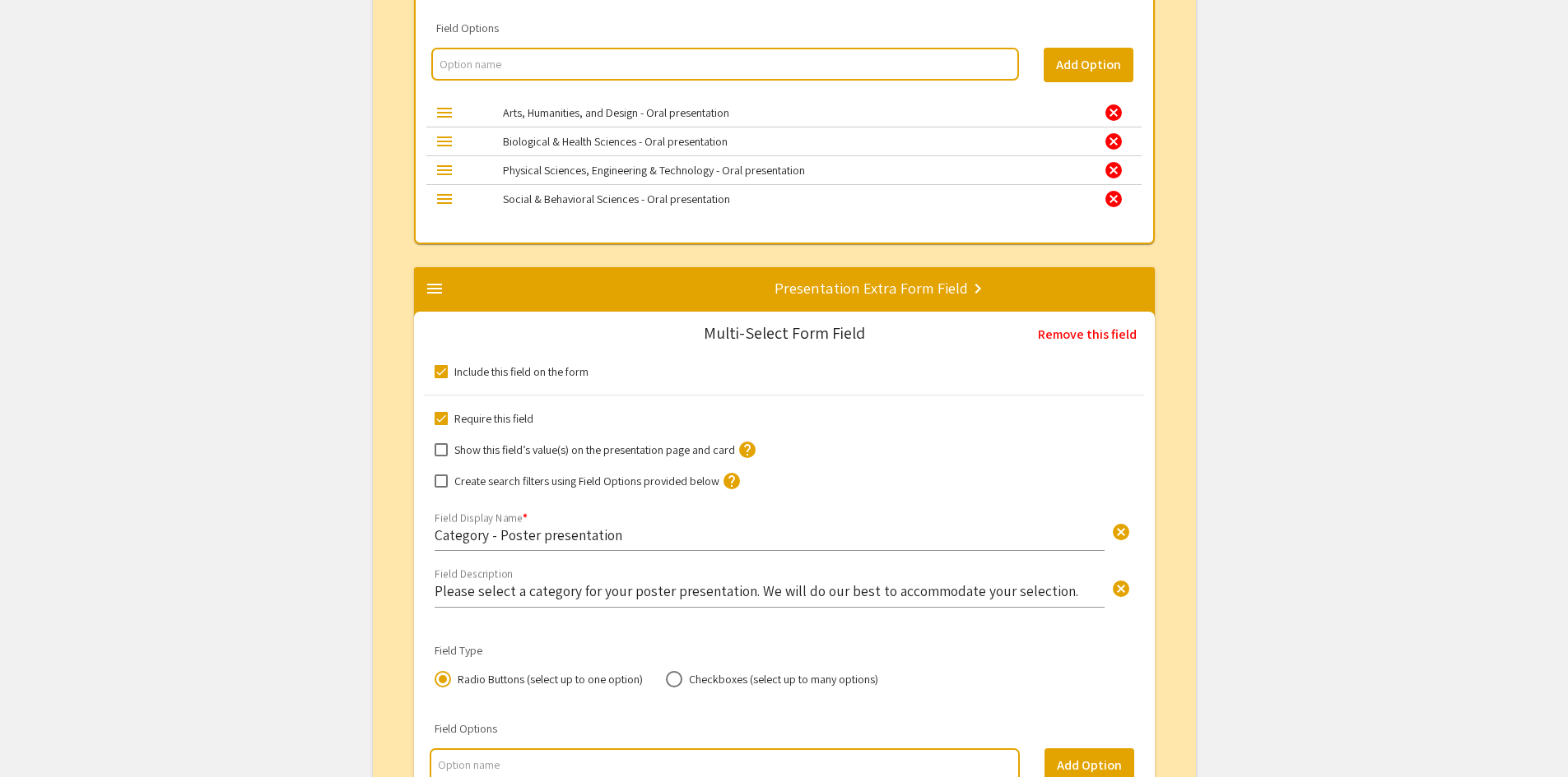
scroll to position [1959, 0]
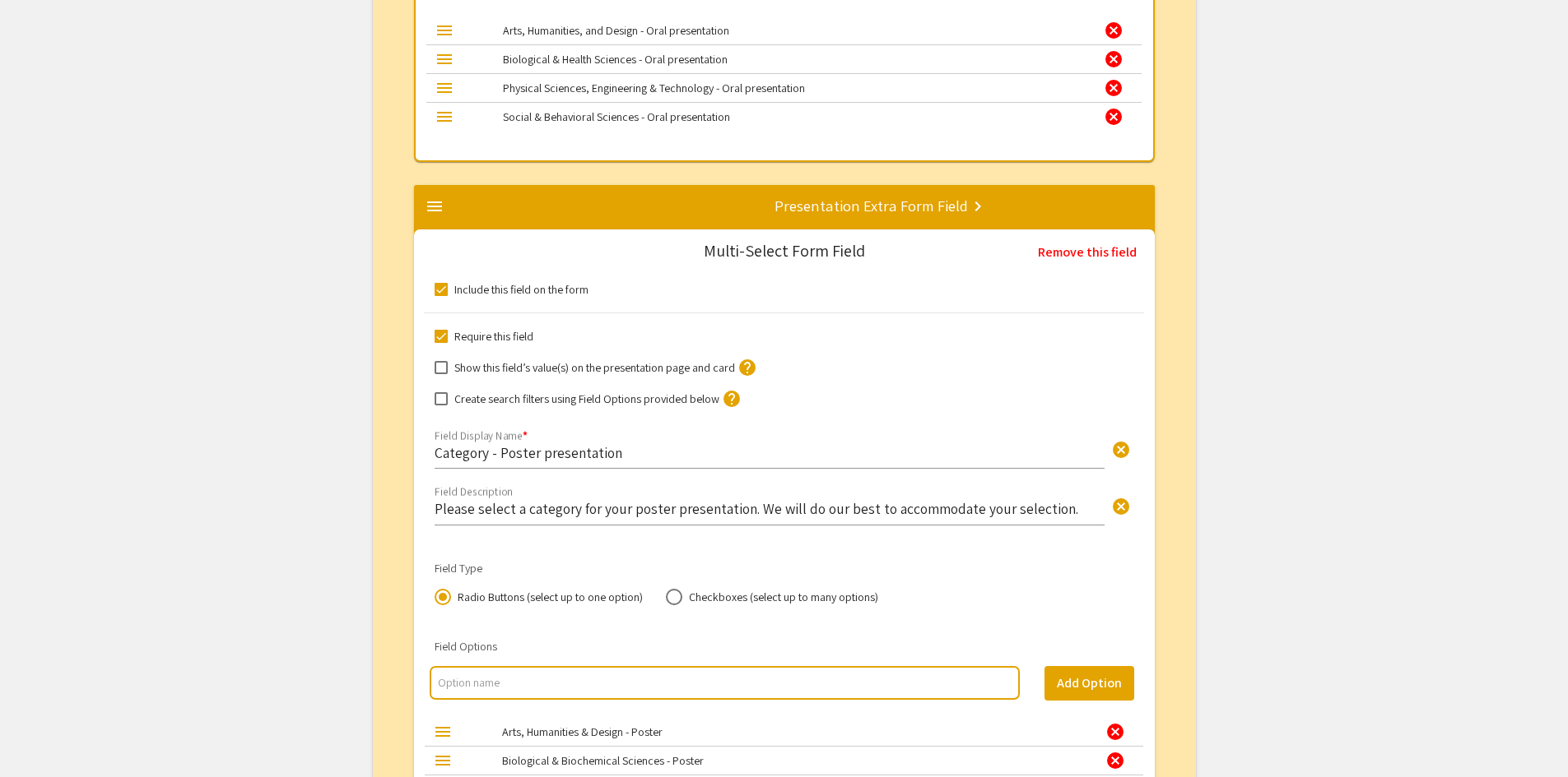
click at [617, 684] on input "multi select option input" at bounding box center [724, 683] width 573 height 17
type input "Arts, Humanities, and Design - Oral"
click at [1113, 688] on button "Add Option" at bounding box center [1089, 683] width 89 height 34
click at [1117, 33] on div "cancel" at bounding box center [1113, 30] width 20 height 20
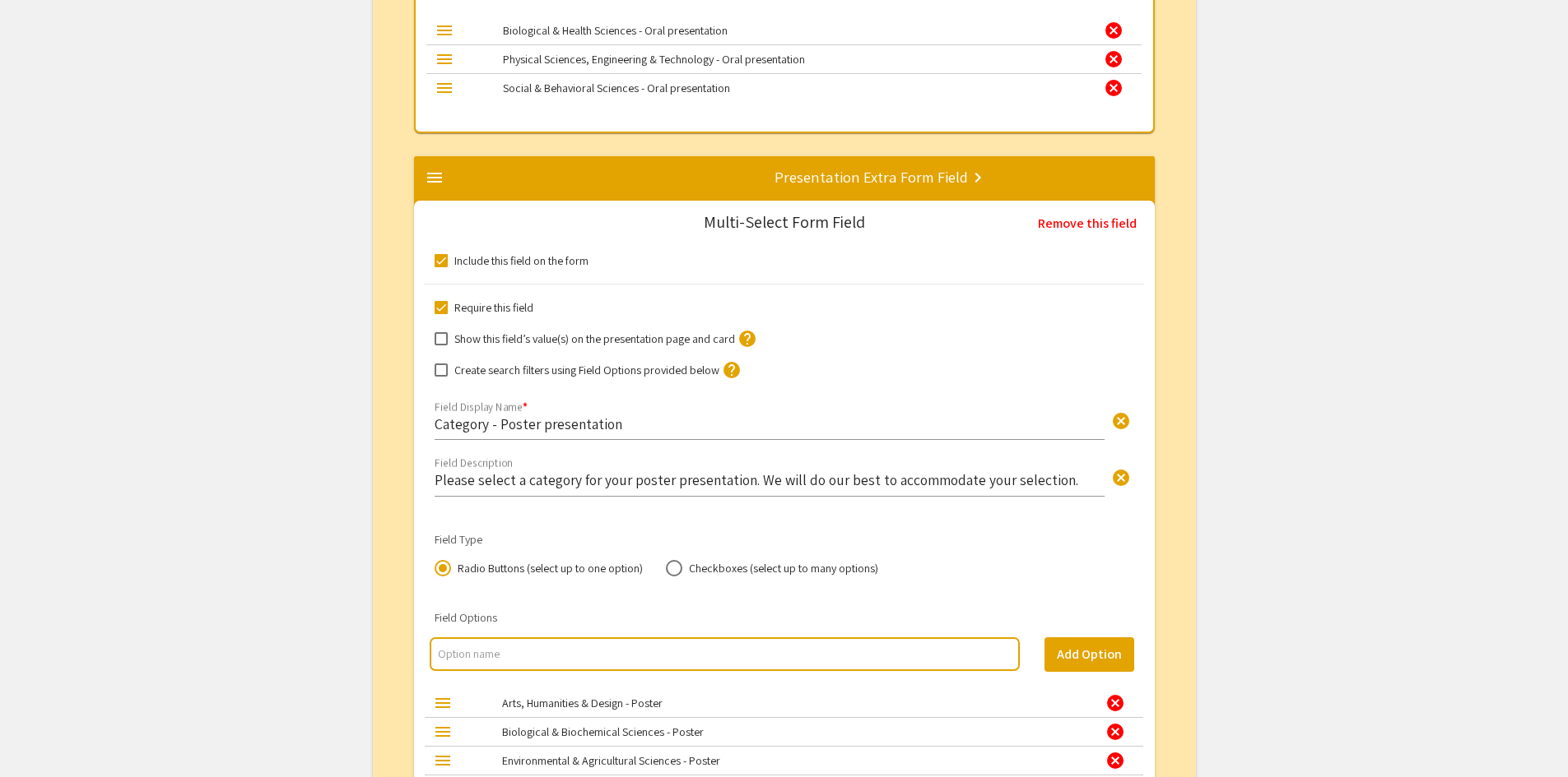
click at [534, 658] on input "multi select option input" at bounding box center [724, 654] width 573 height 17
type input "Biological & Health Sciences - Oral"
click at [1097, 658] on button "Add Option" at bounding box center [1089, 654] width 89 height 34
click at [1114, 32] on div "cancel" at bounding box center [1113, 30] width 20 height 20
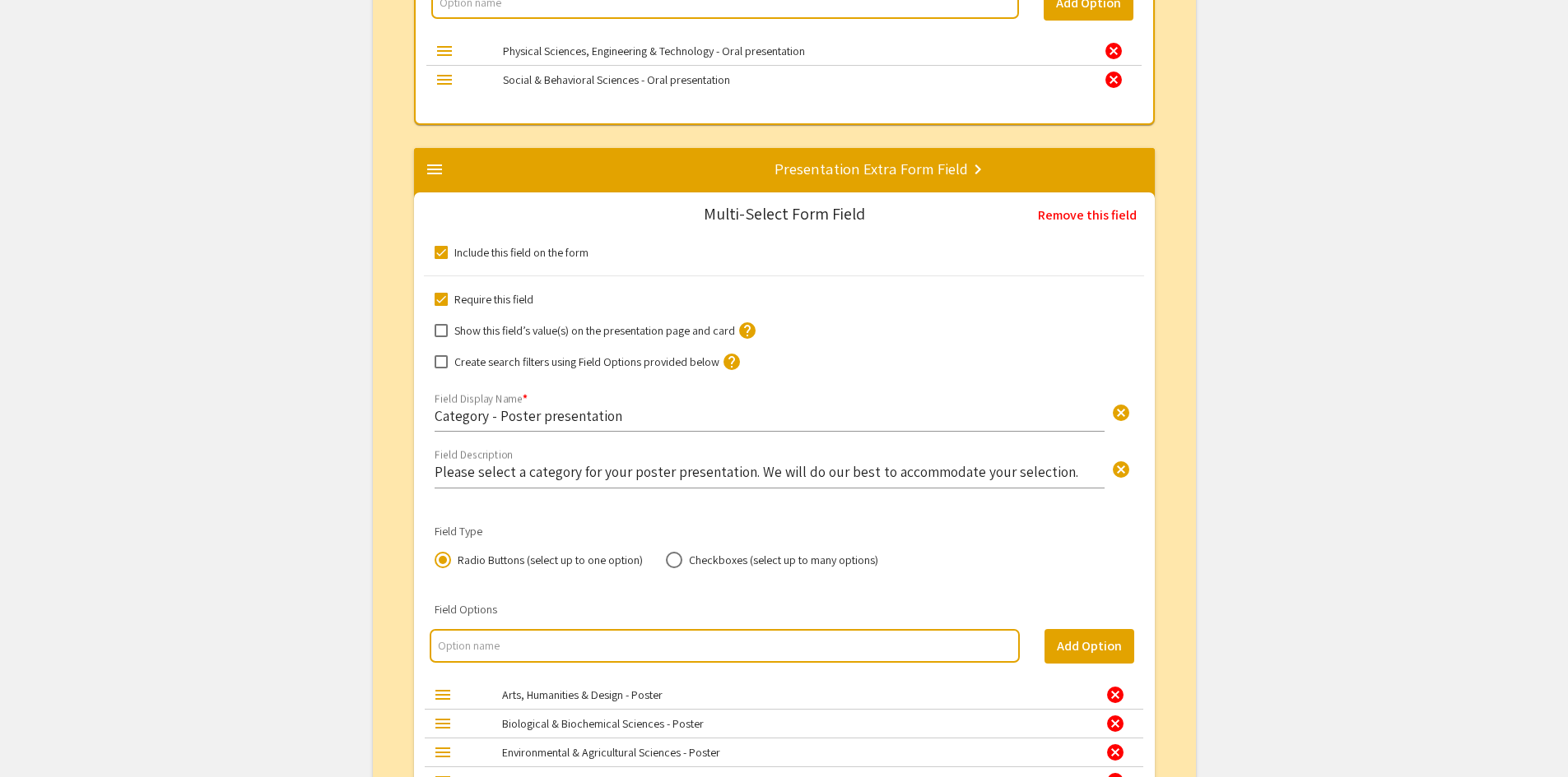
scroll to position [1877, 0]
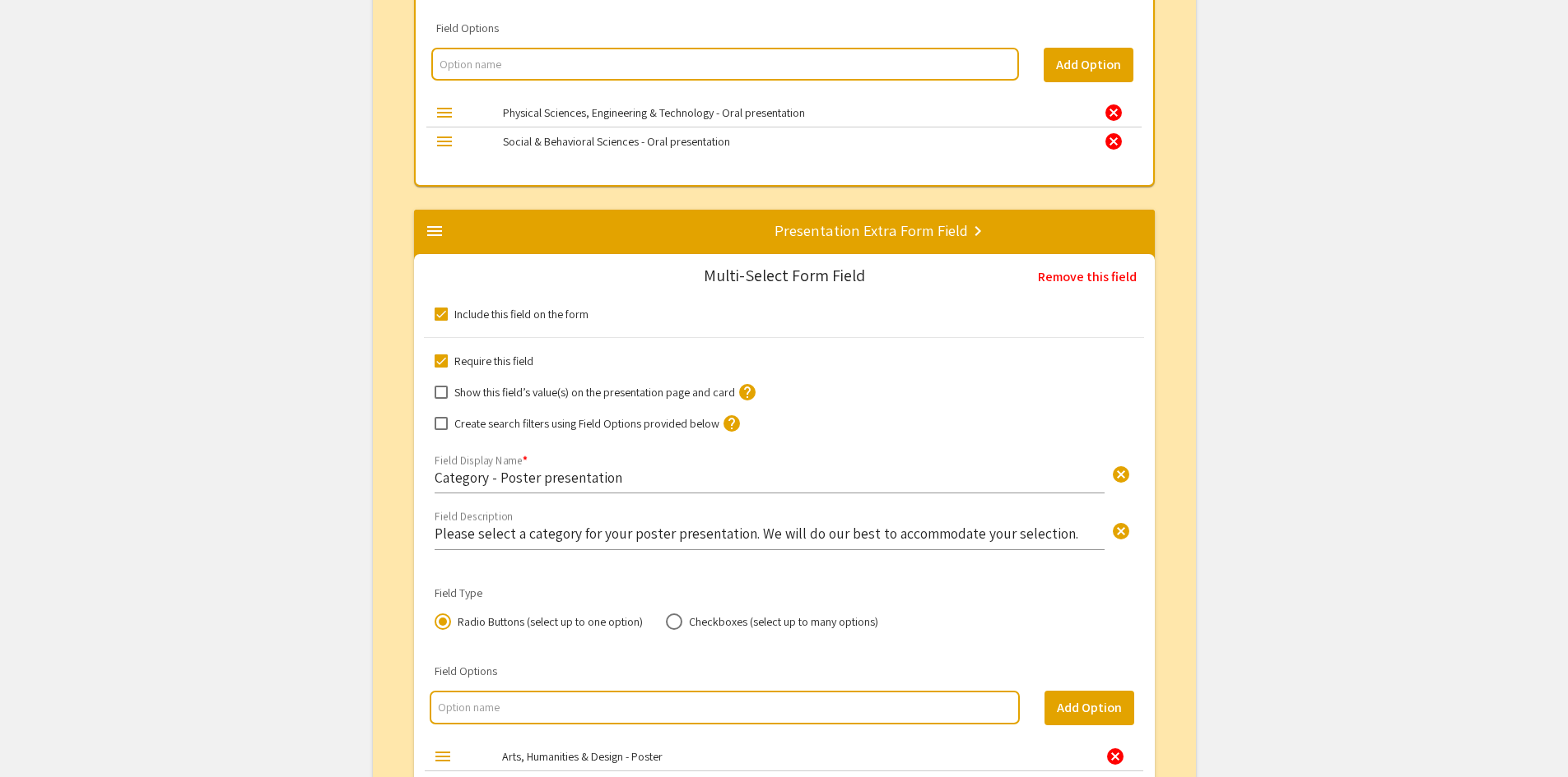
click at [584, 714] on input "multi select option input" at bounding box center [724, 707] width 573 height 17
type input "Physical Sciences, Engineering & Technology - Oral"
click at [1090, 705] on button "Add Option" at bounding box center [1089, 707] width 89 height 34
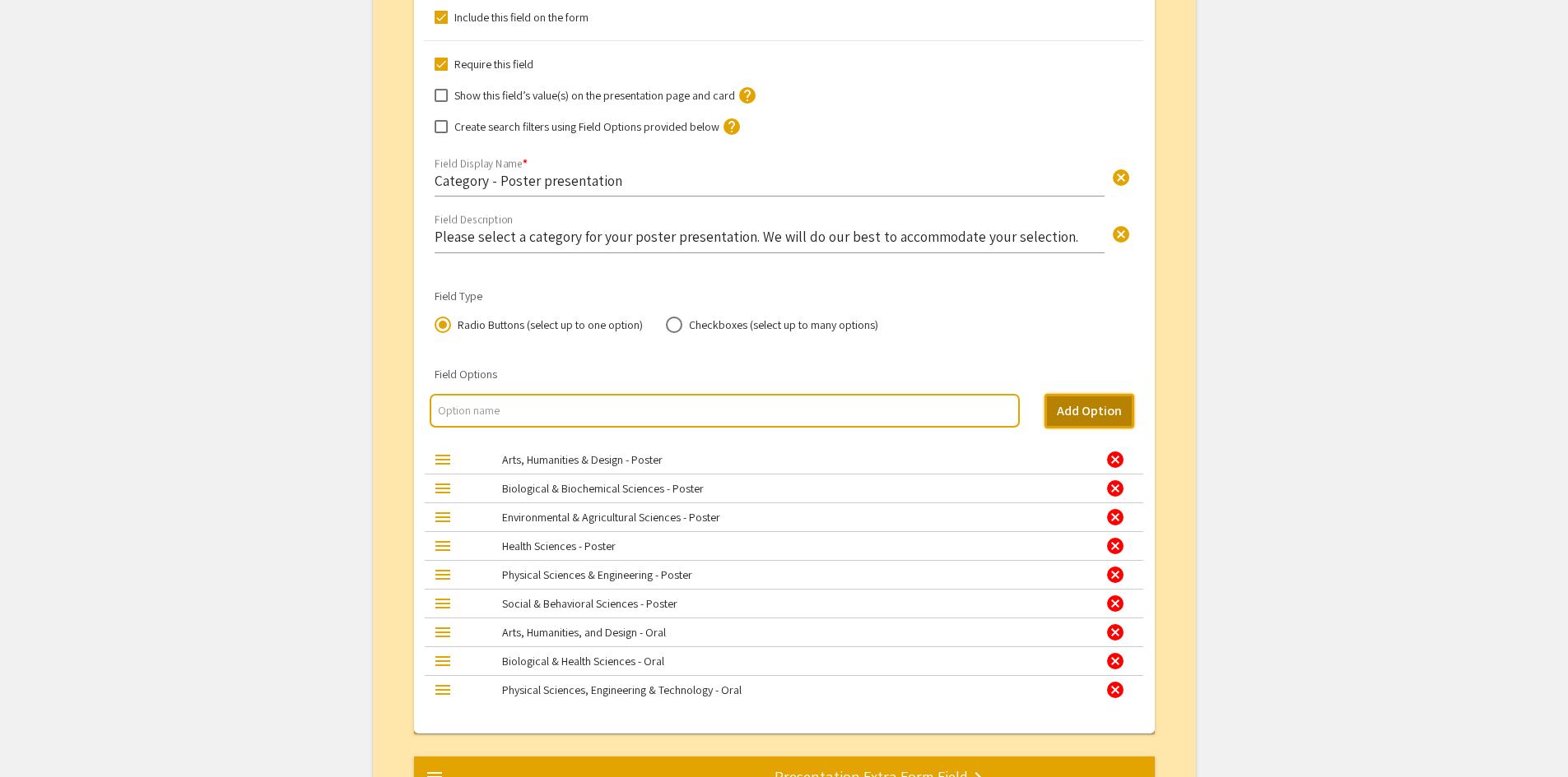
scroll to position [2206, 0]
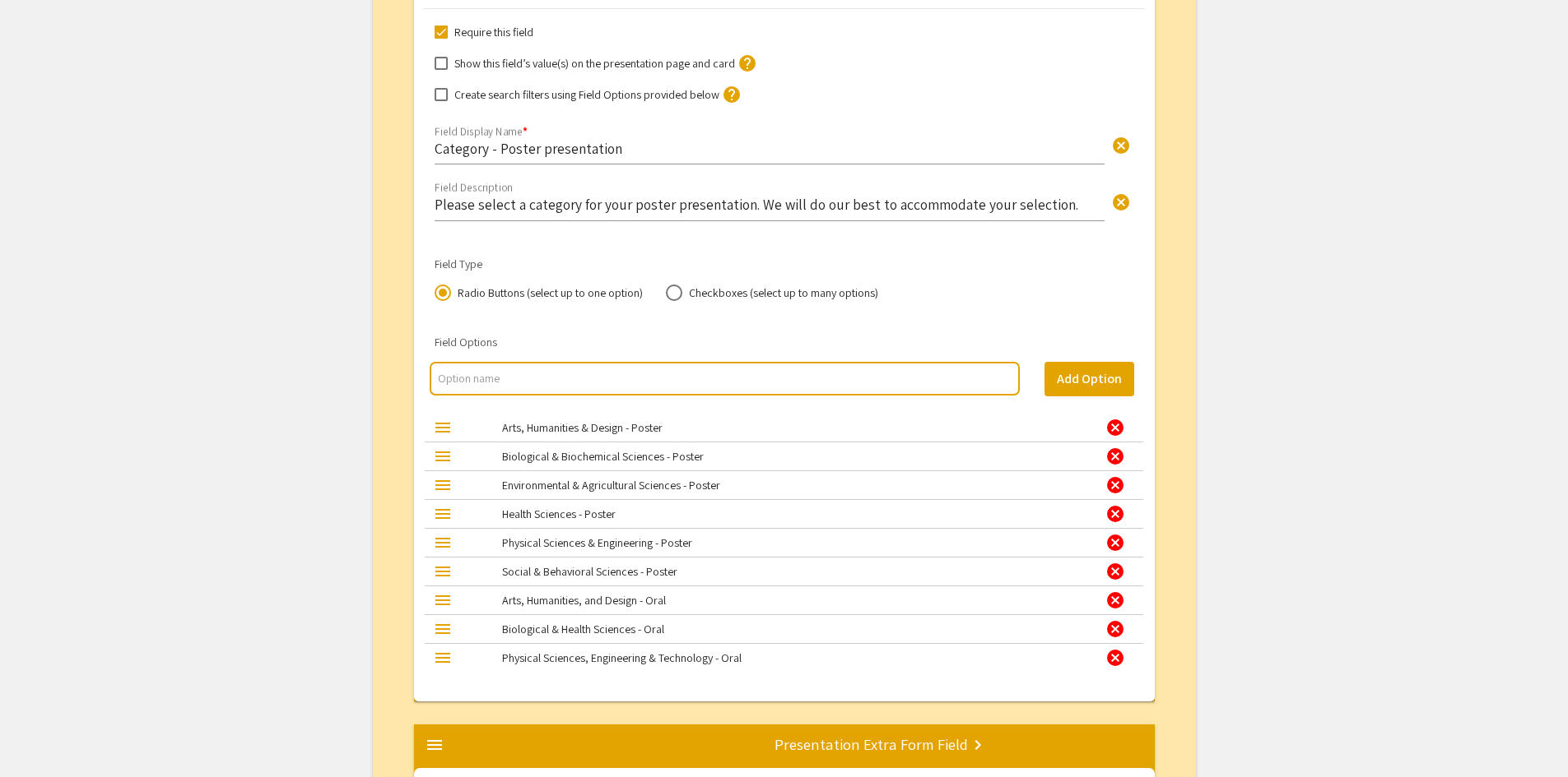
click at [702, 378] on input "multi select option input" at bounding box center [724, 378] width 573 height 17
type input "O"
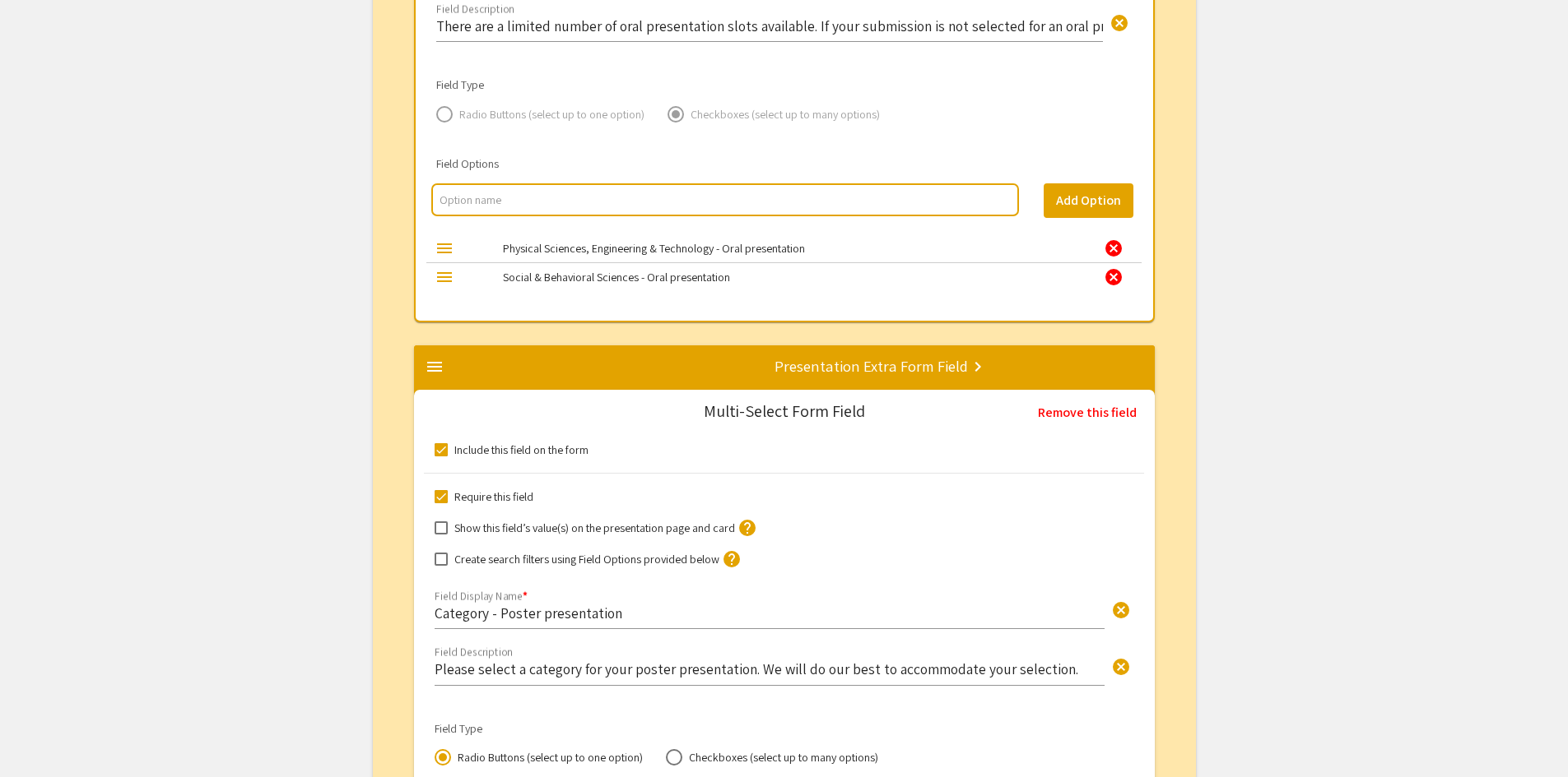
scroll to position [1713, 0]
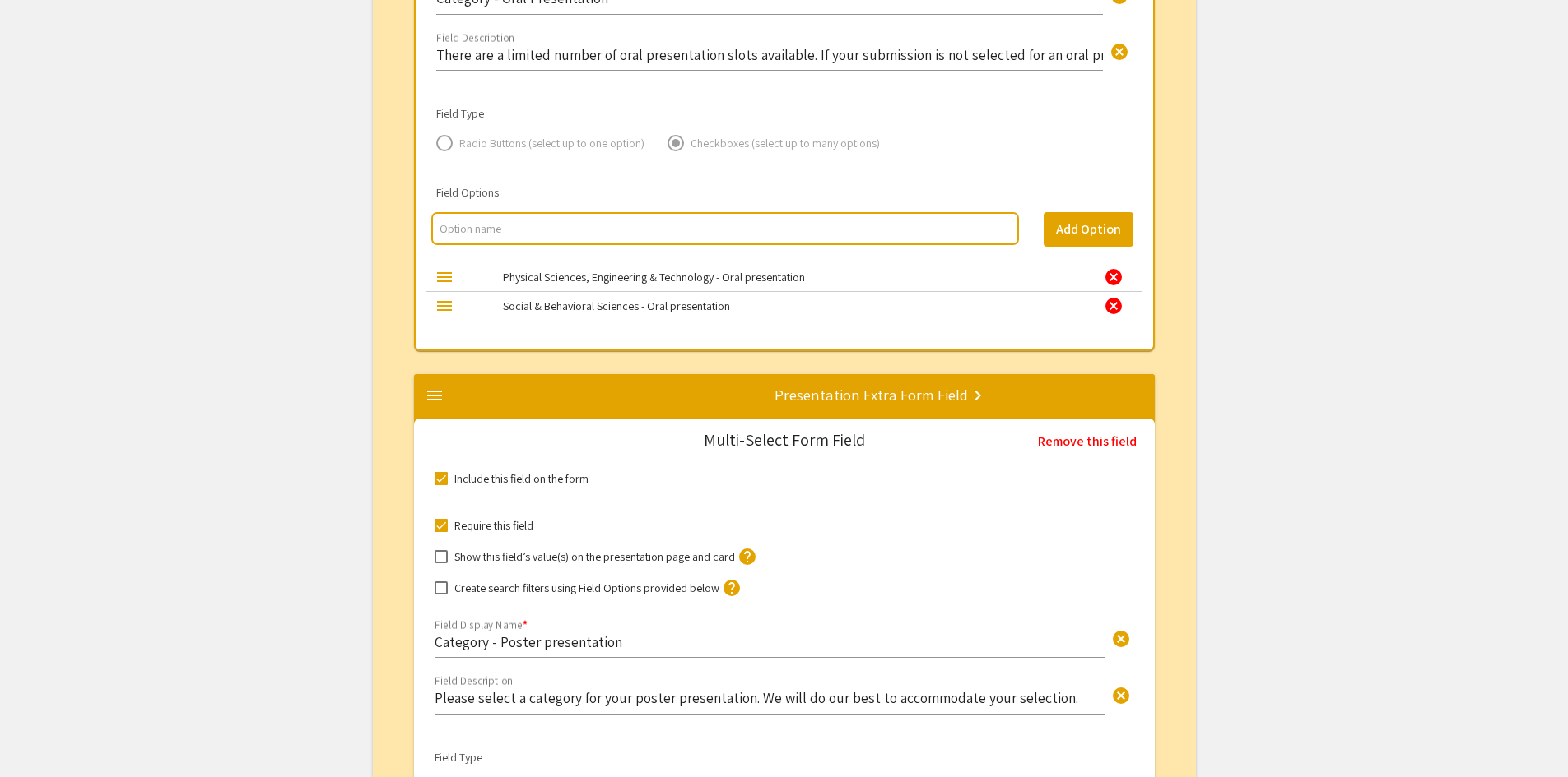
click at [1112, 277] on div "cancel" at bounding box center [1113, 277] width 20 height 20
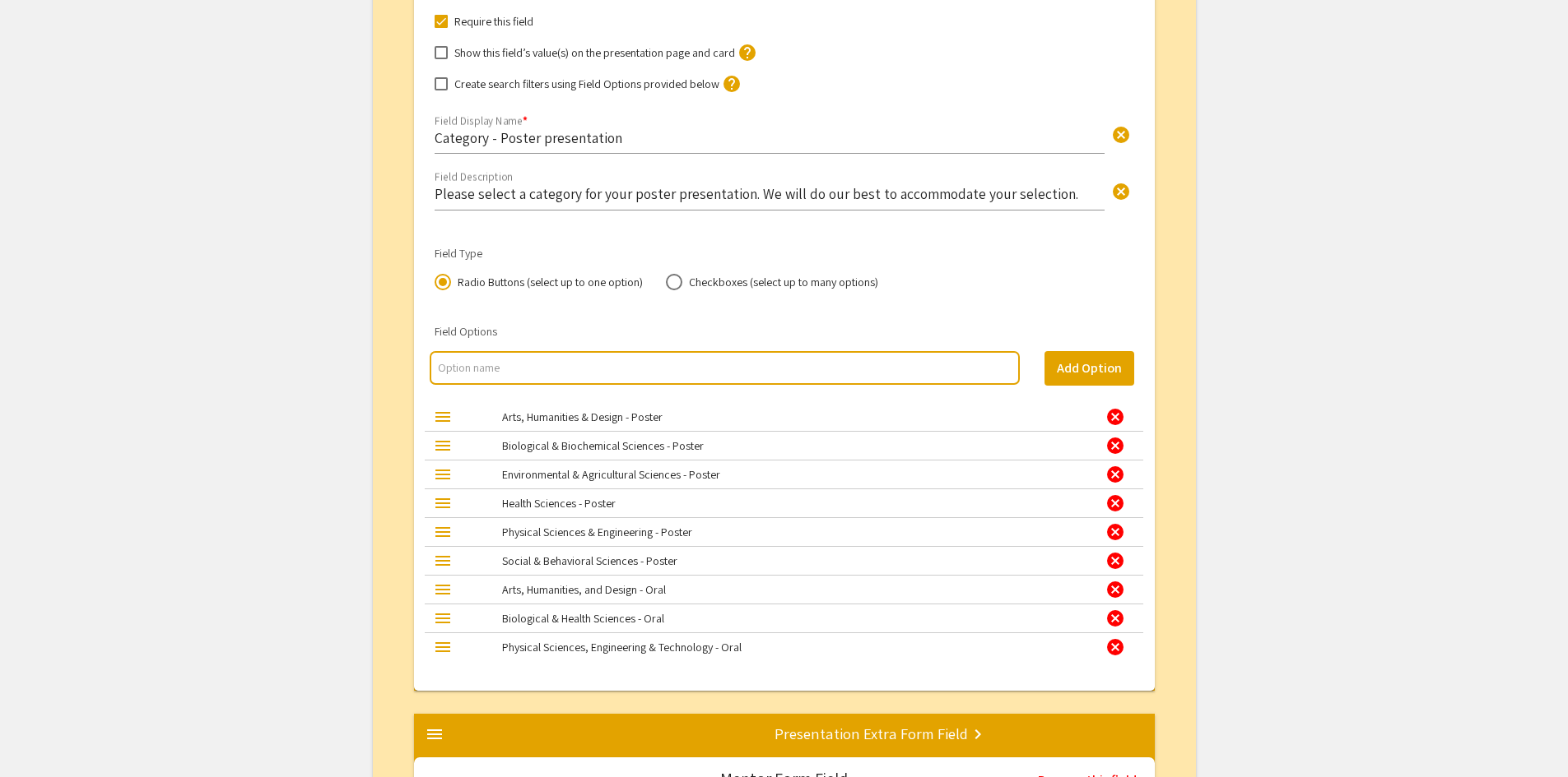
scroll to position [2206, 0]
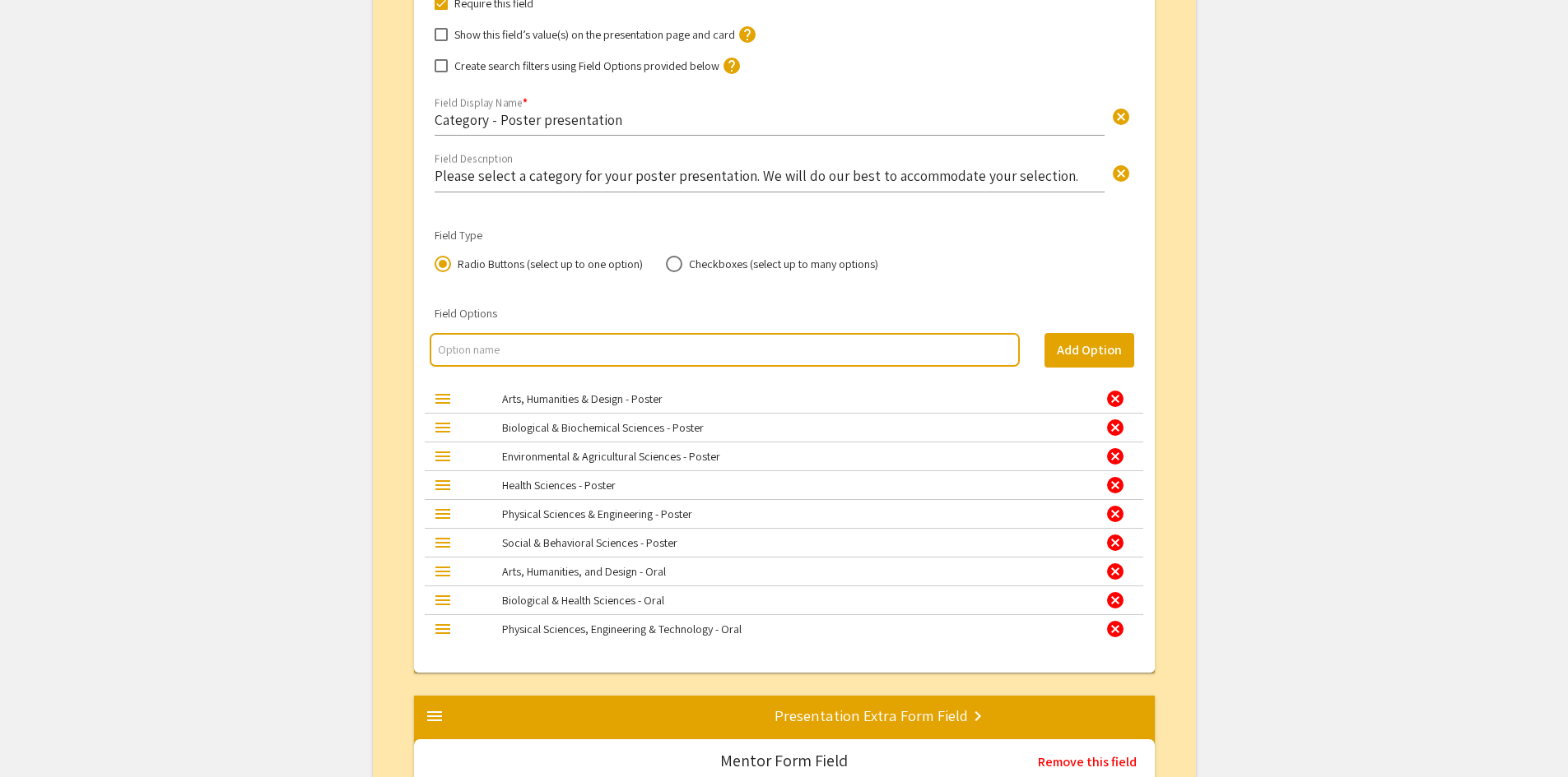
click at [920, 356] on input "multi select option input" at bounding box center [724, 349] width 573 height 17
type input "s"
type input "Social & Behavioral Sciences - Oral"
click at [1096, 351] on button "Add Option" at bounding box center [1089, 349] width 89 height 34
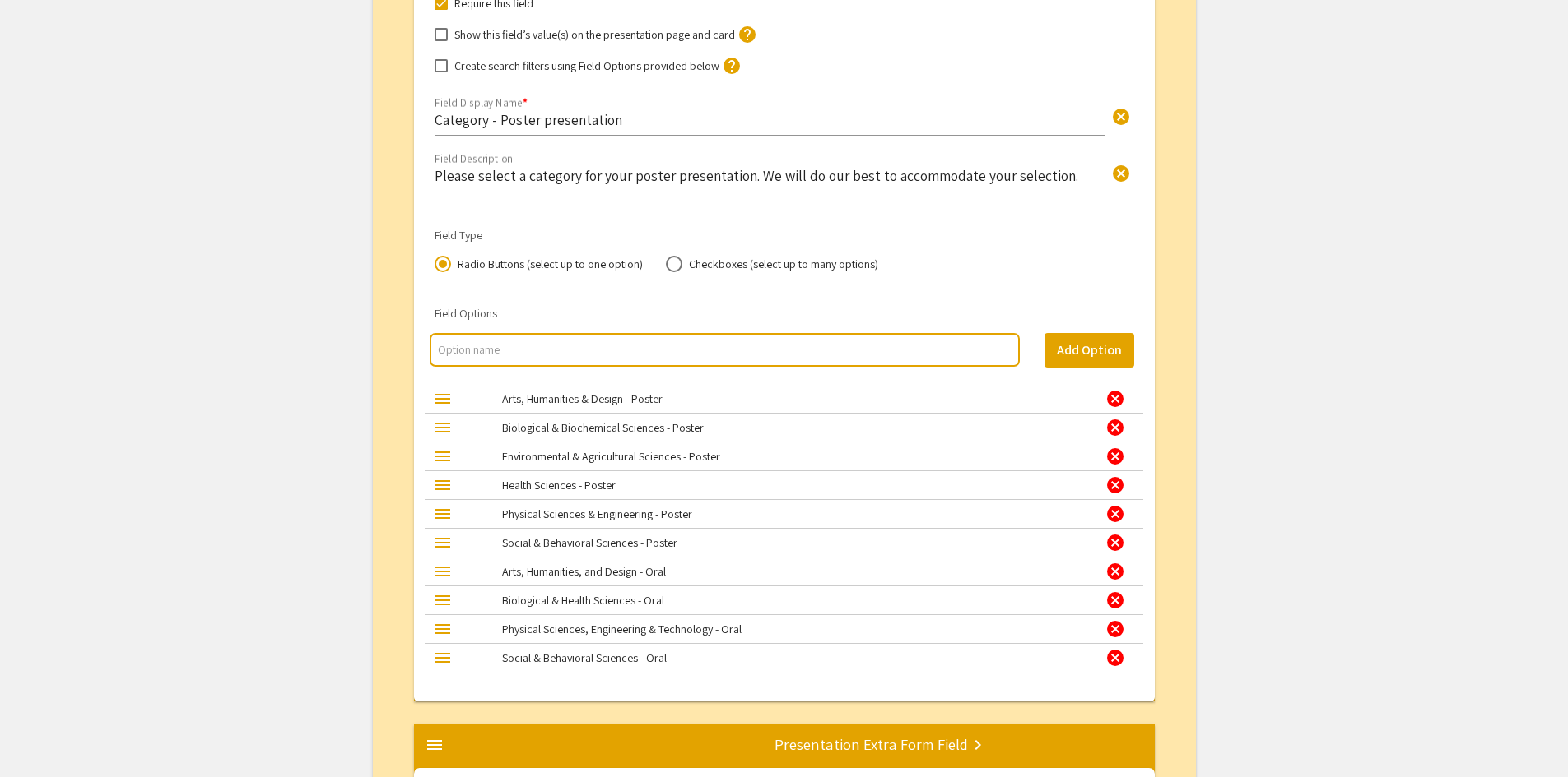
click at [625, 353] on input "multi select option input" at bounding box center [724, 349] width 573 height 17
type input "Arts, Humanities & Design - Oral"
click at [1085, 359] on button "Add Option" at bounding box center [1089, 349] width 89 height 34
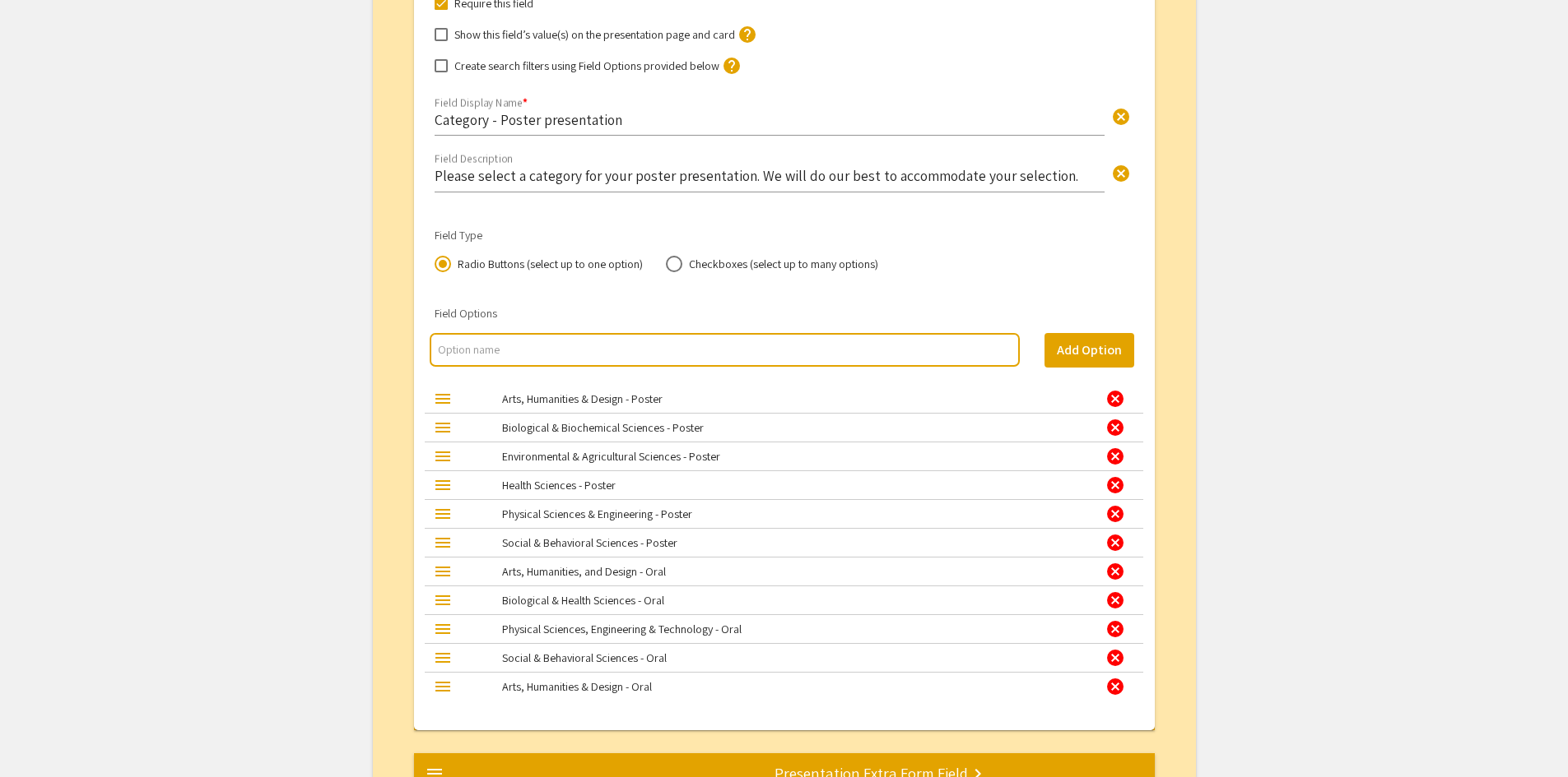
click at [1118, 571] on div "cancel" at bounding box center [1115, 571] width 20 height 20
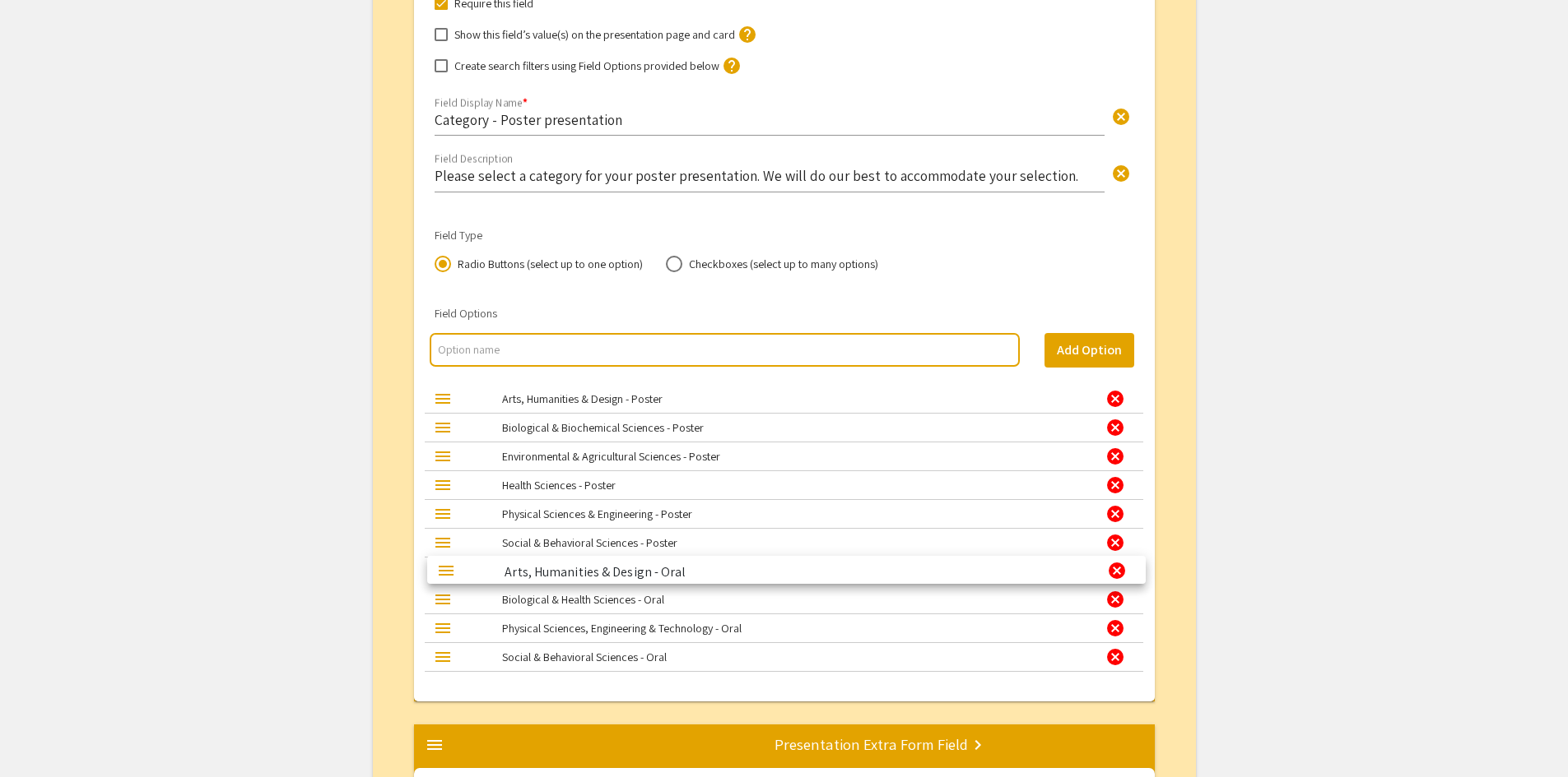
drag, startPoint x: 442, startPoint y: 664, endPoint x: 445, endPoint y: 576, distance: 88.1
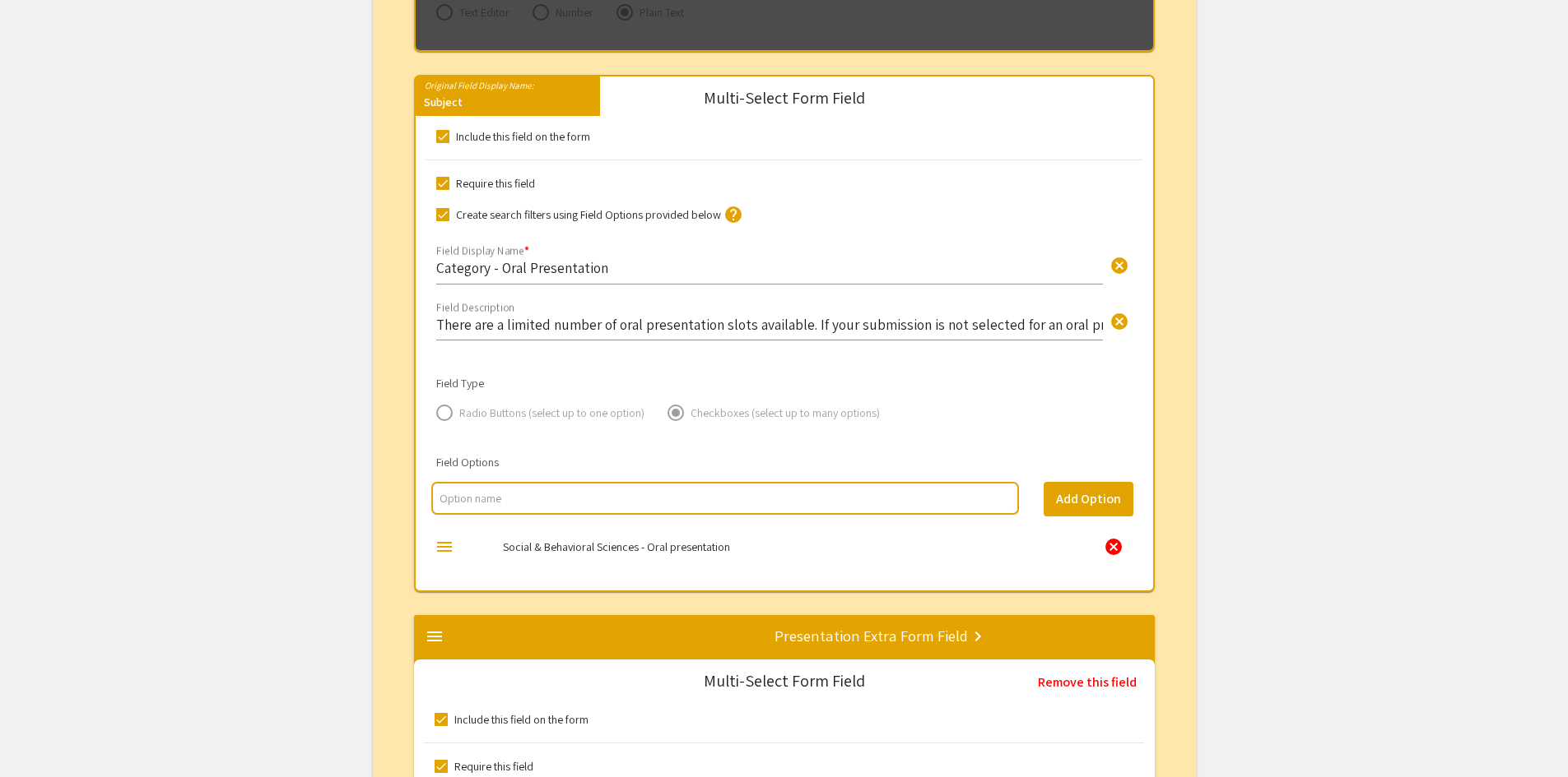
scroll to position [1384, 0]
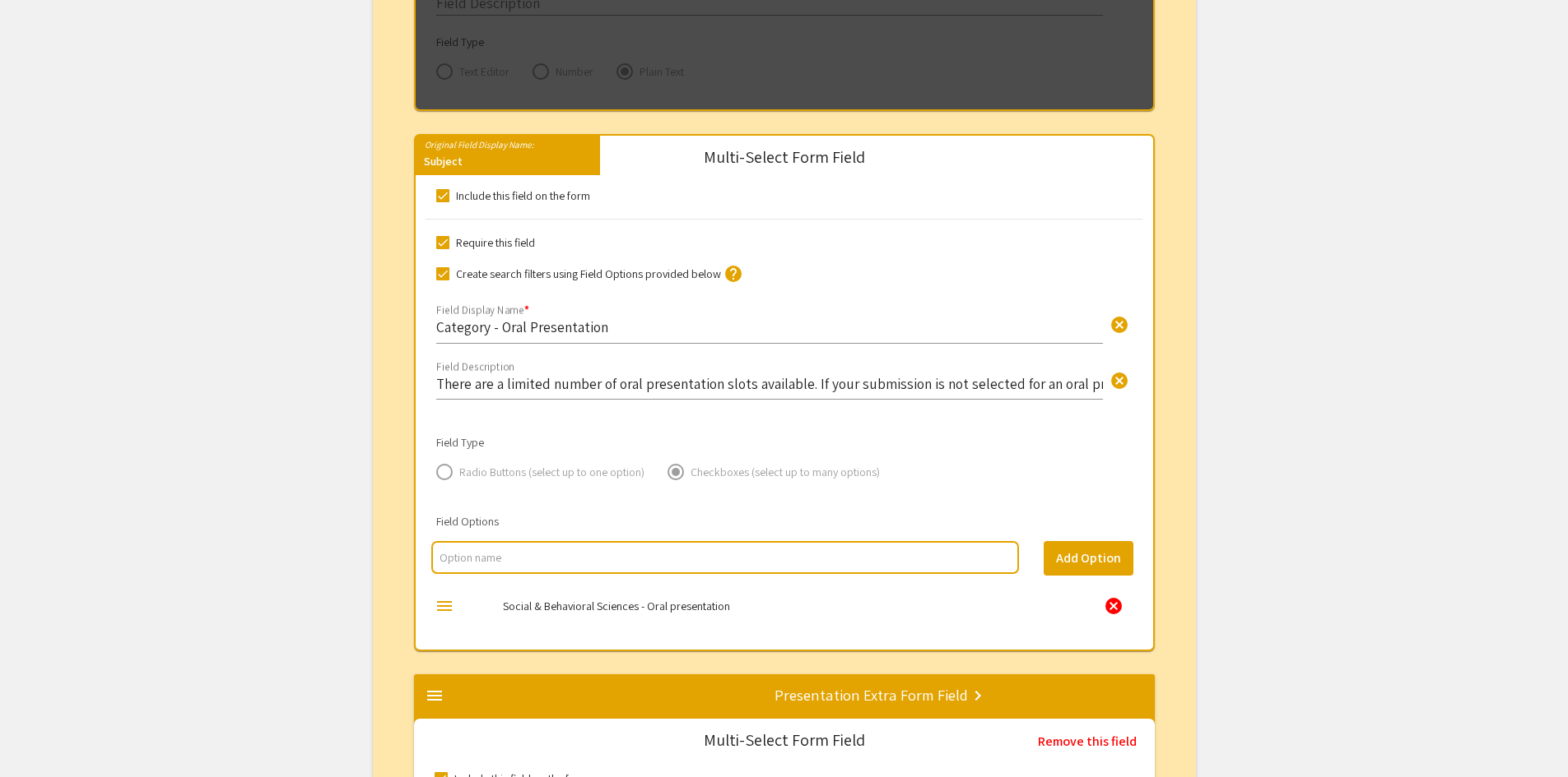
click at [812, 380] on input "There are a limited number of oral presentation slots available. If your submis…" at bounding box center [769, 384] width 667 height 19
click at [1080, 388] on input "There are a limited number of oral presentation slots available. If your submis…" at bounding box center [769, 384] width 667 height 19
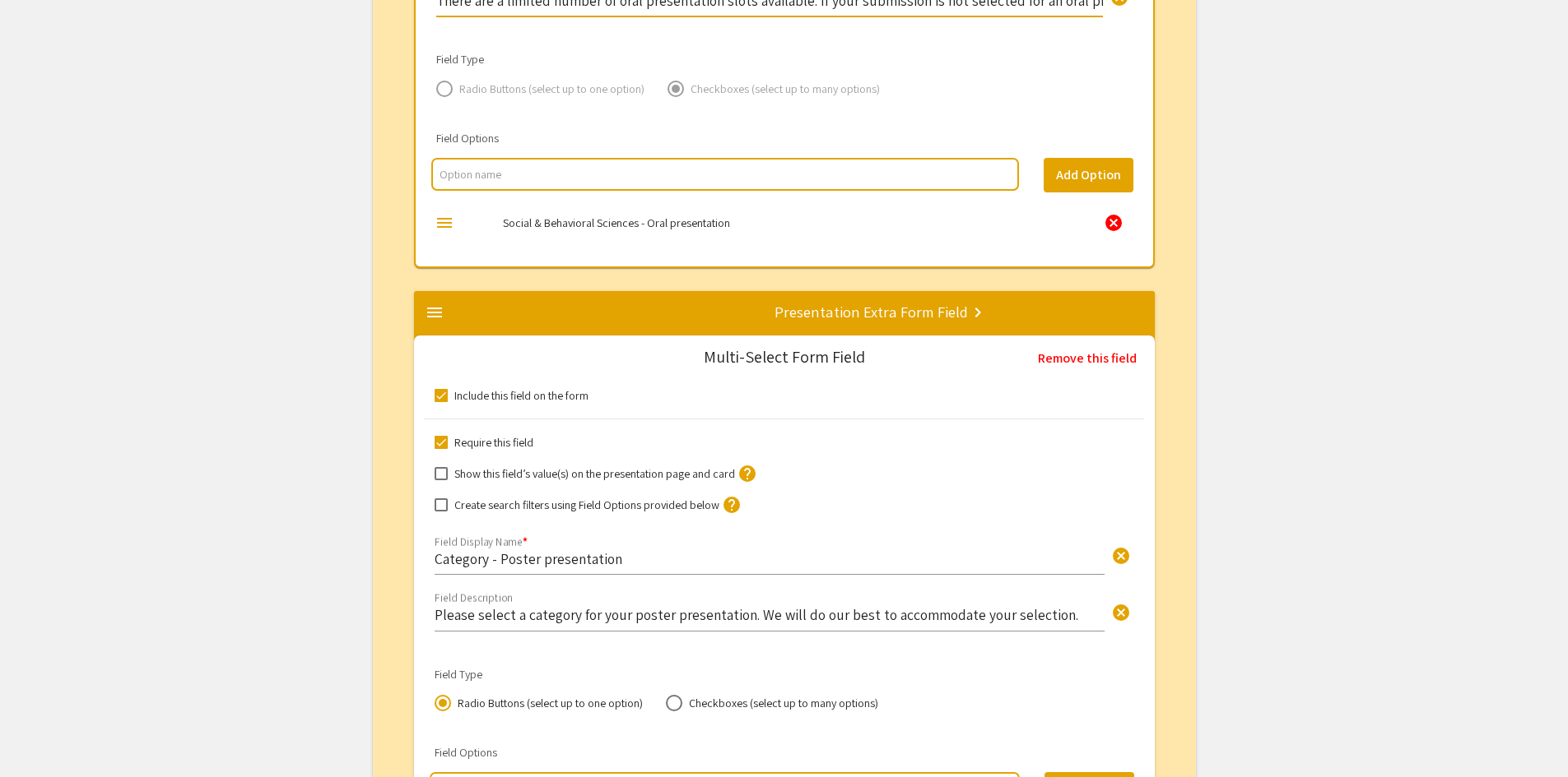
scroll to position [1795, 0]
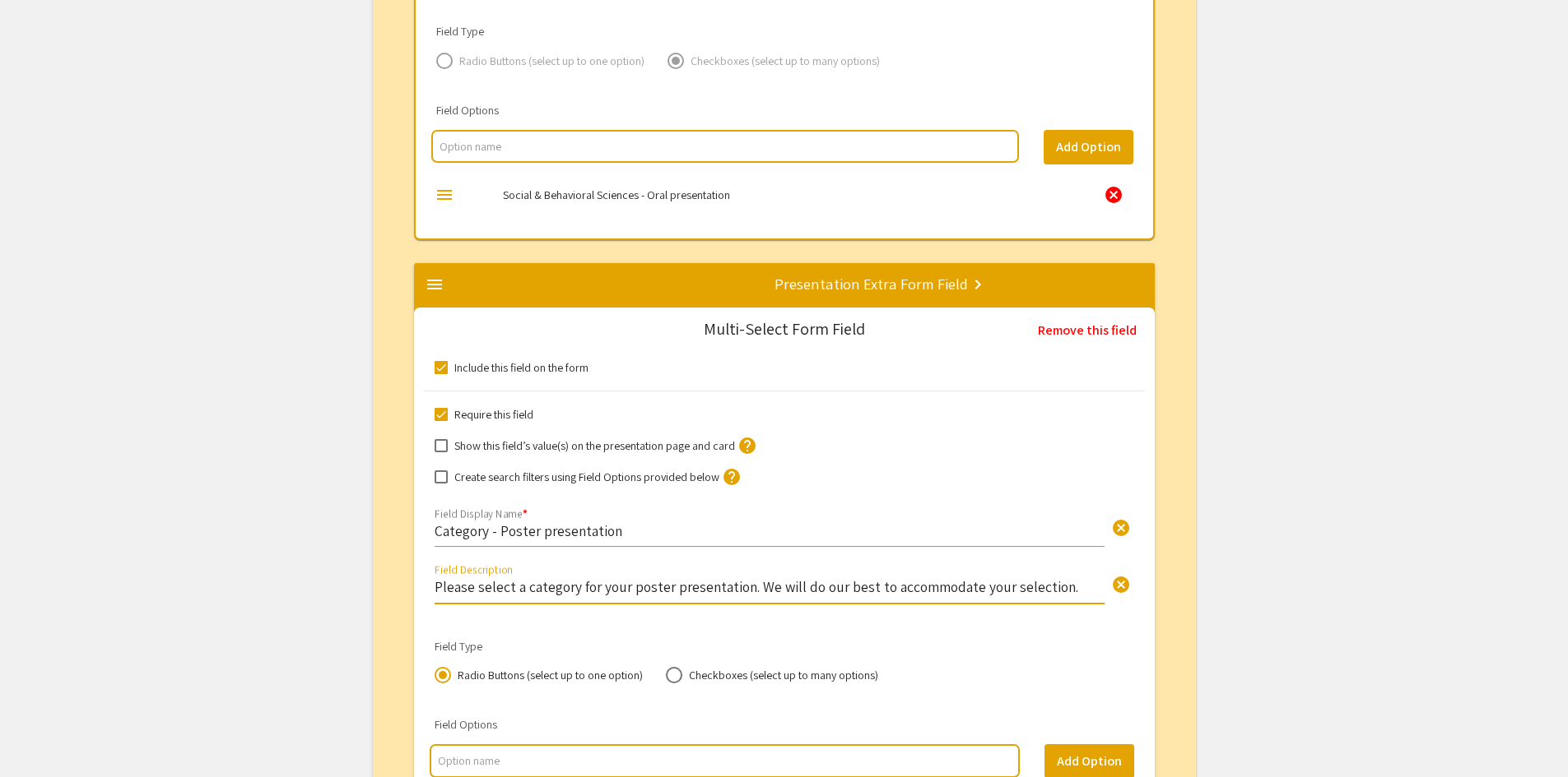
click at [1063, 589] on input "Please select a category for your poster presentation. We will do our best to a…" at bounding box center [769, 586] width 670 height 19
paste input "There are a limited number of oral presentation slots available. If your submis…"
type input "Please select a category for your poster presentation. We will do our best to a…"
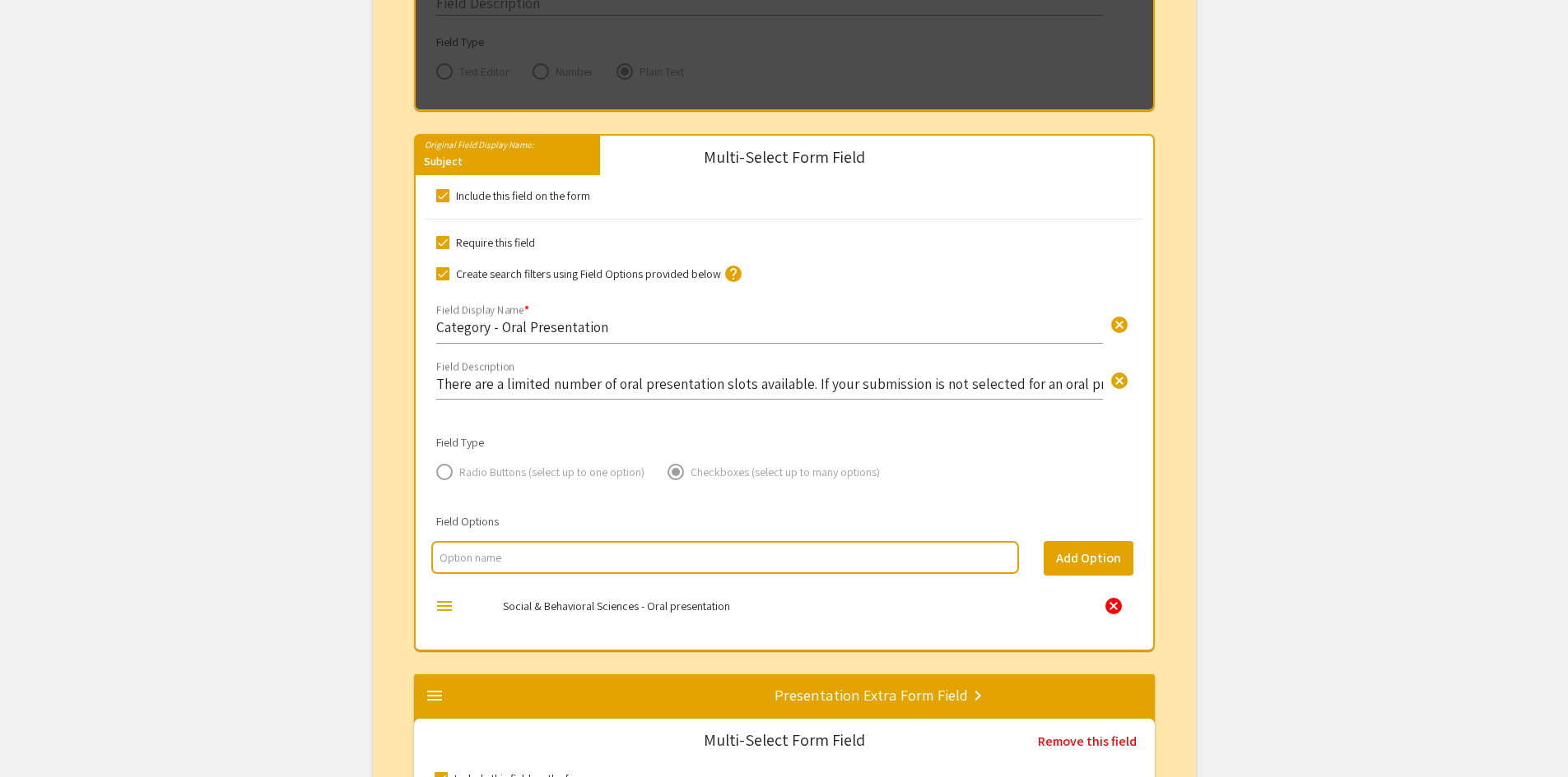
scroll to position [0, 0]
click at [1116, 605] on div "cancel" at bounding box center [1113, 606] width 20 height 20
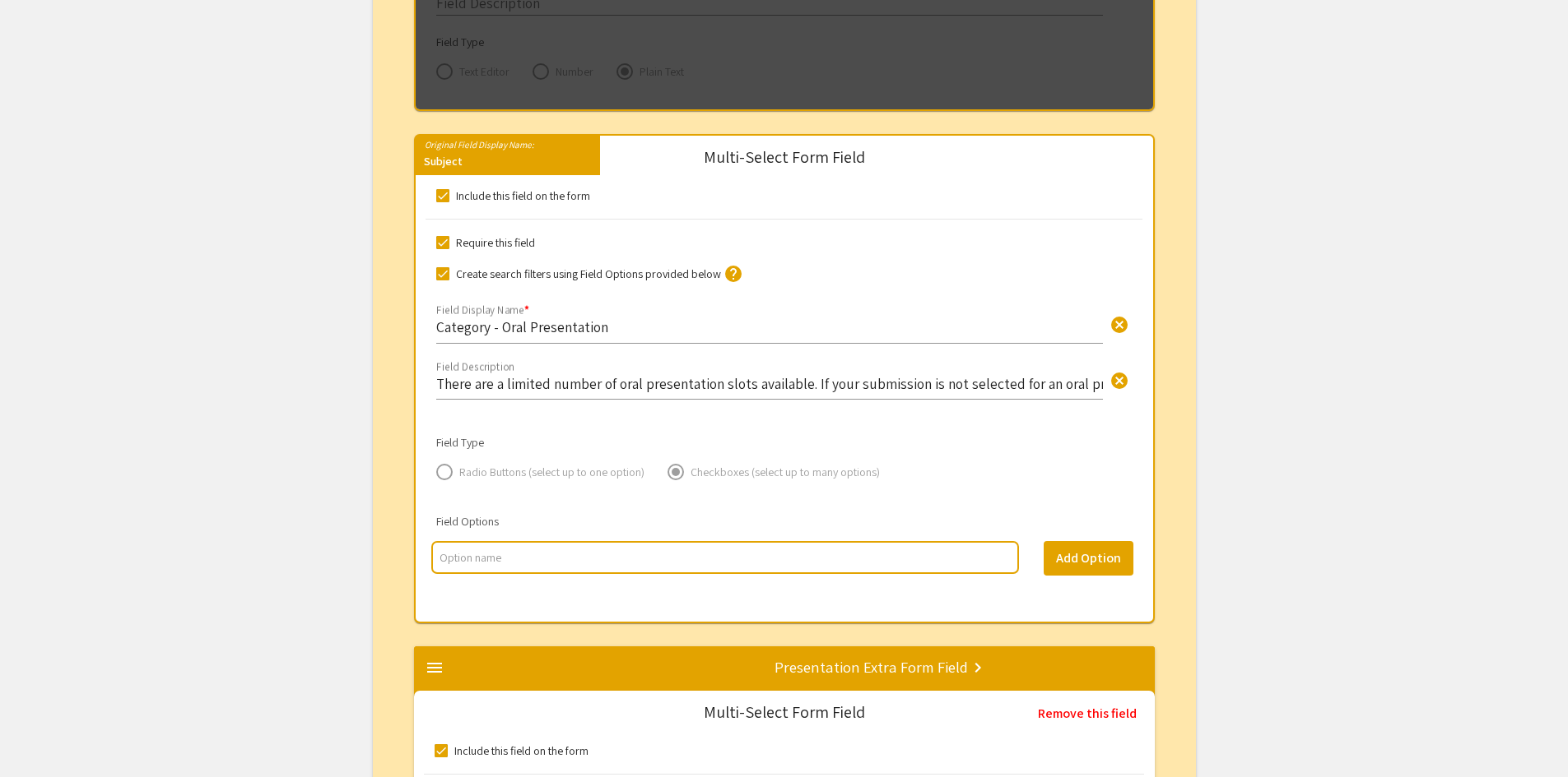
click at [990, 208] on app-form-editor-multi-select-field "Multi-Select Form Field Include this field on the form Require this field Creat…" at bounding box center [784, 379] width 717 height 461
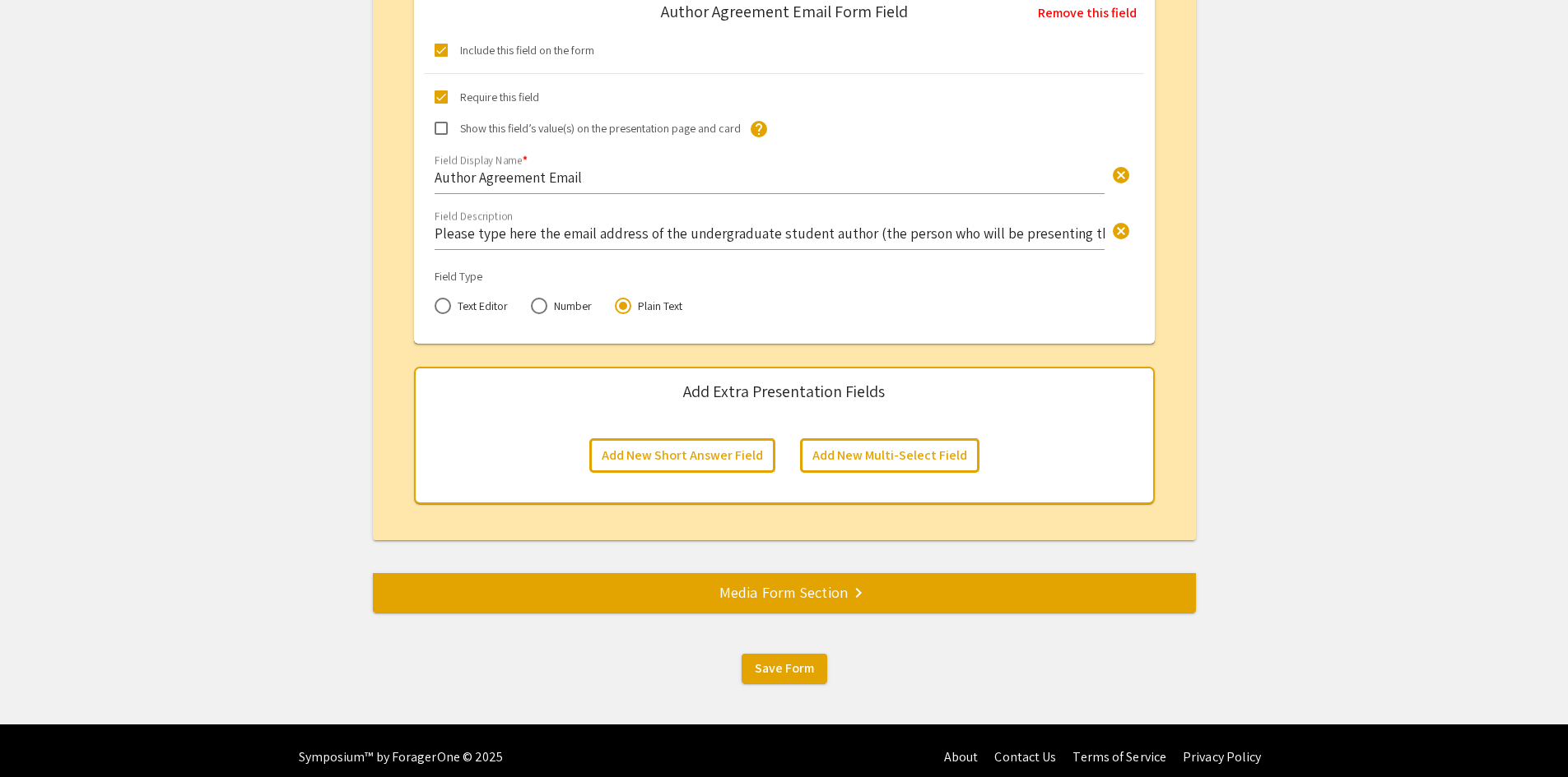
scroll to position [5827, 0]
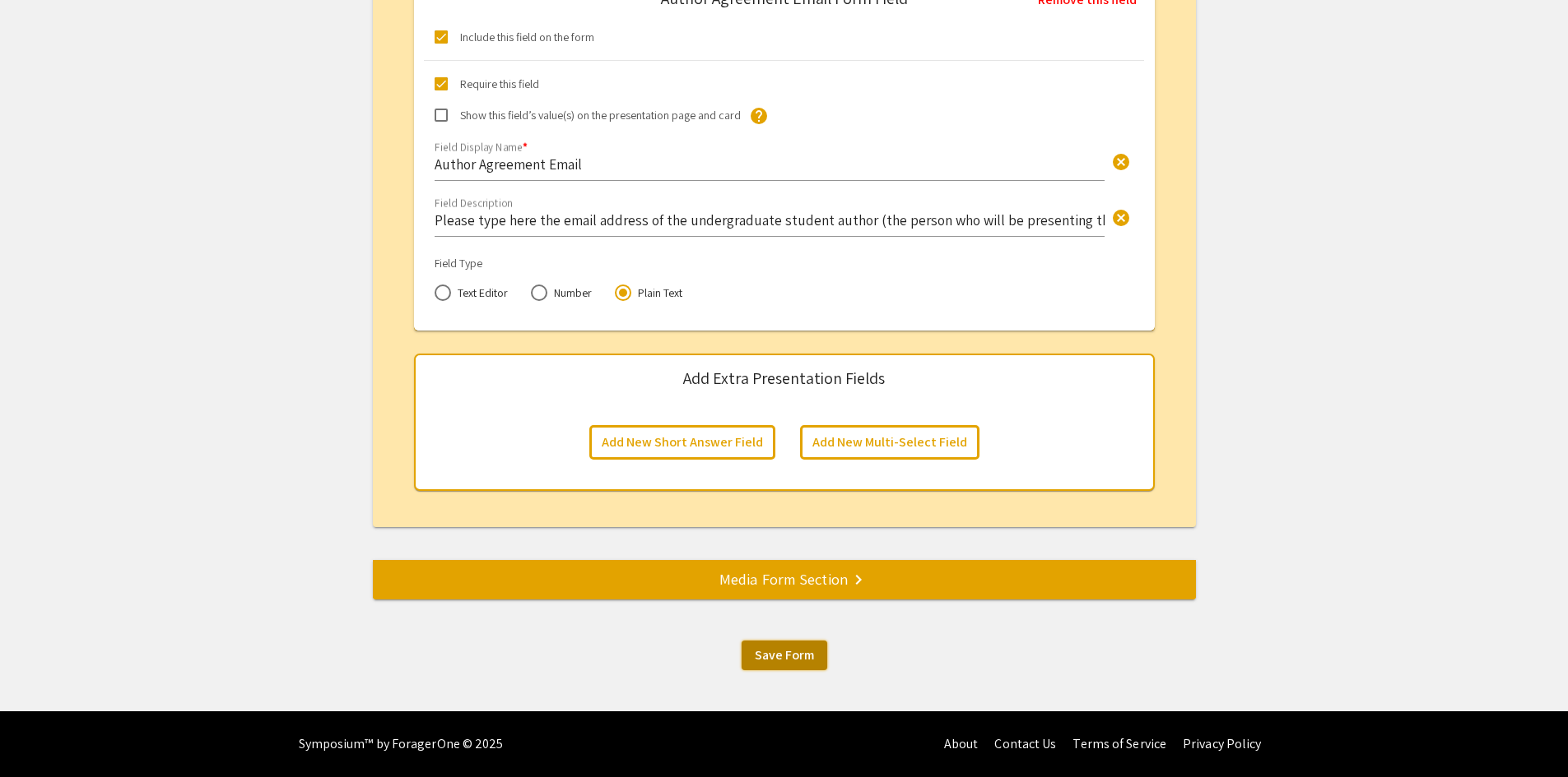
click at [777, 653] on span "Save Form" at bounding box center [785, 655] width 60 height 18
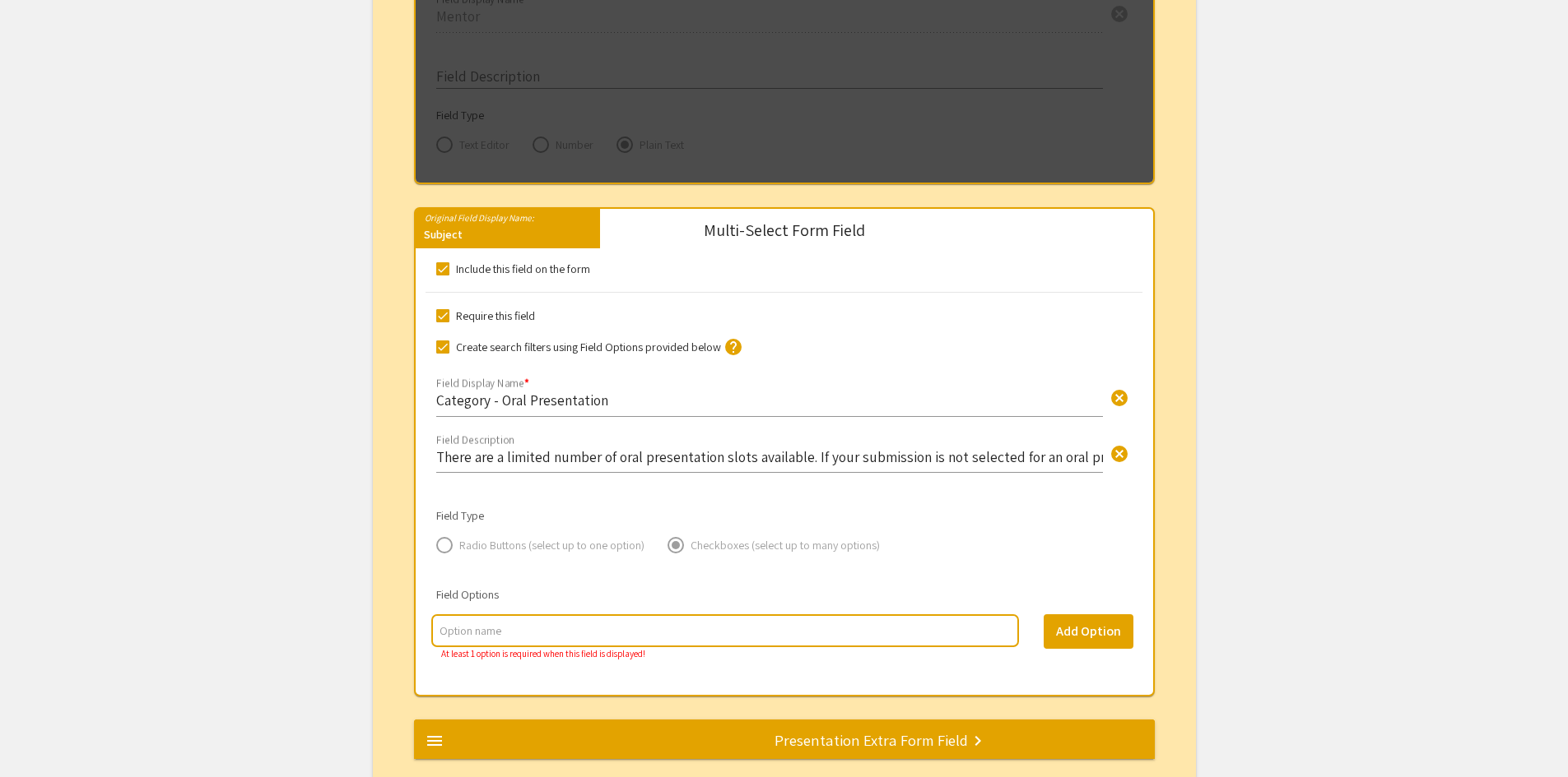
scroll to position [1316, 0]
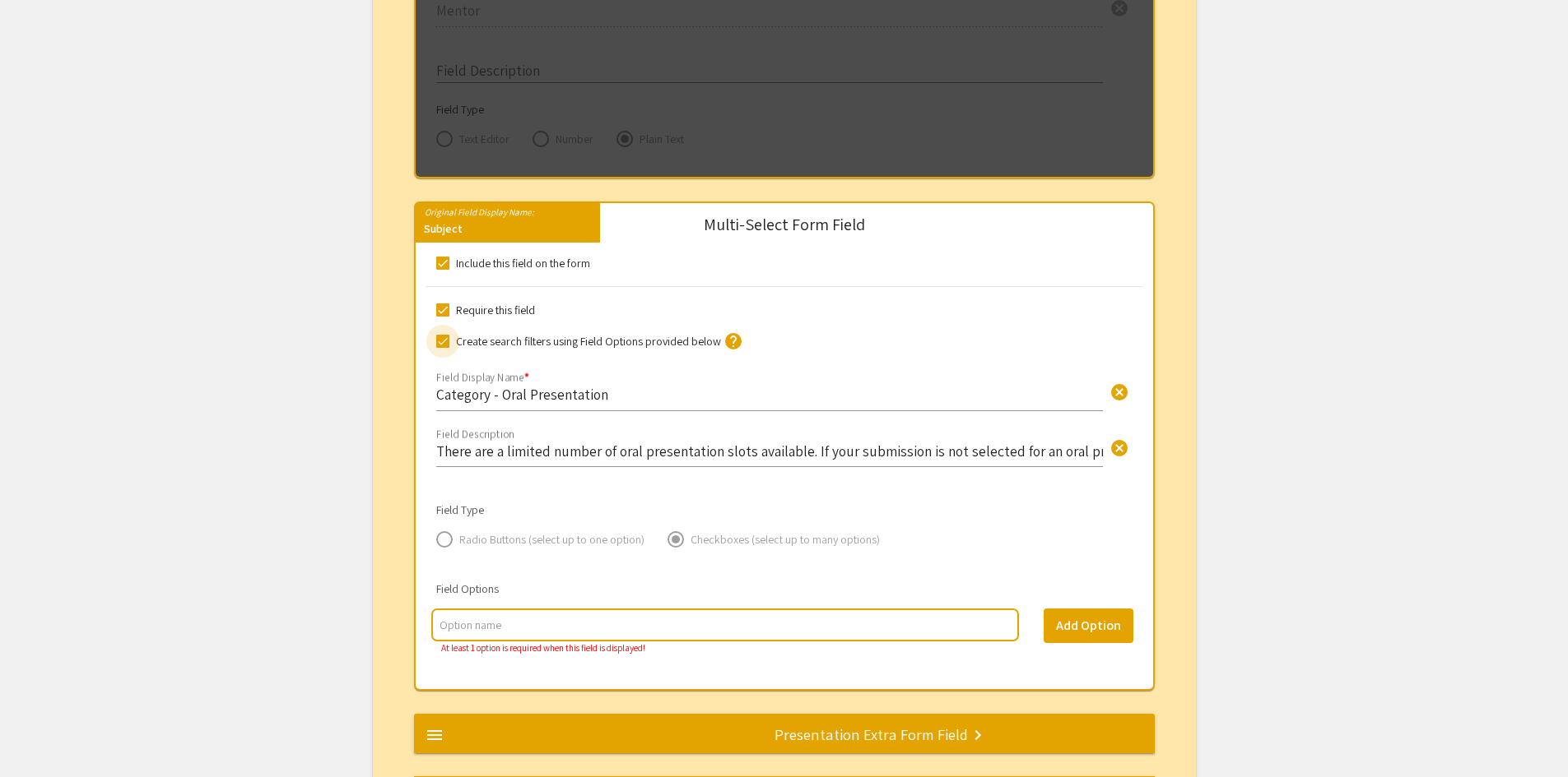
click at [439, 346] on span at bounding box center [443, 341] width 13 height 13
click at [442, 348] on input "Create search filters using Field Options provided below" at bounding box center [442, 348] width 1 height 1
checkbox input "false"
click at [443, 313] on span at bounding box center [443, 310] width 13 height 13
click at [443, 317] on input "Require this field" at bounding box center [442, 317] width 1 height 1
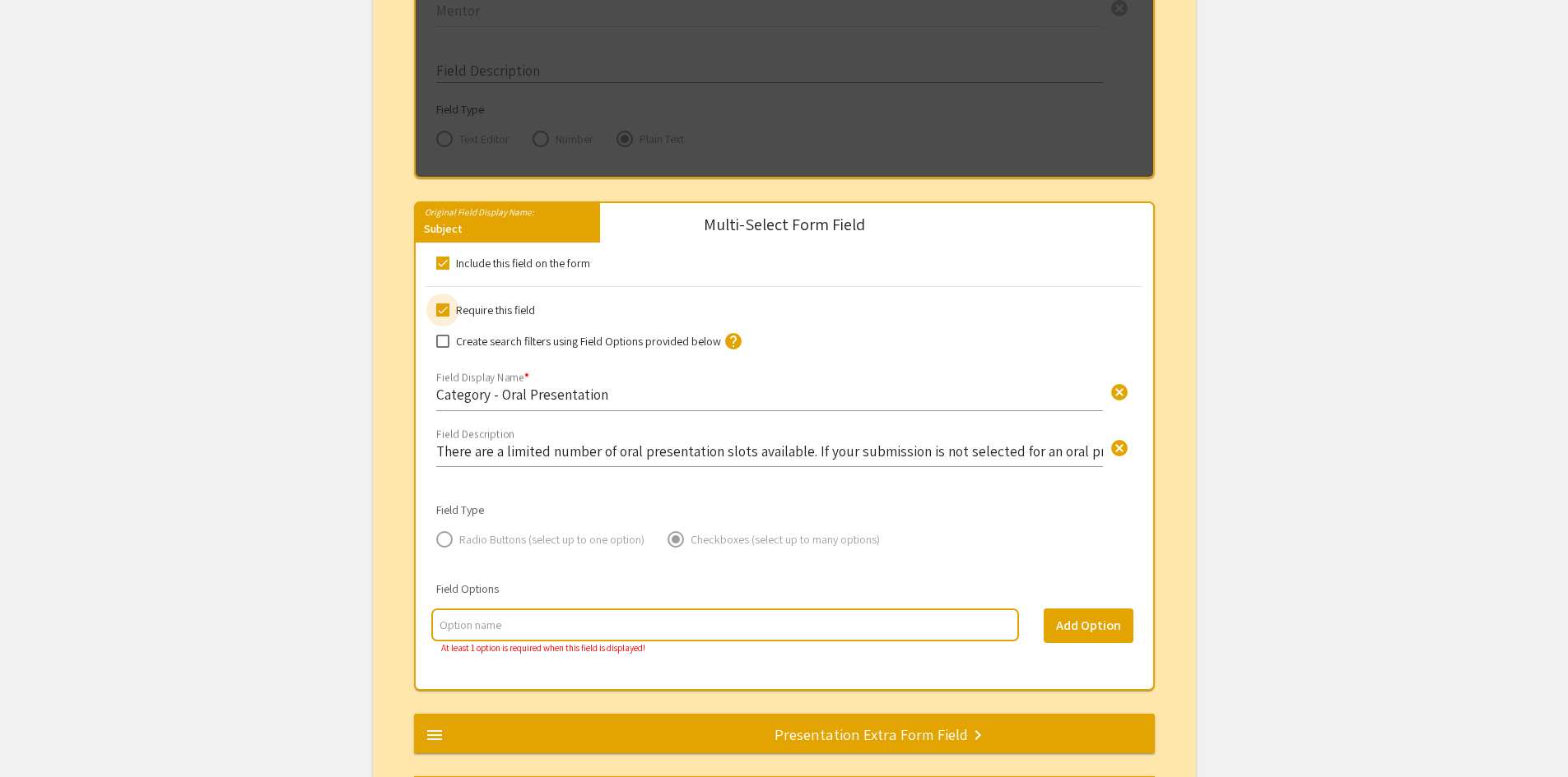
checkbox input "false"
click at [445, 266] on span at bounding box center [443, 263] width 13 height 13
click at [443, 270] on input "Include this field on the form" at bounding box center [442, 270] width 1 height 1
checkbox input "false"
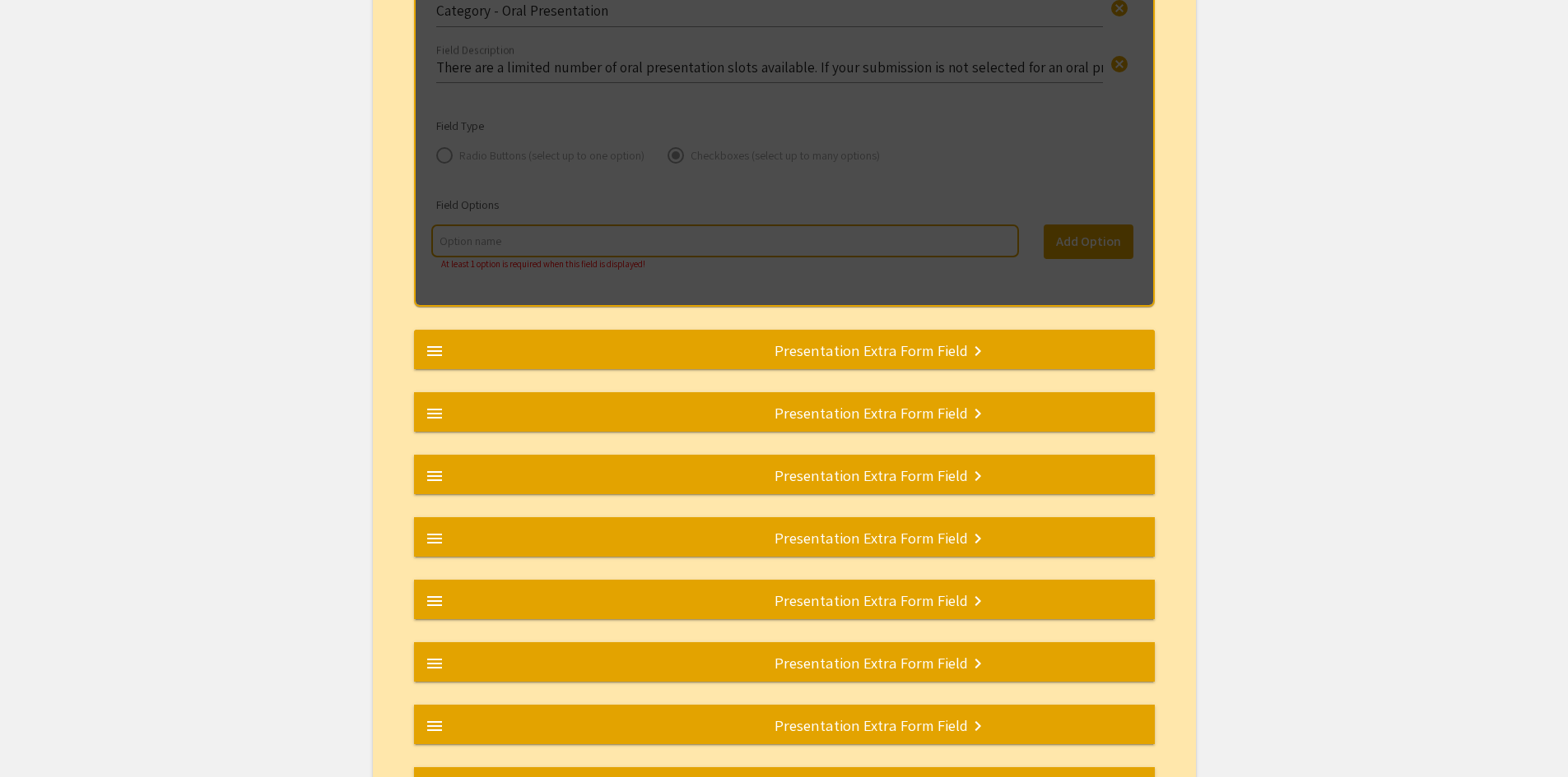
scroll to position [1600, 0]
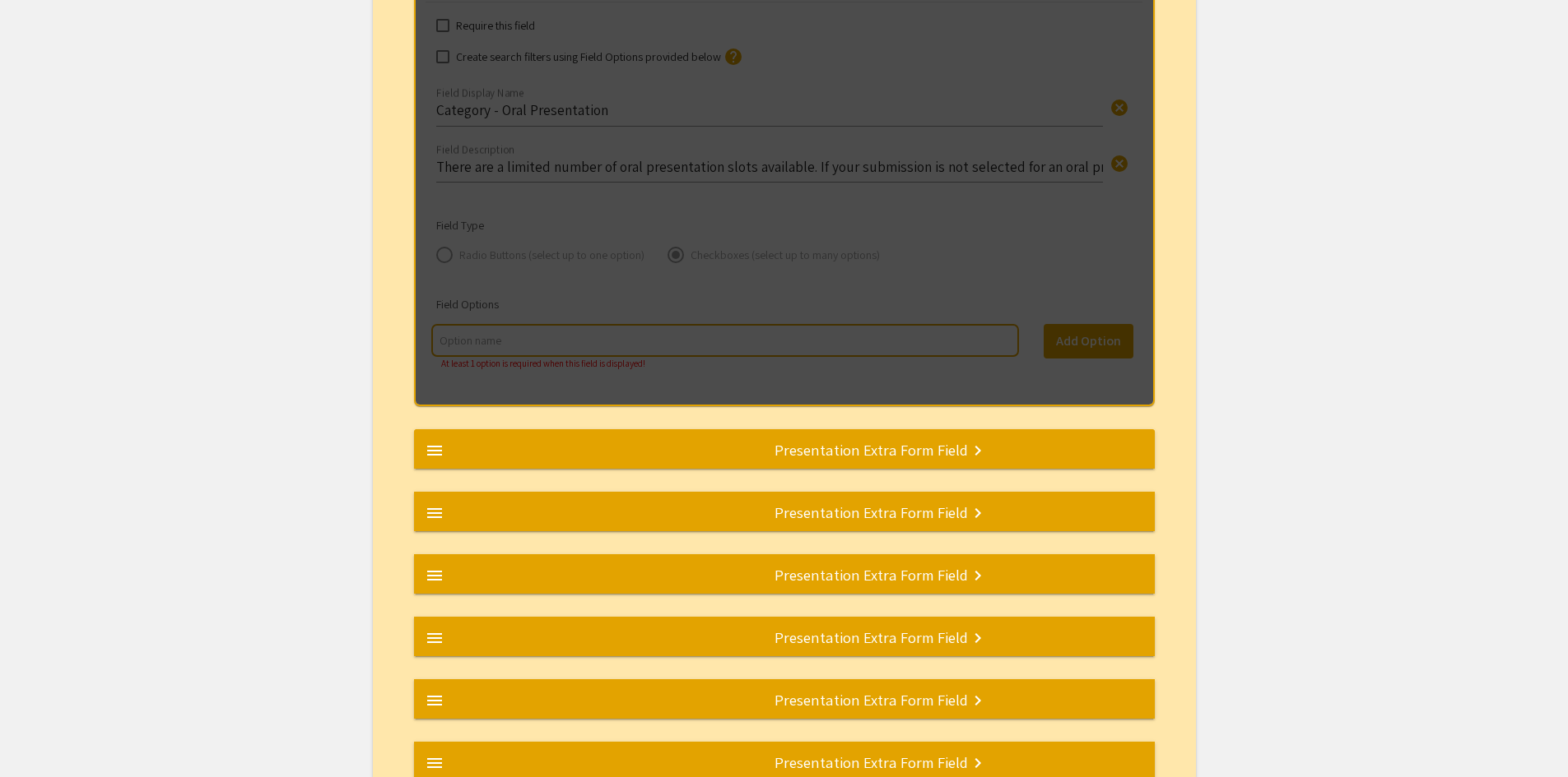
click at [847, 450] on div "Presentation Extra Form Field keyboard_arrow_right" at bounding box center [871, 450] width 193 height 17
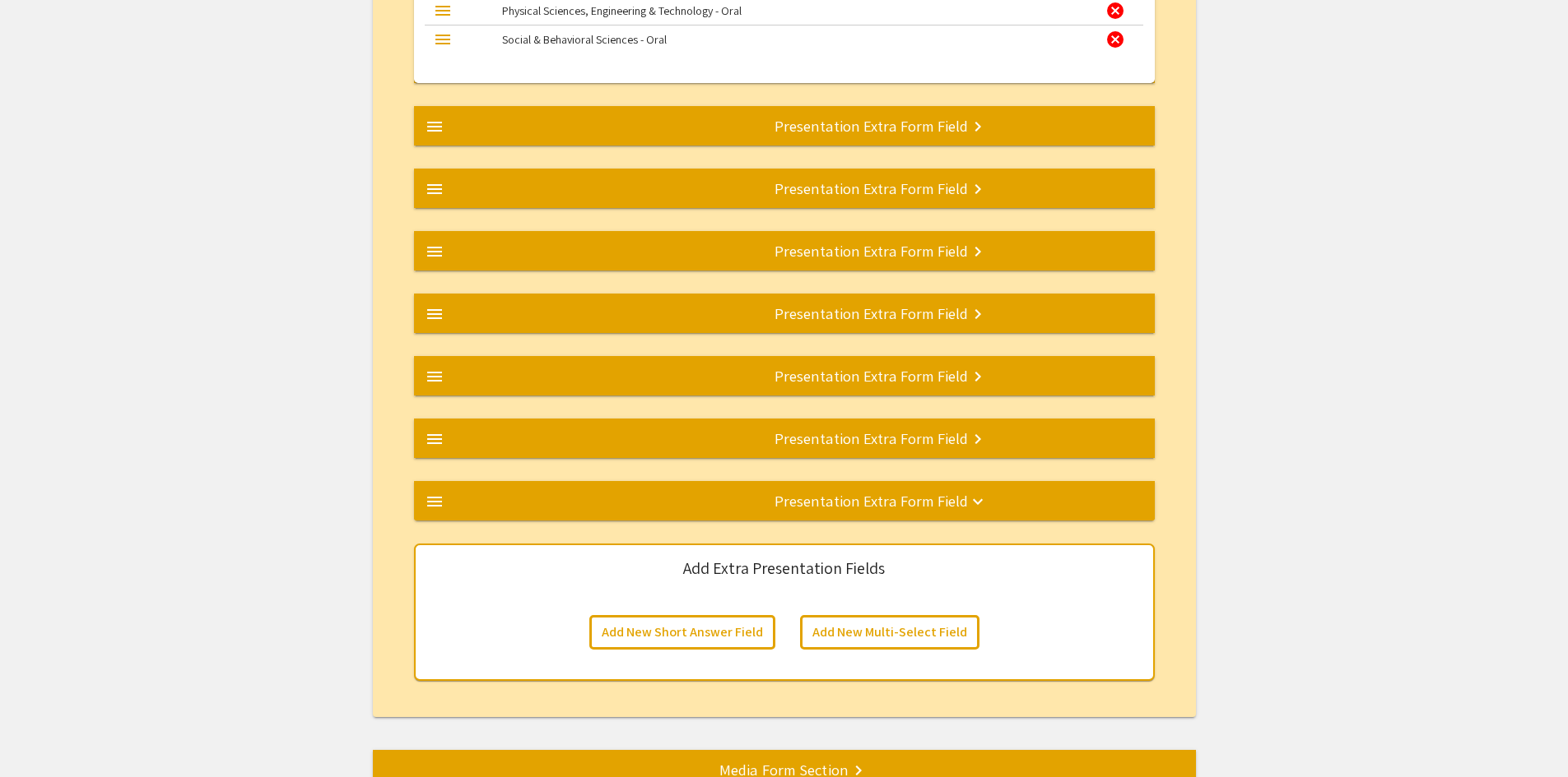
scroll to position [2987, 0]
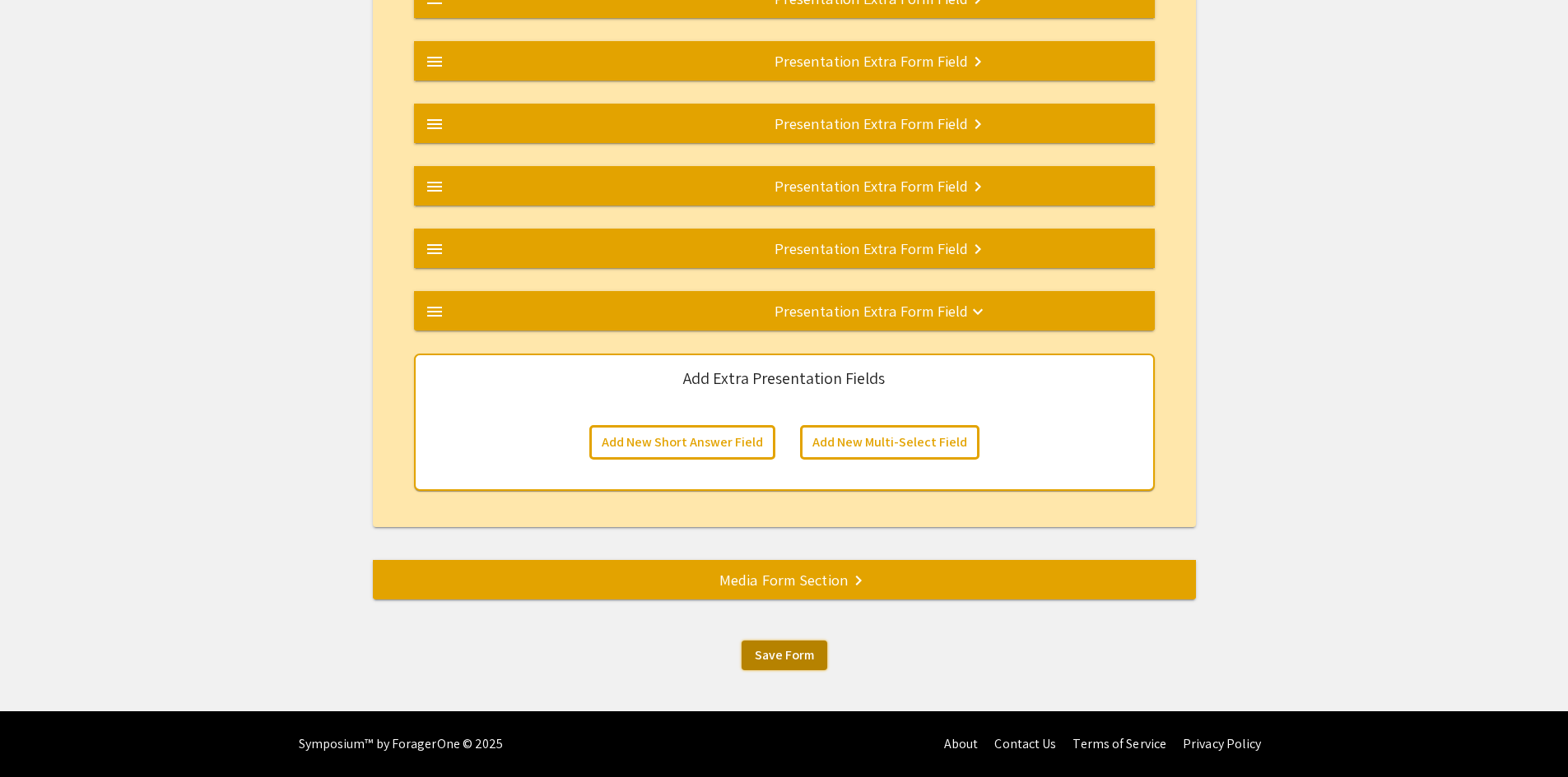
click at [781, 653] on span "Save Form" at bounding box center [785, 655] width 60 height 18
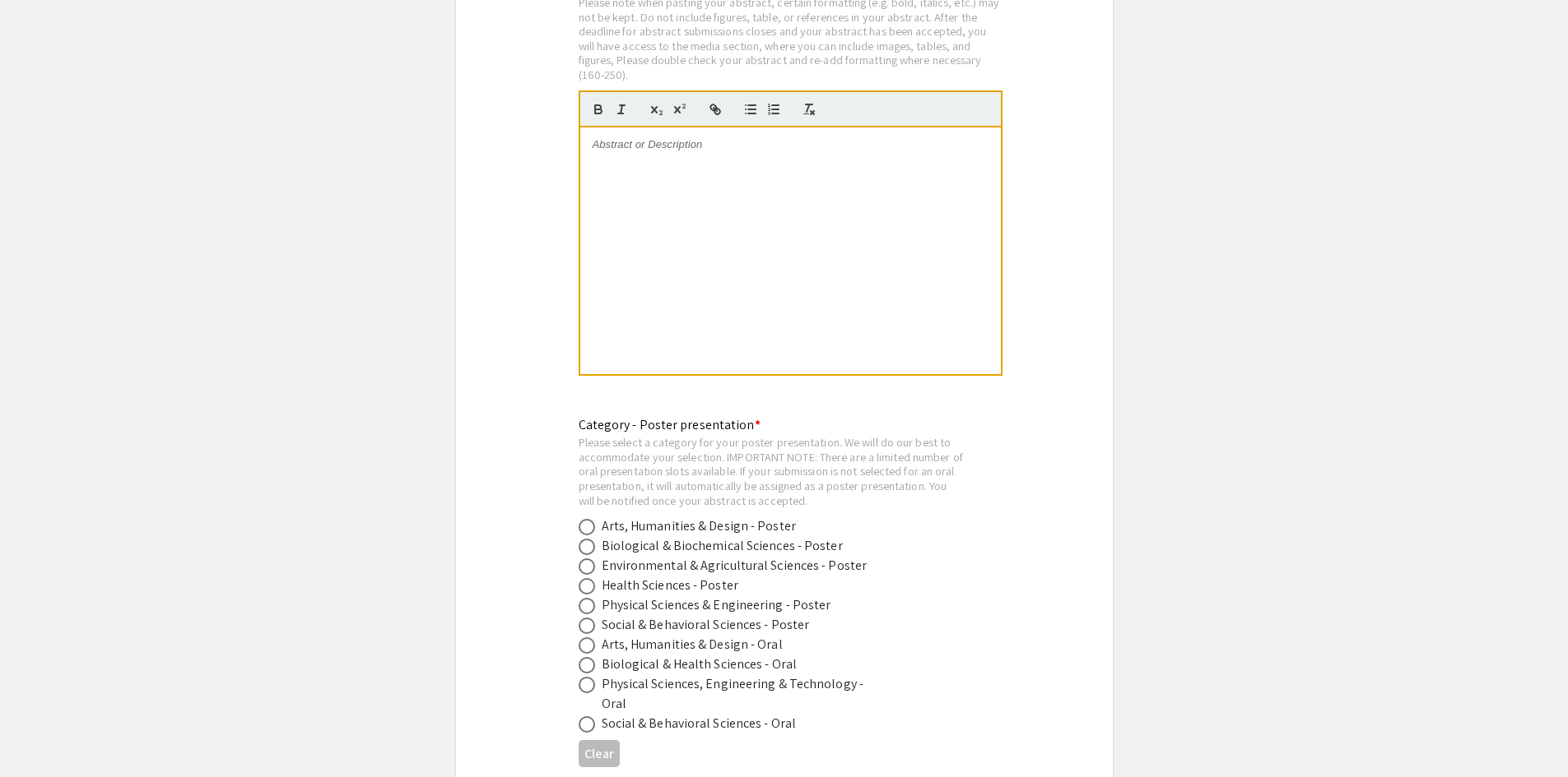
scroll to position [1645, 0]
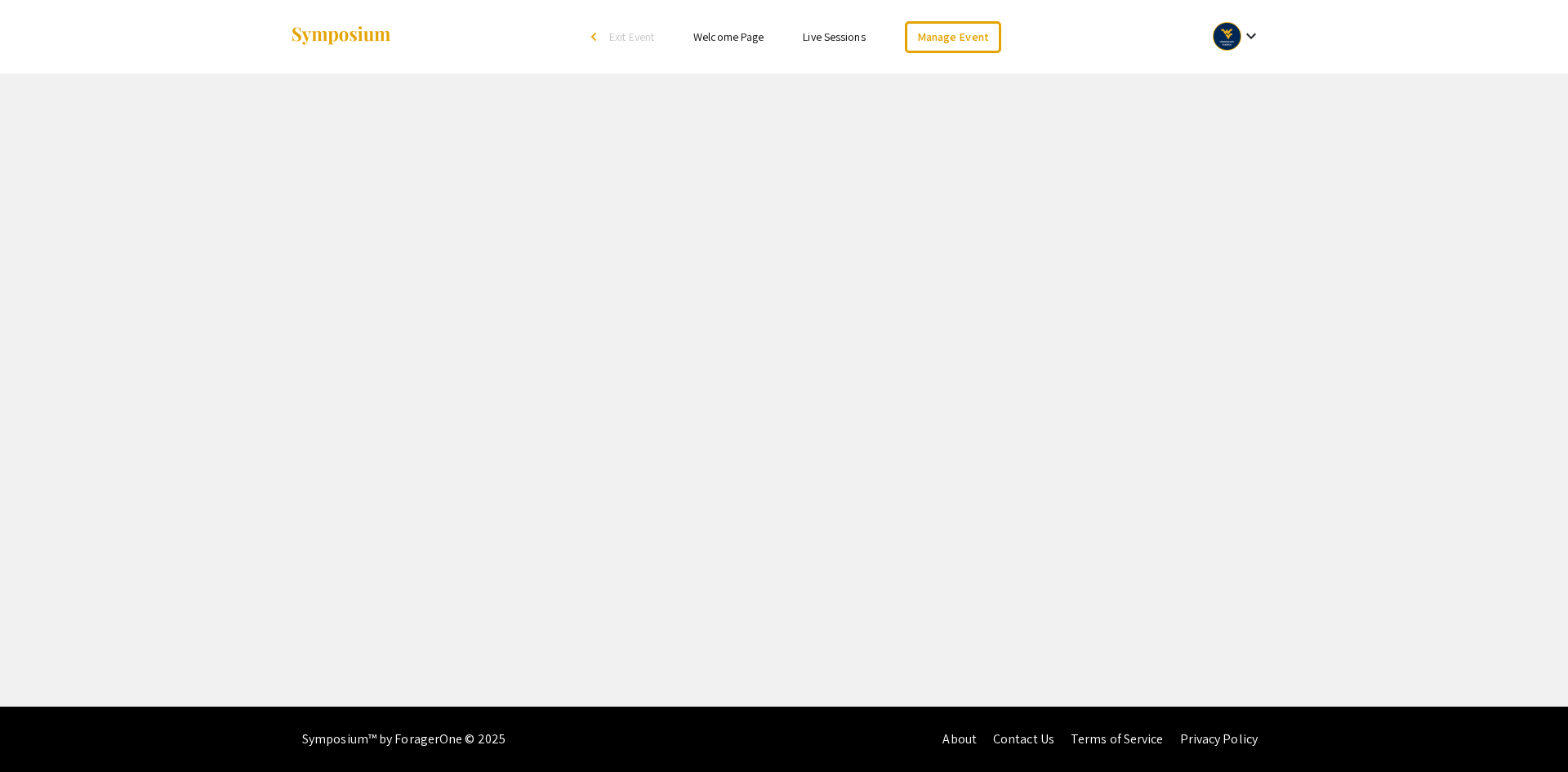
select select "8"
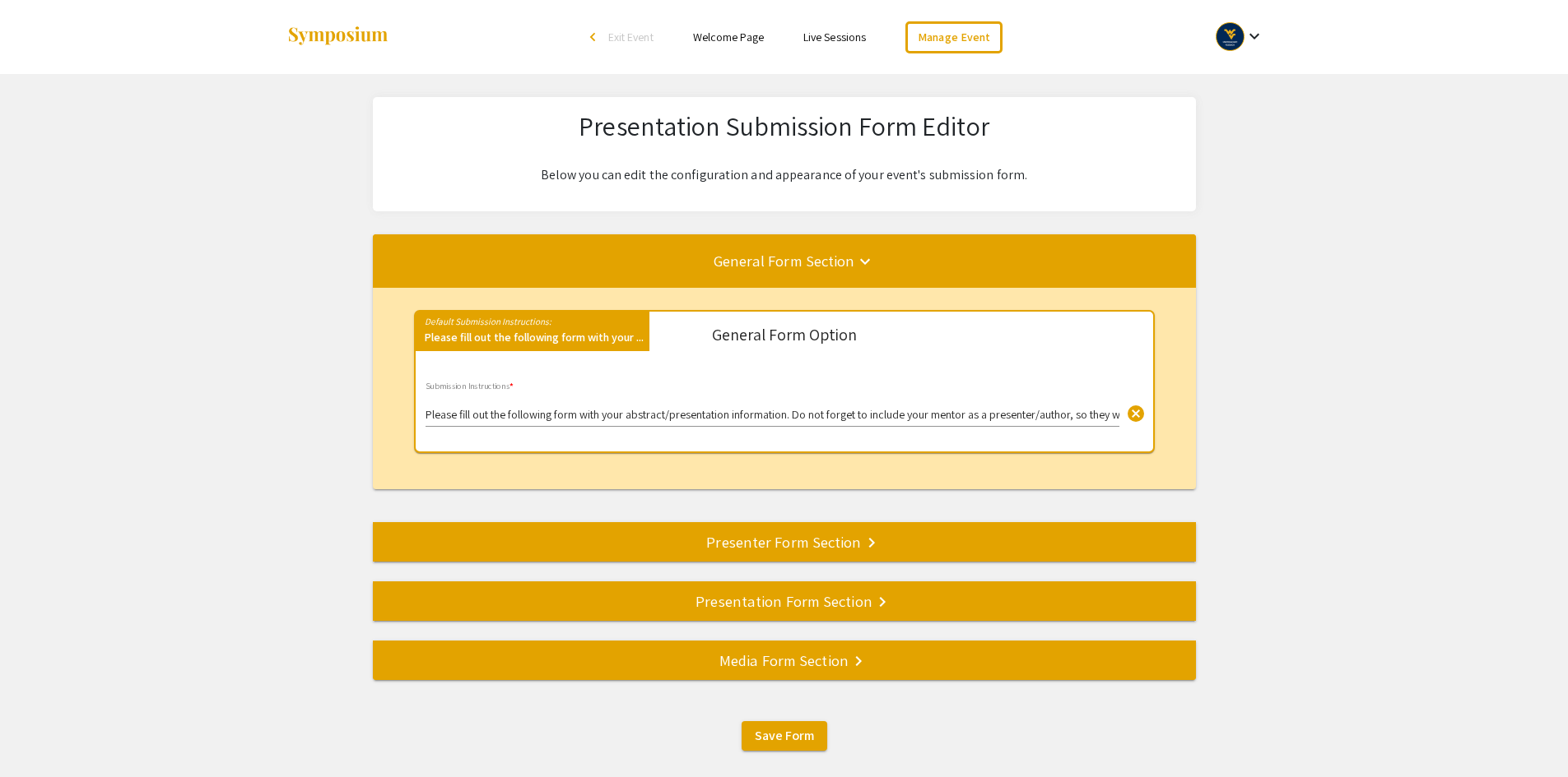
click at [780, 598] on div "Presentation Form Section keyboard_arrow_right" at bounding box center [784, 601] width 823 height 23
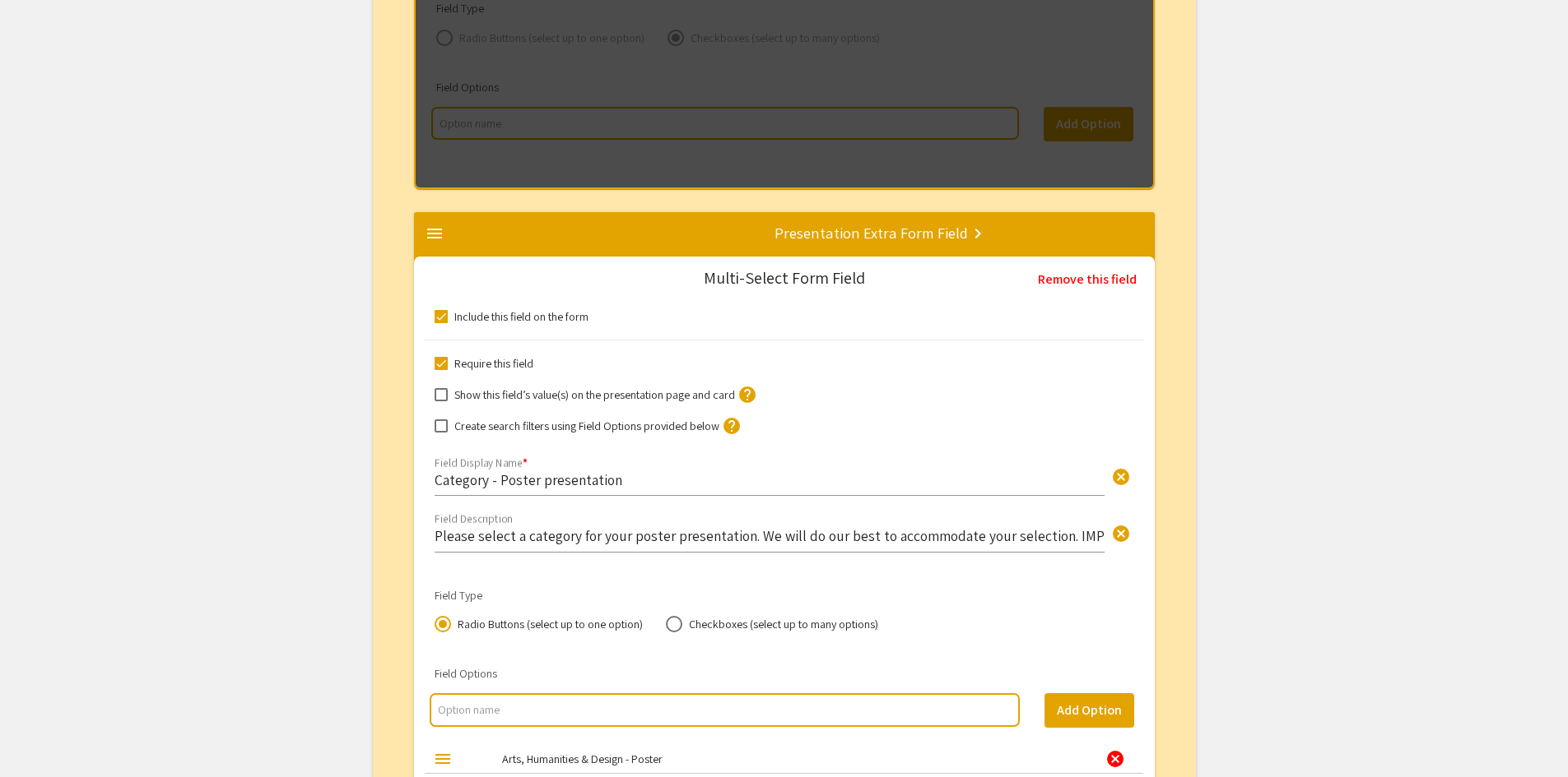
scroll to position [1847, 0]
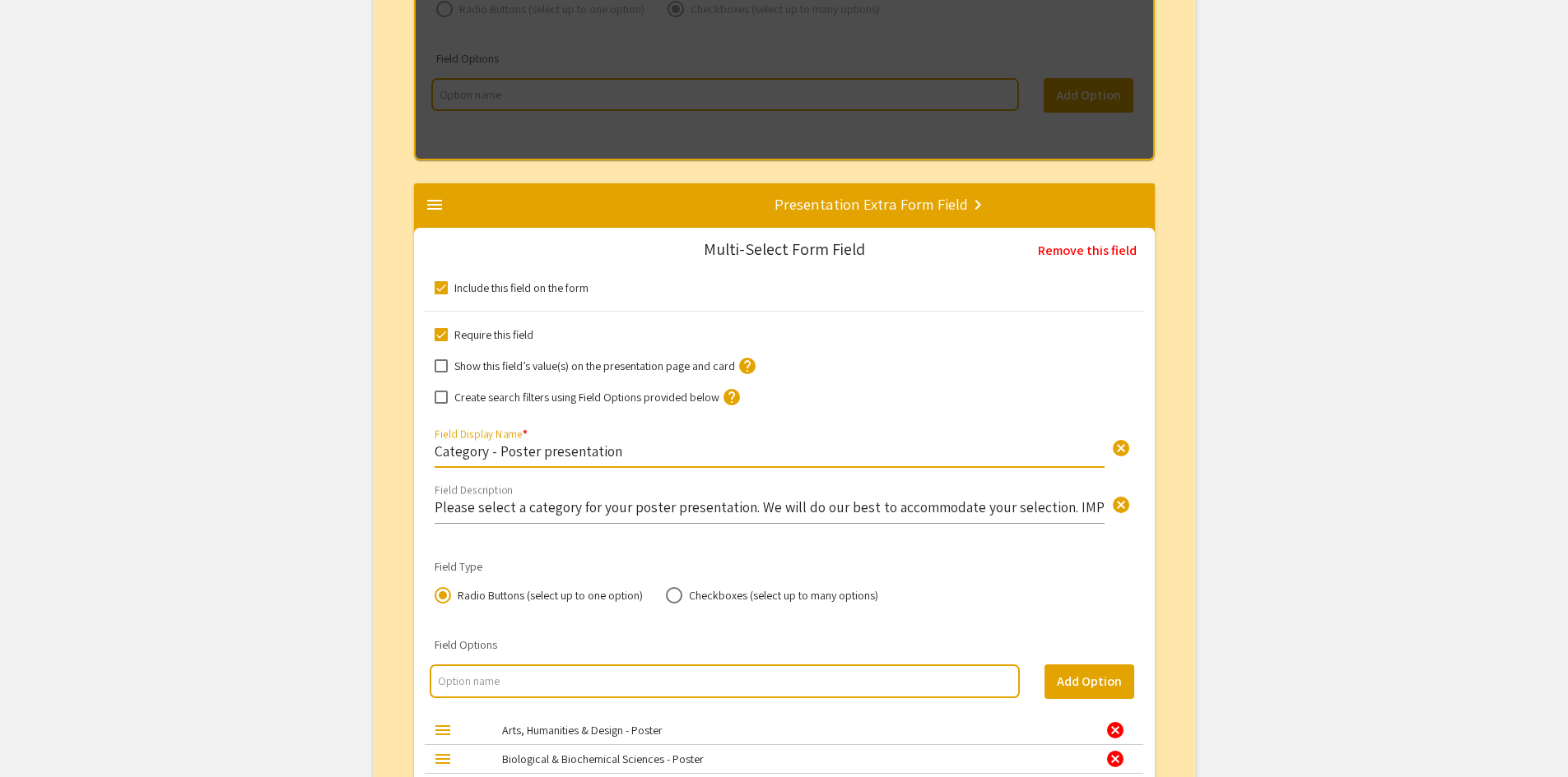
click at [498, 454] on input "Category - Poster presentation" at bounding box center [769, 451] width 670 height 19
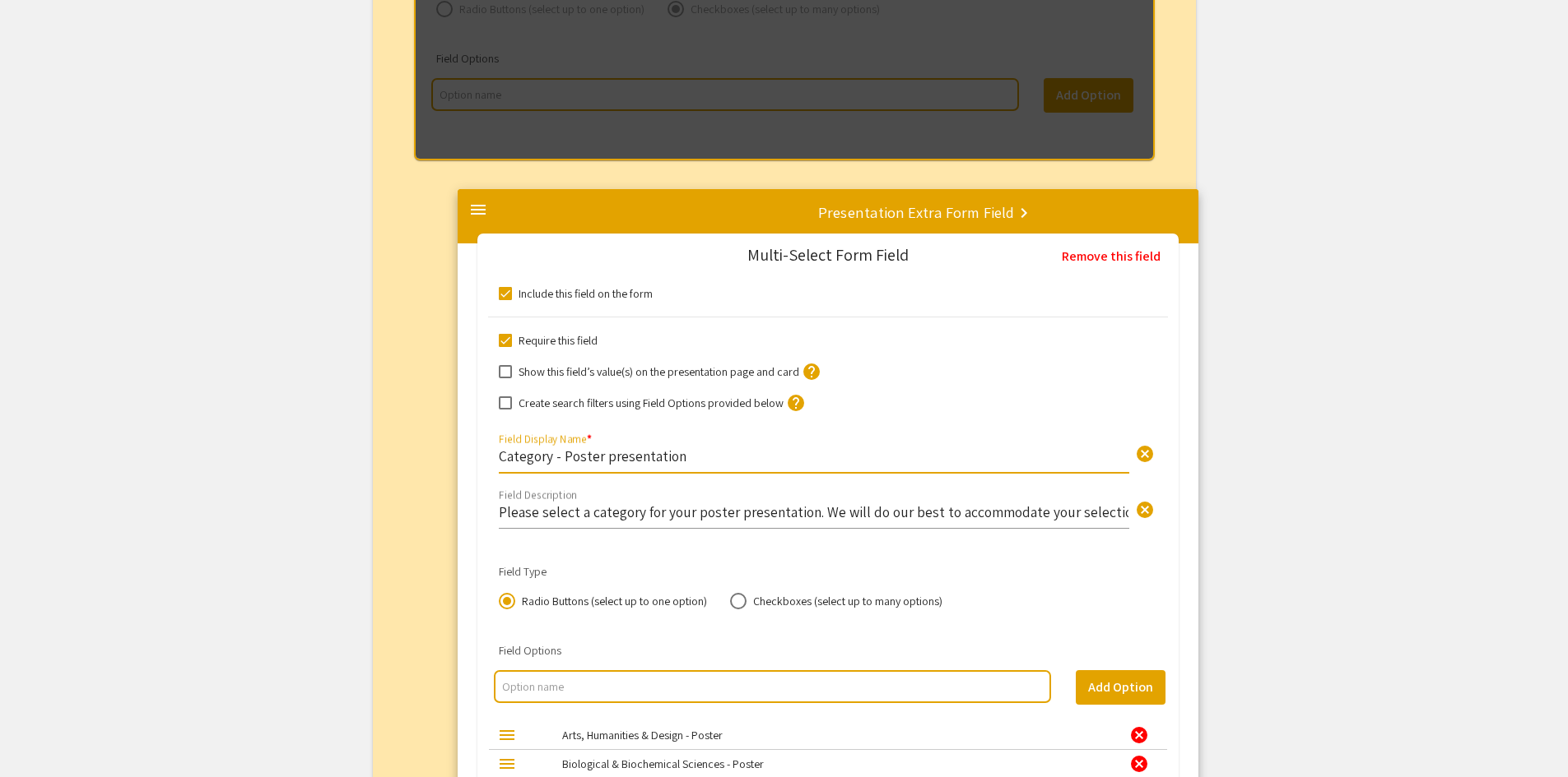
drag, startPoint x: 491, startPoint y: 454, endPoint x: 530, endPoint y: 457, distance: 39.1
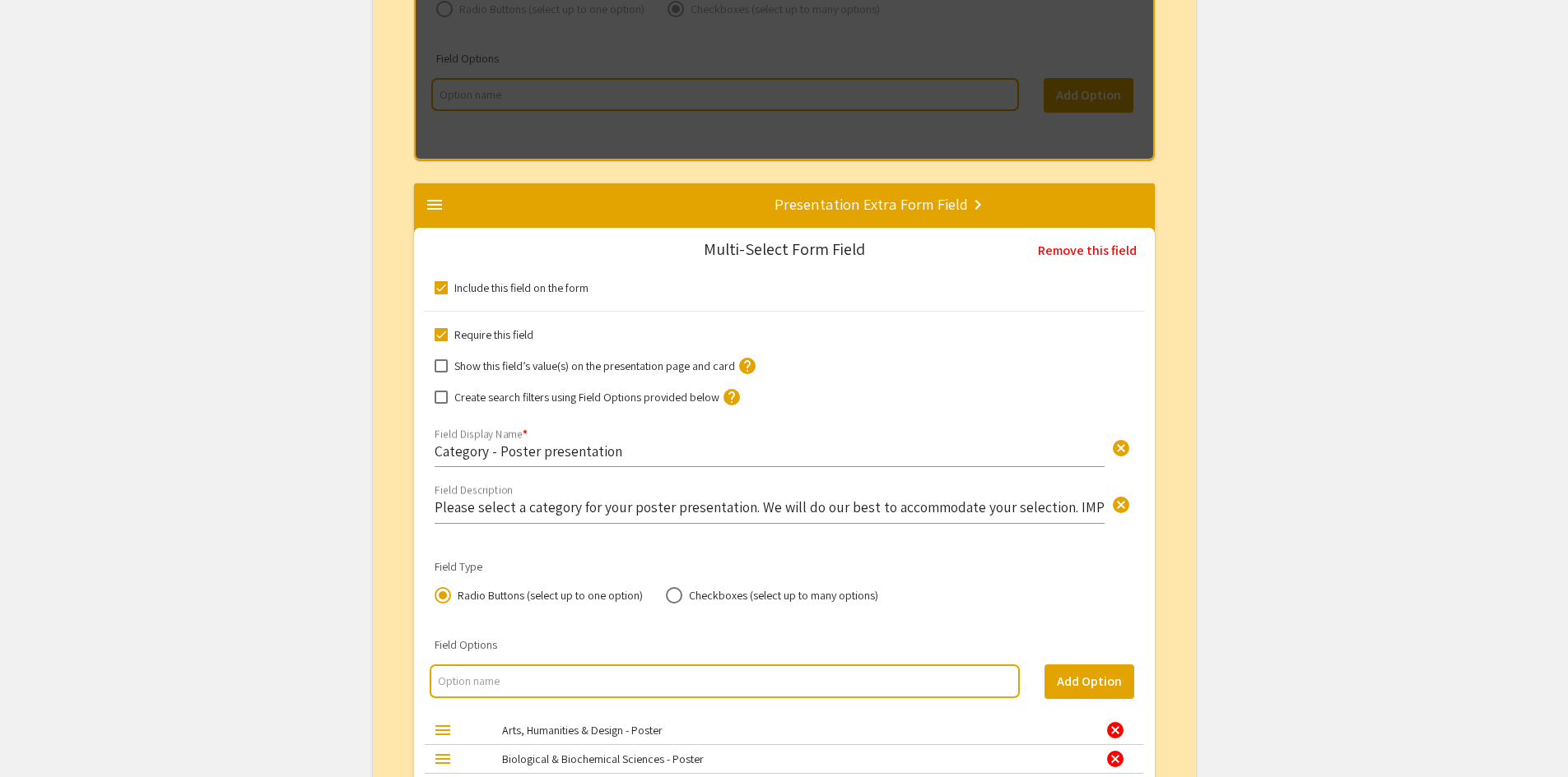
click at [627, 448] on input "Category - Poster presentation" at bounding box center [769, 451] width 670 height 19
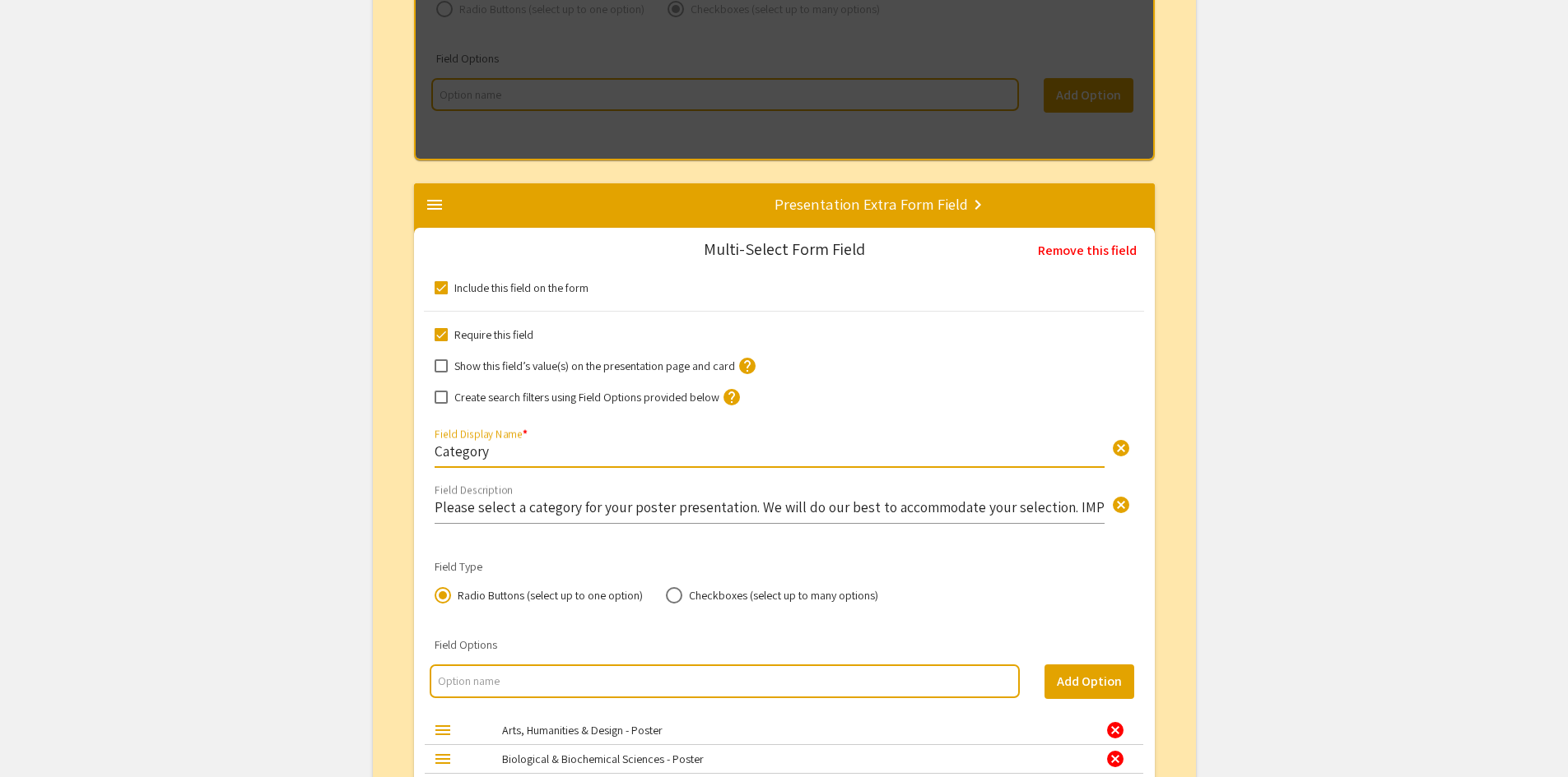
type input "Category"
click at [670, 508] on input "Please select a category for your poster presentation. We will do our best to a…" at bounding box center [769, 507] width 670 height 19
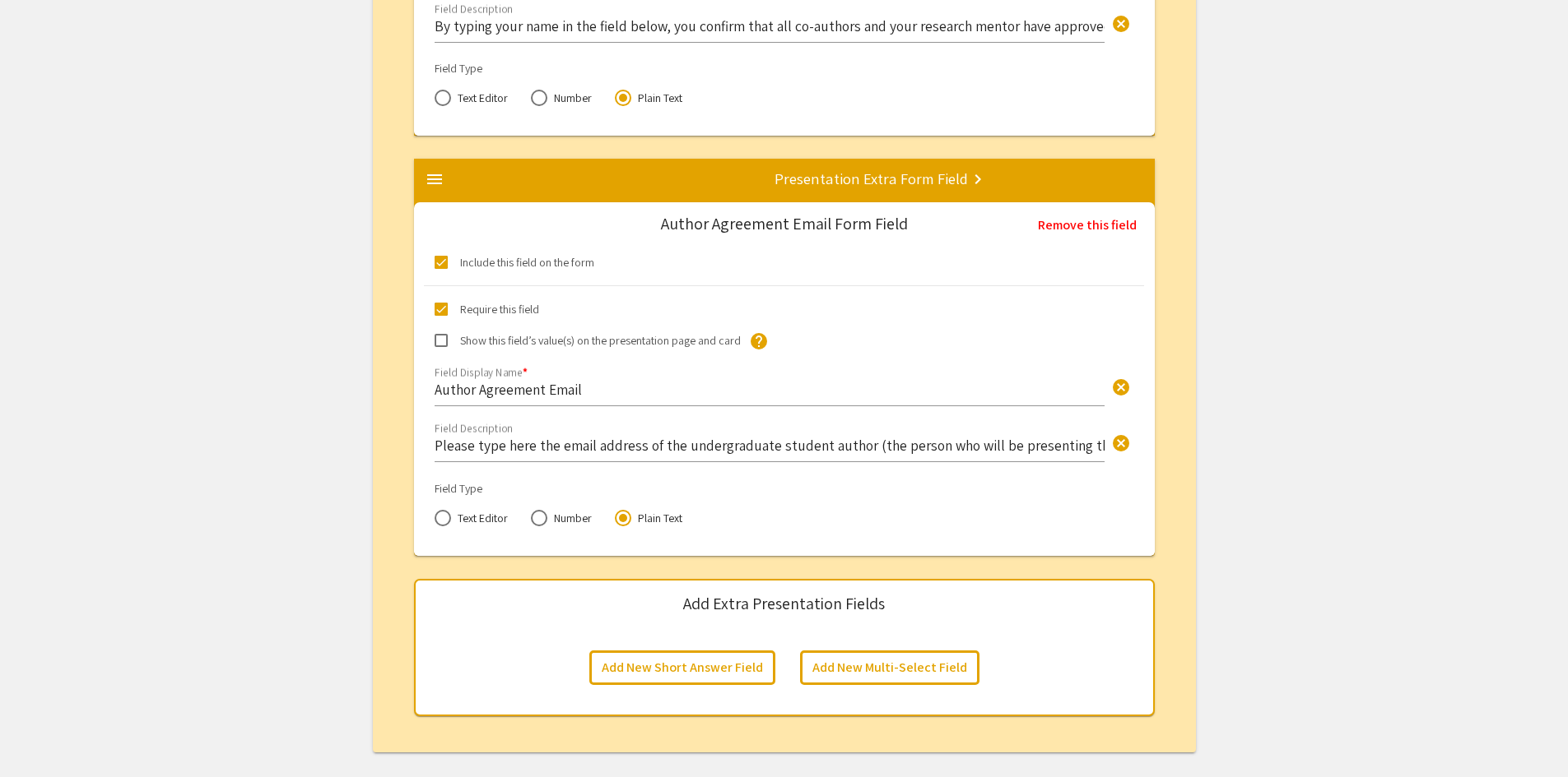
scroll to position [5827, 0]
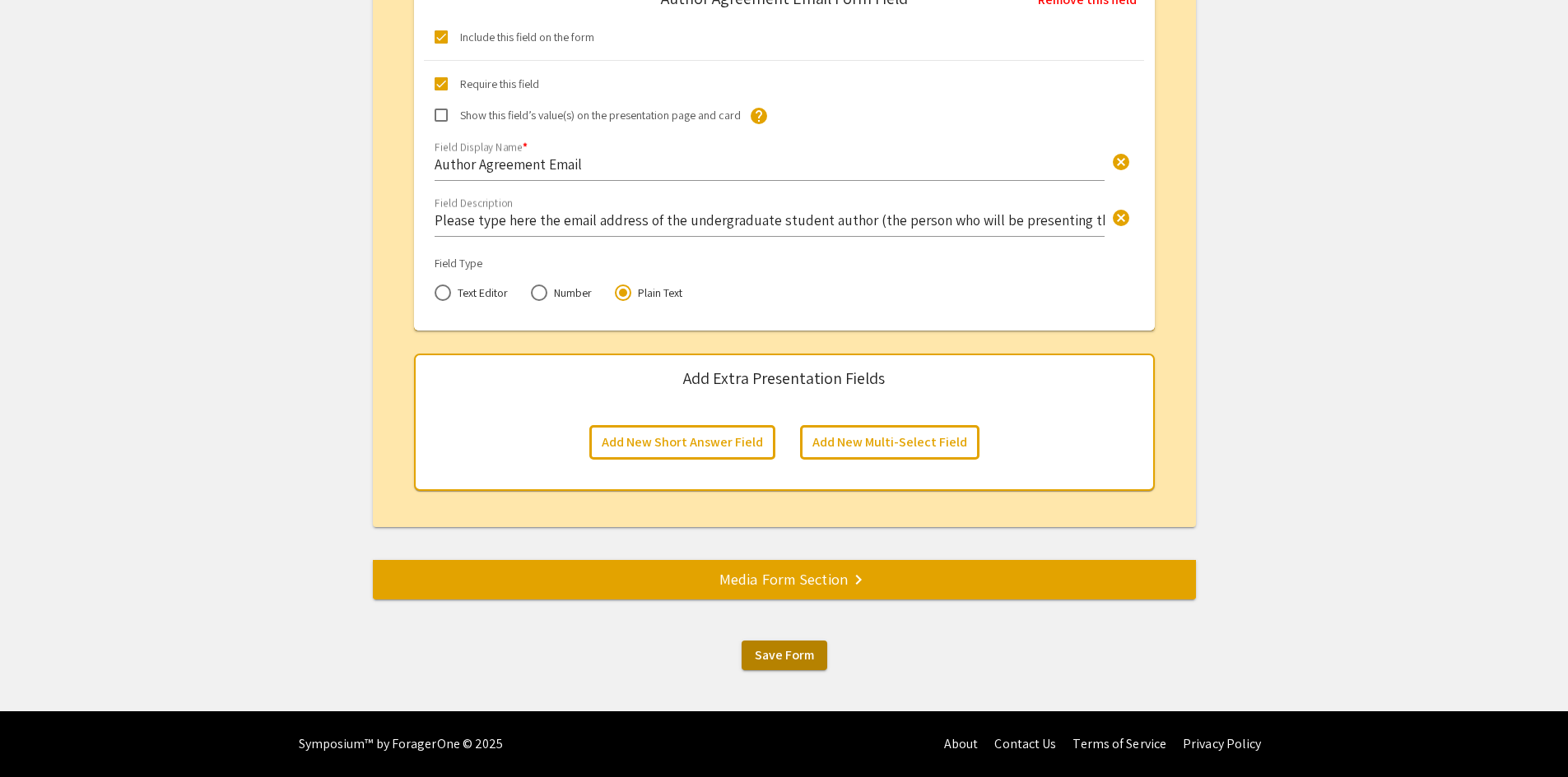
type input "Please select a category for your presentation. We will do our best to accommod…"
click at [802, 662] on span "Save Form" at bounding box center [785, 655] width 60 height 18
